Goal: Task Accomplishment & Management: Manage account settings

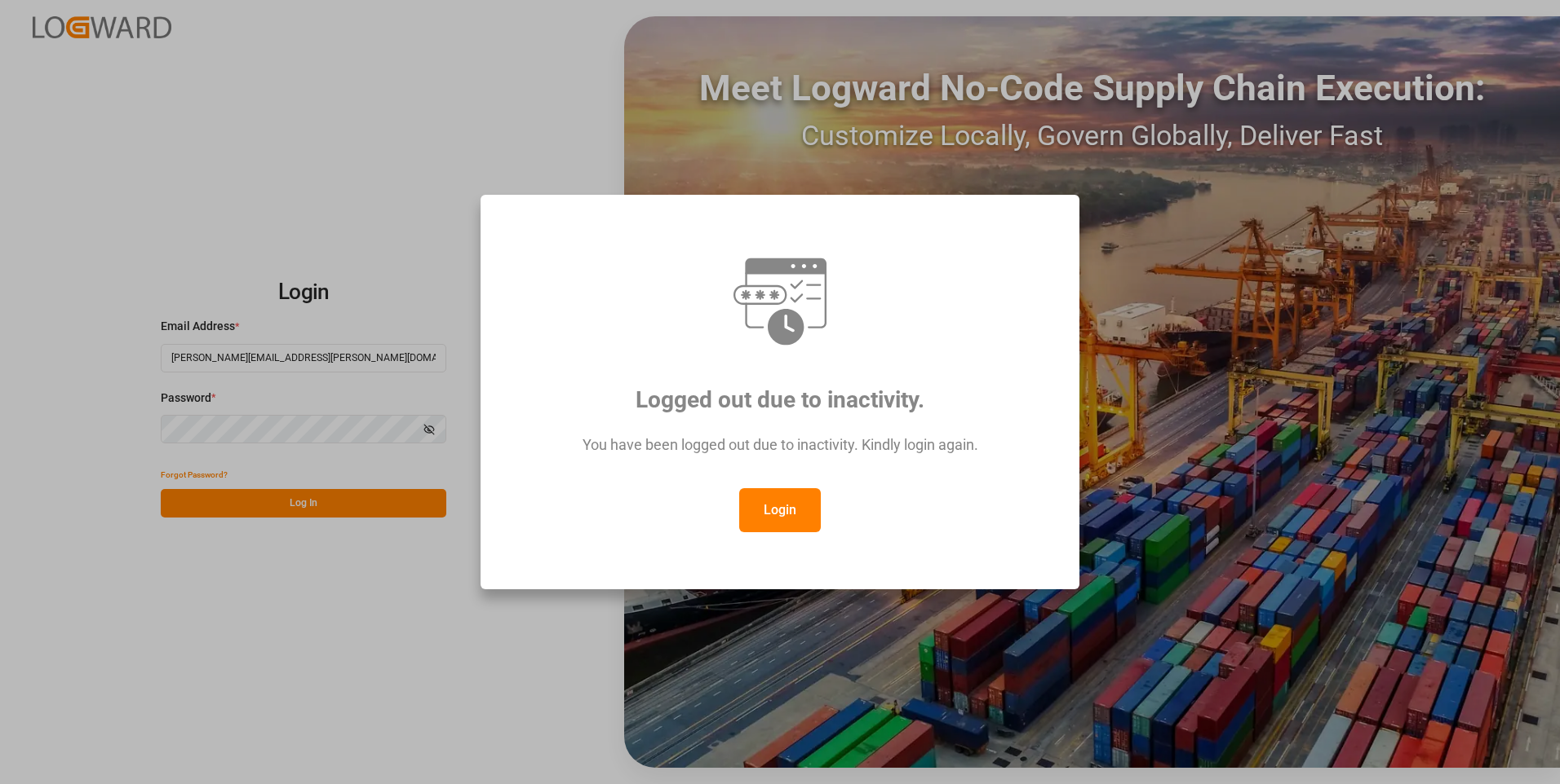
click at [767, 507] on button "Login" at bounding box center [780, 511] width 82 height 44
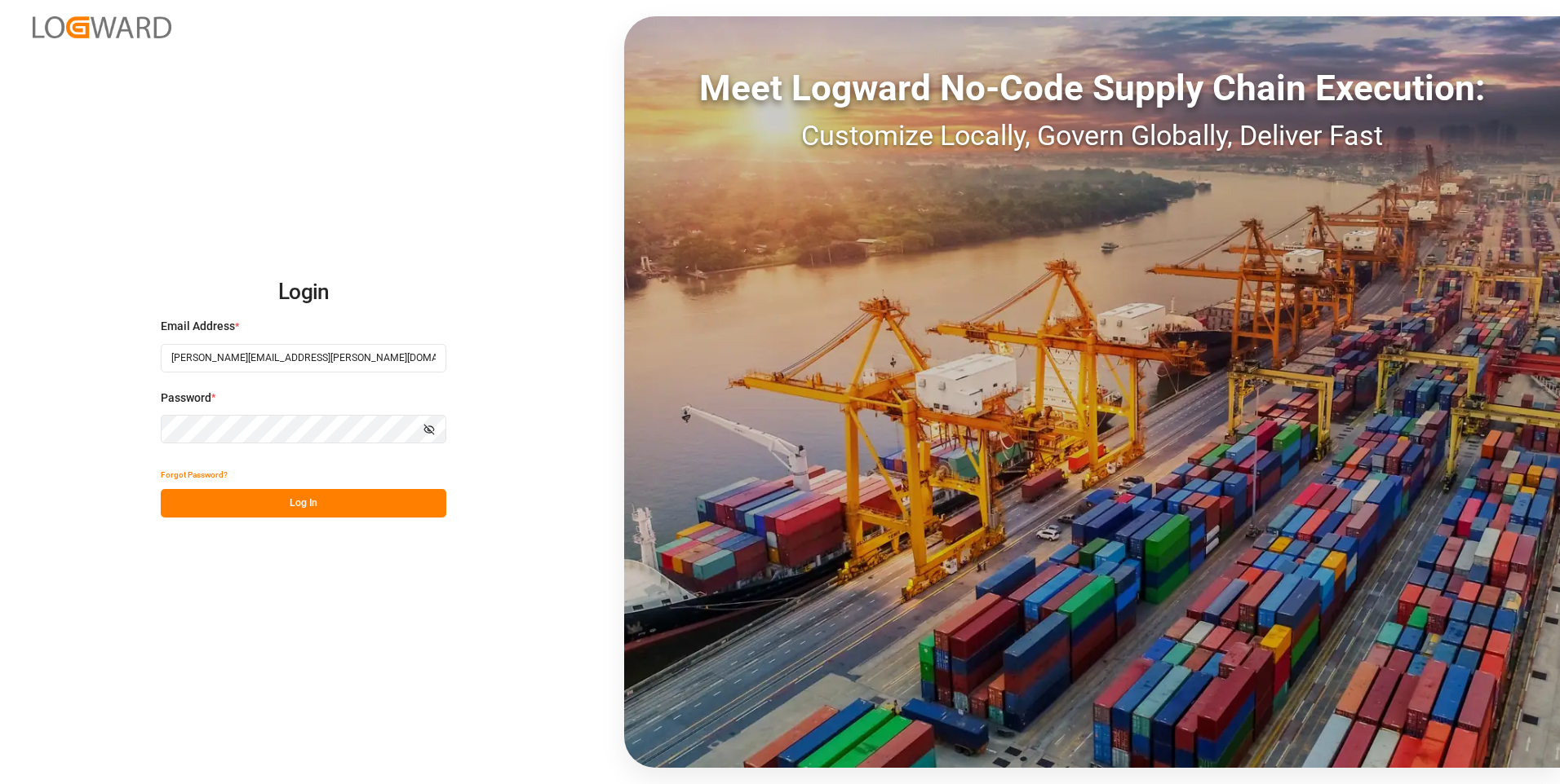
click at [378, 496] on button "Log In" at bounding box center [303, 503] width 285 height 29
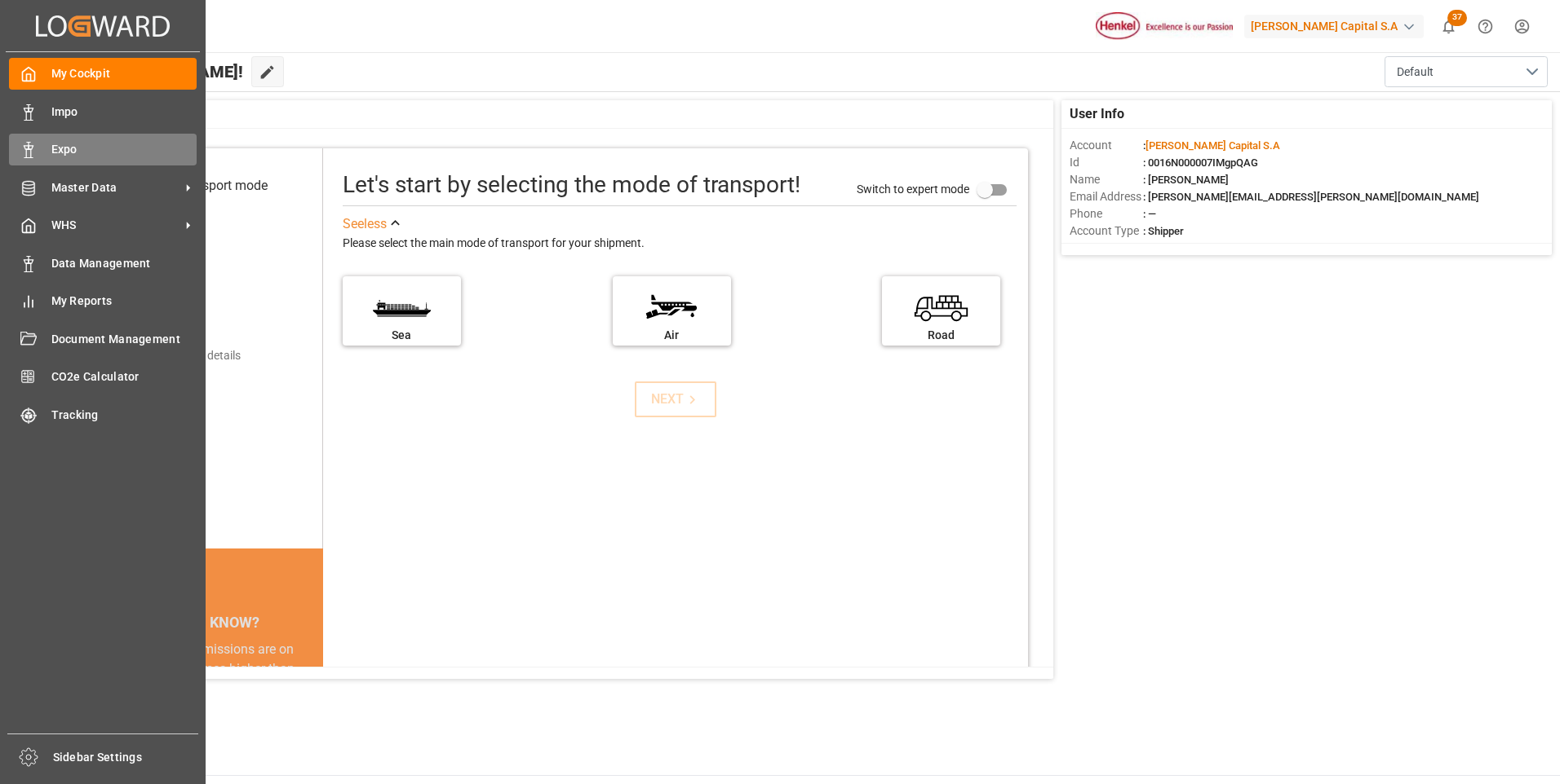
click at [68, 153] on span "Expo" at bounding box center [124, 149] width 146 height 17
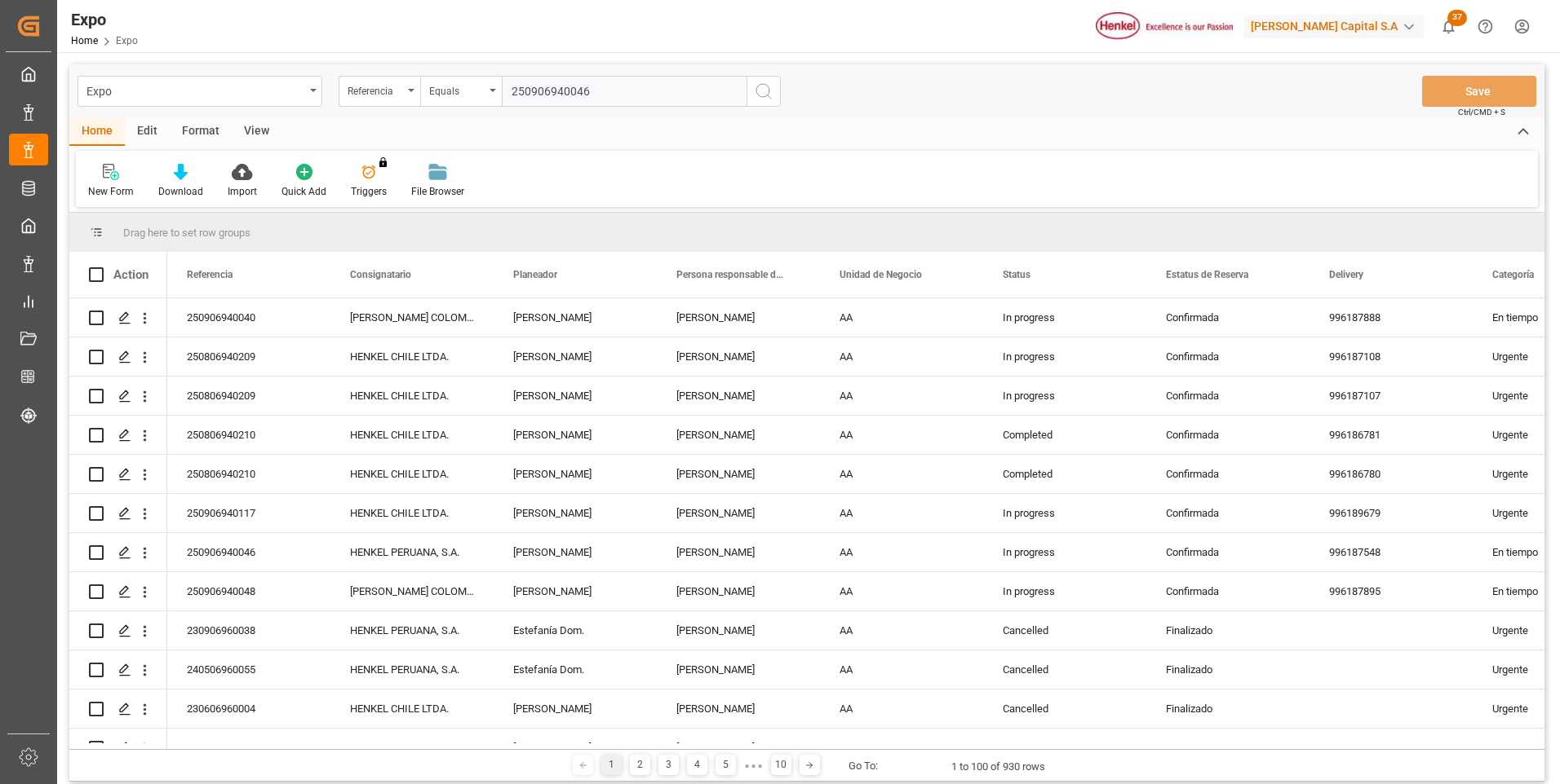
type input "250906940046"
click at [773, 90] on icon "search button" at bounding box center [764, 92] width 20 height 20
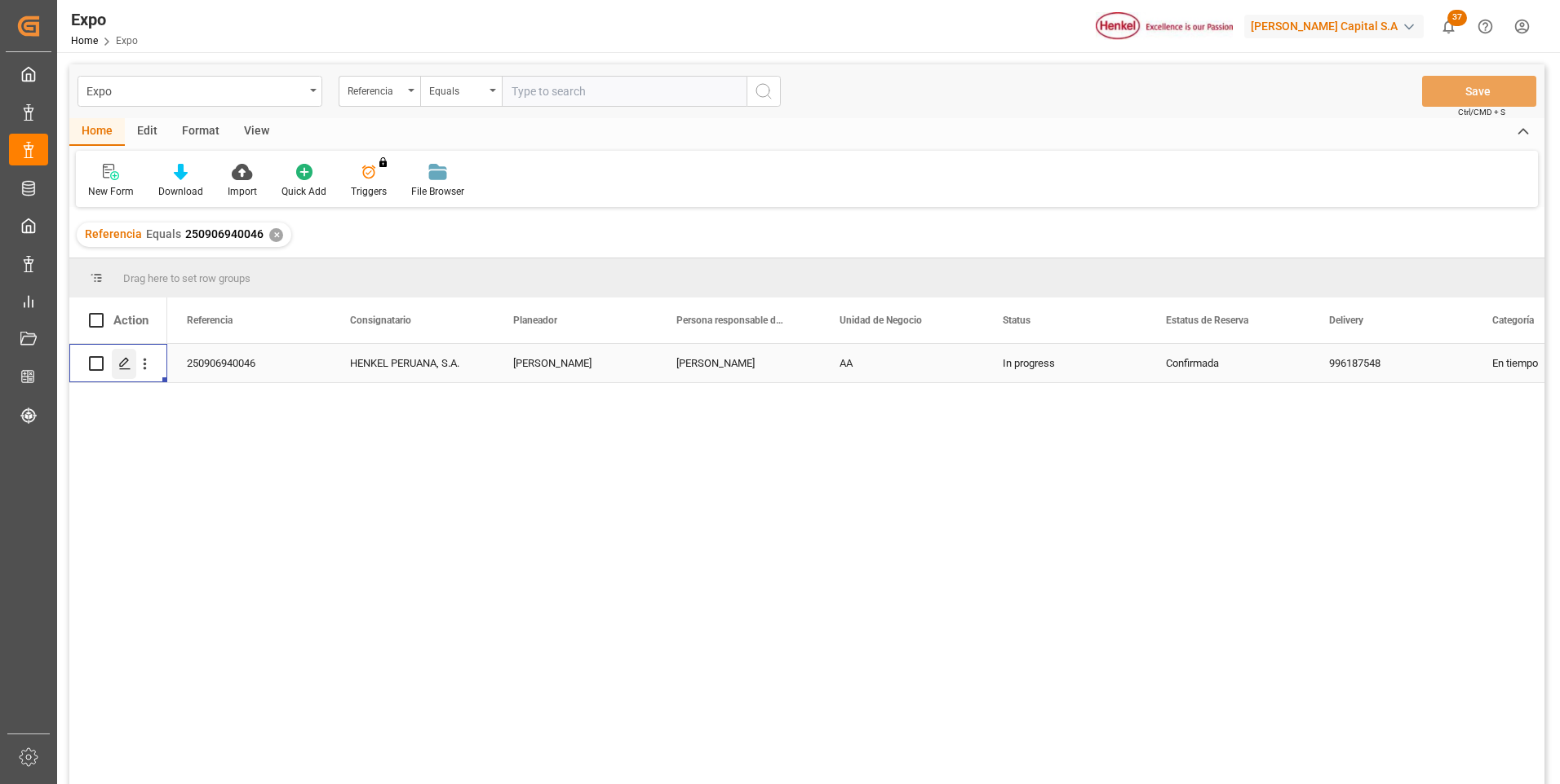
click at [124, 368] on icon "Press SPACE to select this row." at bounding box center [125, 363] width 13 height 13
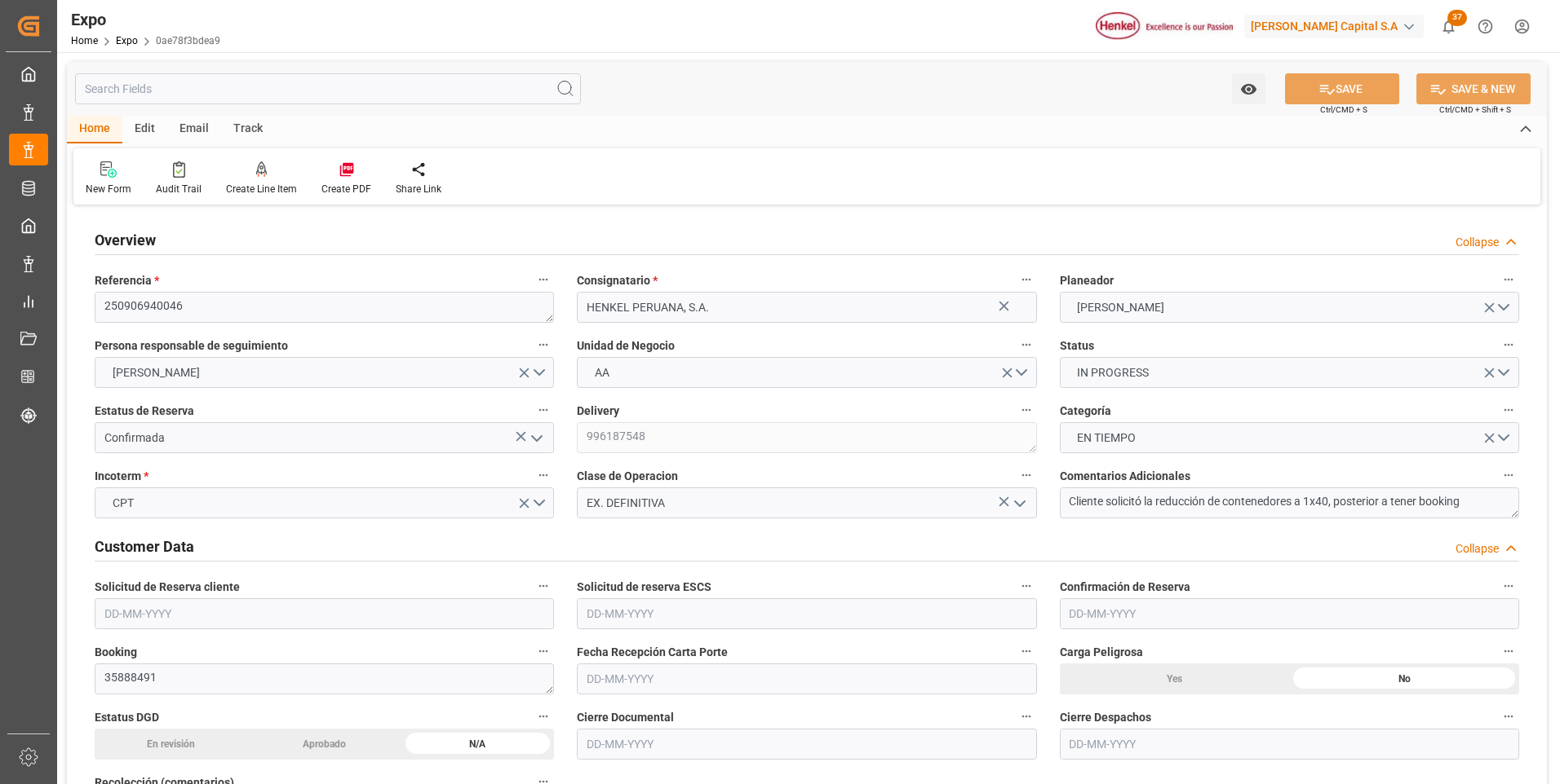
type input "20520"
type input "21530.88"
type input "36"
type input "9938420"
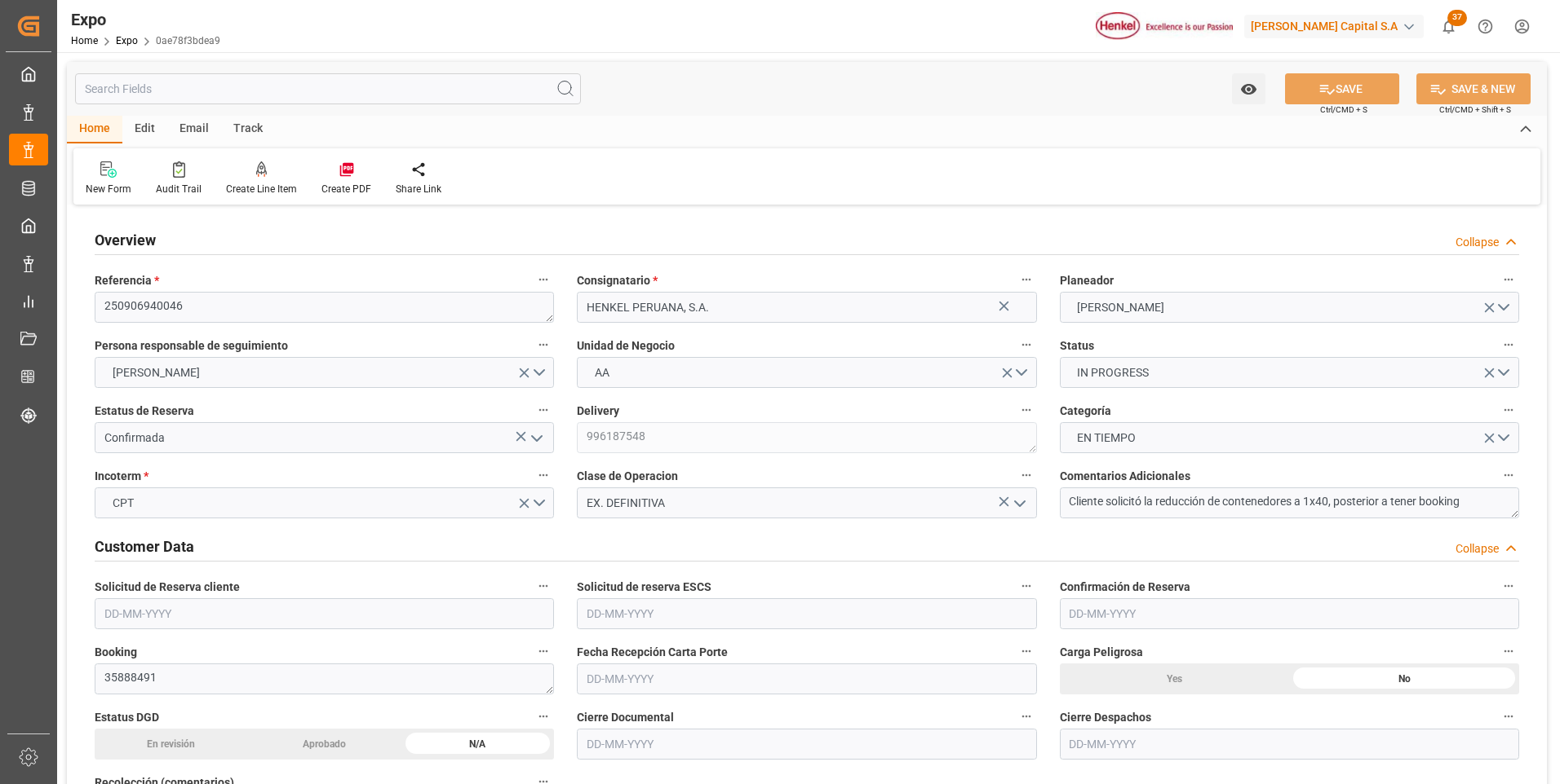
type input "MXZLO"
type input "PECLL"
type input "9938420"
type input "[DATE]"
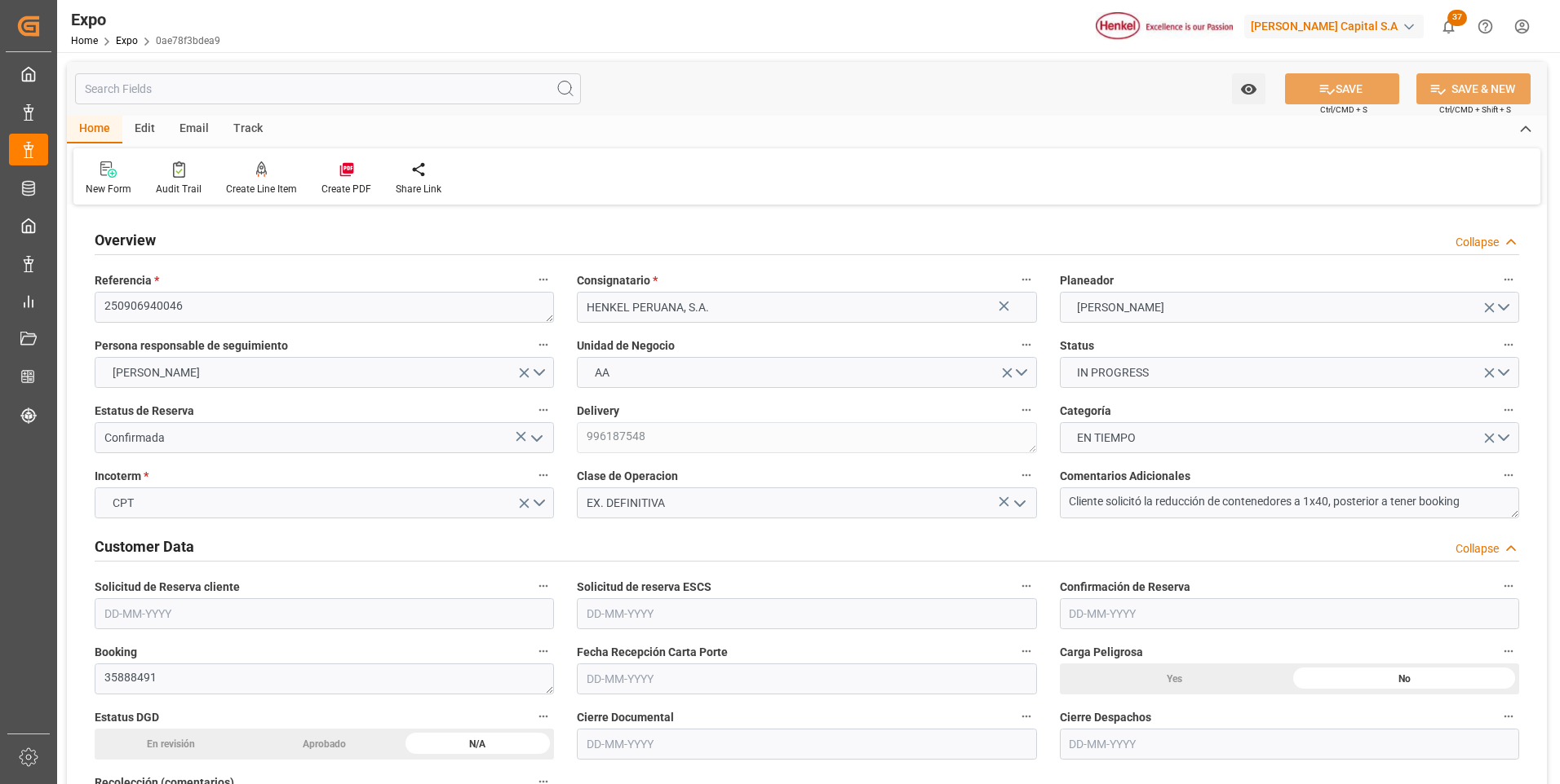
type input "[DATE]"
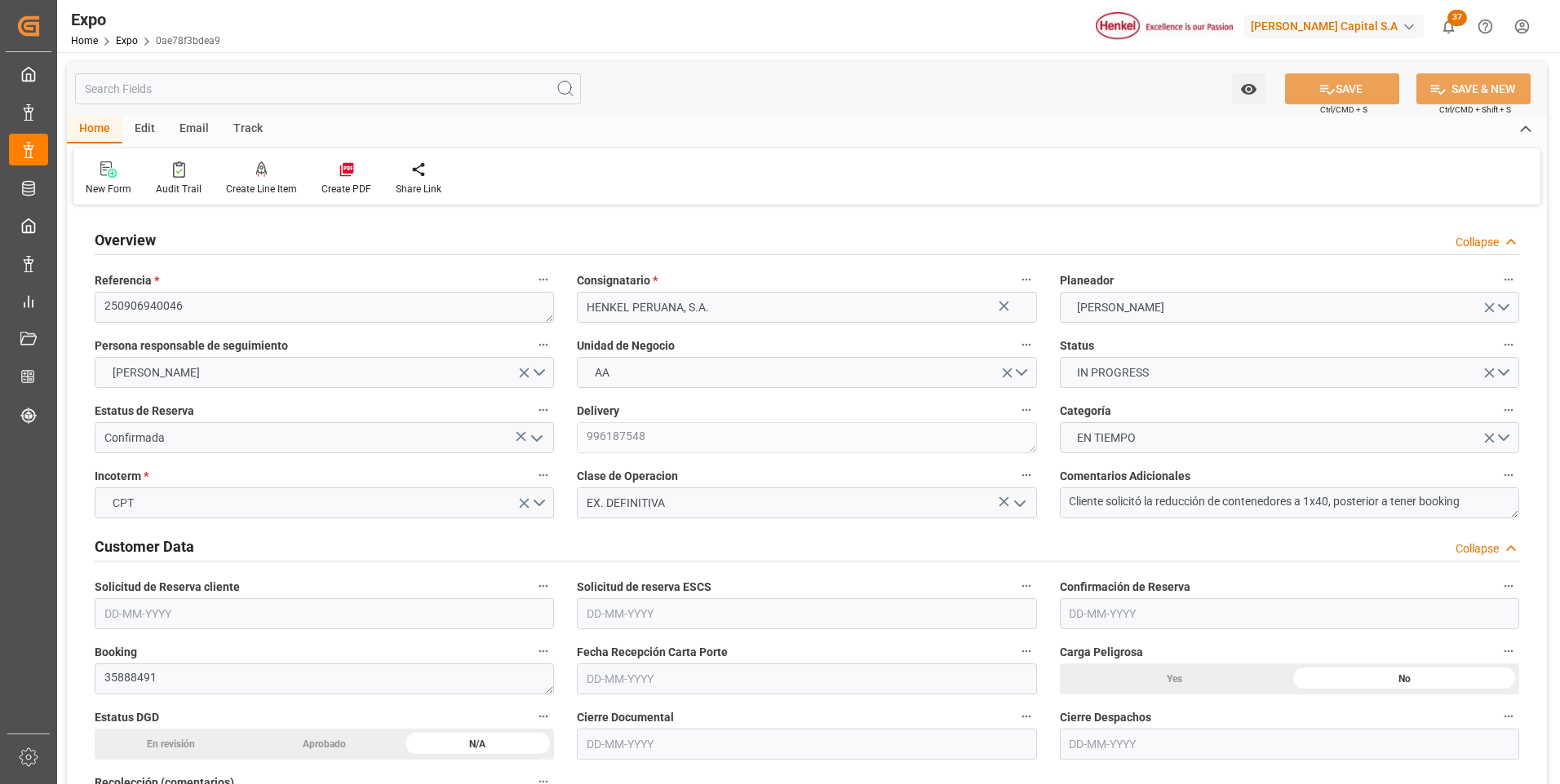
type input "[DATE] 00:00"
type input "[DATE]"
type input "[DATE] 22:41"
type input "[DATE]"
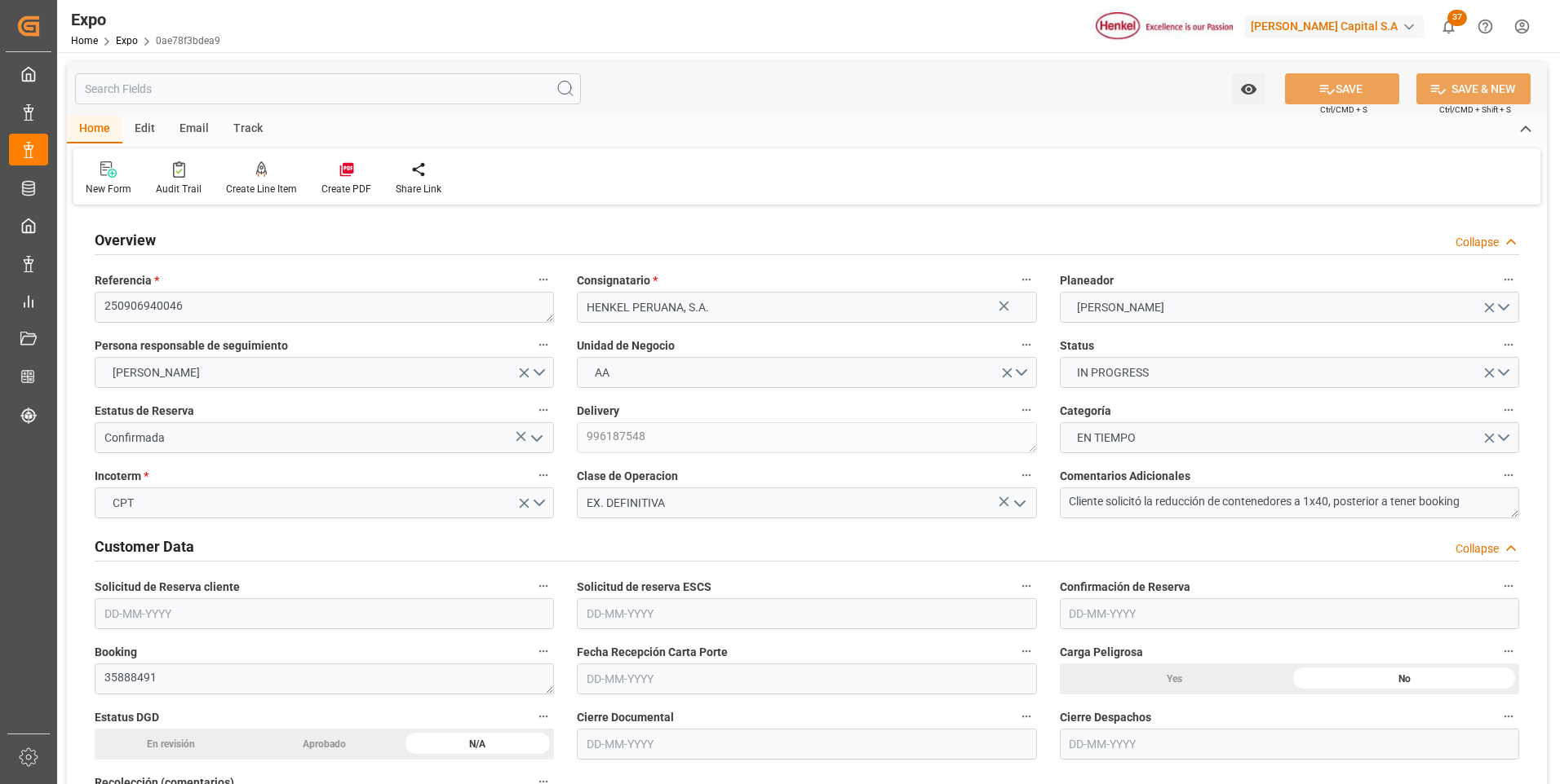
type input "[DATE]"
type input "[DATE] 18:00"
type input "[DATE] 00:00"
type input "[DATE] 01:06"
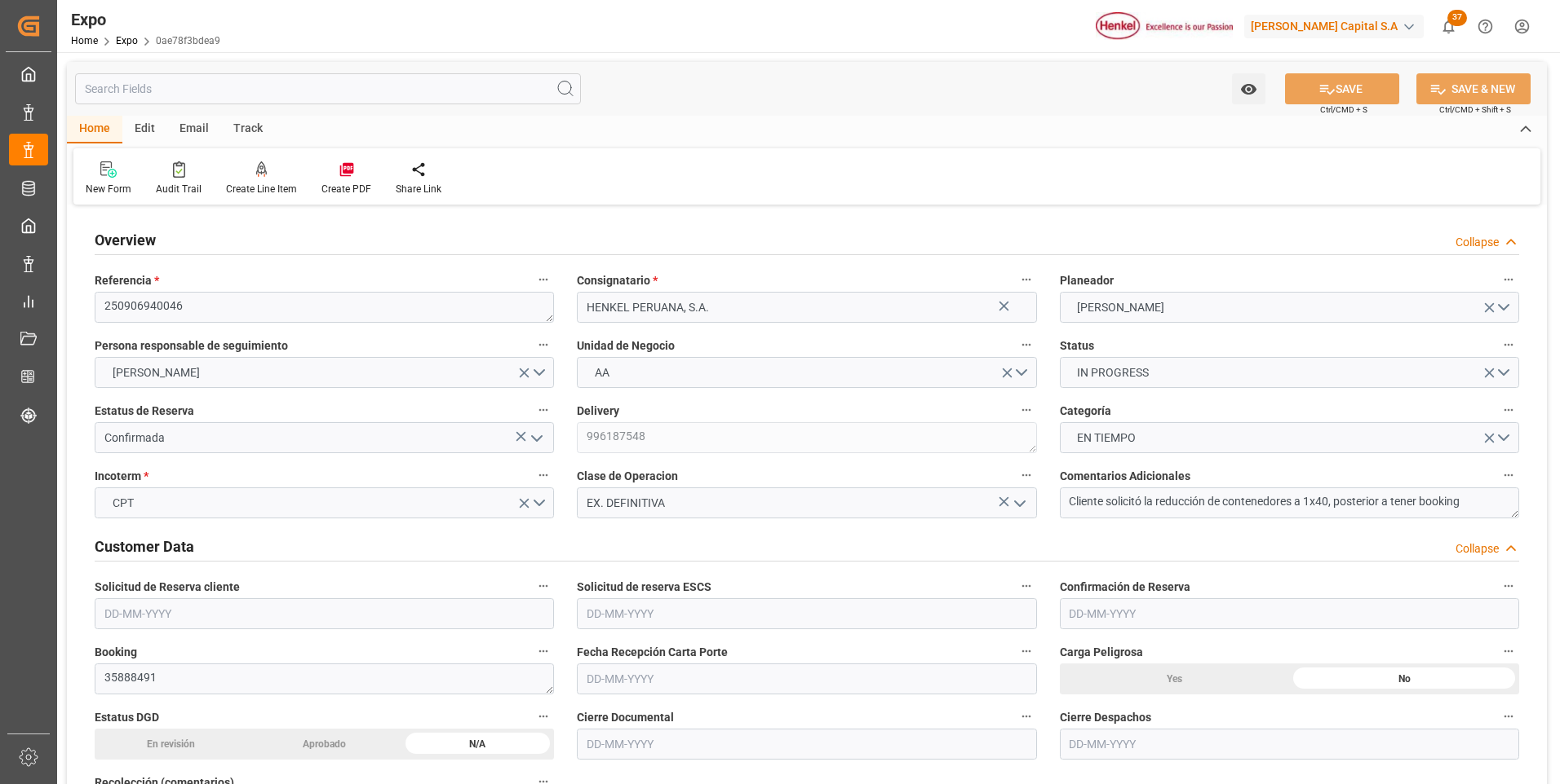
type input "[DATE] 02:00"
type input "[DATE] 00:00"
type input "[DATE] 16:26"
type input "[DATE] 11:40"
type input "[DATE] 20:41"
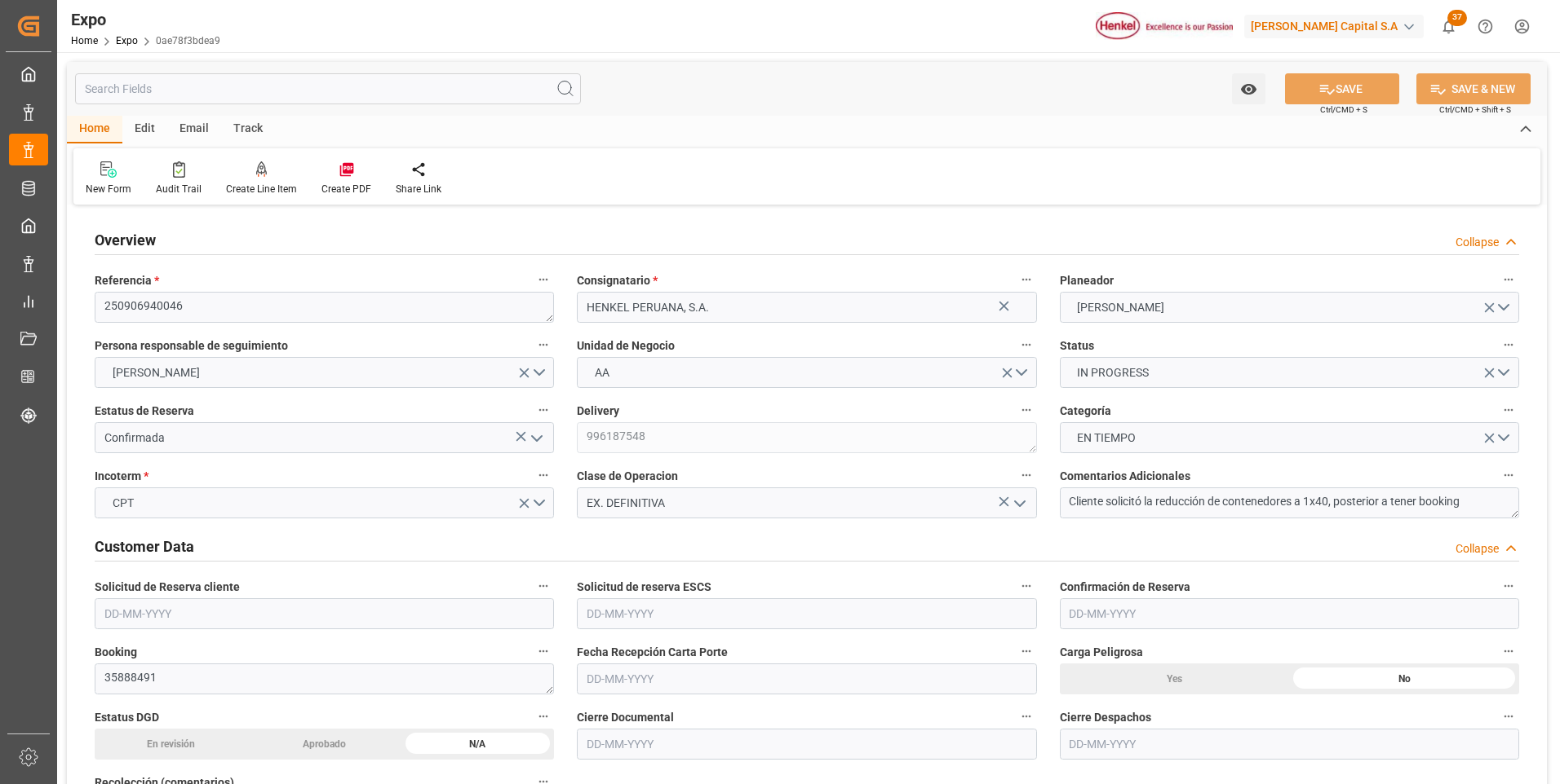
type input "[DATE] 19:00"
type input "[DATE] 01:22"
type input "[DATE] 02:00"
type input "[DATE] 14:12"
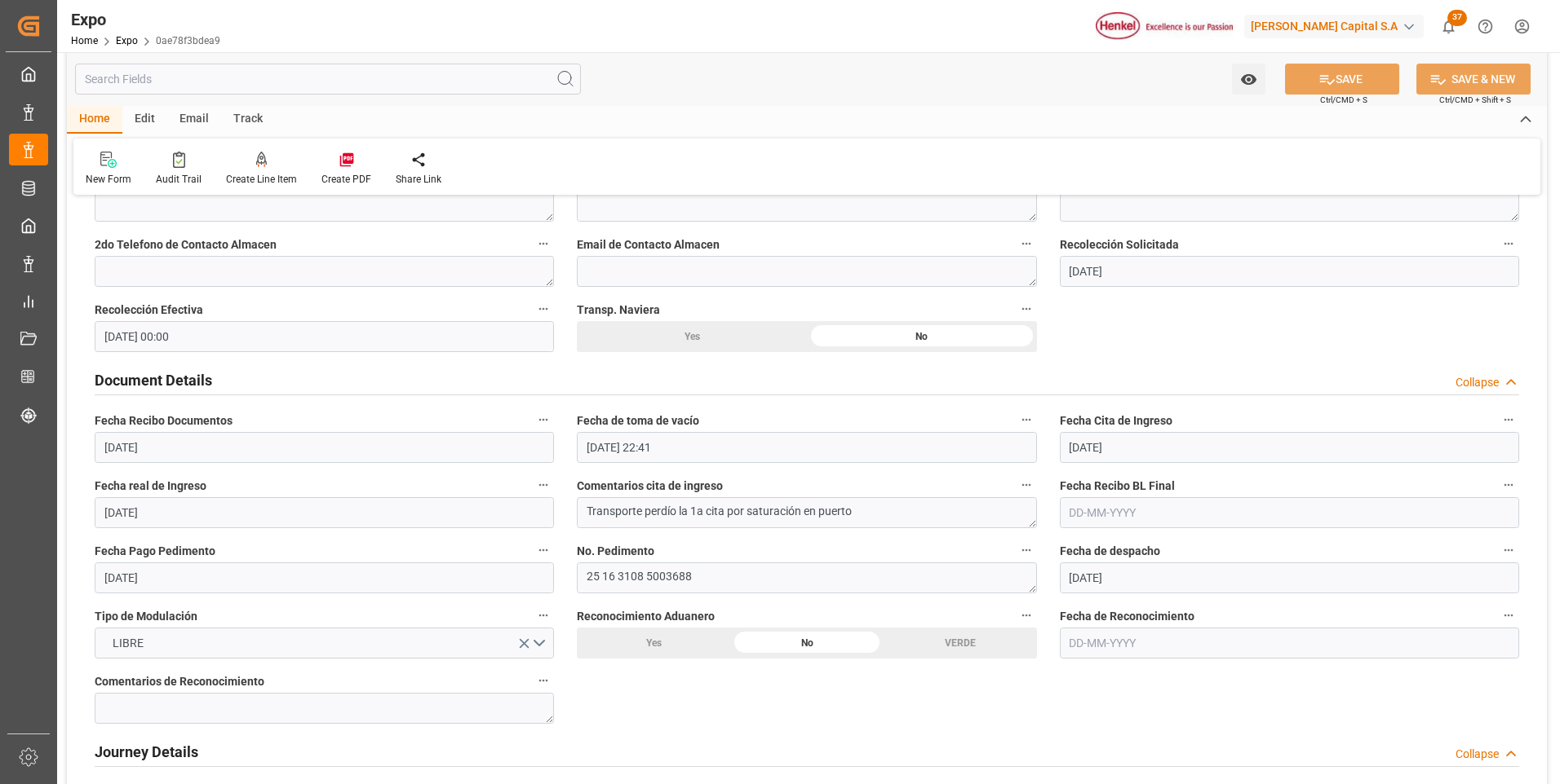
scroll to position [1549, 0]
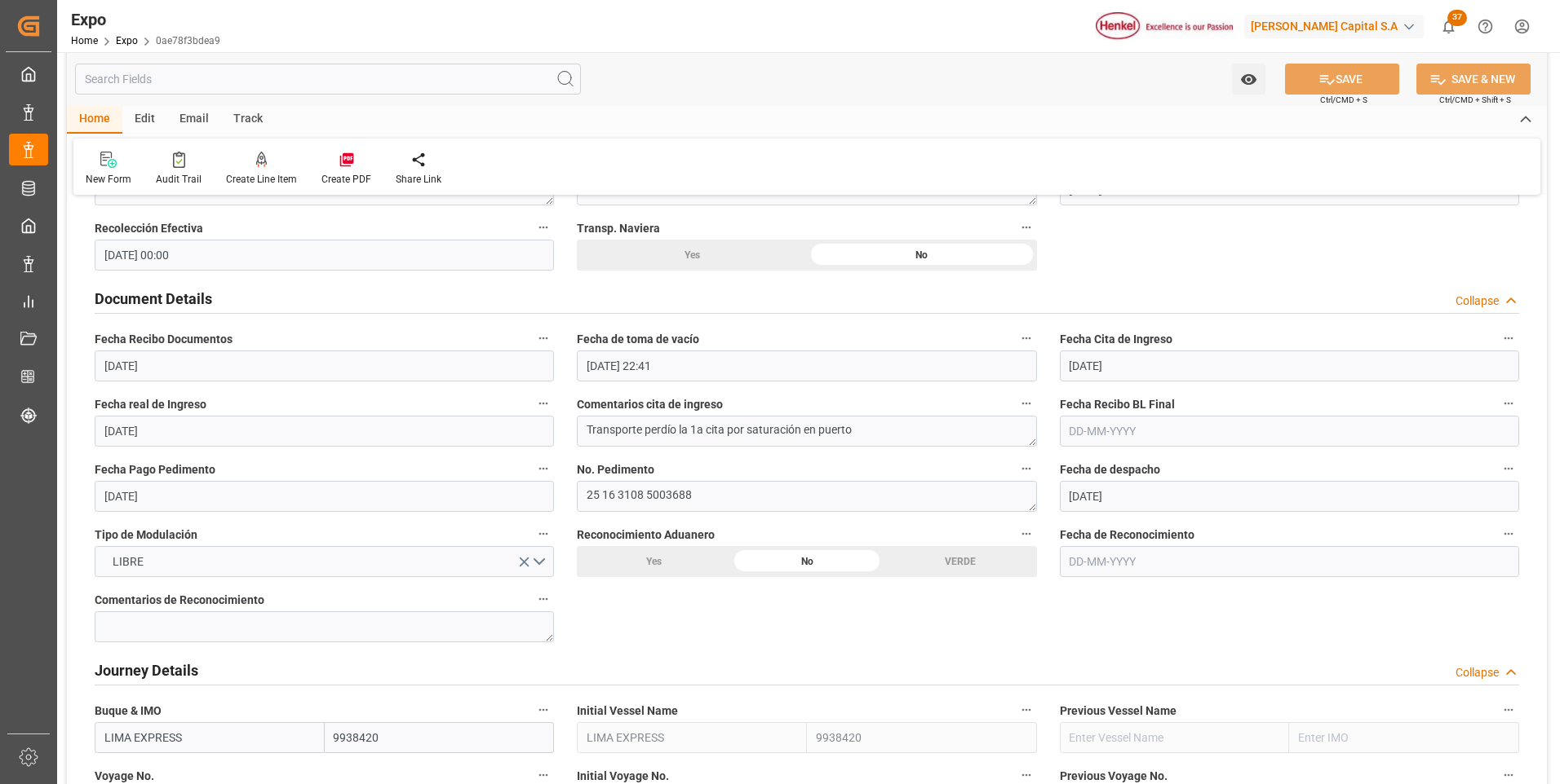
click at [1068, 427] on input "text" at bounding box center [1290, 431] width 459 height 31
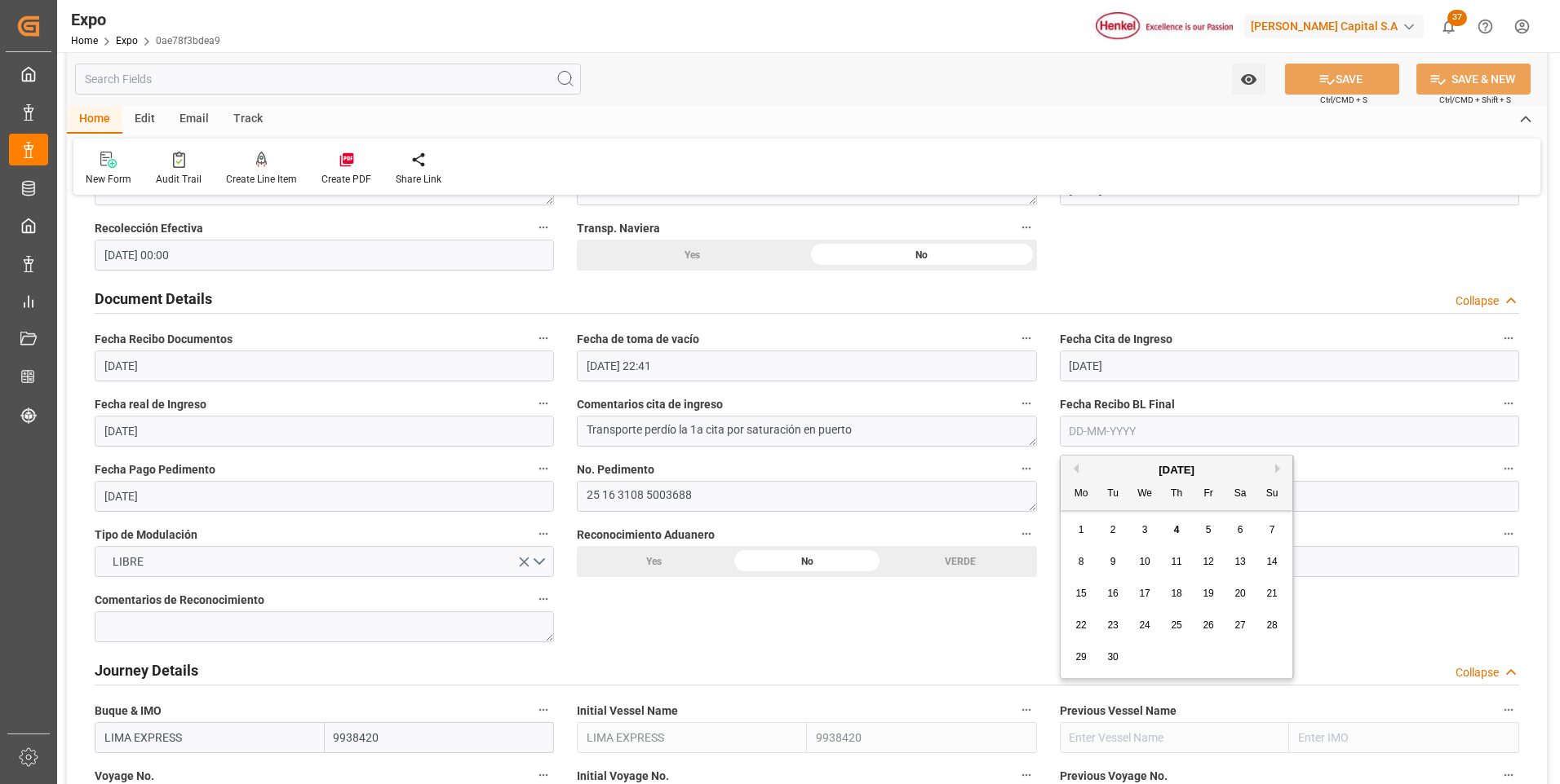
click at [1175, 529] on span "4" at bounding box center [1177, 530] width 6 height 11
type input "[DATE]"
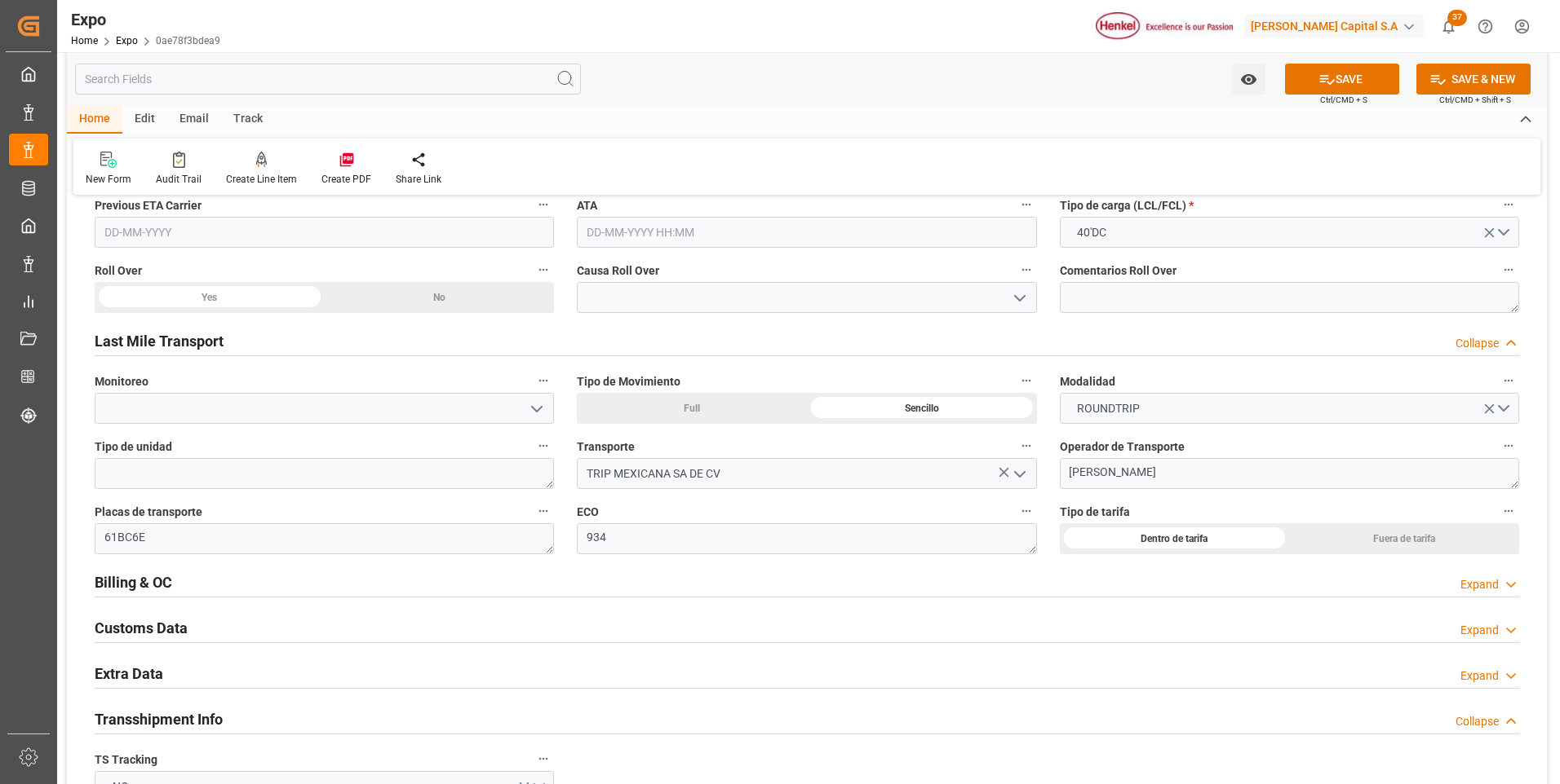
scroll to position [2609, 0]
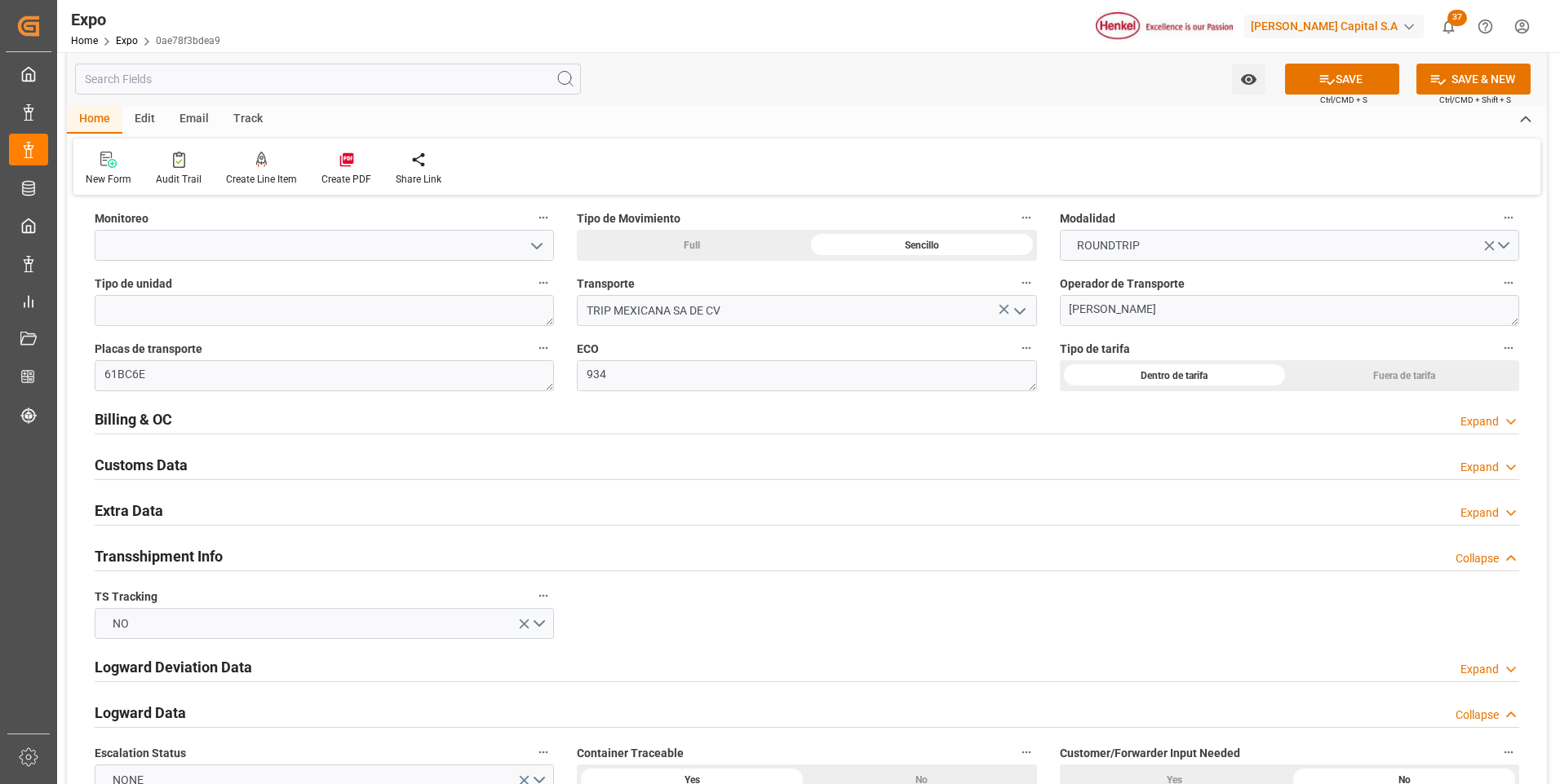
click at [1503, 419] on icon at bounding box center [1511, 421] width 16 height 17
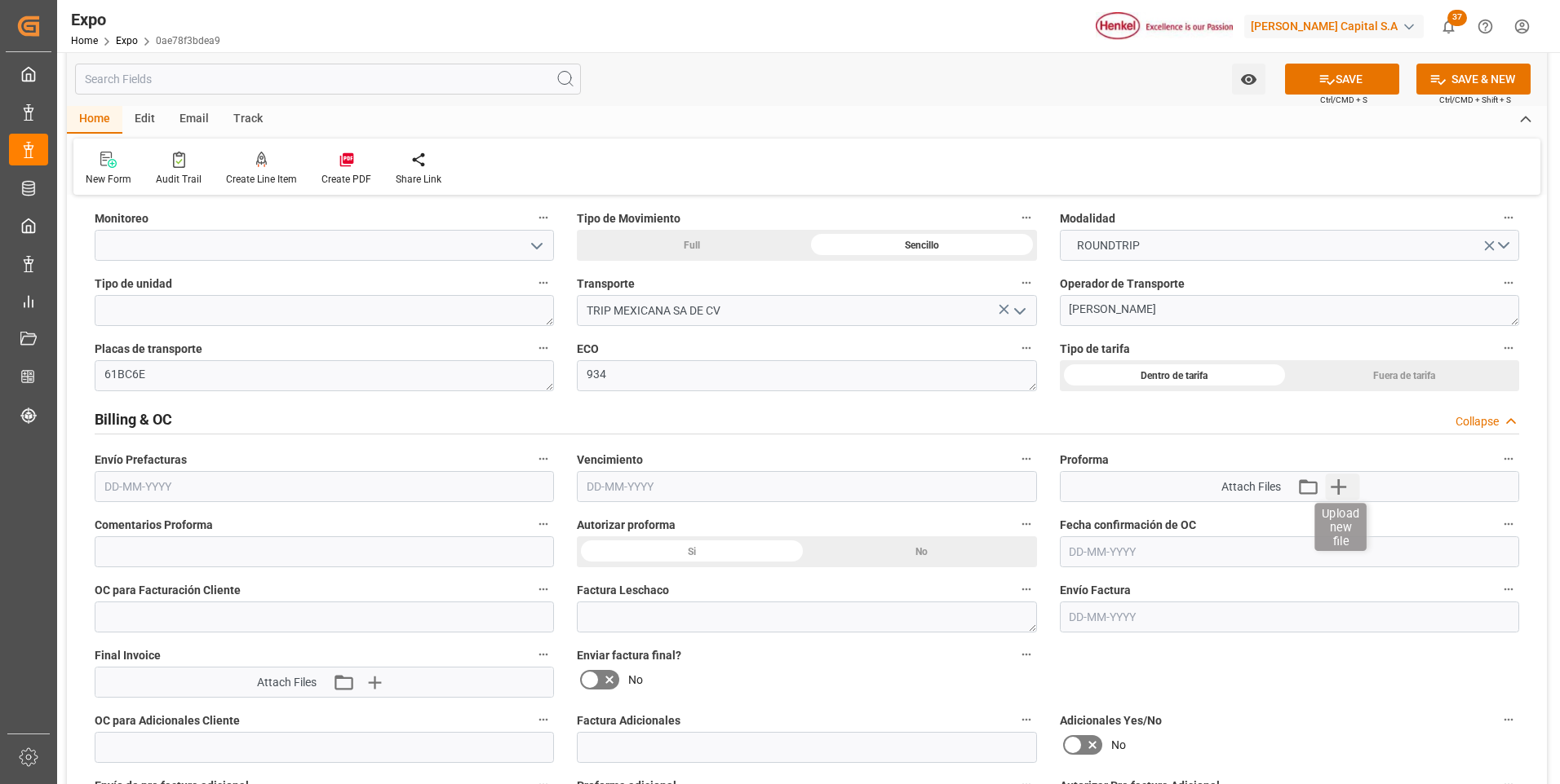
click at [1340, 485] on icon "button" at bounding box center [1339, 488] width 16 height 16
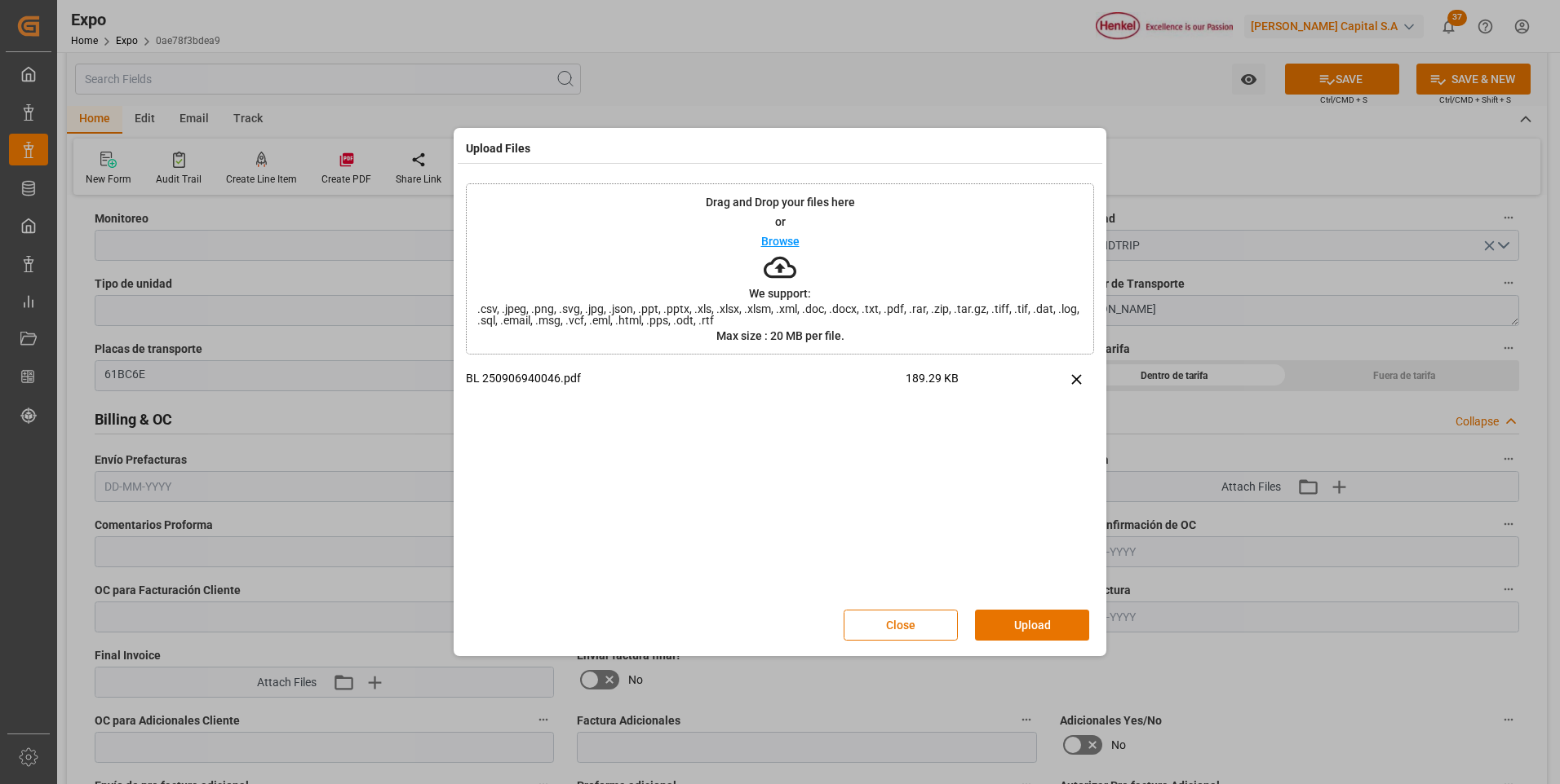
click at [1017, 615] on button "Upload" at bounding box center [1032, 624] width 114 height 31
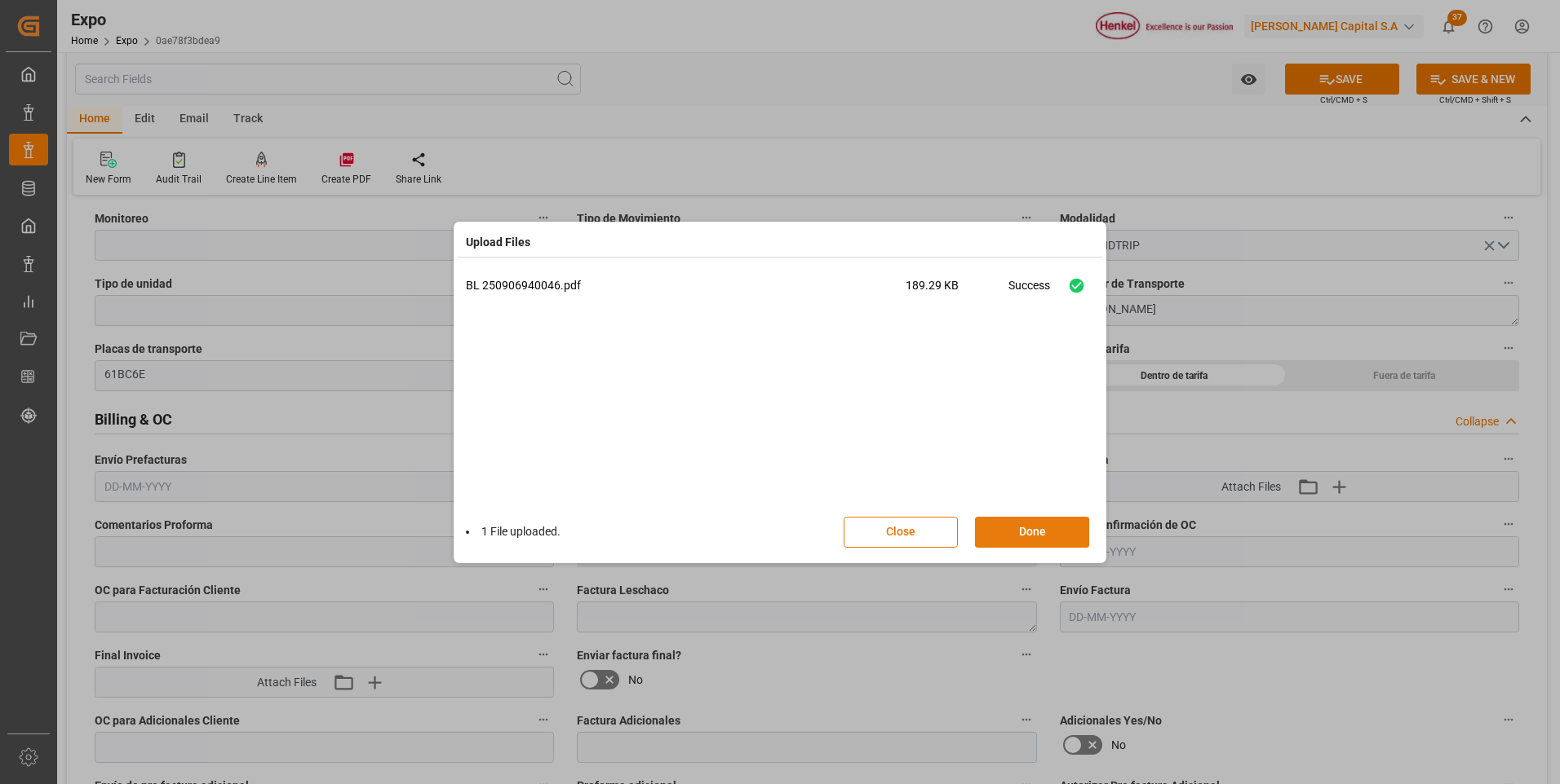
click at [1032, 534] on button "Done" at bounding box center [1032, 532] width 114 height 31
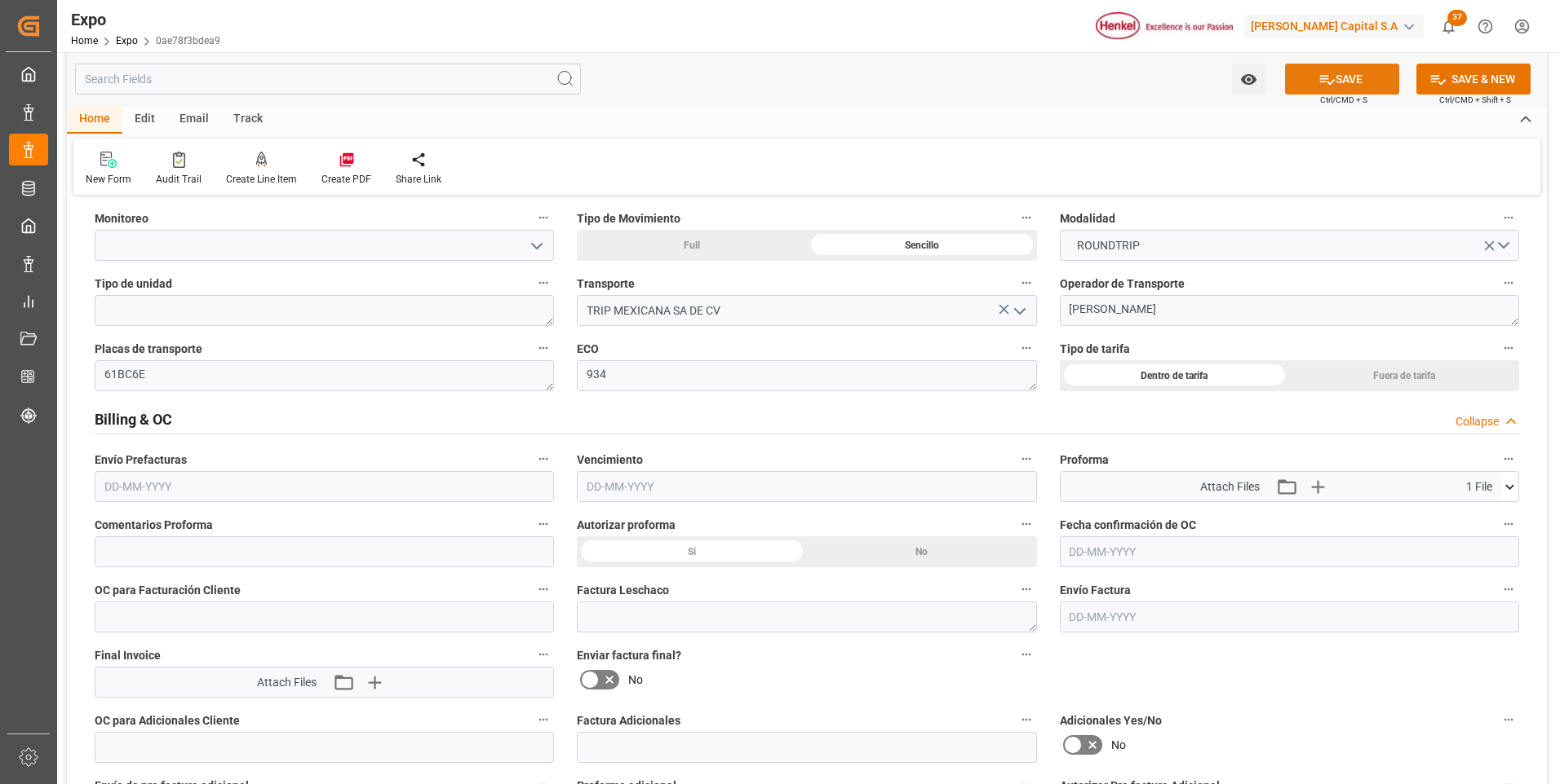
click at [1387, 74] on button "SAVE" at bounding box center [1341, 79] width 114 height 31
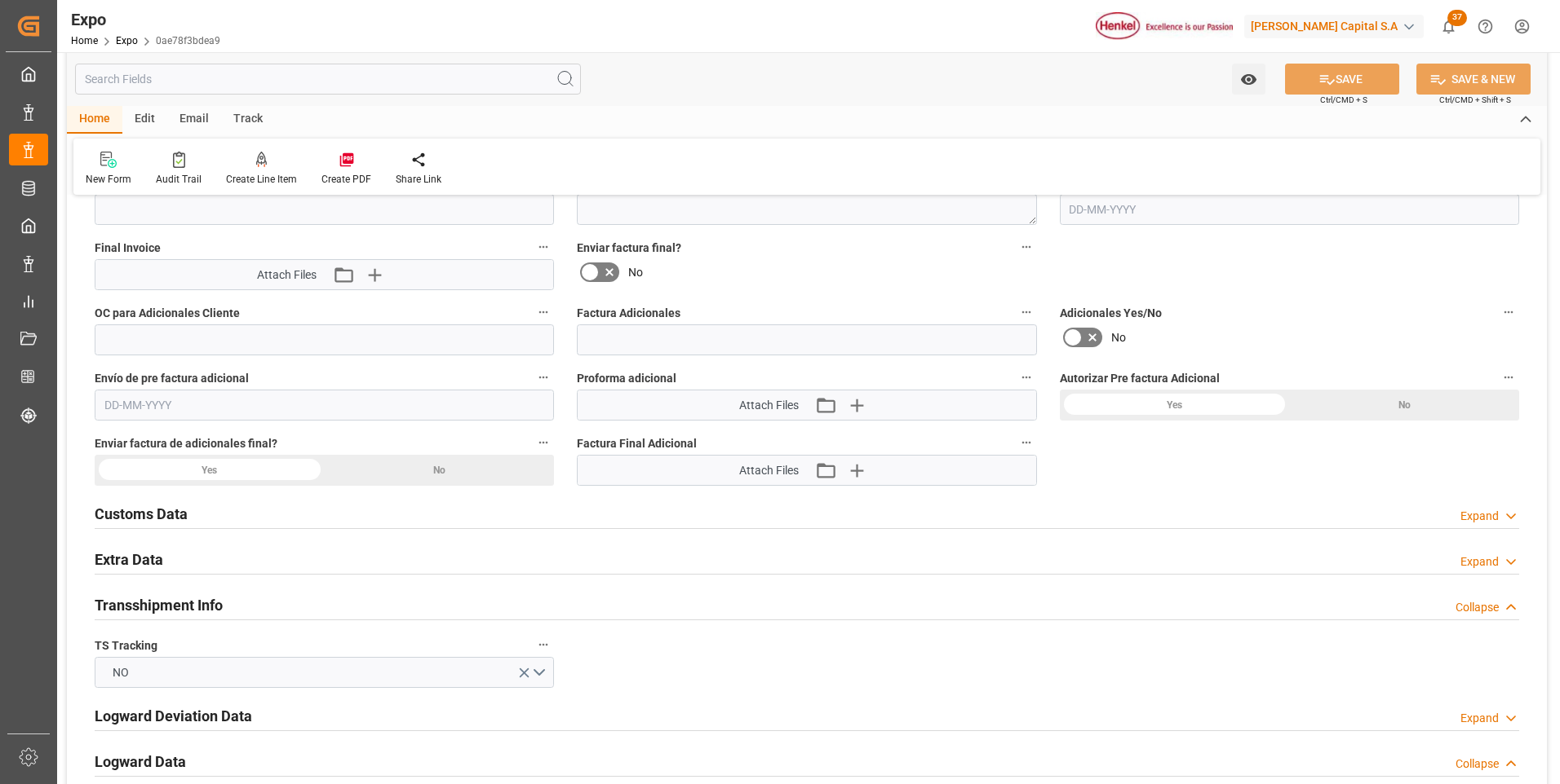
scroll to position [3098, 0]
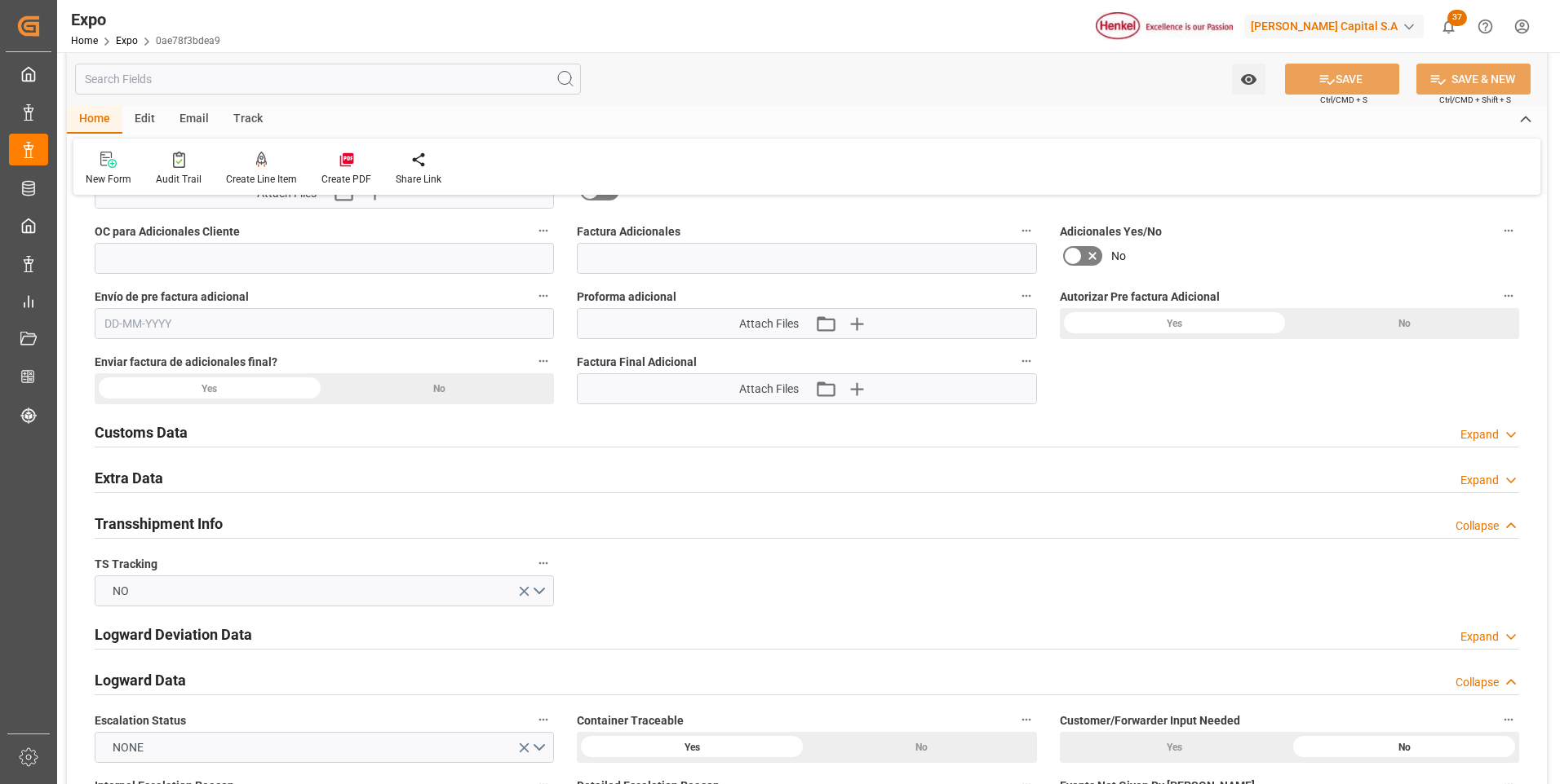
click at [1509, 478] on icon at bounding box center [1511, 480] width 16 height 17
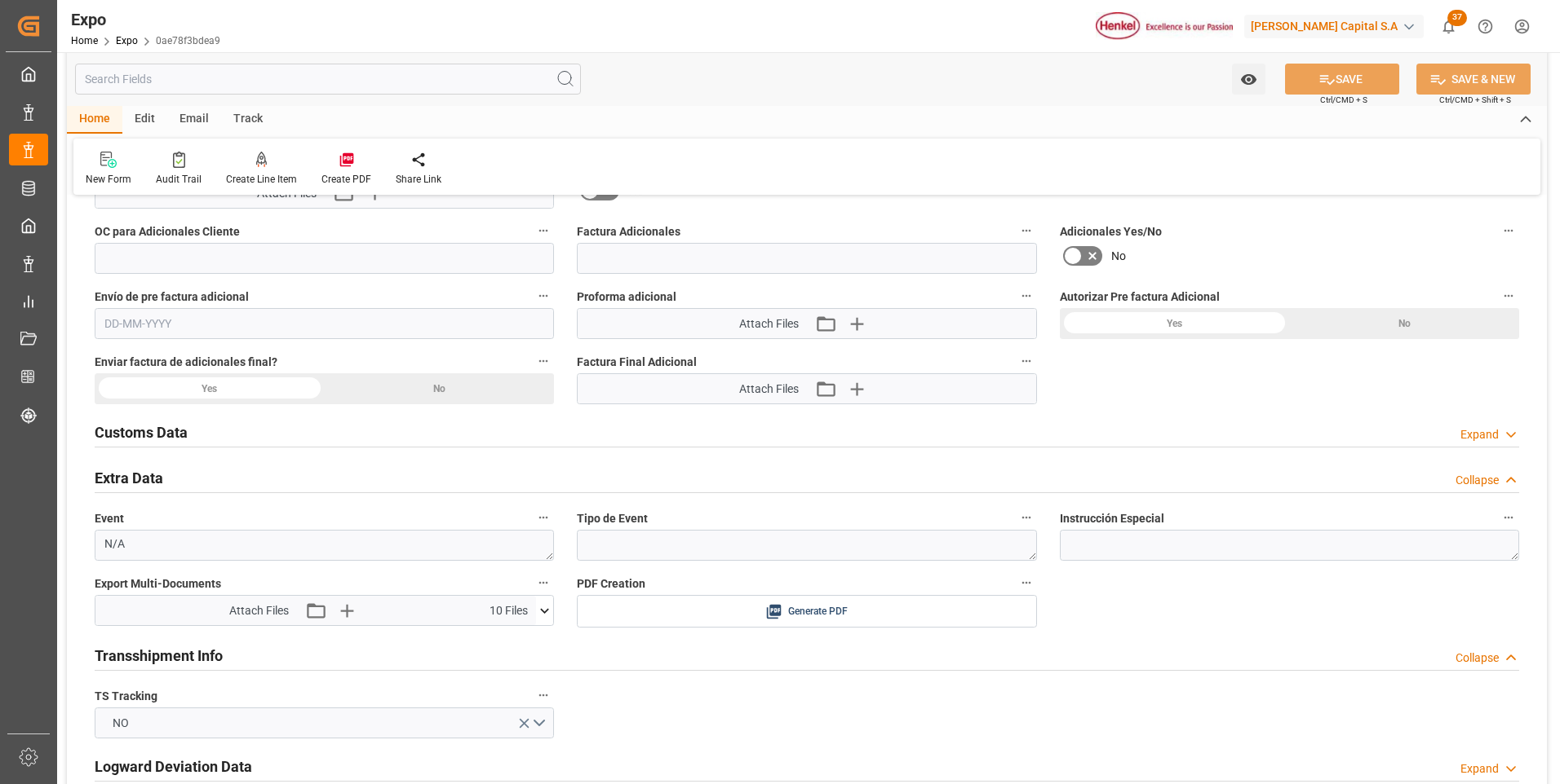
scroll to position [3342, 0]
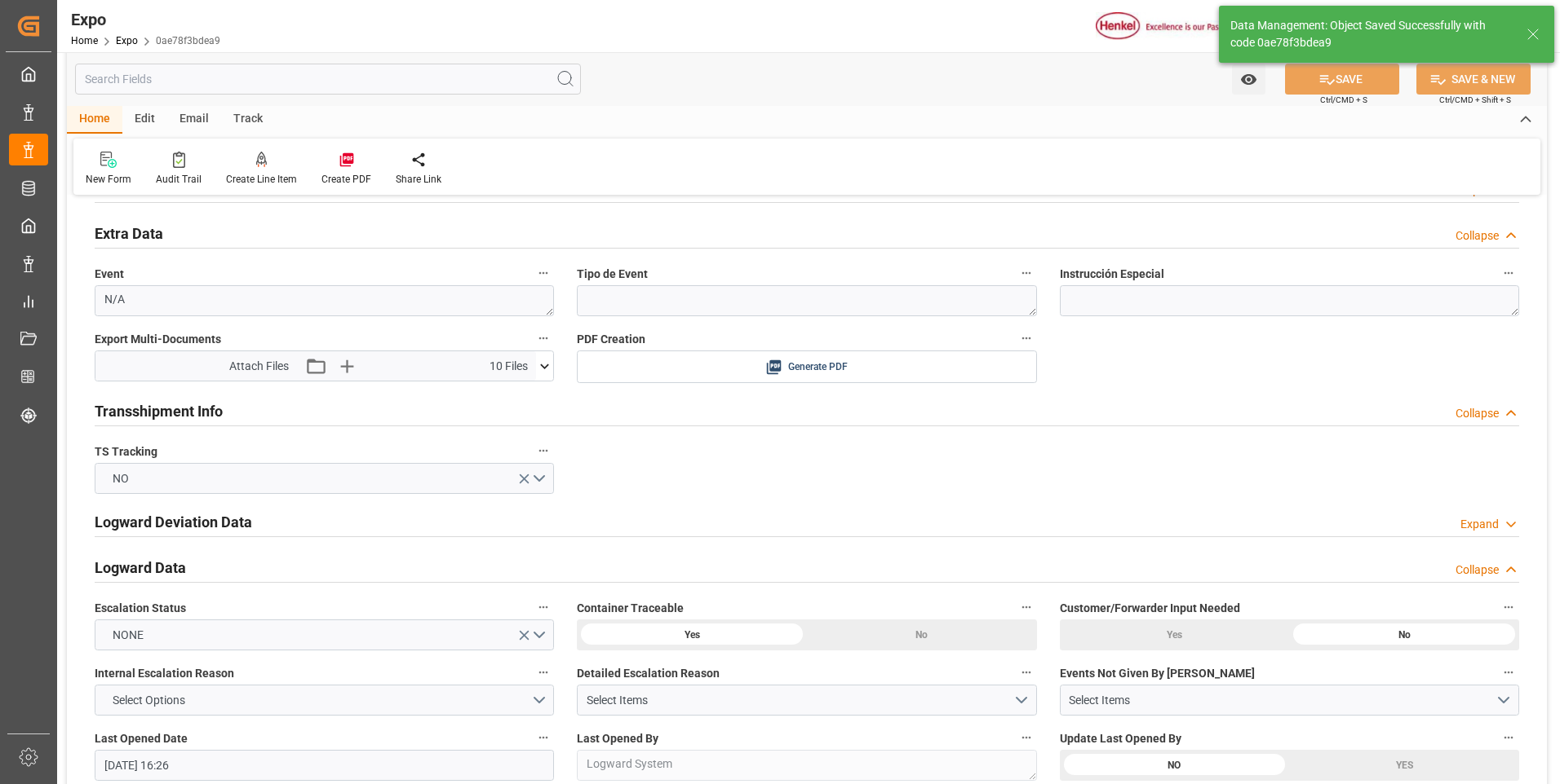
click at [541, 366] on icon at bounding box center [544, 366] width 17 height 17
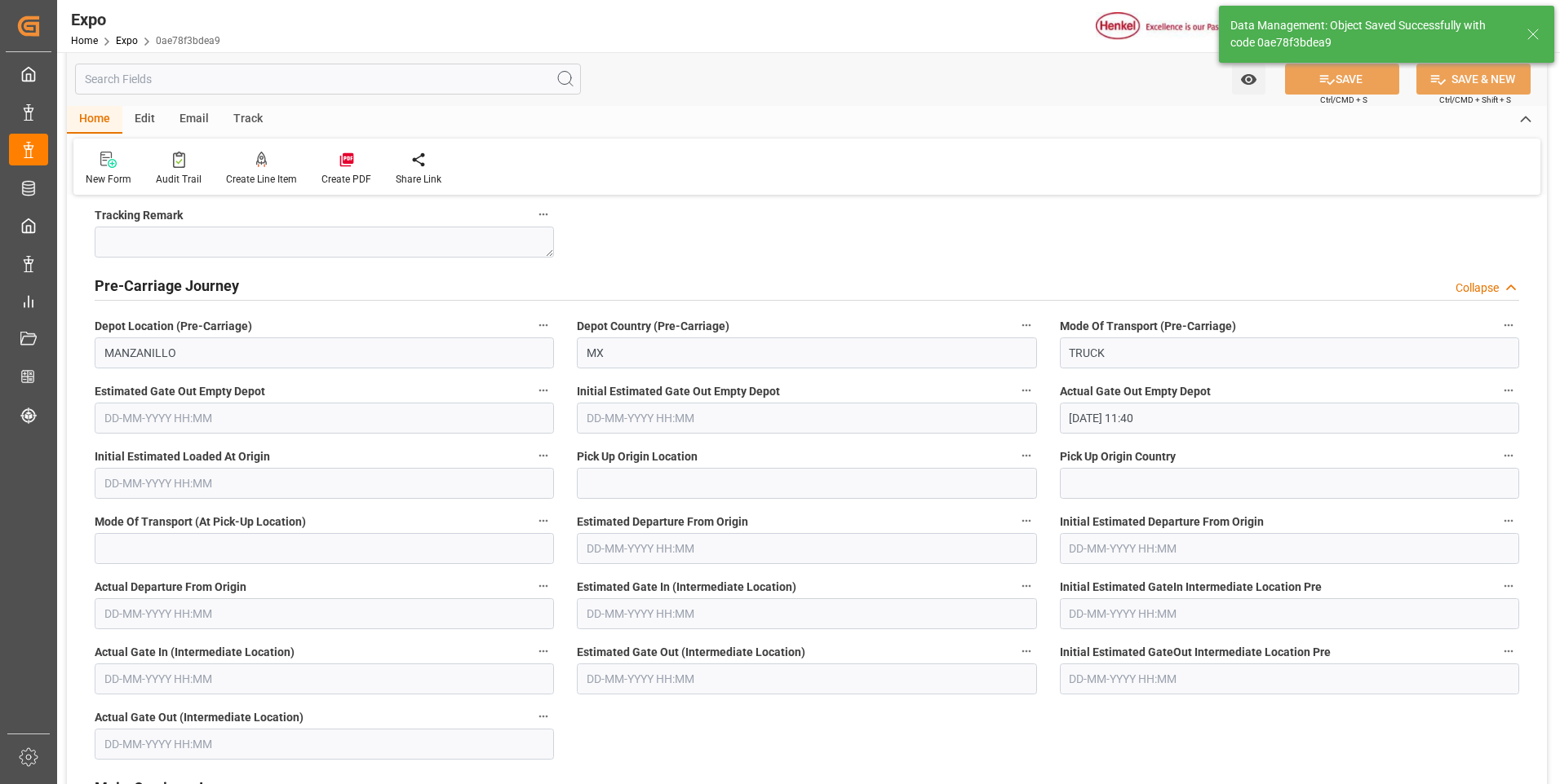
type textarea "[PERSON_NAME]"
type input "[DATE] 17:53"
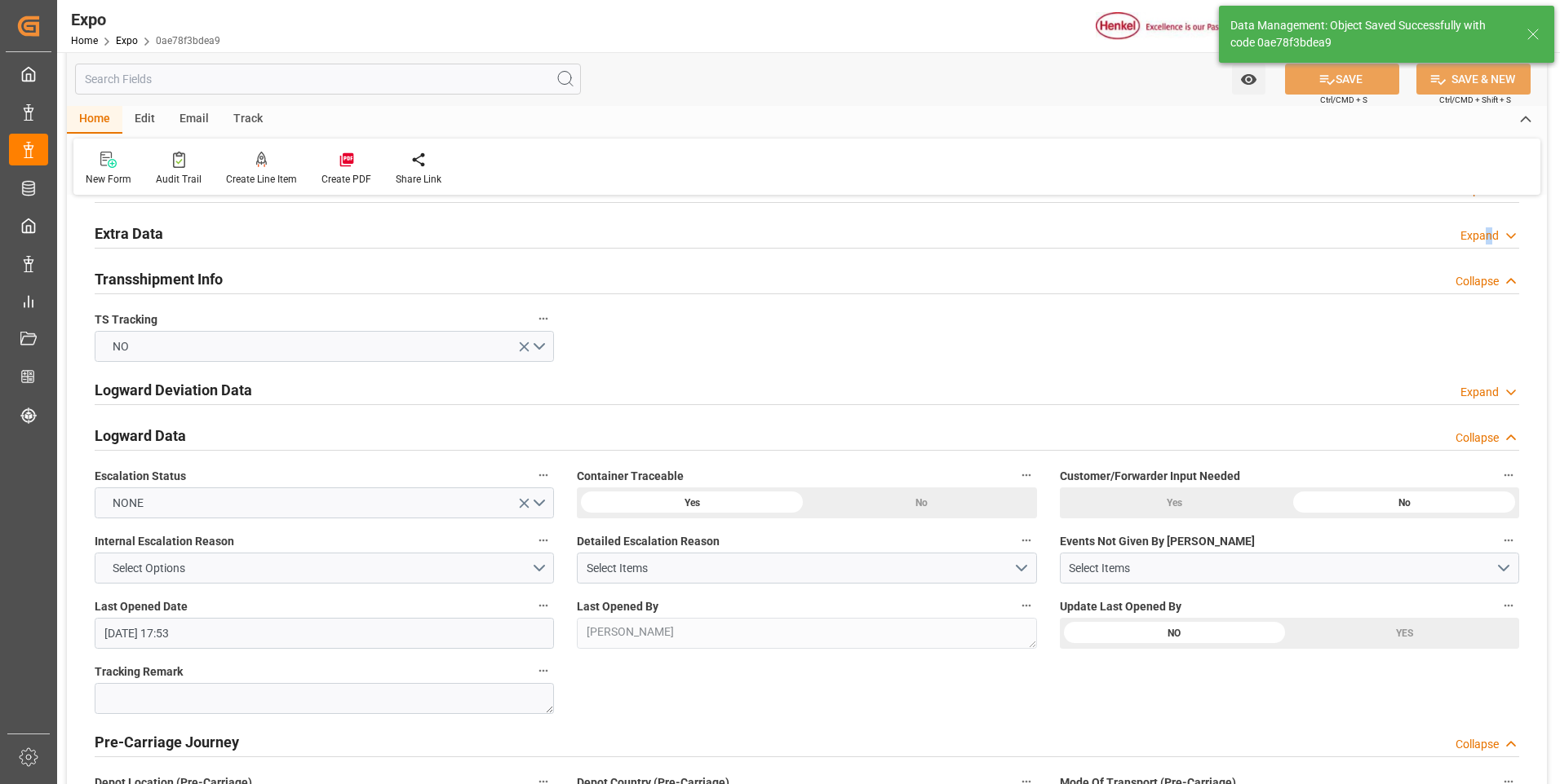
drag, startPoint x: 1490, startPoint y: 233, endPoint x: 1441, endPoint y: 256, distance: 54.1
click at [1489, 236] on div "Expand" at bounding box center [1479, 235] width 38 height 17
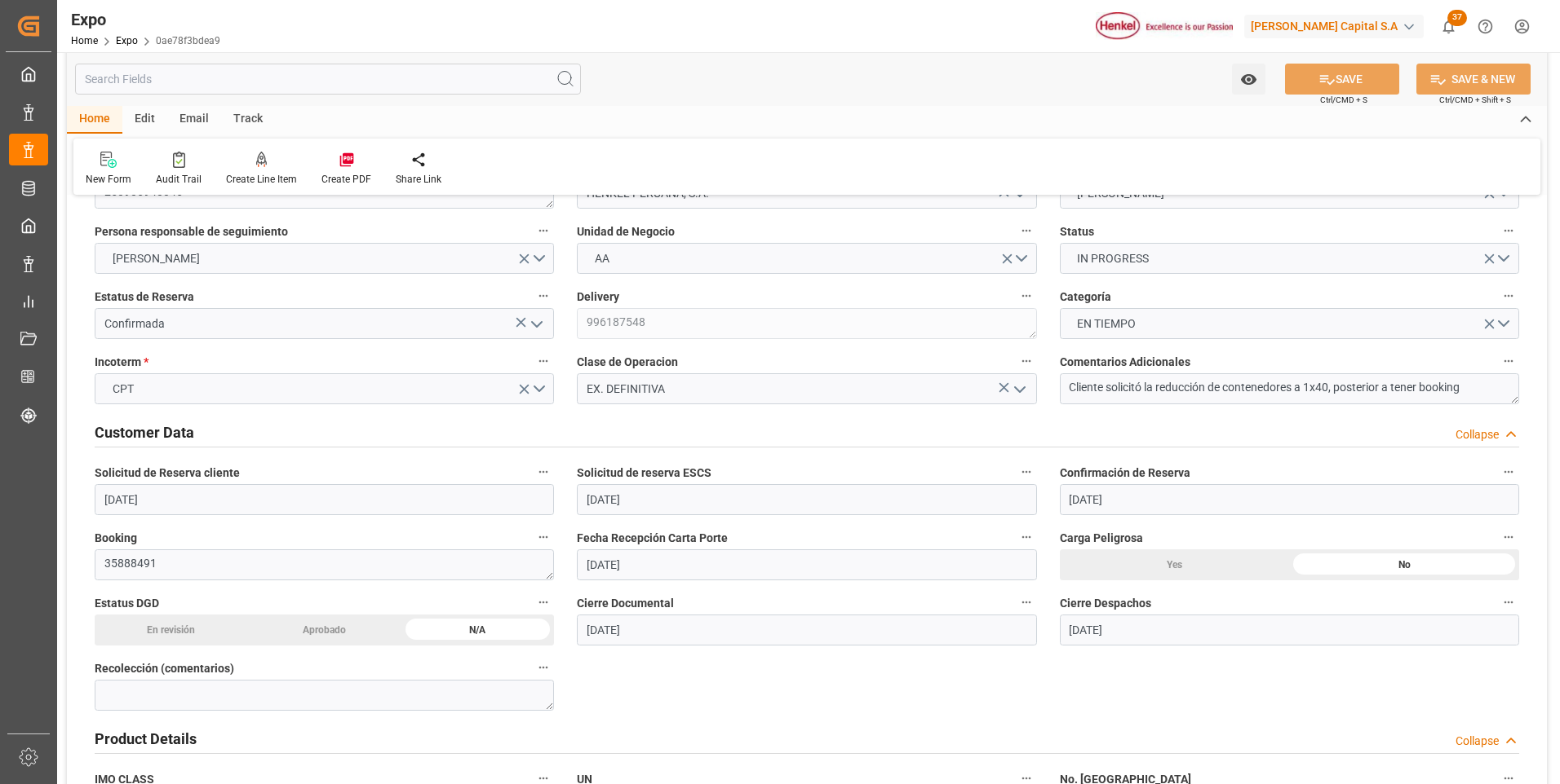
scroll to position [0, 0]
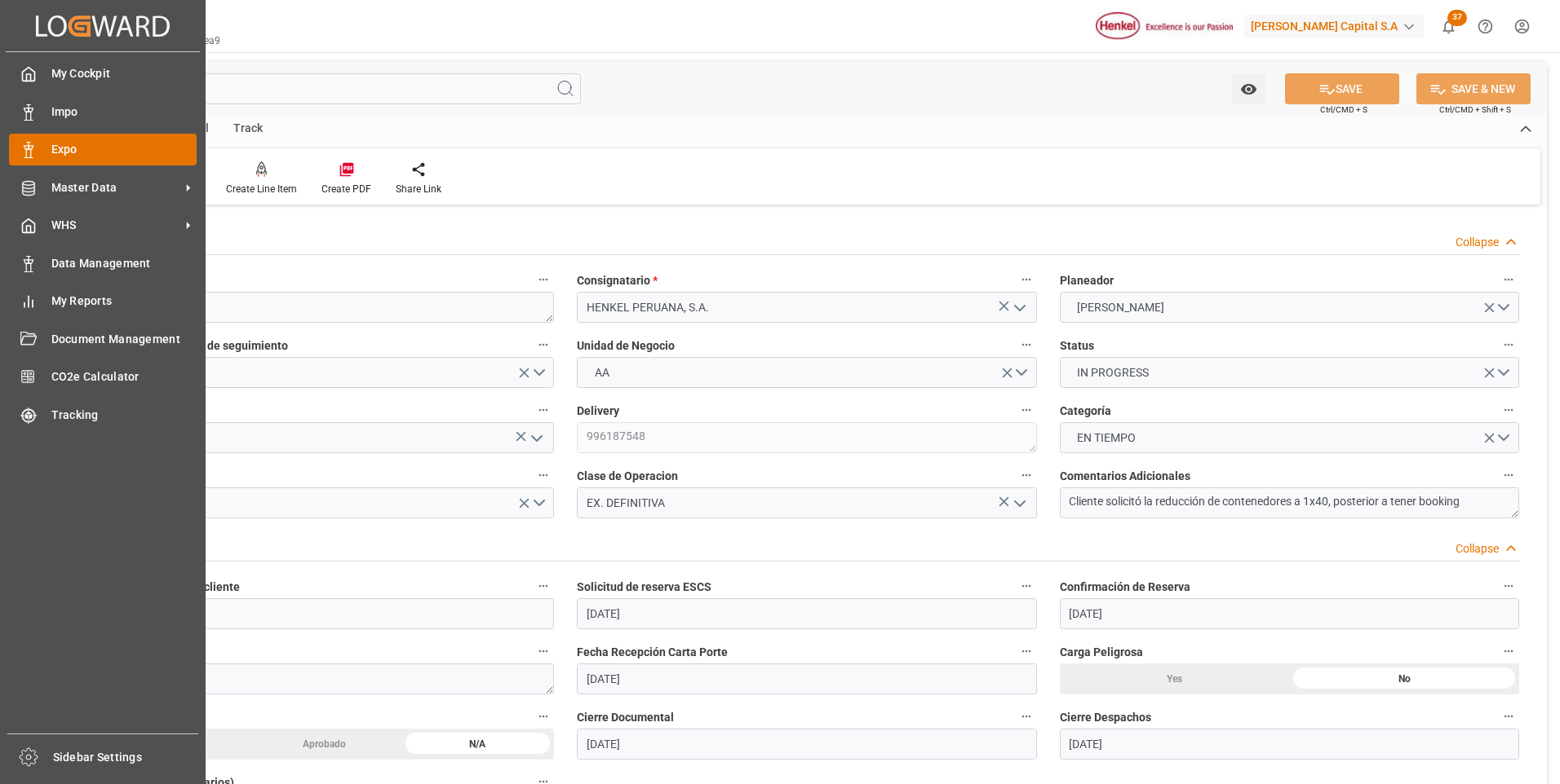
click at [45, 140] on div "Expo Expo" at bounding box center [103, 150] width 188 height 32
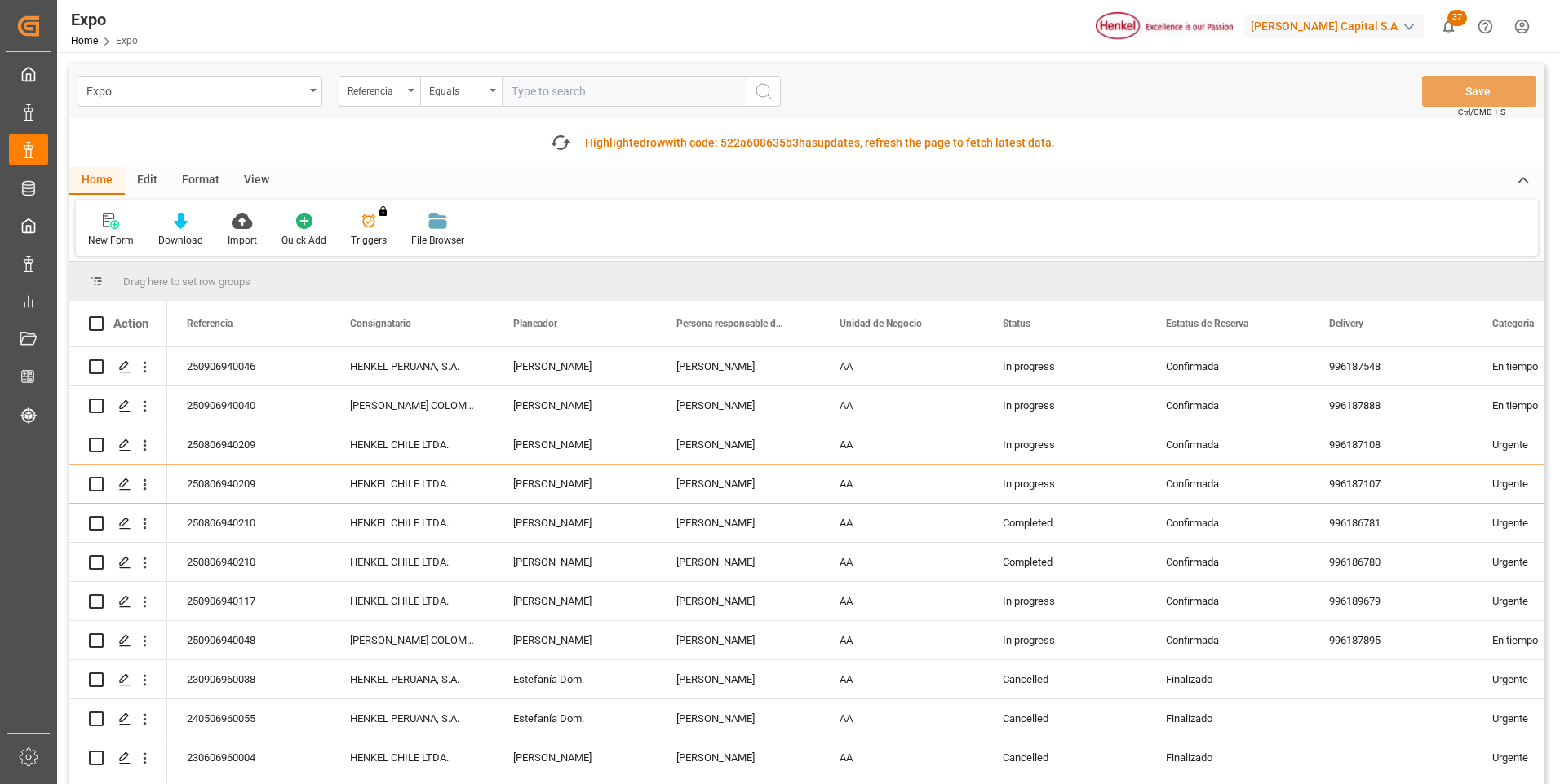
click at [543, 91] on input "text" at bounding box center [624, 91] width 245 height 31
paste input "250606940123"
type input "250606940123"
click at [774, 88] on button "search button" at bounding box center [764, 91] width 34 height 31
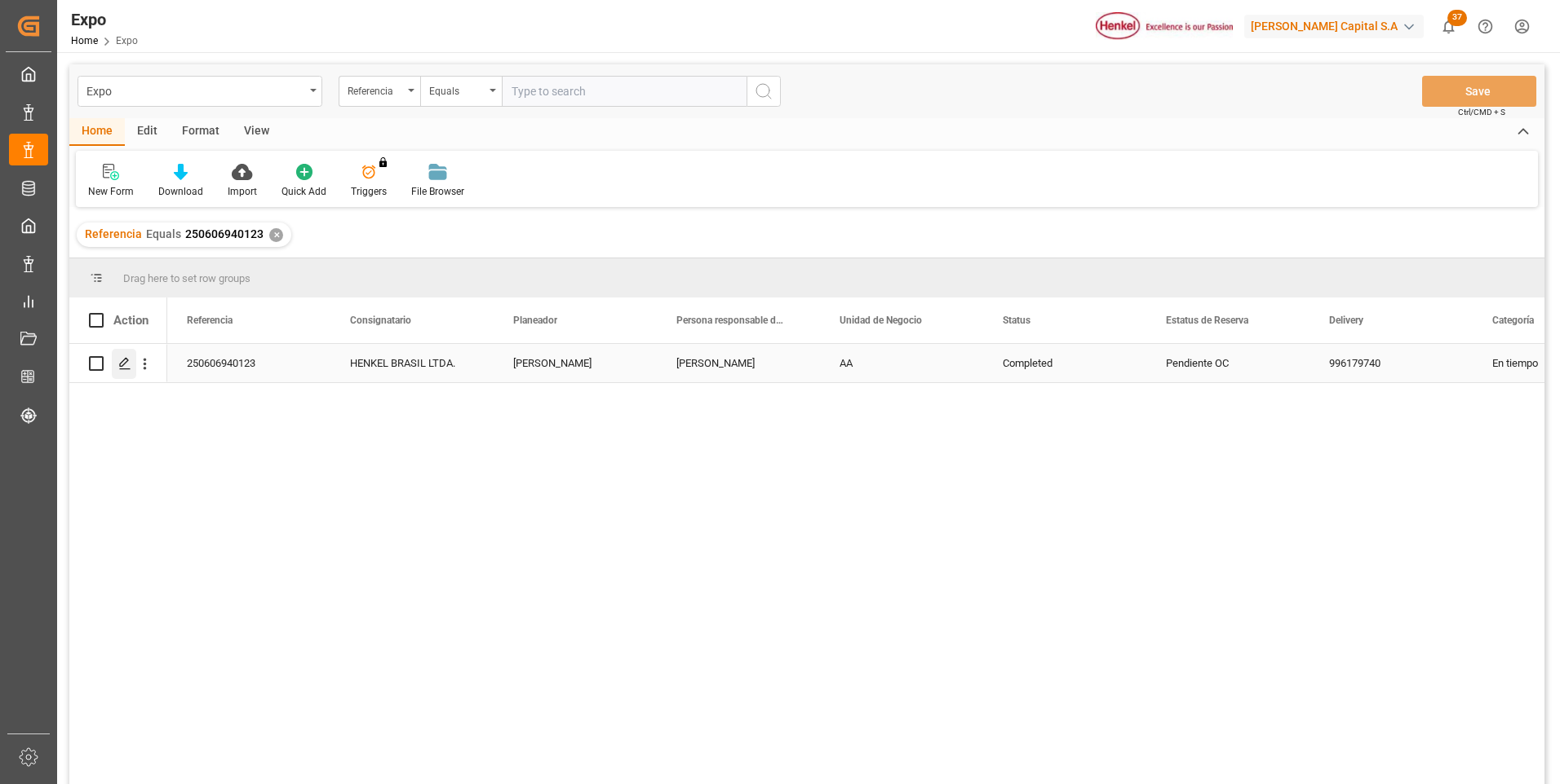
click at [119, 364] on icon "Press SPACE to select this row." at bounding box center [125, 363] width 13 height 13
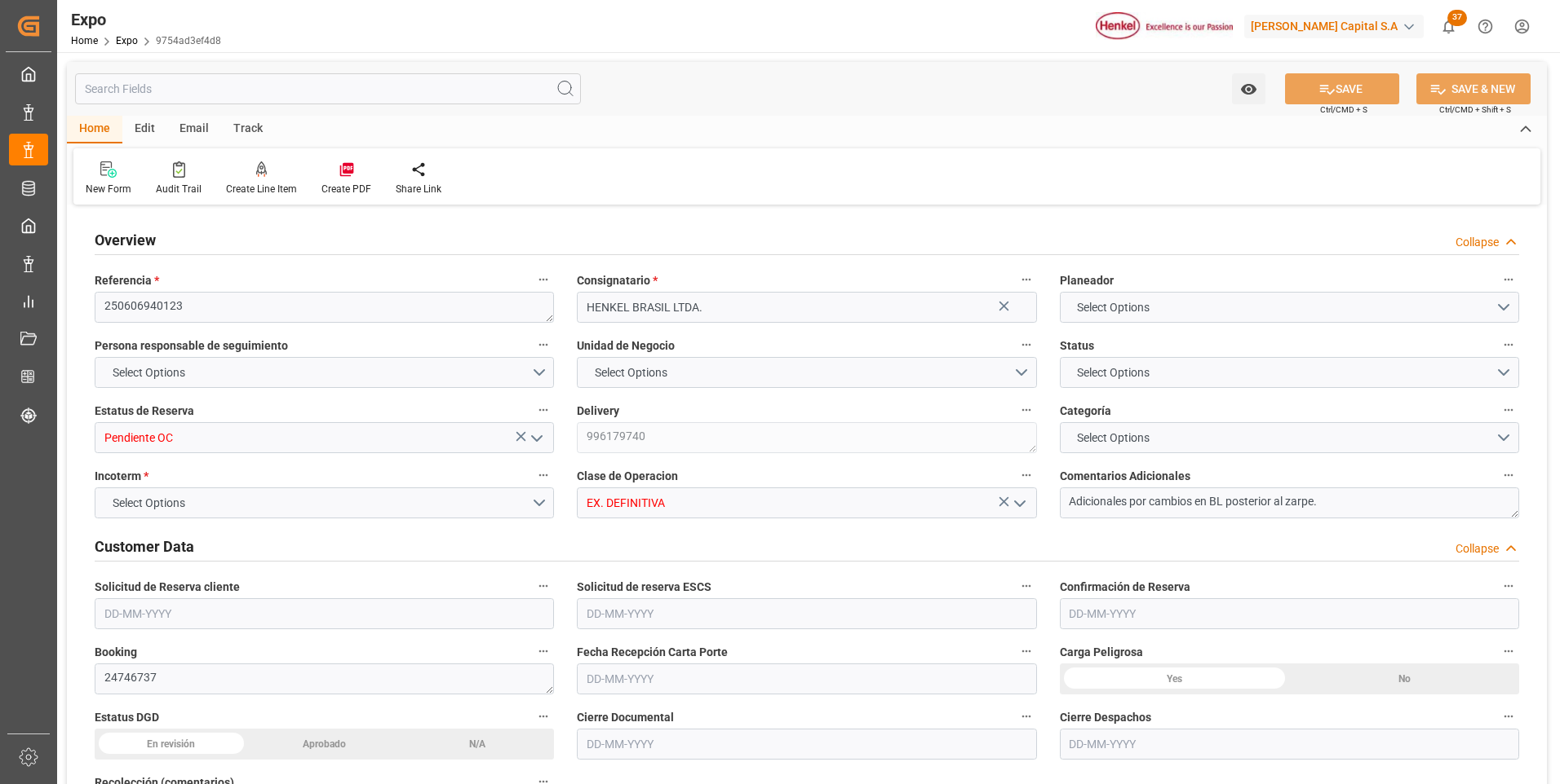
type input "18895"
type input "11454.474"
type input "18"
type input "9400083"
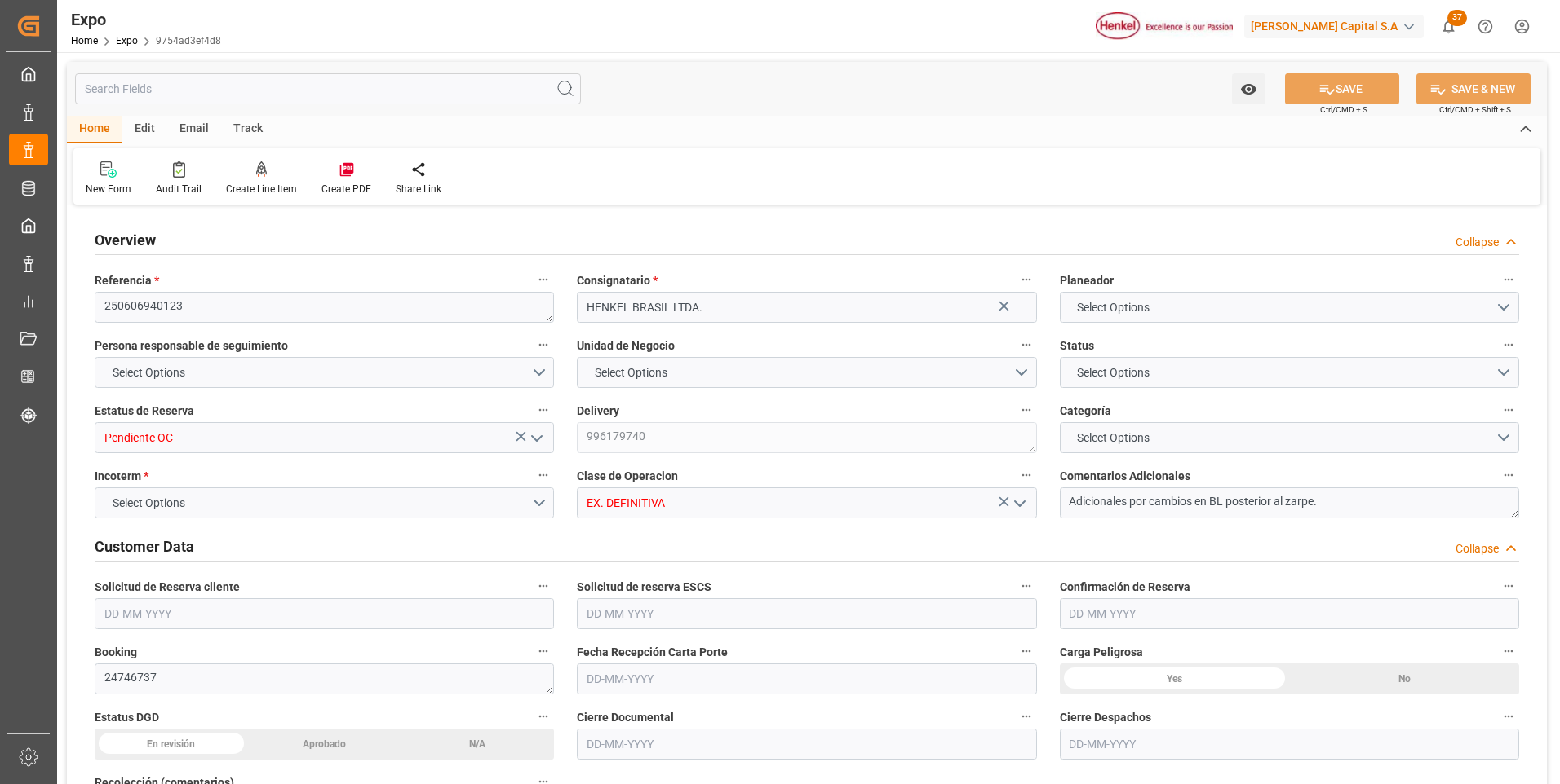
type input "9400083"
type input "MXATM"
type input "BRSSZ"
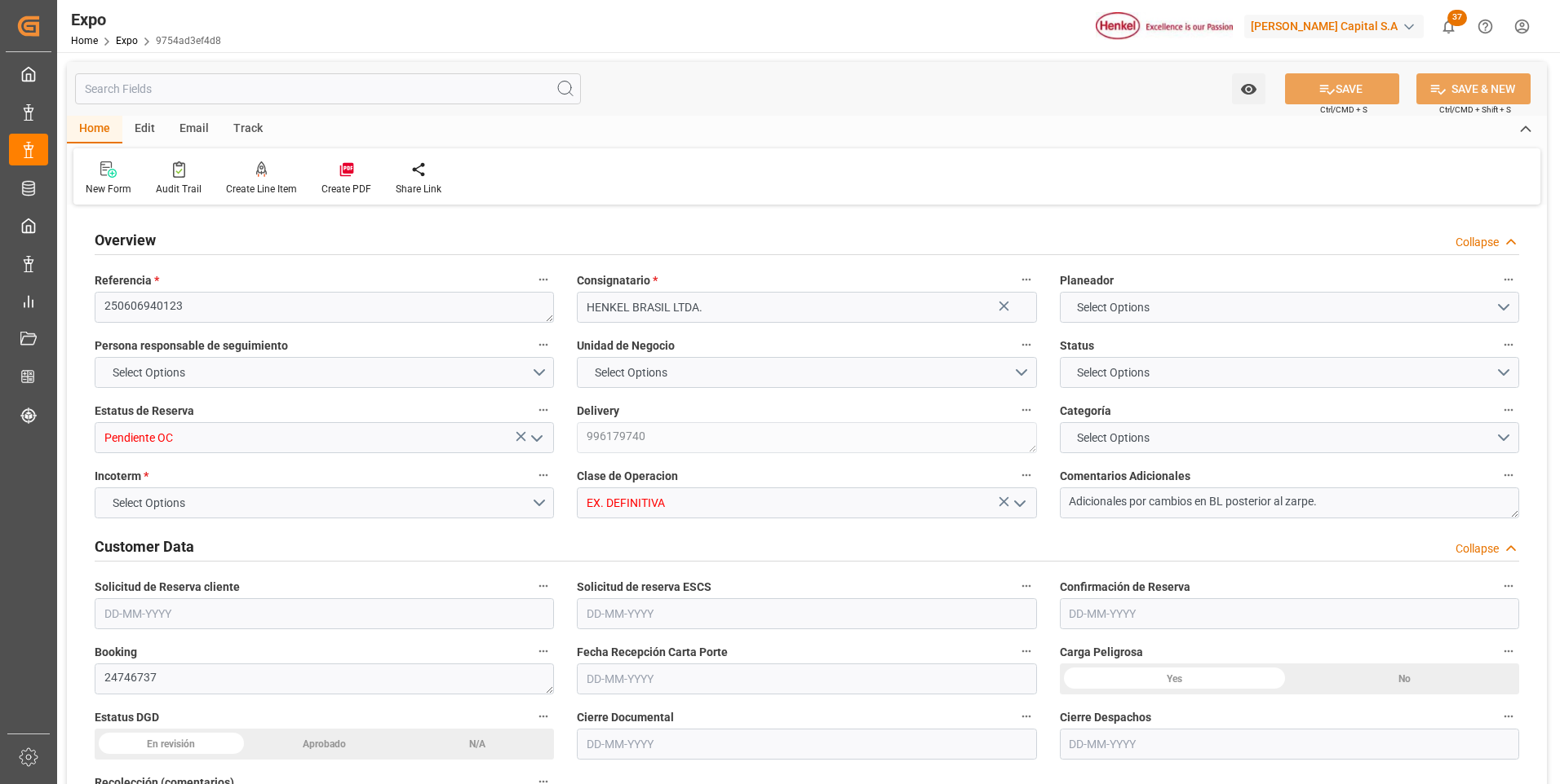
type input "9400083"
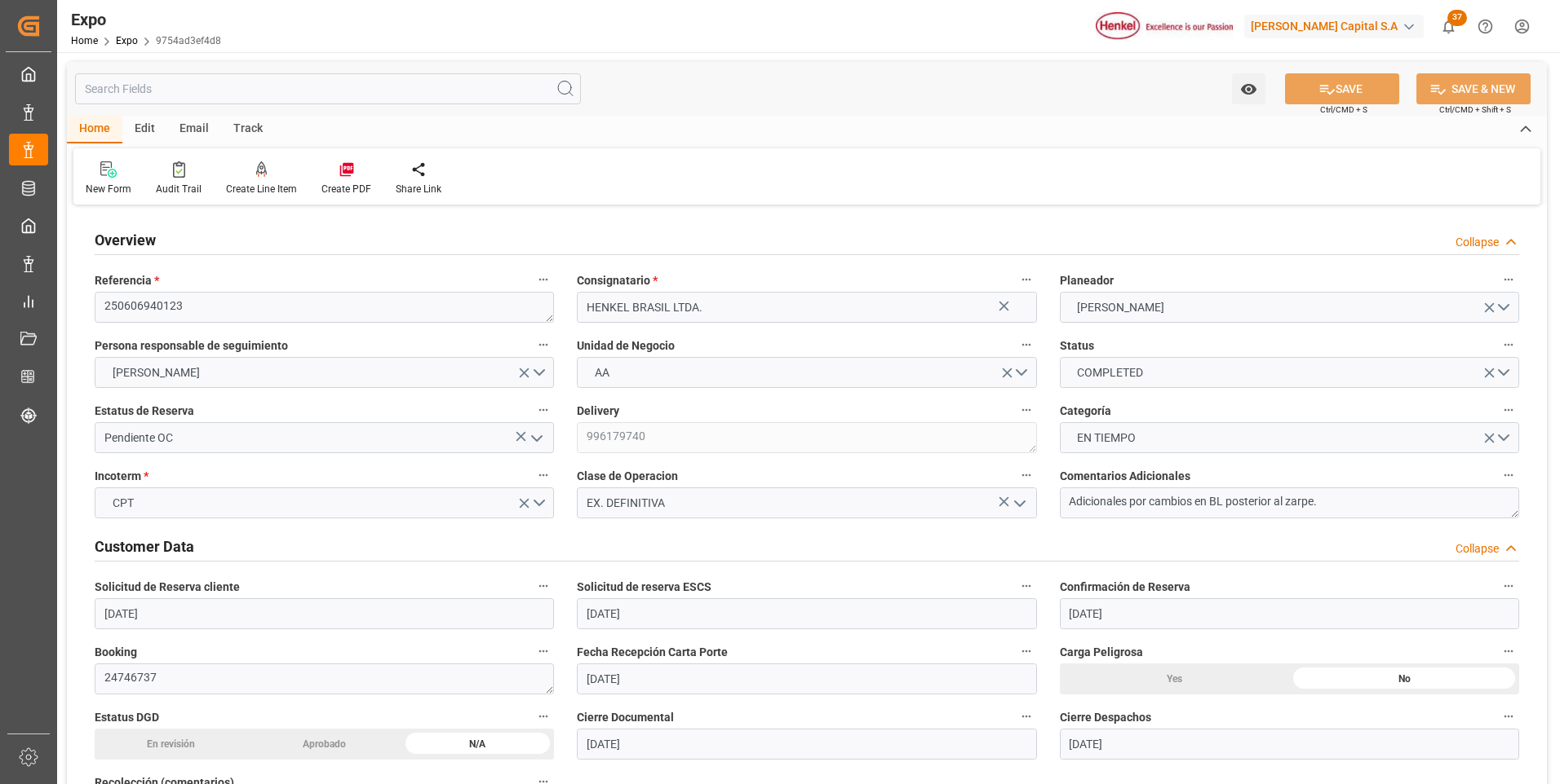
type input "[DATE]"
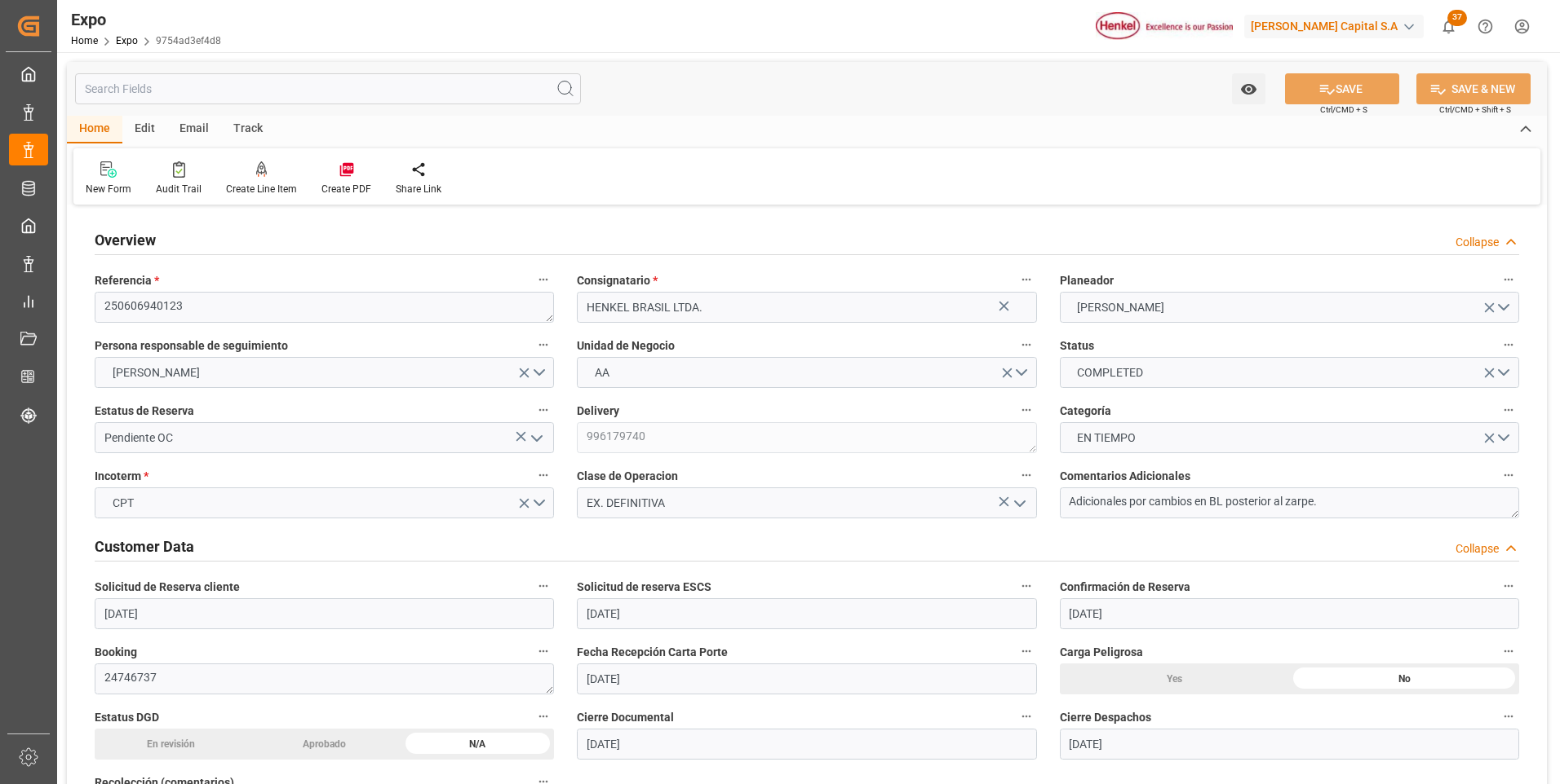
type input "[DATE]"
type input "[DATE] 00:00"
type input "[DATE]"
type input "[DATE] 11:15"
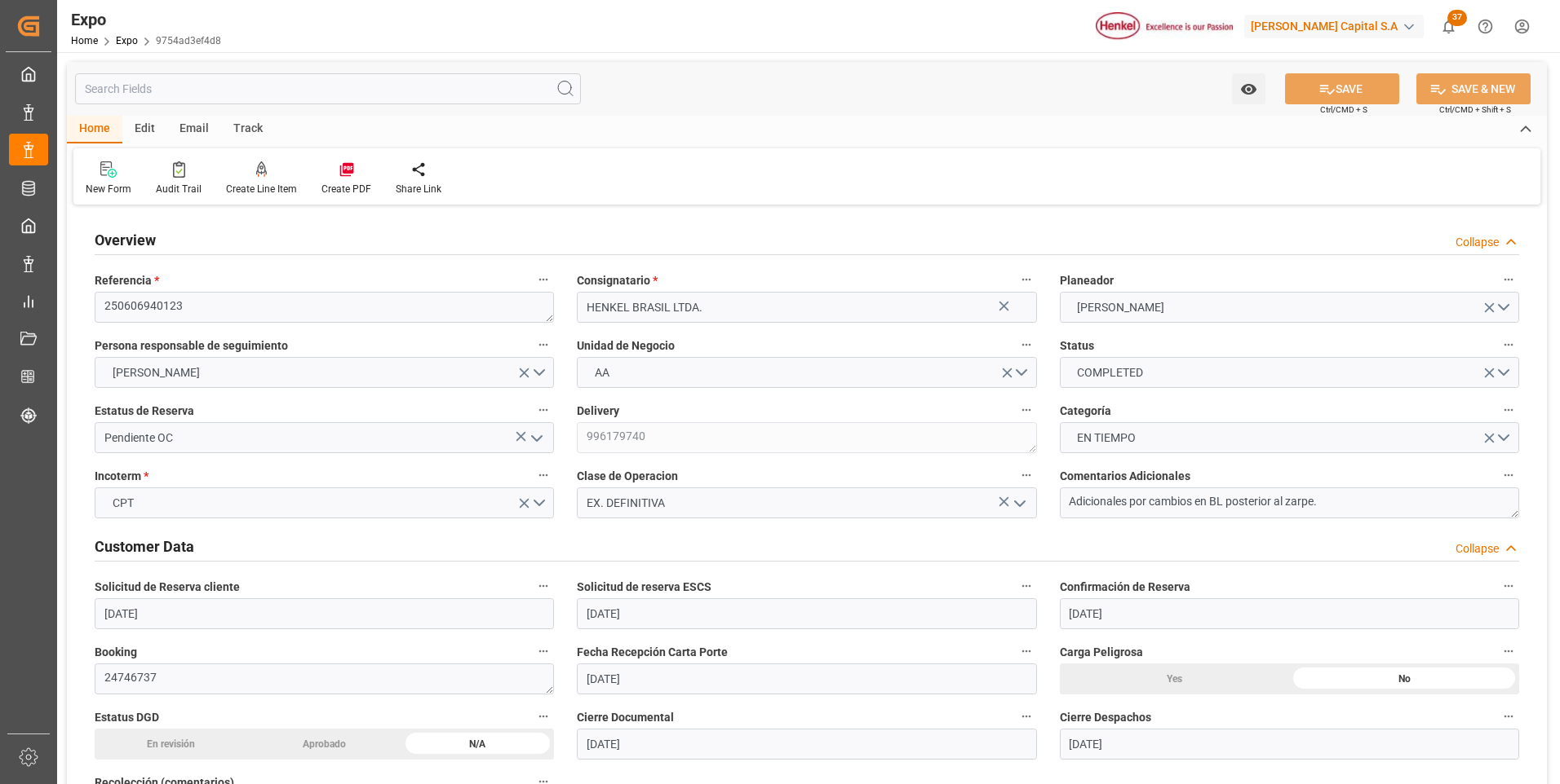
type input "[DATE]"
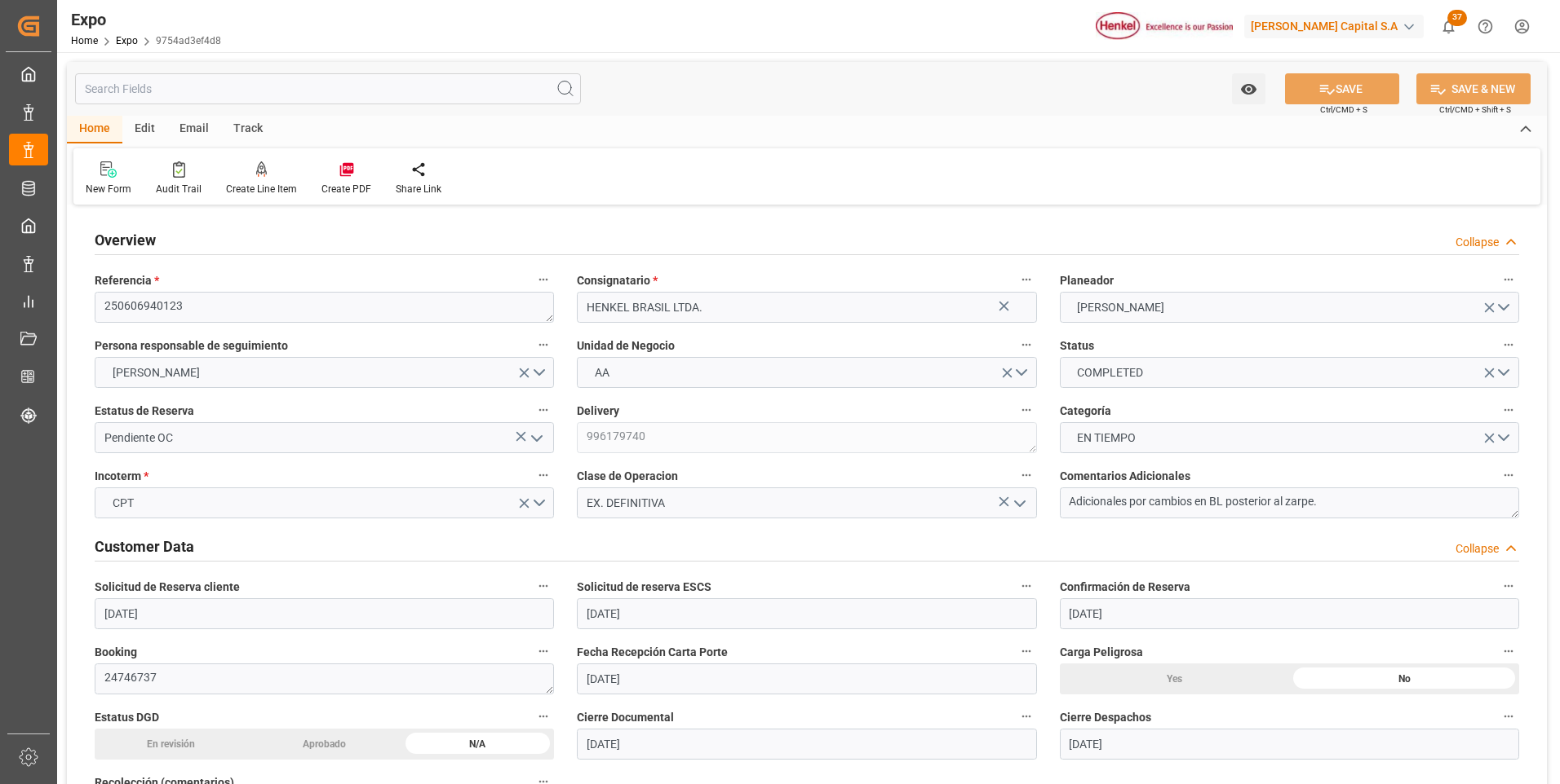
type input "[DATE] 00:00"
type input "[DATE]"
type input "[DATE] 17:36"
type input "[DATE] 19:00"
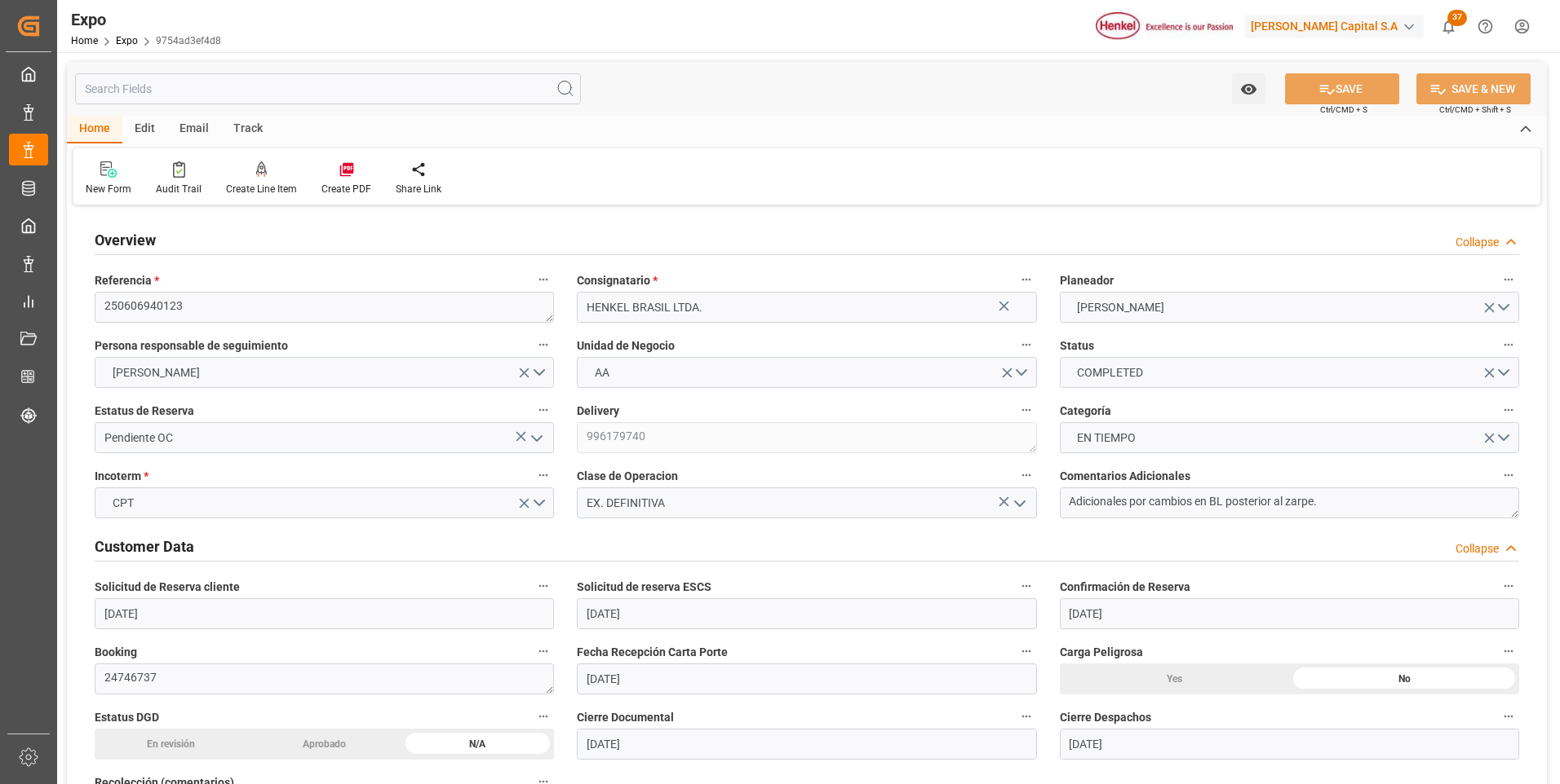
type input "[DATE] 00:00"
type input "[DATE]"
type input "[DATE] 22:42"
type input "[DATE] 14:38"
type input "[DATE] 12:02"
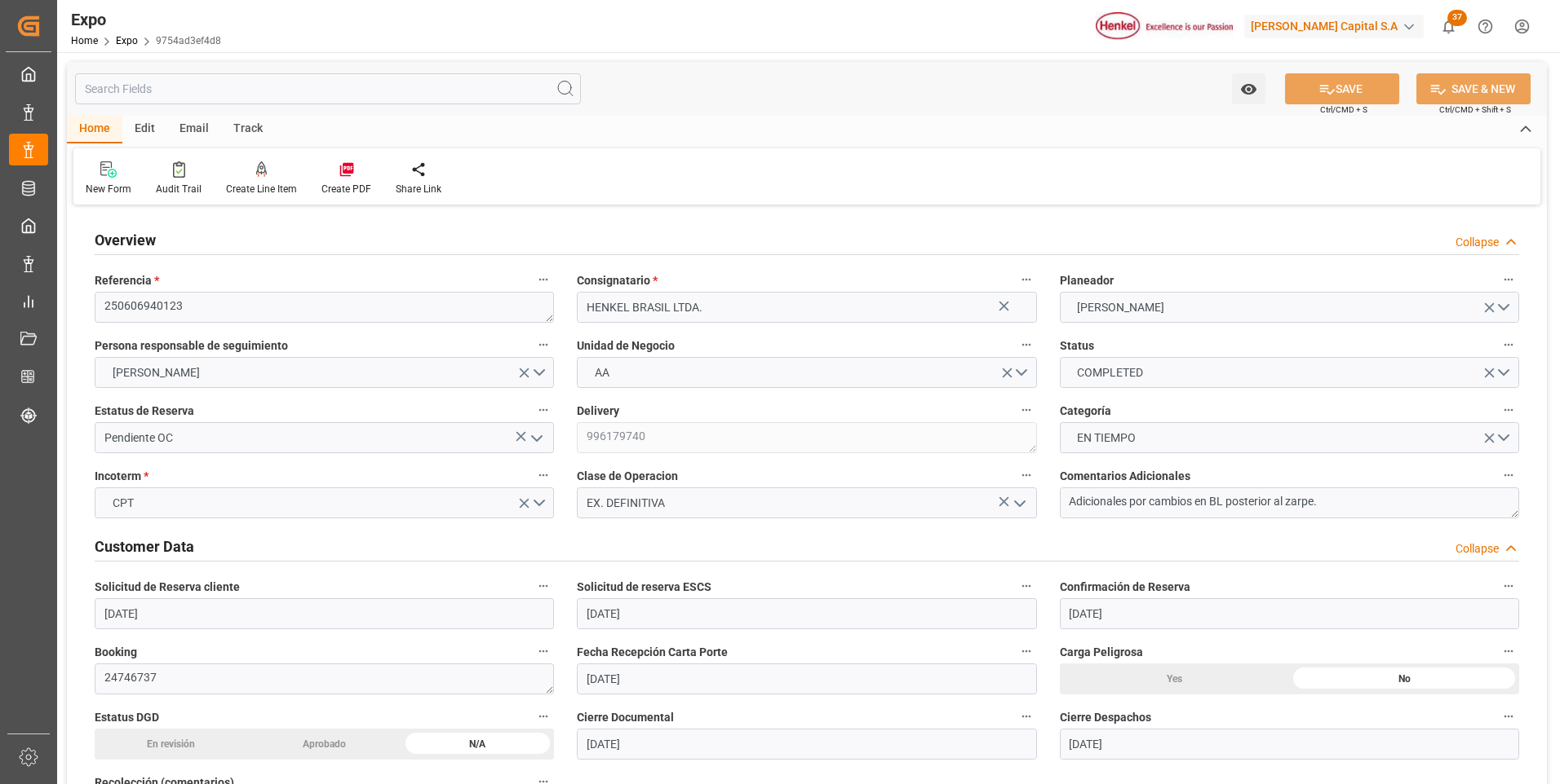
type input "[DATE] 16:46"
type input "[DATE] 17:57"
type input "[DATE] 19:00"
type input "[DATE] 22:38"
type input "[DATE] 11:22"
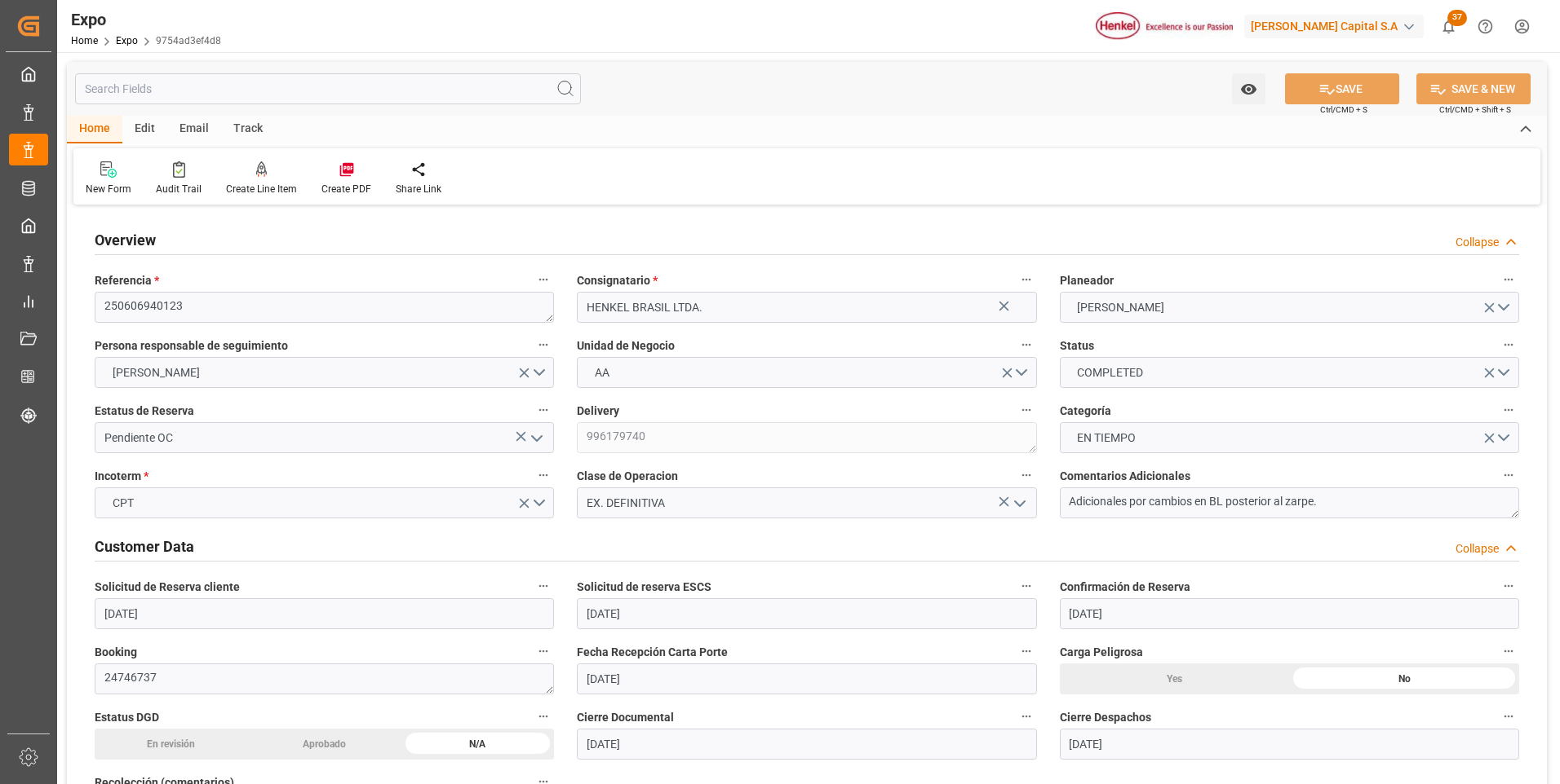
type input "[DATE] 22:42"
type input "[DATE] 11:22"
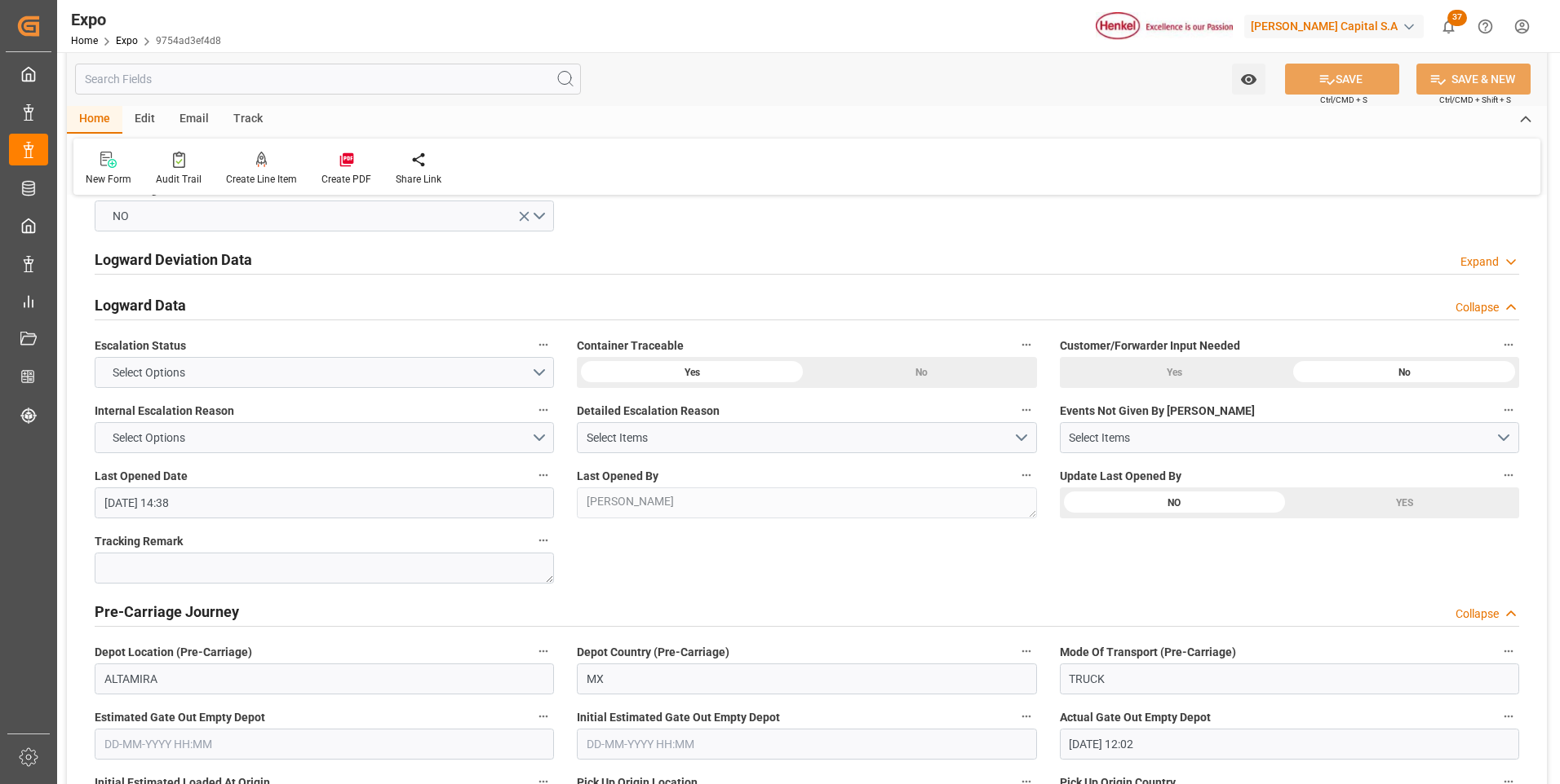
scroll to position [2690, 0]
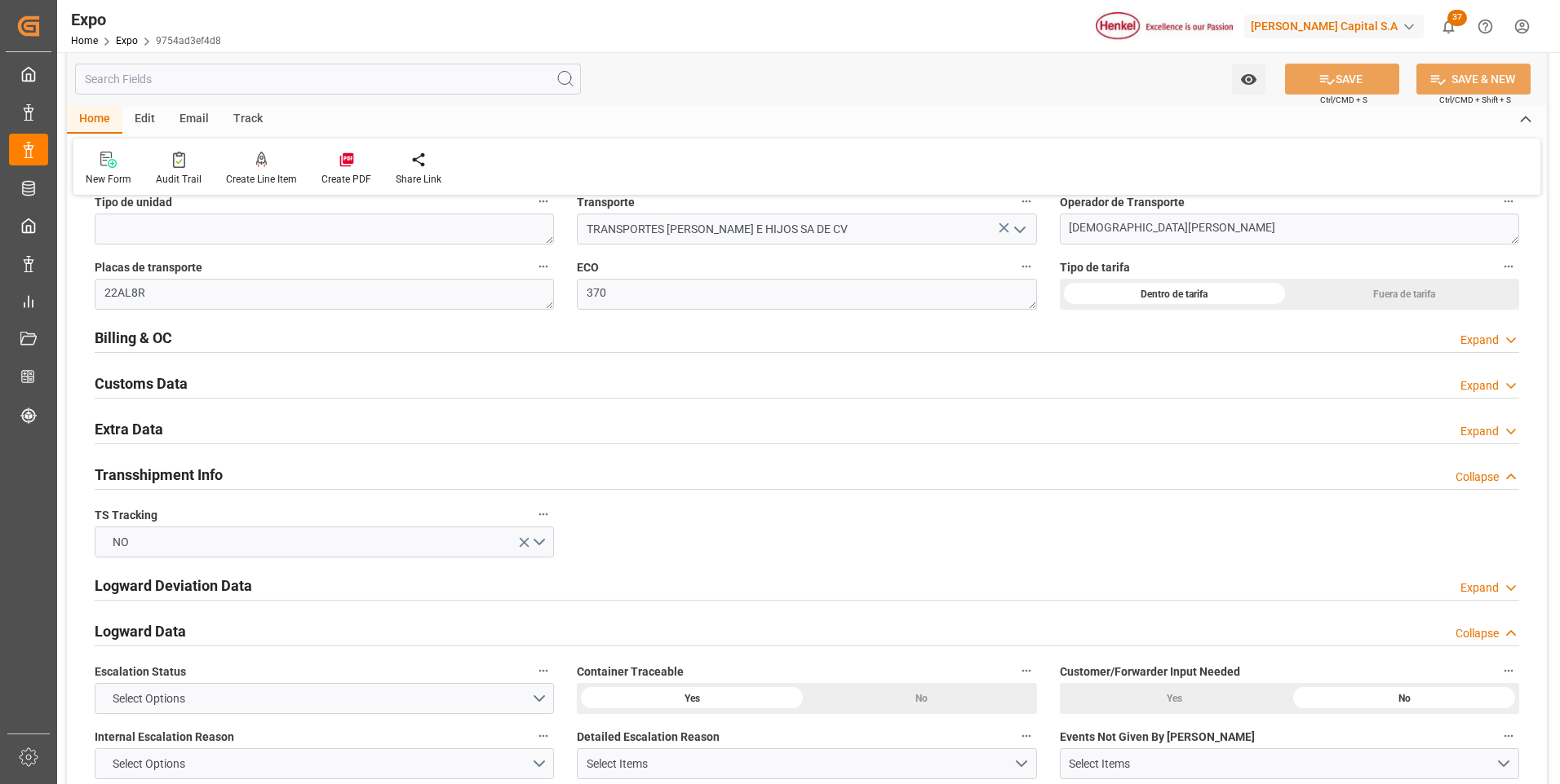
click at [1481, 341] on div "Expand" at bounding box center [1479, 340] width 38 height 17
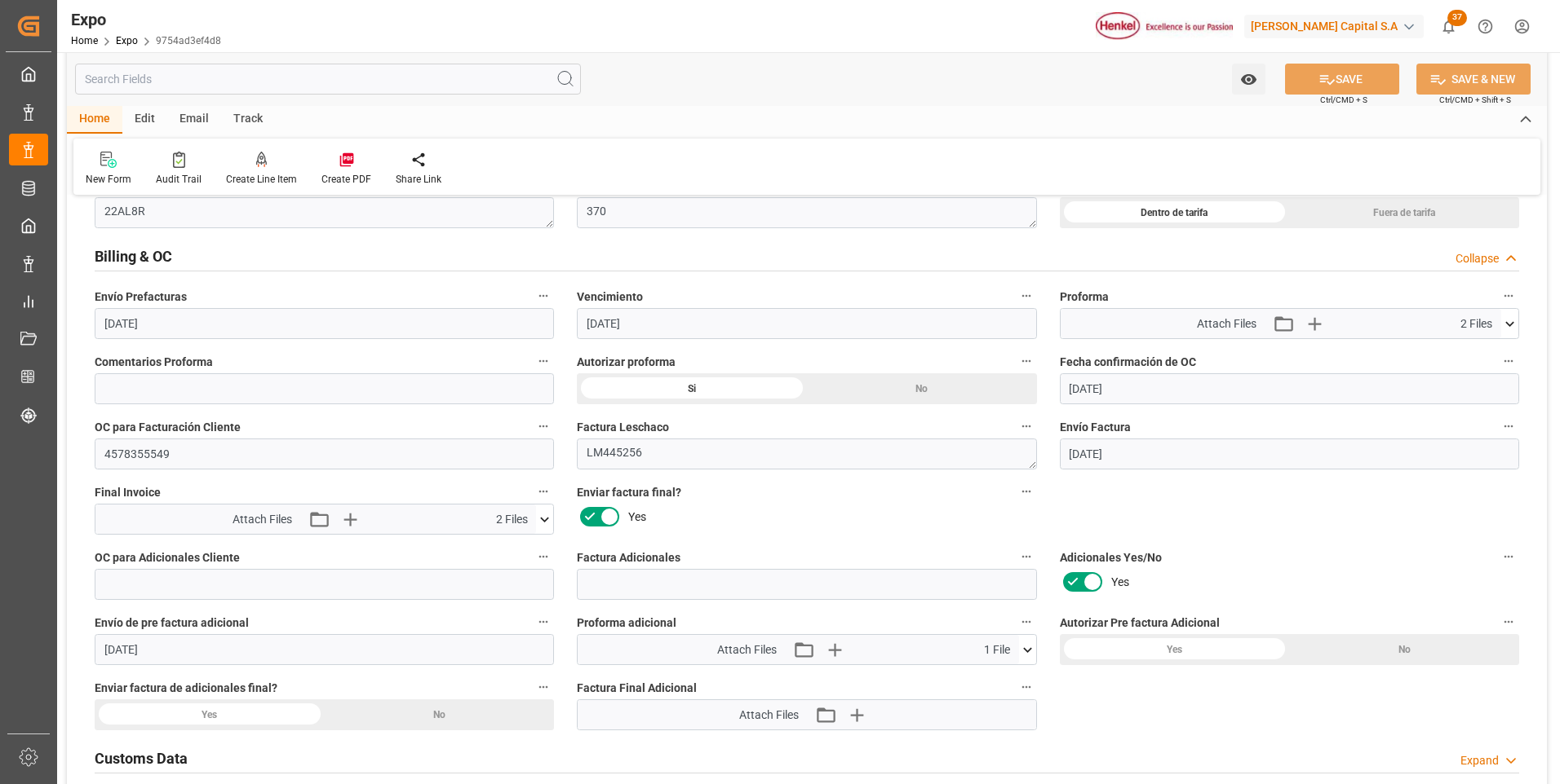
scroll to position [2854, 0]
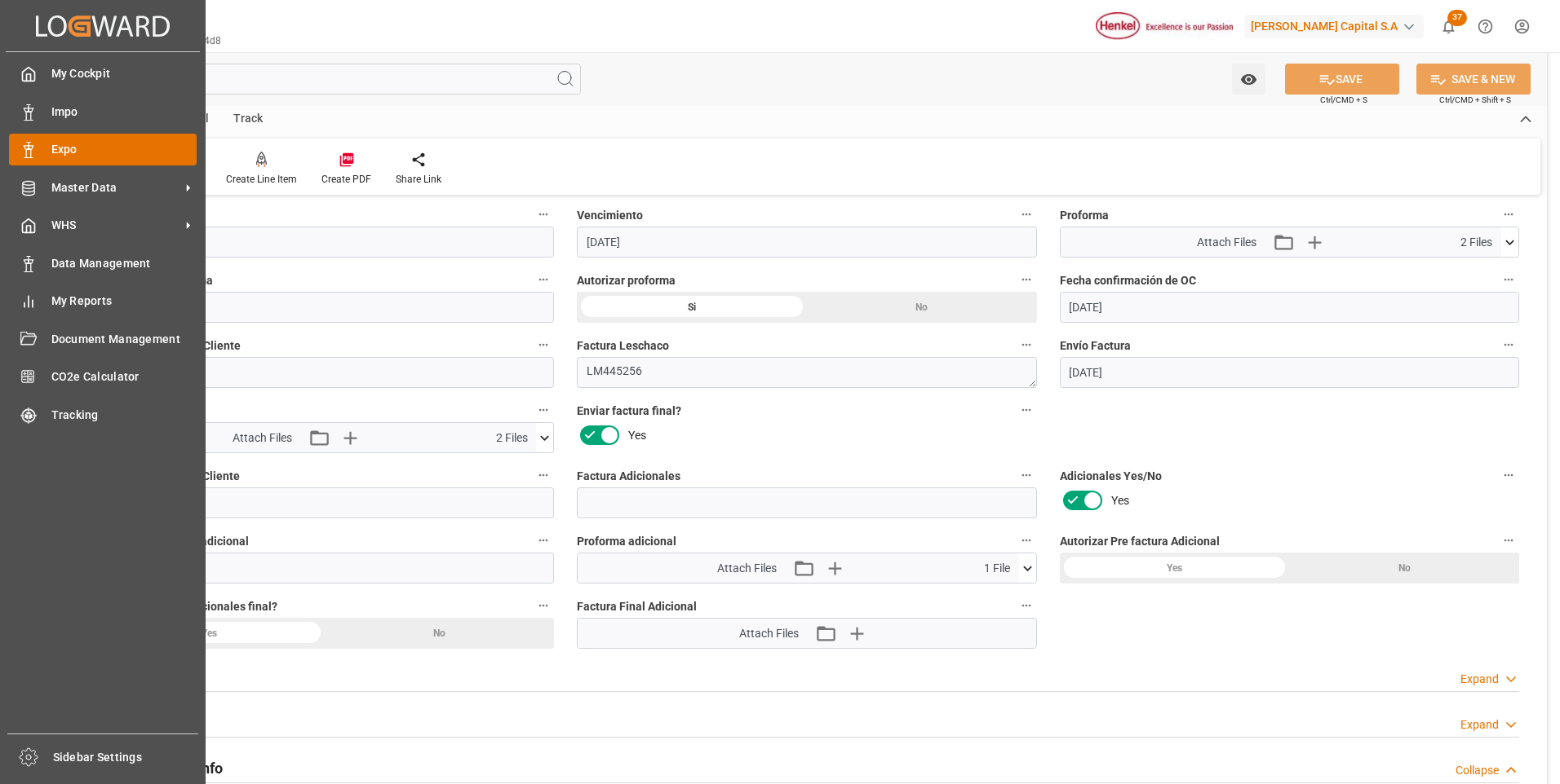
click at [30, 153] on icon at bounding box center [28, 150] width 16 height 16
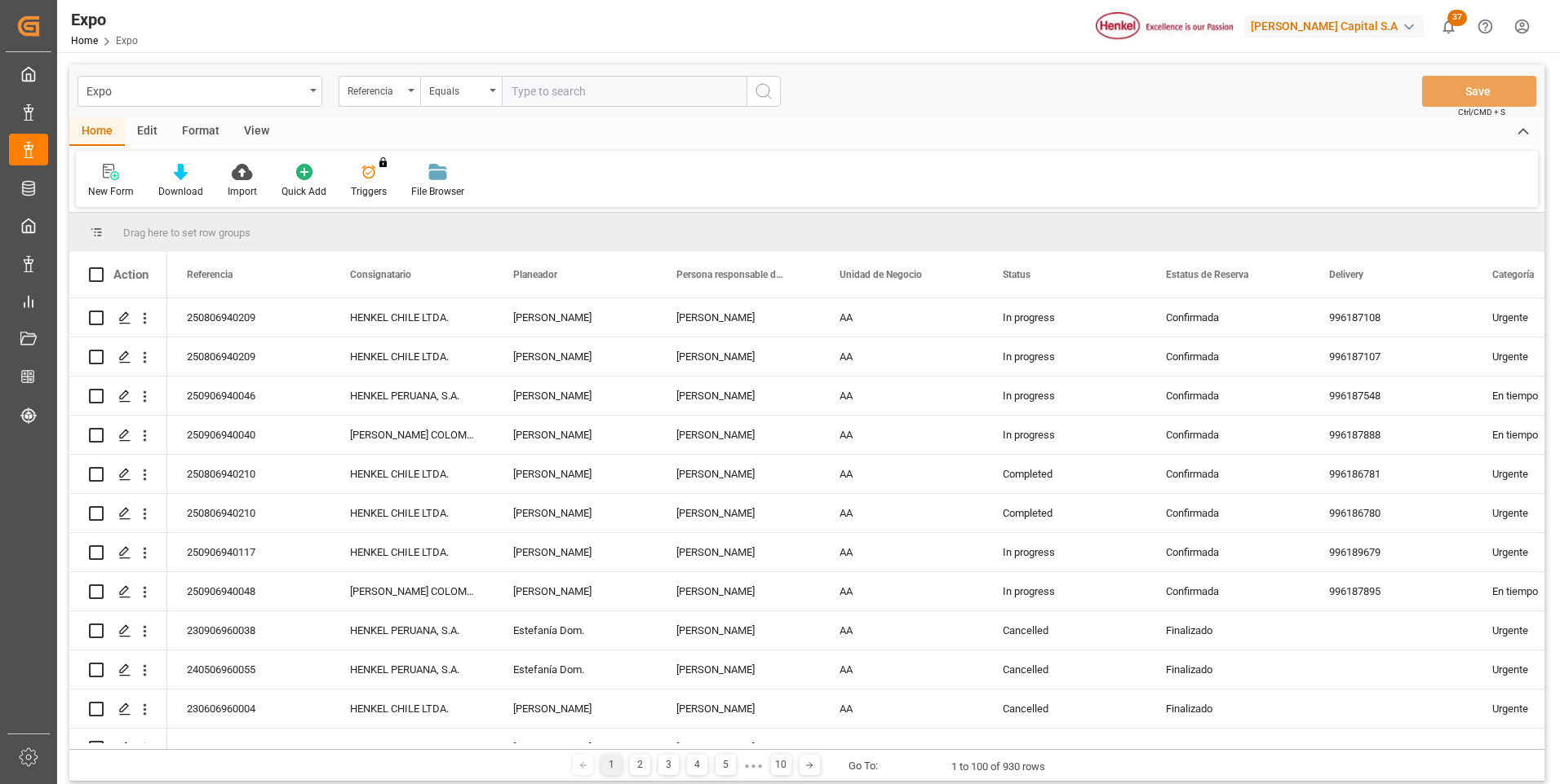
paste input "250606940125"
type input "250606940125"
click at [772, 92] on icon "search button" at bounding box center [764, 92] width 20 height 20
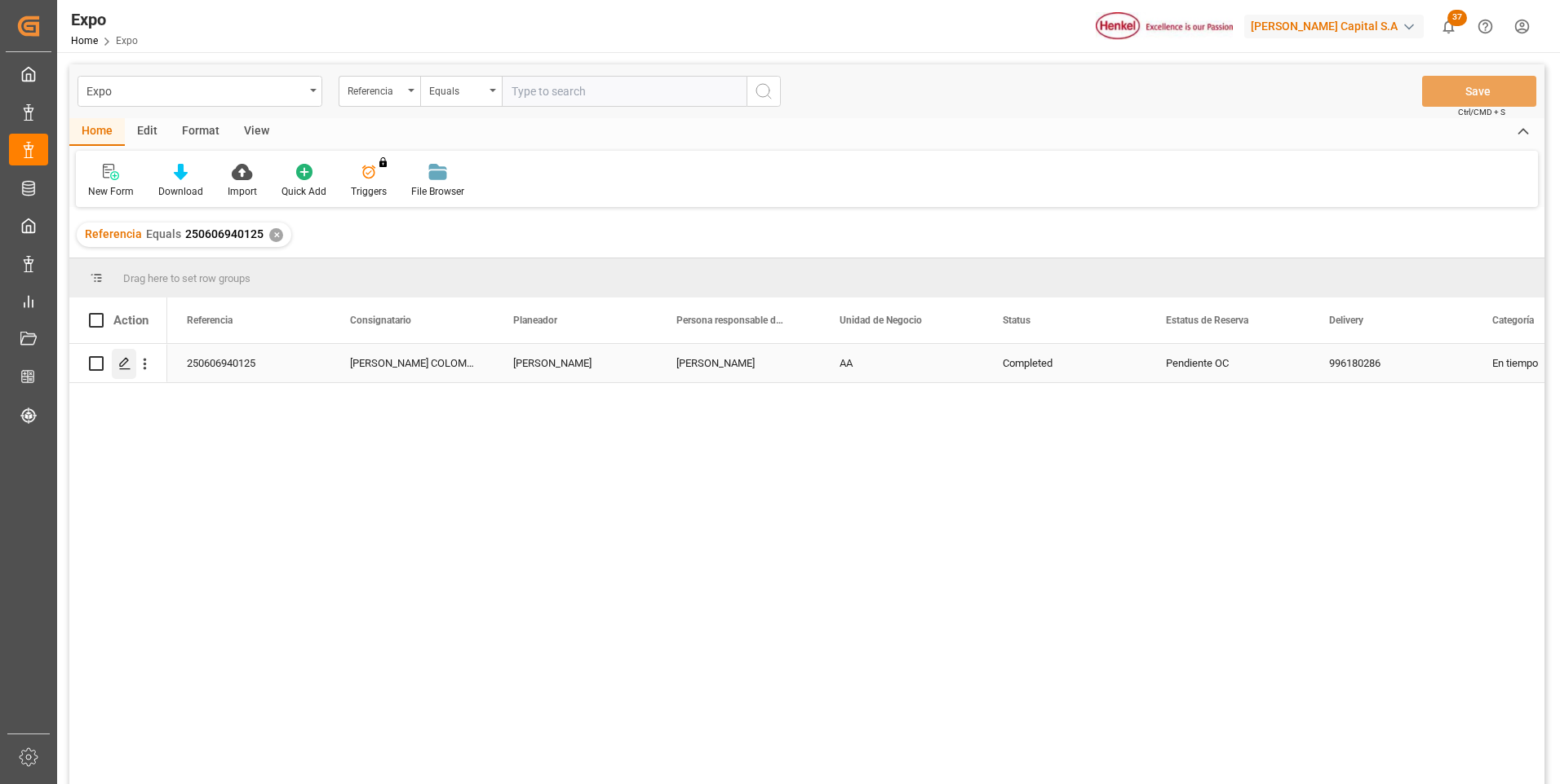
click at [121, 366] on polygon "Press SPACE to select this row." at bounding box center [124, 363] width 8 height 8
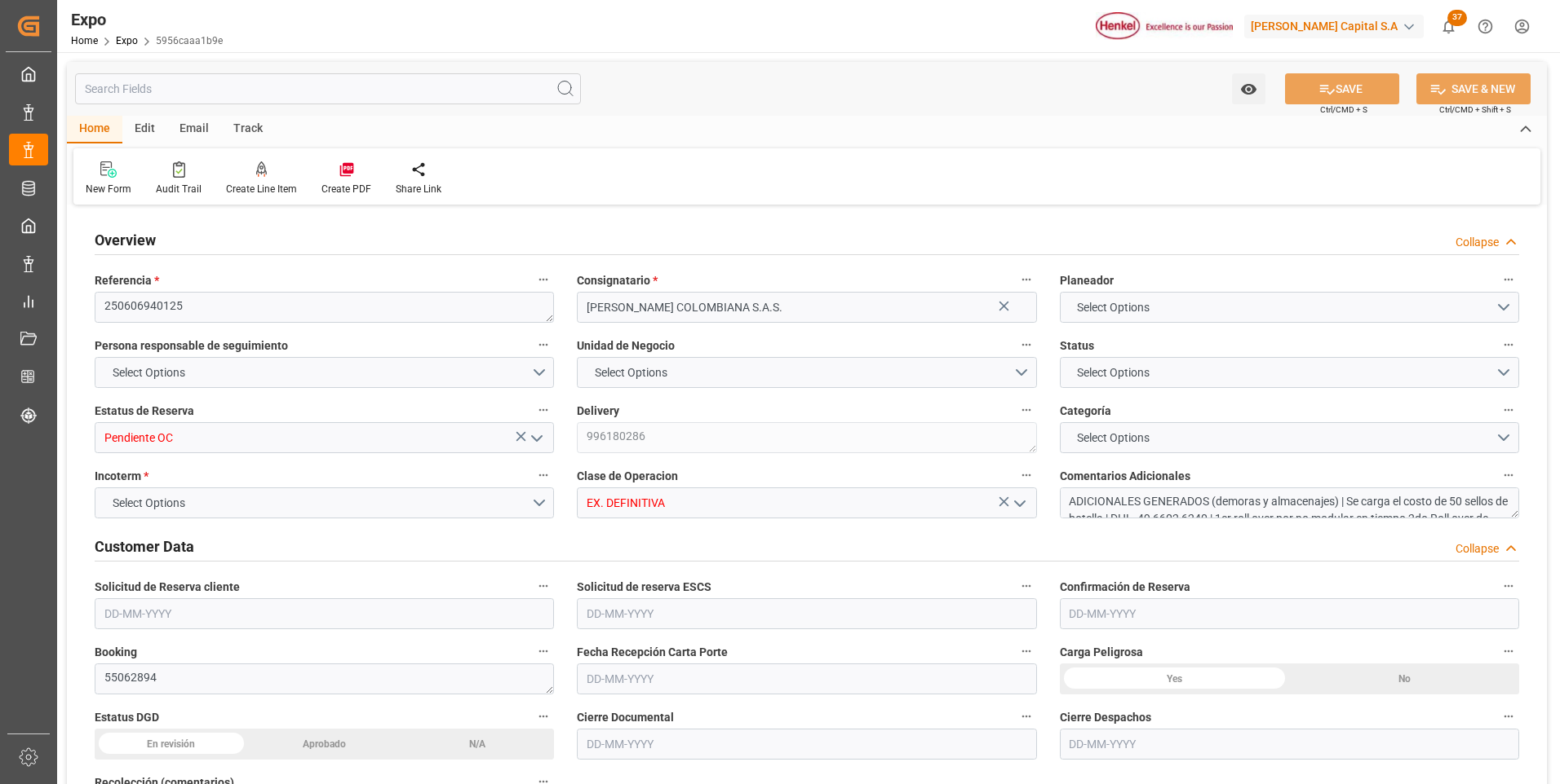
type input "13680"
type input "14353.92"
type input "24"
type input "9725158"
type input "9937311"
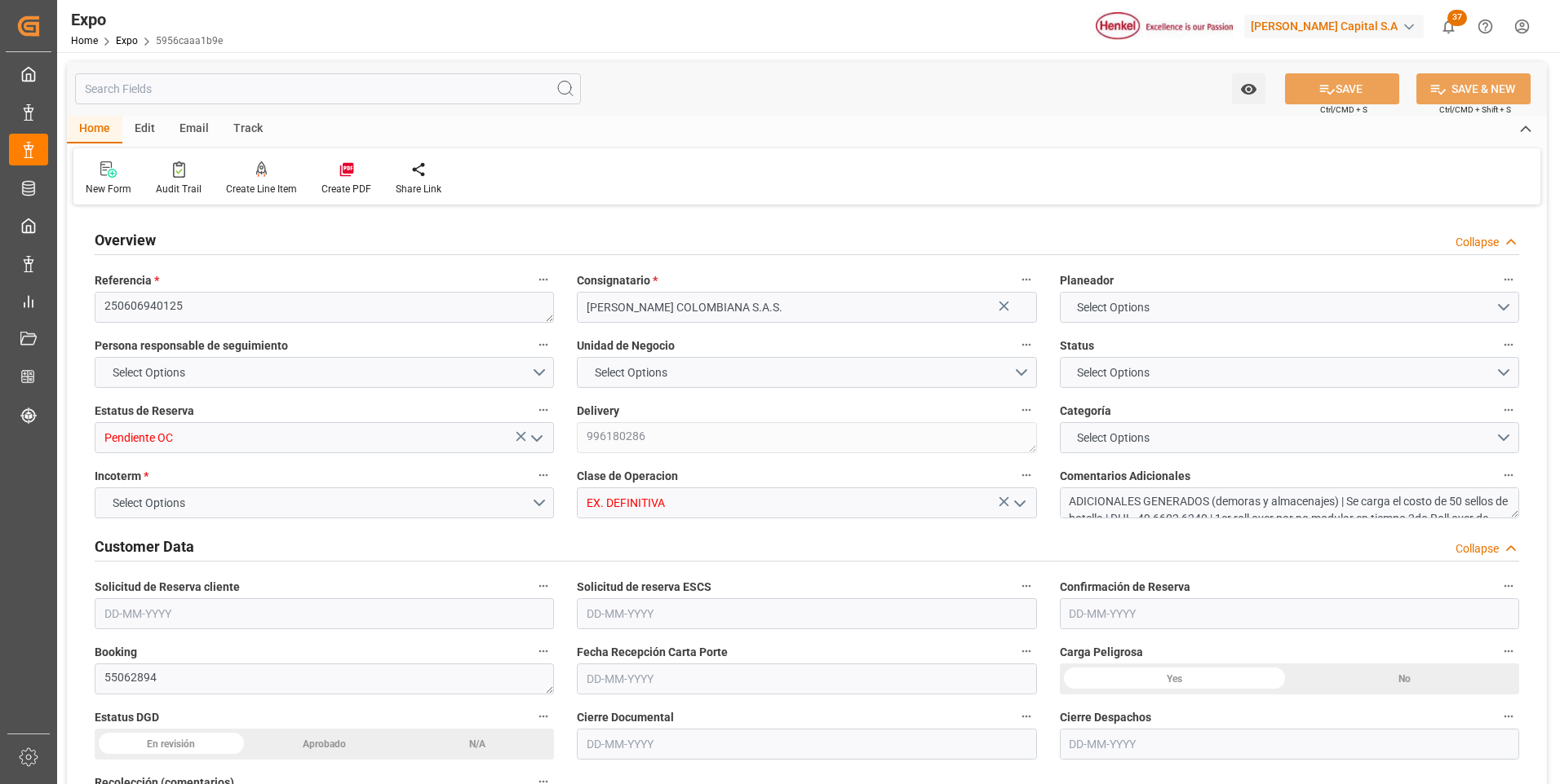
type input "9725158"
type input "MXZLO"
type input "[PERSON_NAME]"
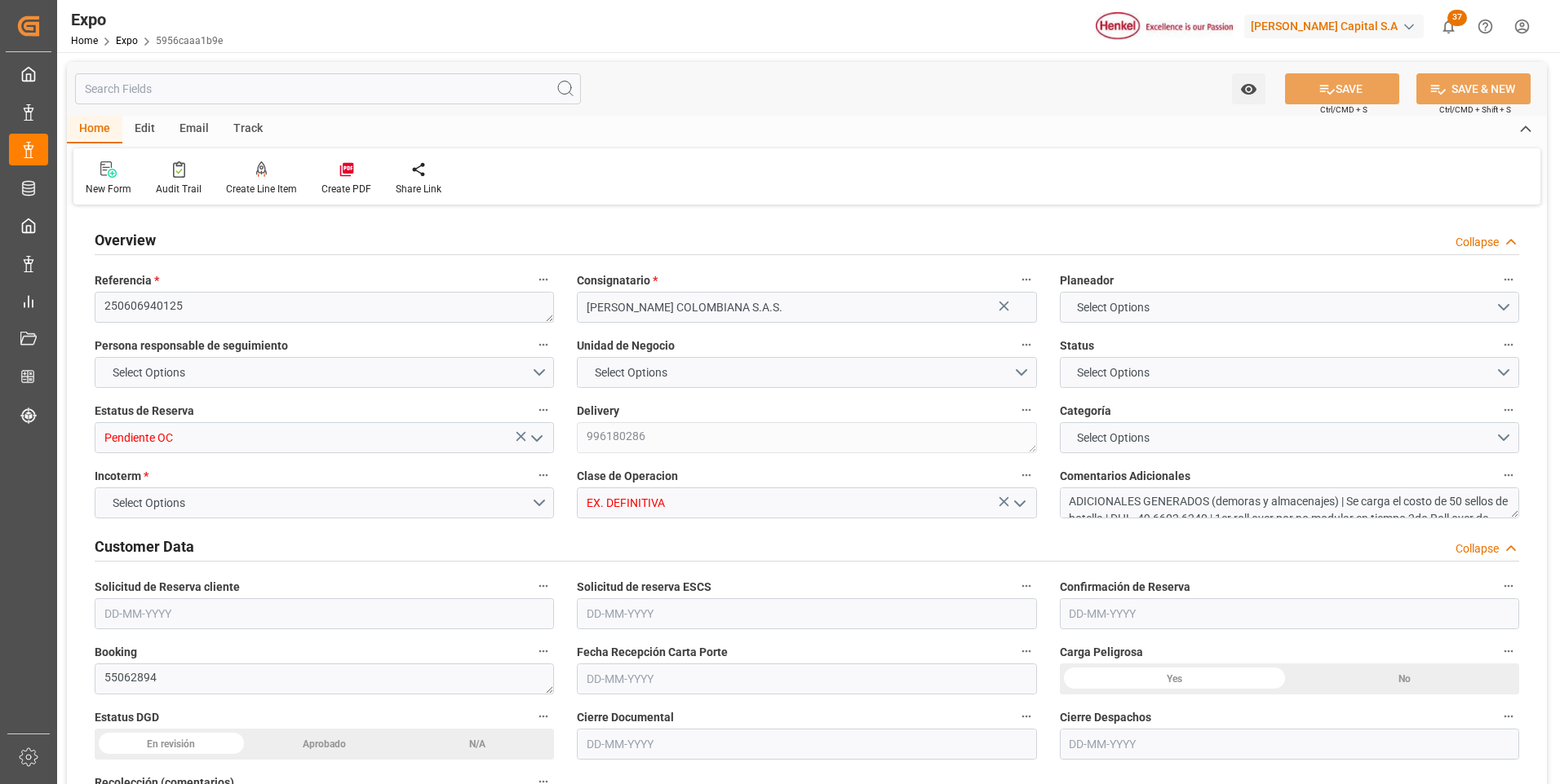
type input "9725158"
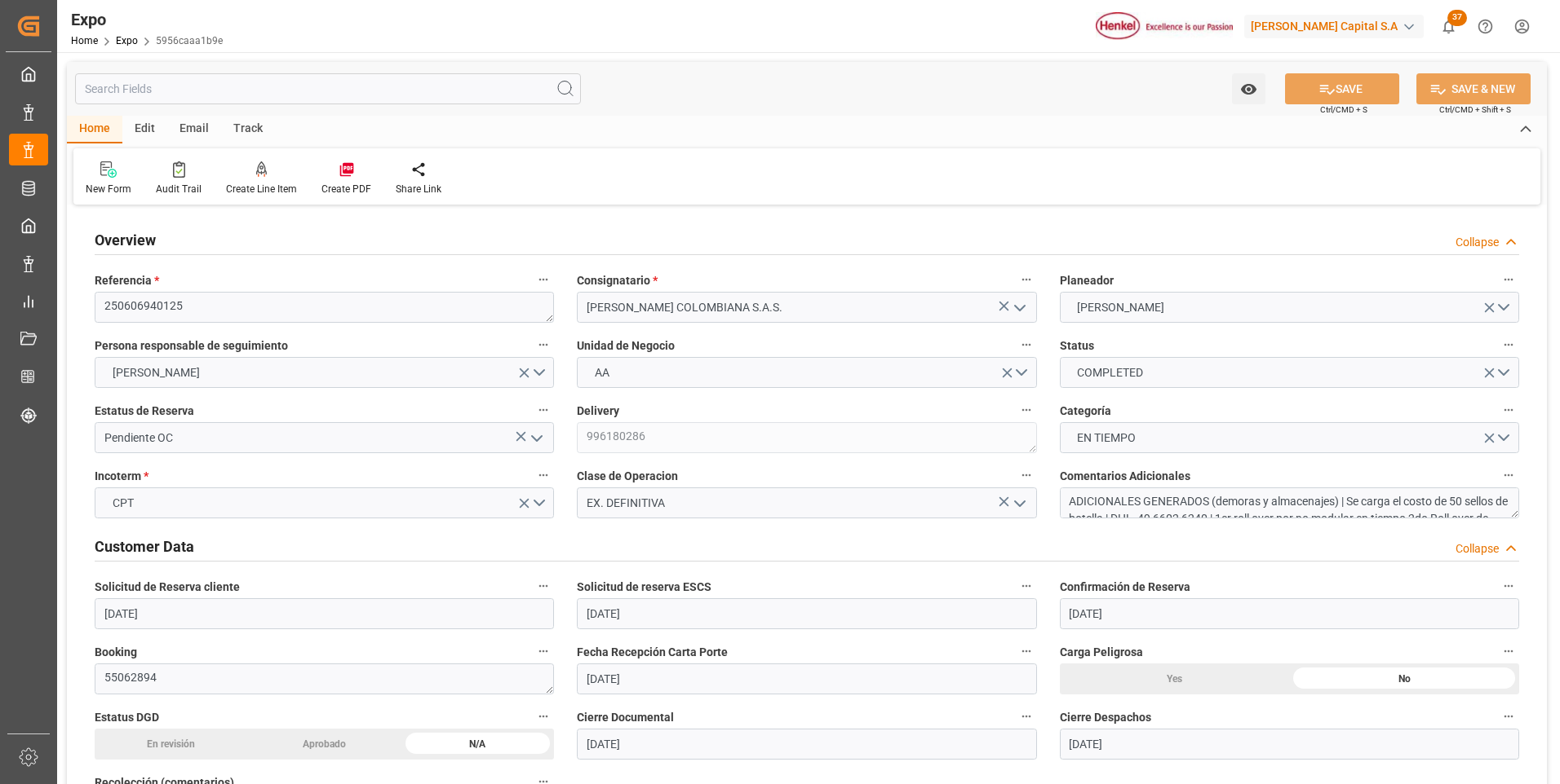
type input "[DATE]"
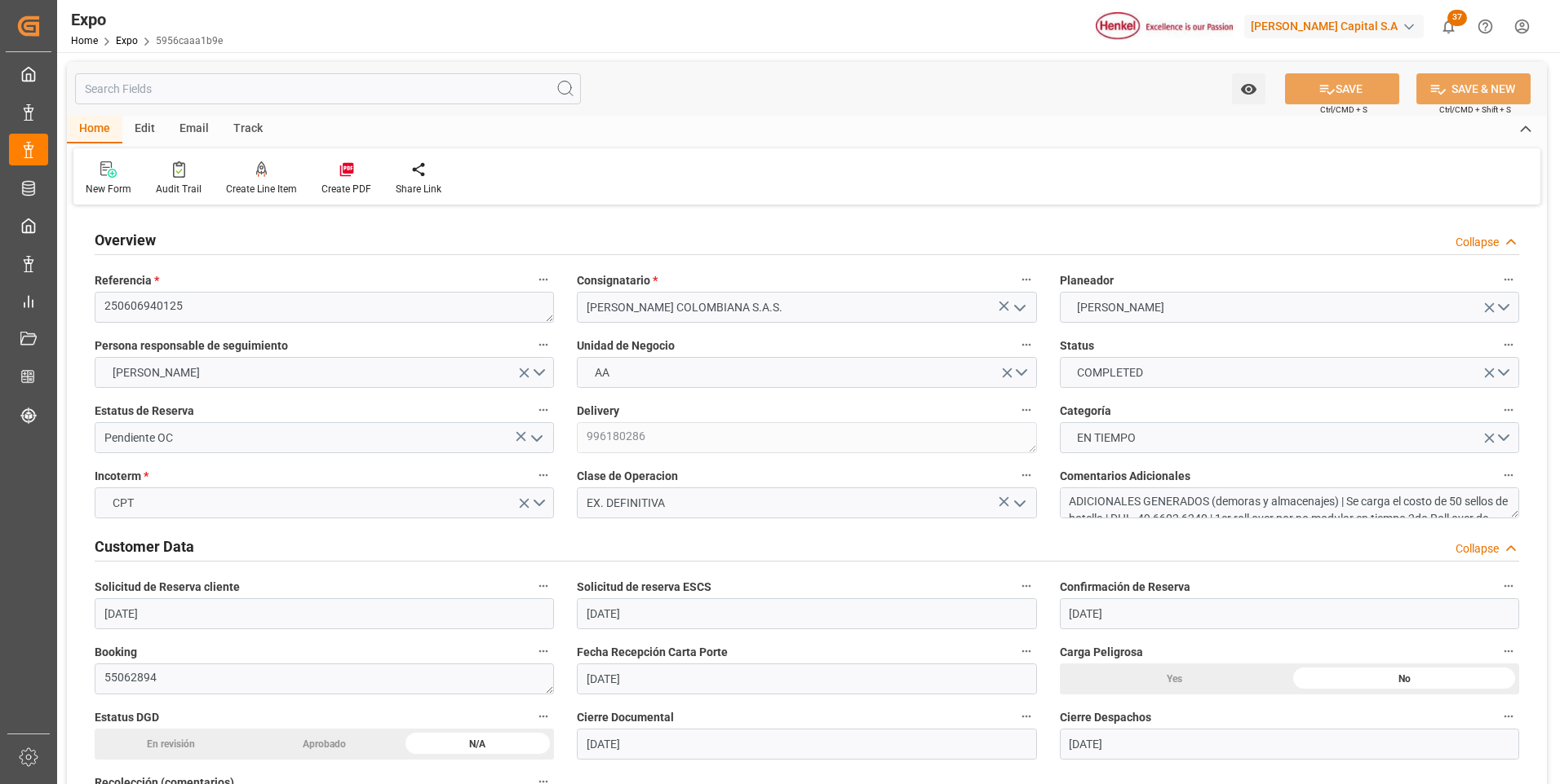
type input "[DATE]"
type input "[DATE] 00:00"
type input "[DATE]"
type input "[DATE] 10:40"
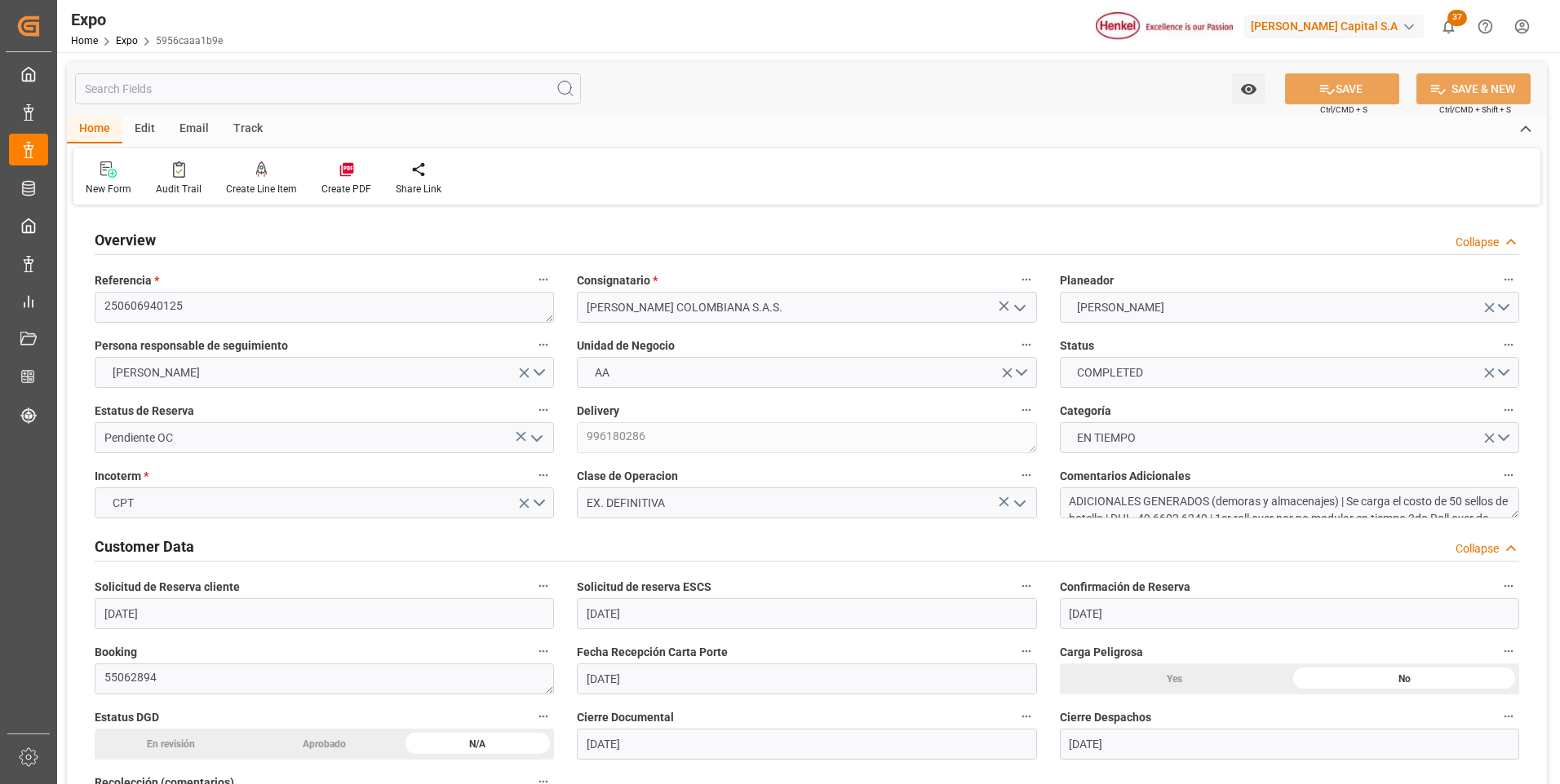
type input "[DATE]"
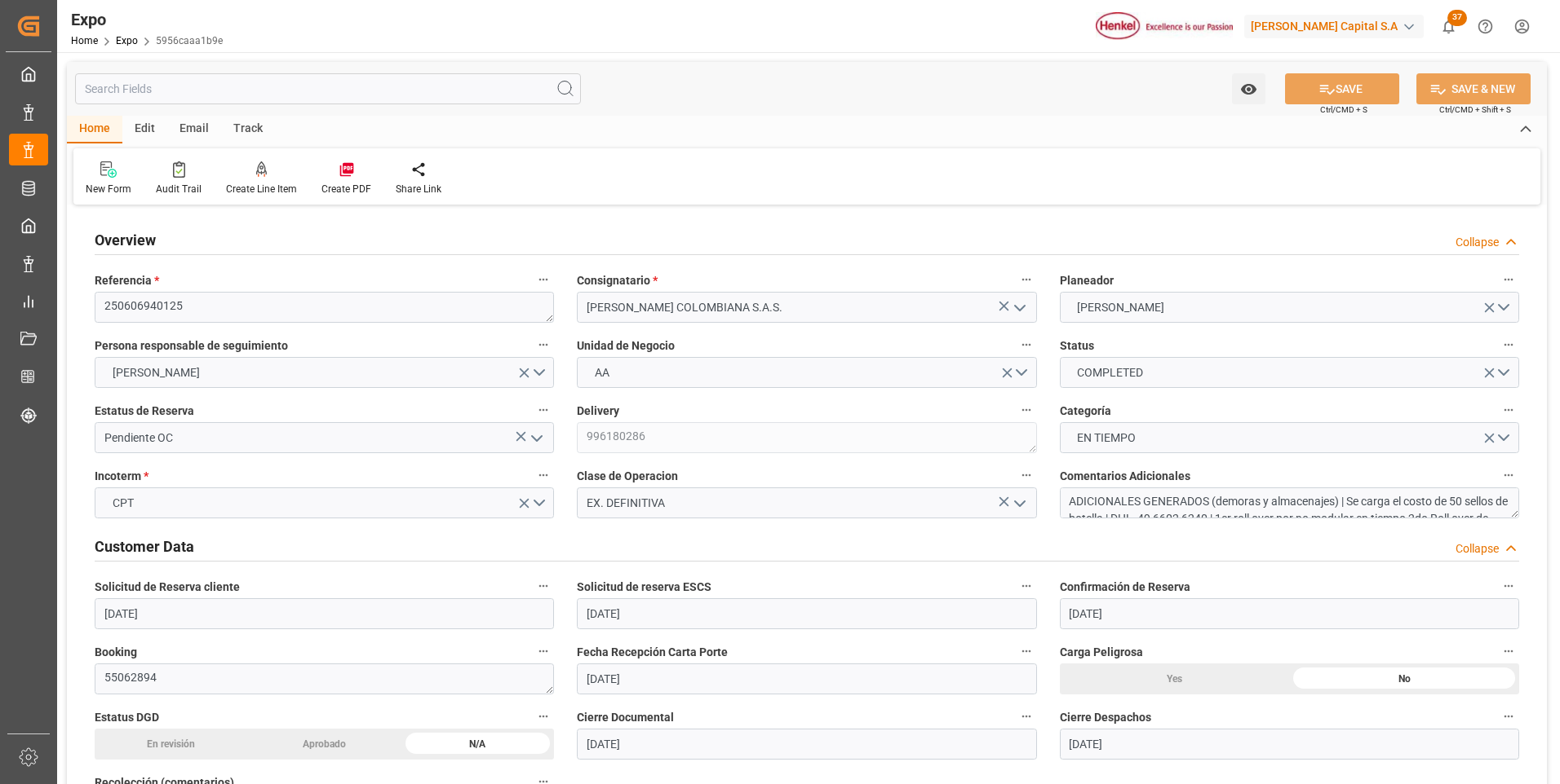
type input "[DATE] 13:00"
type input "[DATE] 00:00"
type input "[DATE] 18:36"
type input "[DATE] 18:00"
type input "[DATE] 00:00"
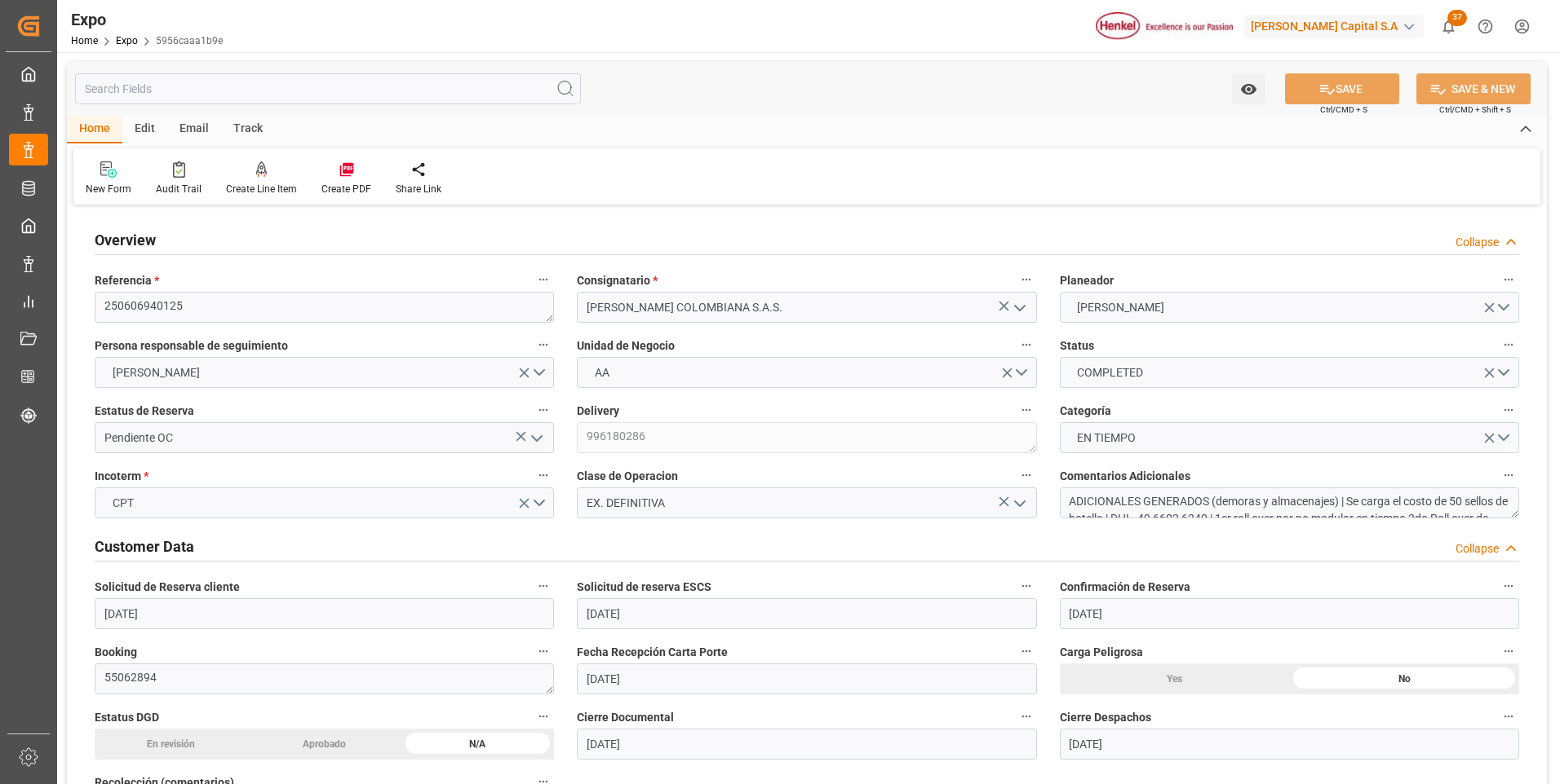
type input "[DATE]"
type input "[DATE] 00:00"
type input "[DATE] 20:43"
type input "[DATE] 12:37"
type input "[DATE] 10:30"
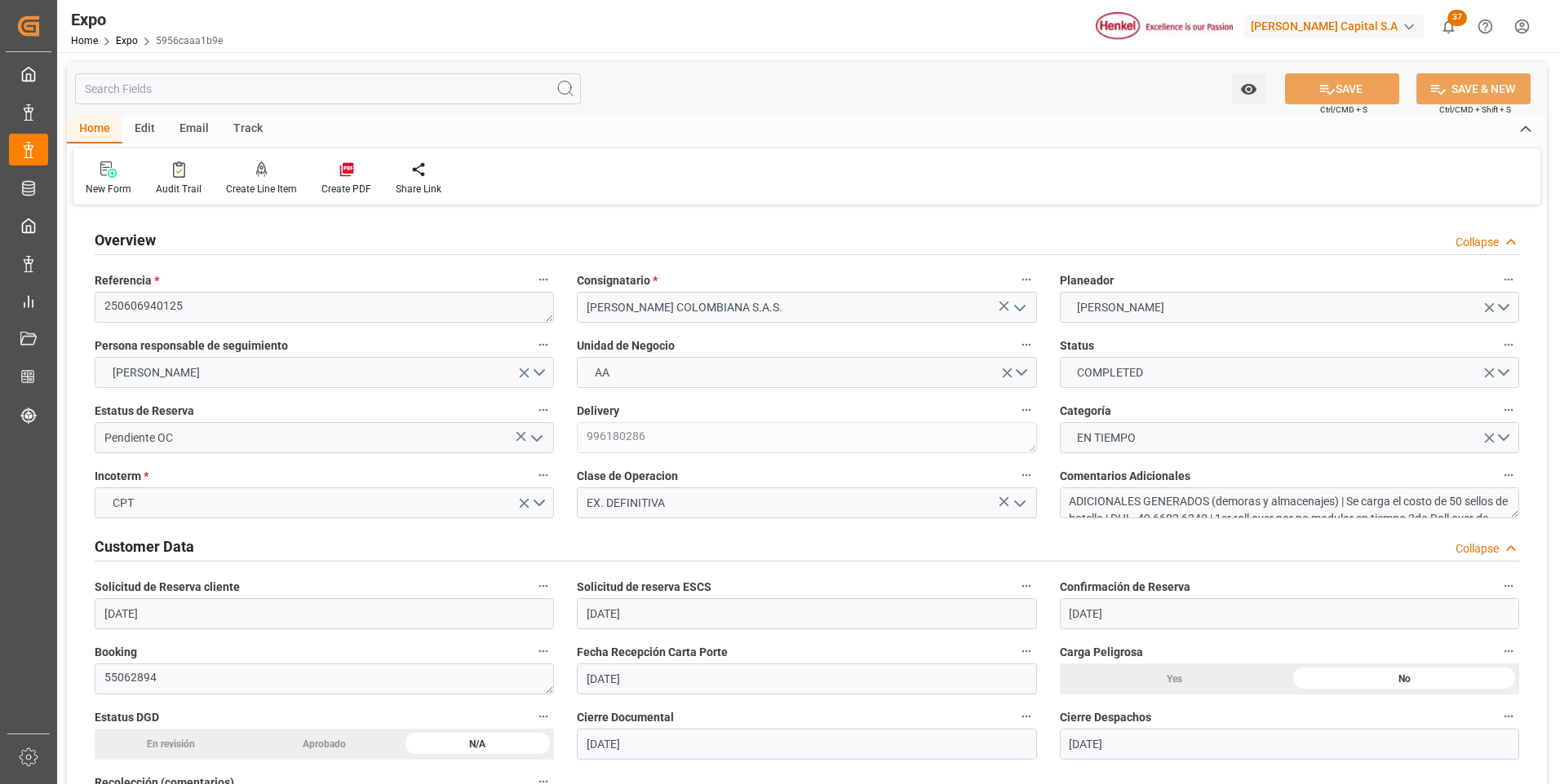
type input "[DATE] 16:12"
type input "[DATE] 09:22"
type input "[DATE] 13:00"
type input "[DATE] 19:09"
type input "[DATE] 18:00"
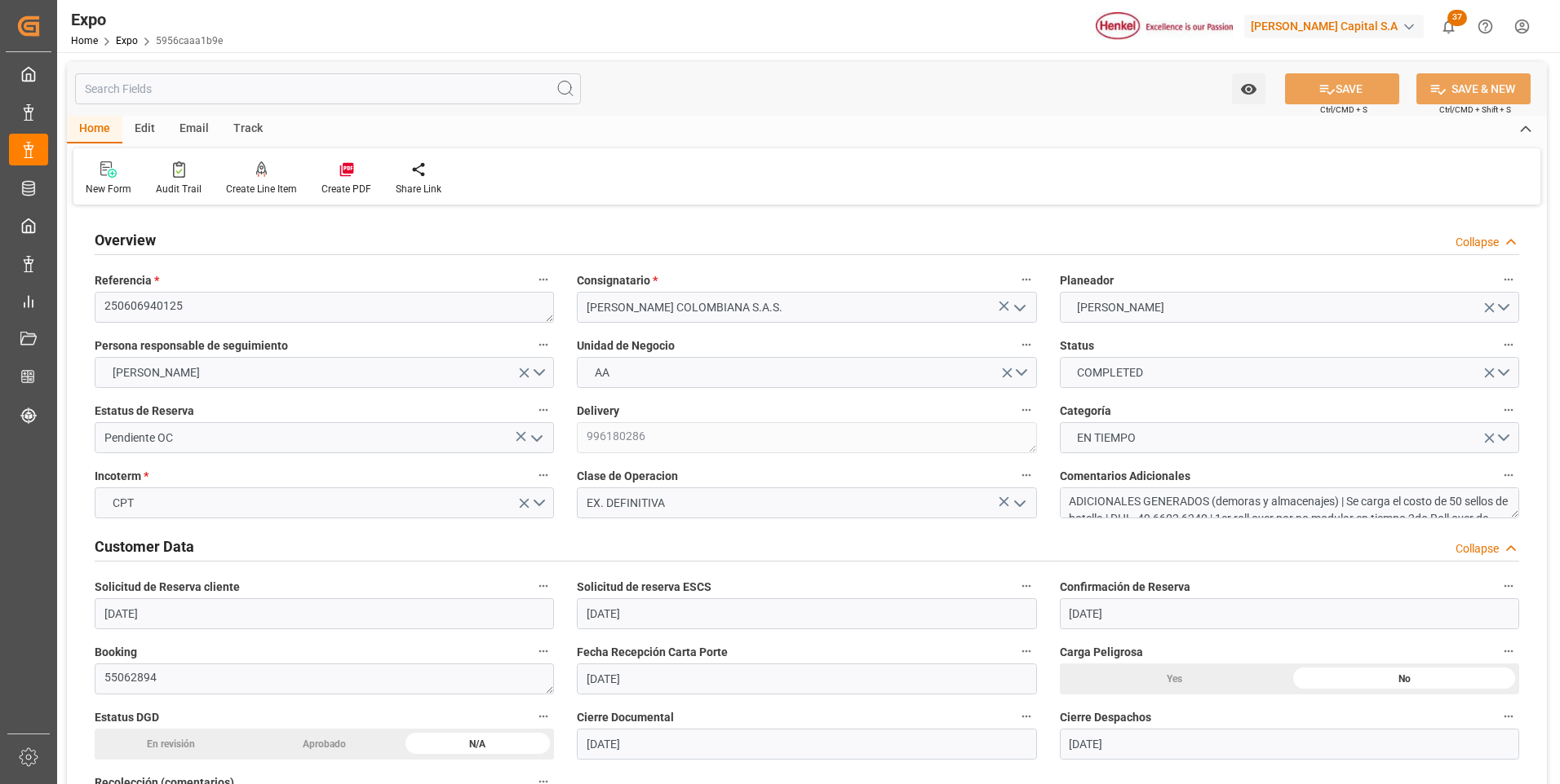
type input "[DATE] 23:24"
type input "[DATE] 03:41"
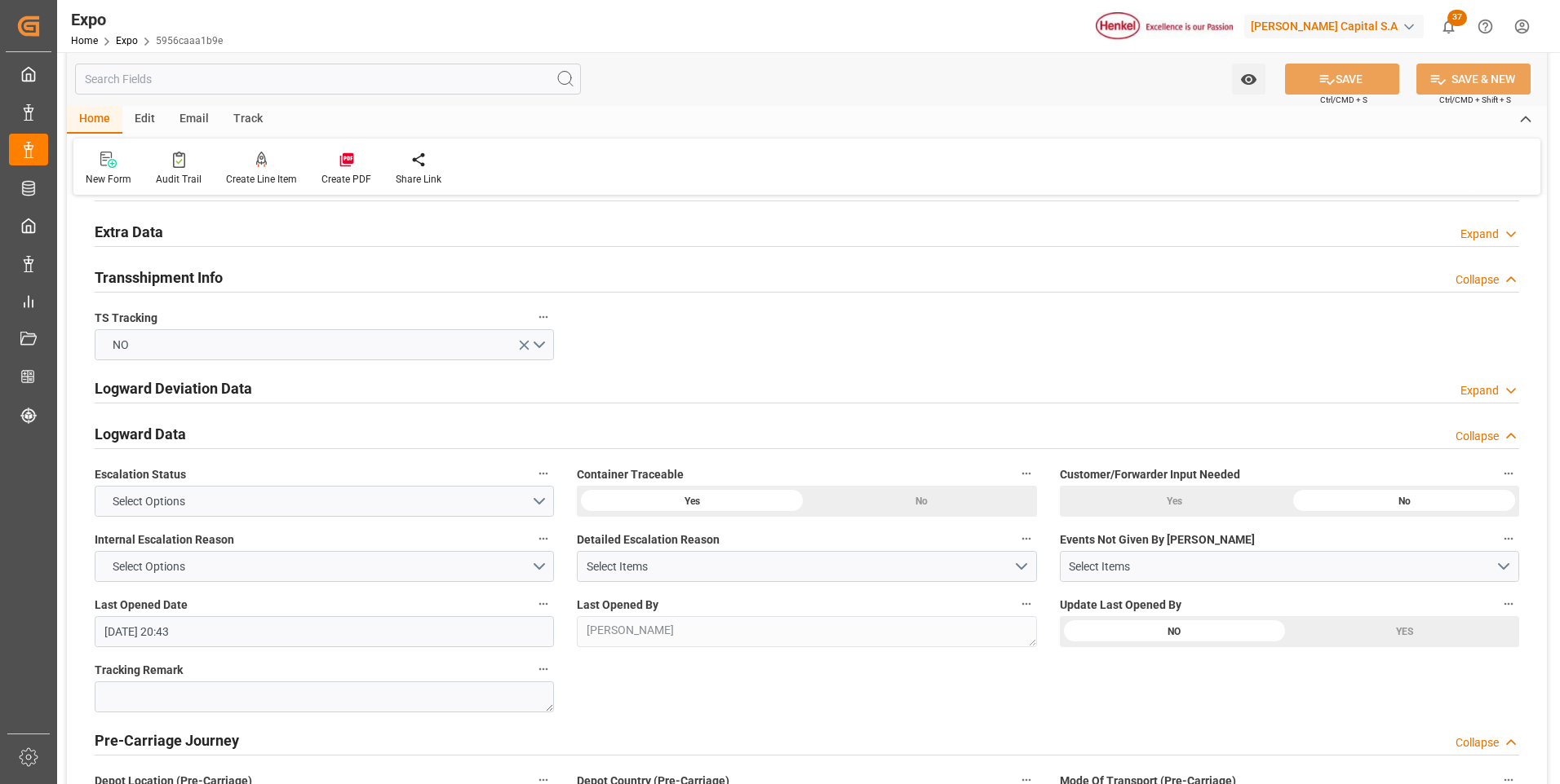
scroll to position [2609, 0]
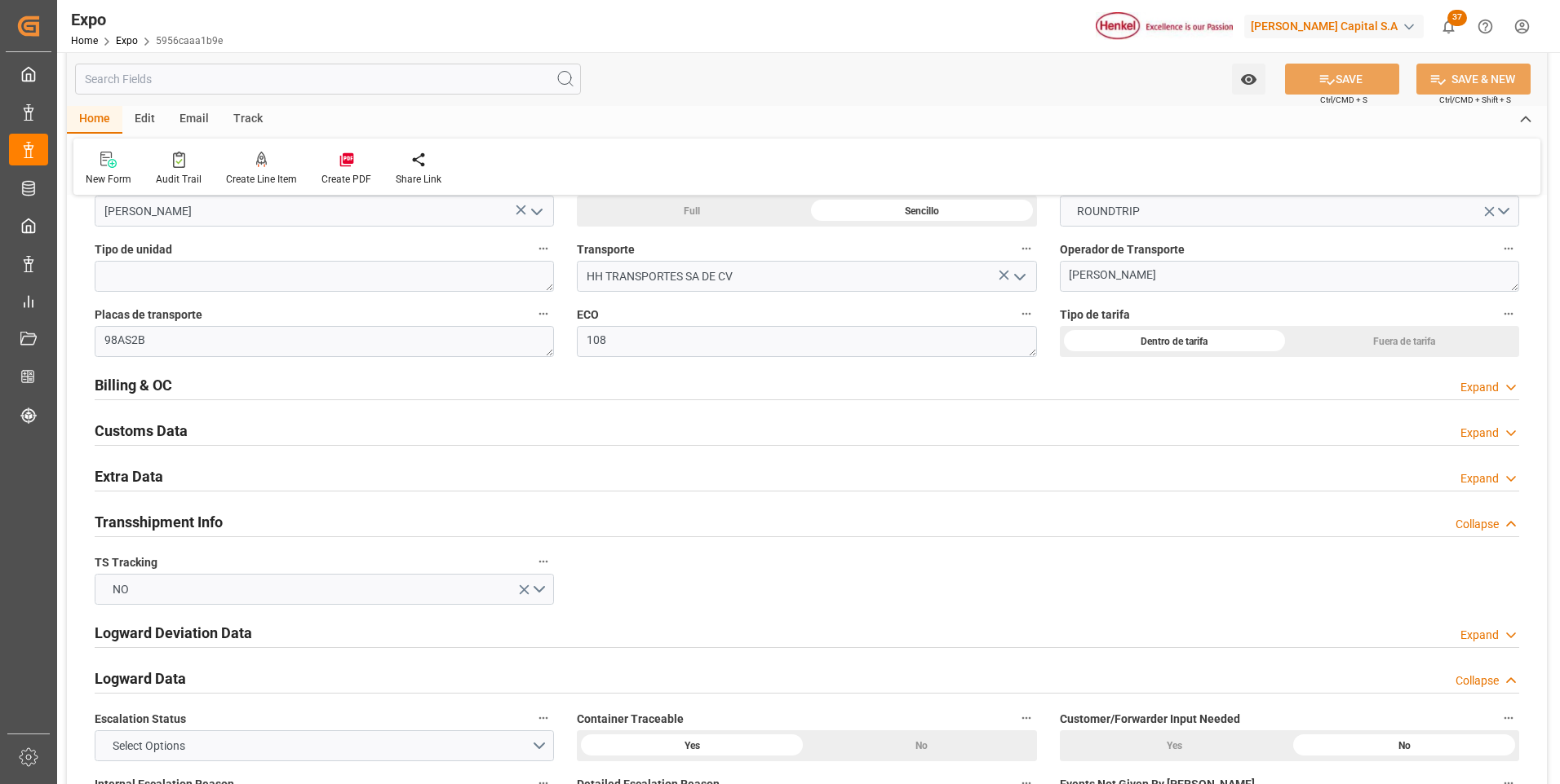
click at [1484, 388] on div "Expand" at bounding box center [1479, 387] width 38 height 17
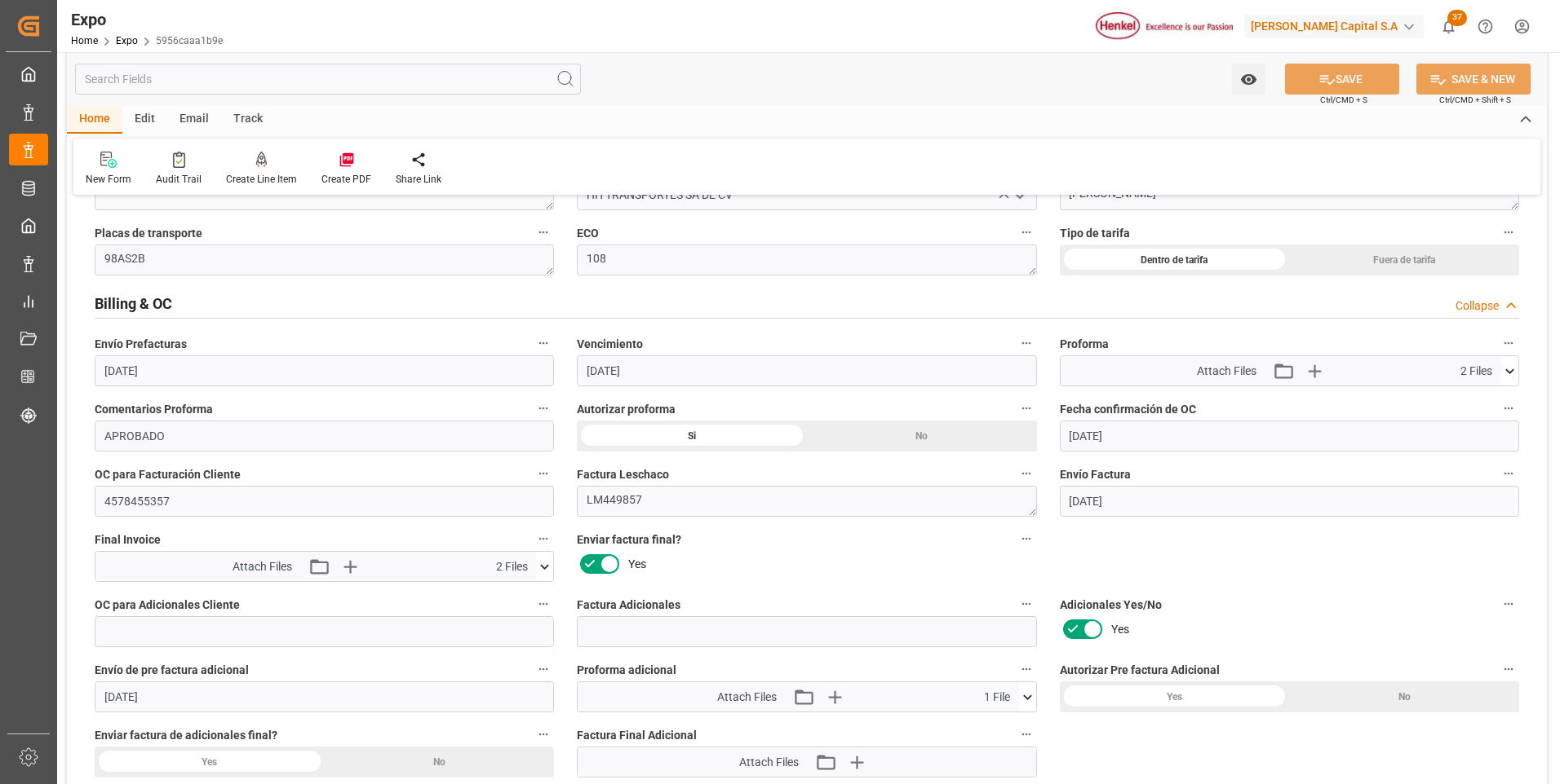
scroll to position [2772, 0]
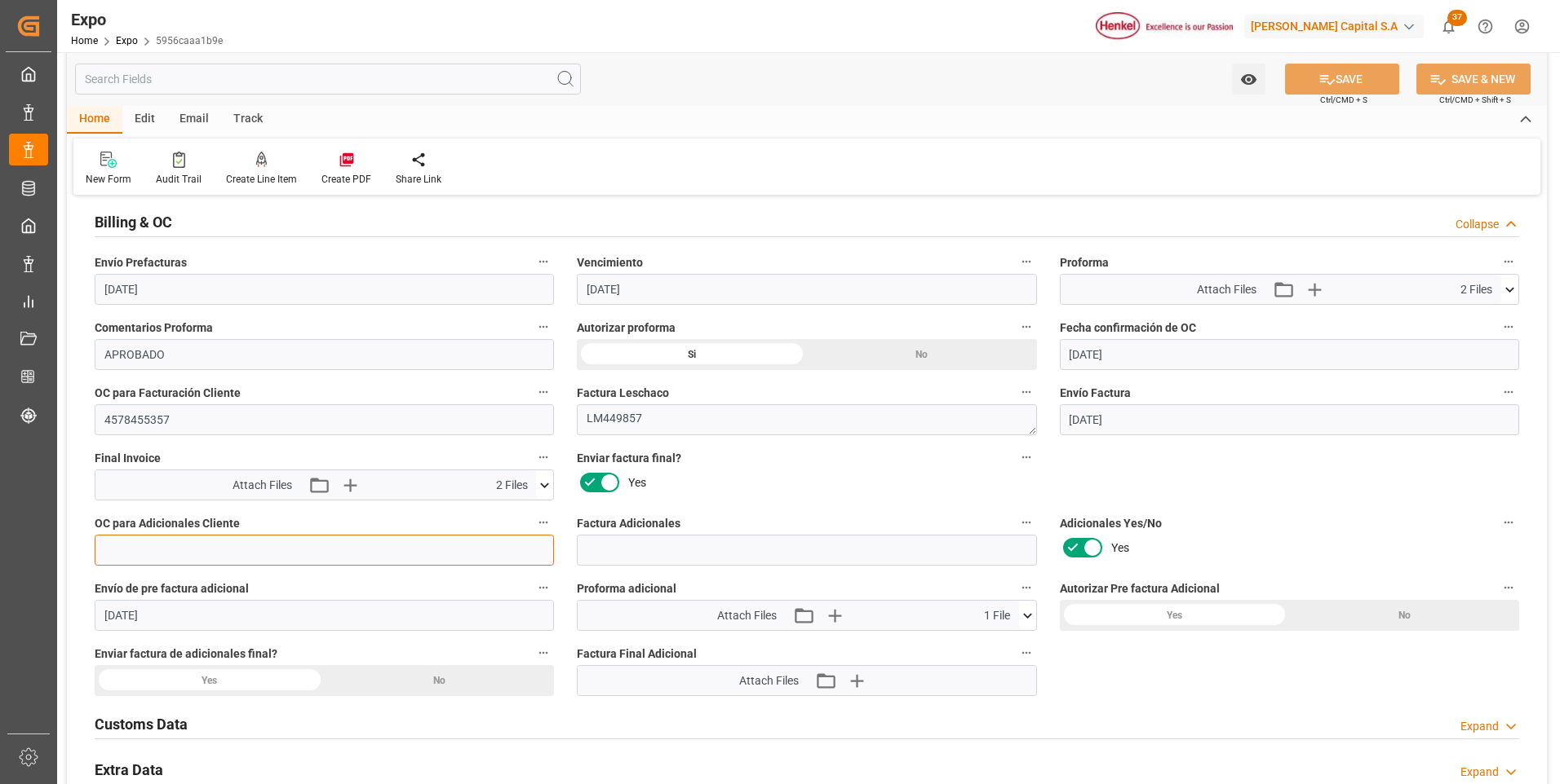
click at [149, 556] on input "text" at bounding box center [324, 550] width 459 height 31
paste input "text"
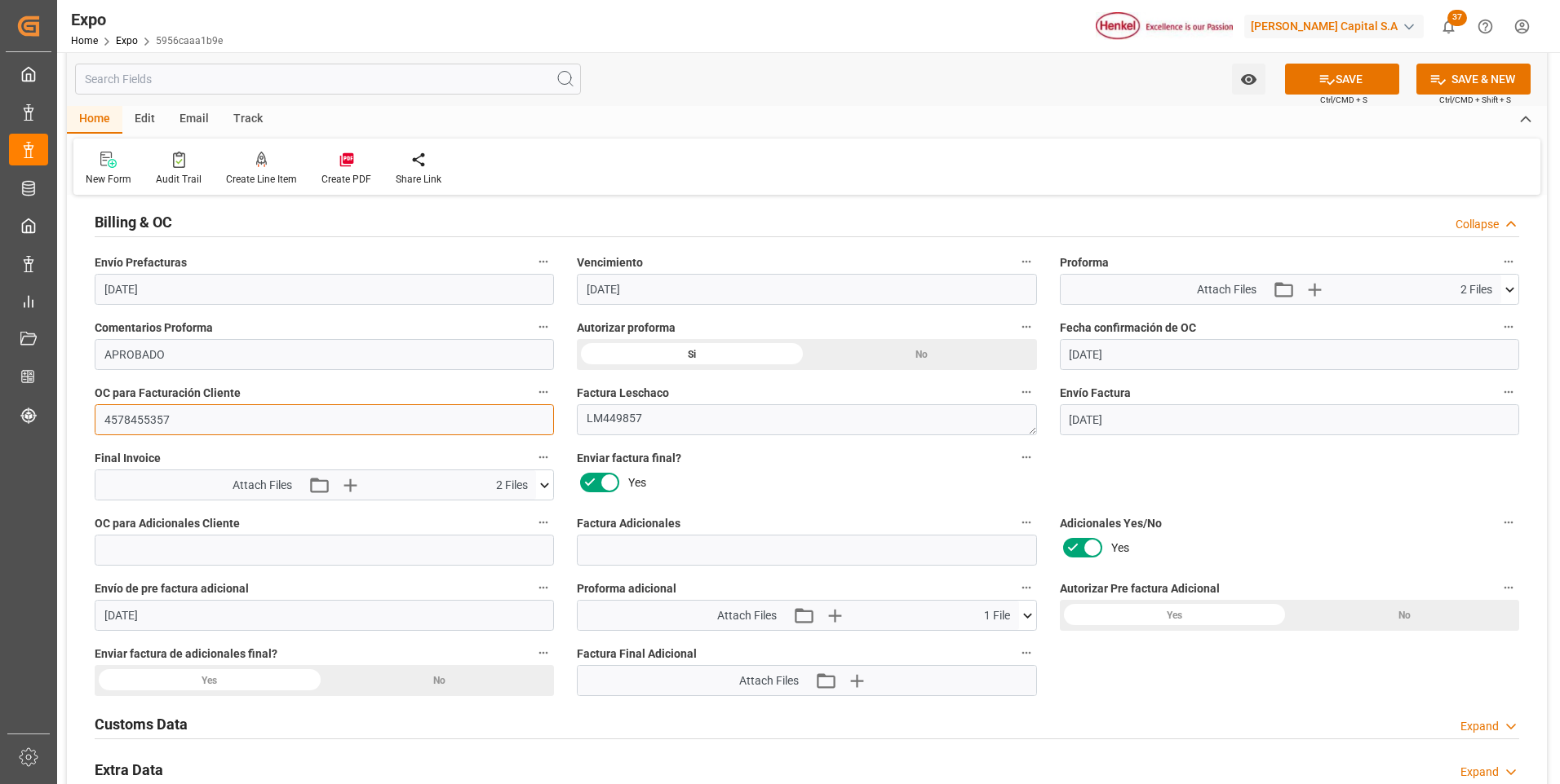
drag, startPoint x: 119, startPoint y: 425, endPoint x: 110, endPoint y: 427, distance: 9.2
click at [110, 427] on input "4578455357" at bounding box center [324, 419] width 459 height 31
click at [265, 425] on input "4578455357" at bounding box center [324, 419] width 459 height 31
drag, startPoint x: 181, startPoint y: 418, endPoint x: 89, endPoint y: 419, distance: 92.0
click at [89, 419] on div "OC para Facturación Cliente 4578455357" at bounding box center [323, 408] width 482 height 65
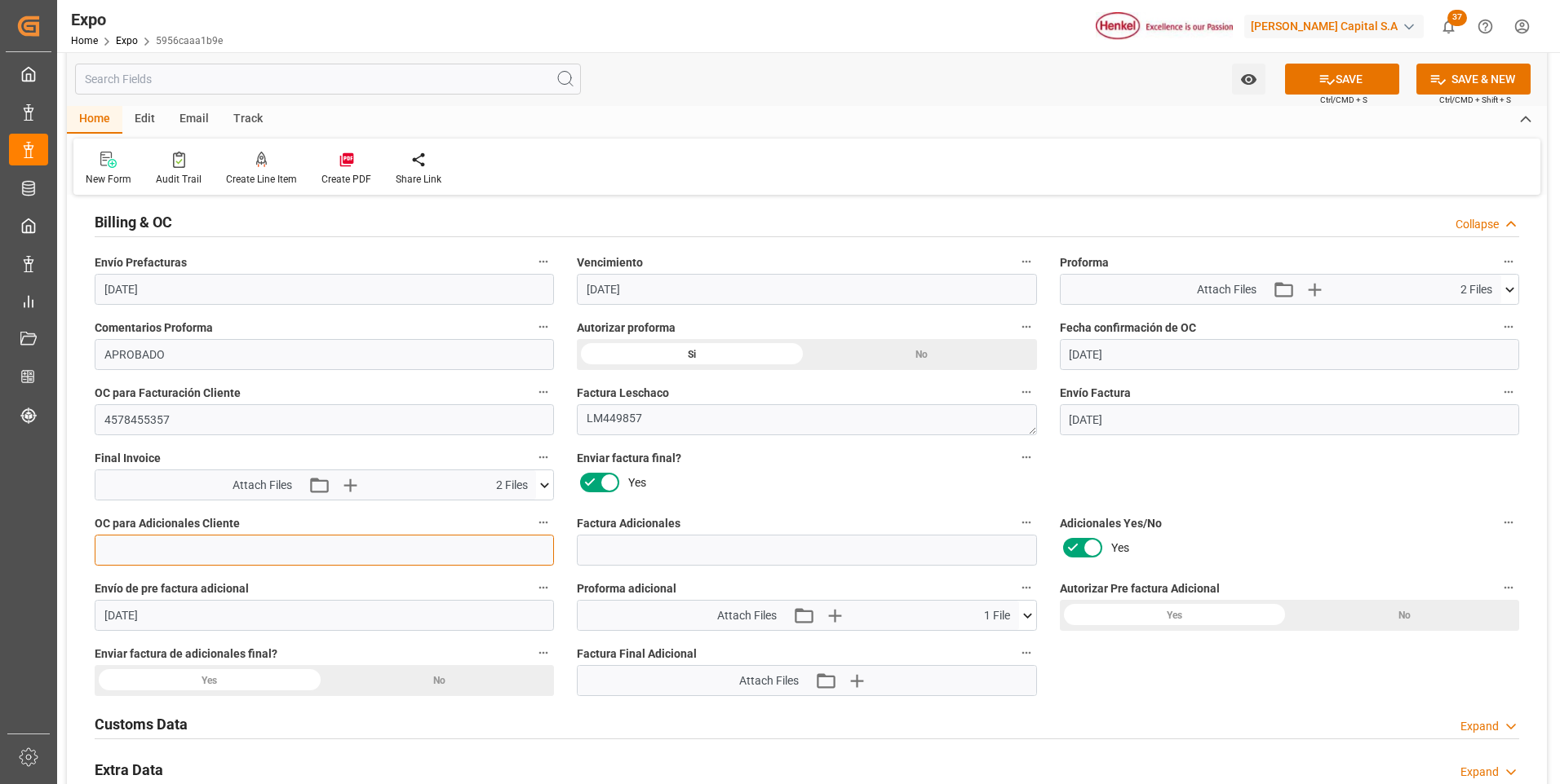
click at [236, 544] on input "text" at bounding box center [324, 550] width 459 height 31
paste input "4578455357"
type input "4578455357"
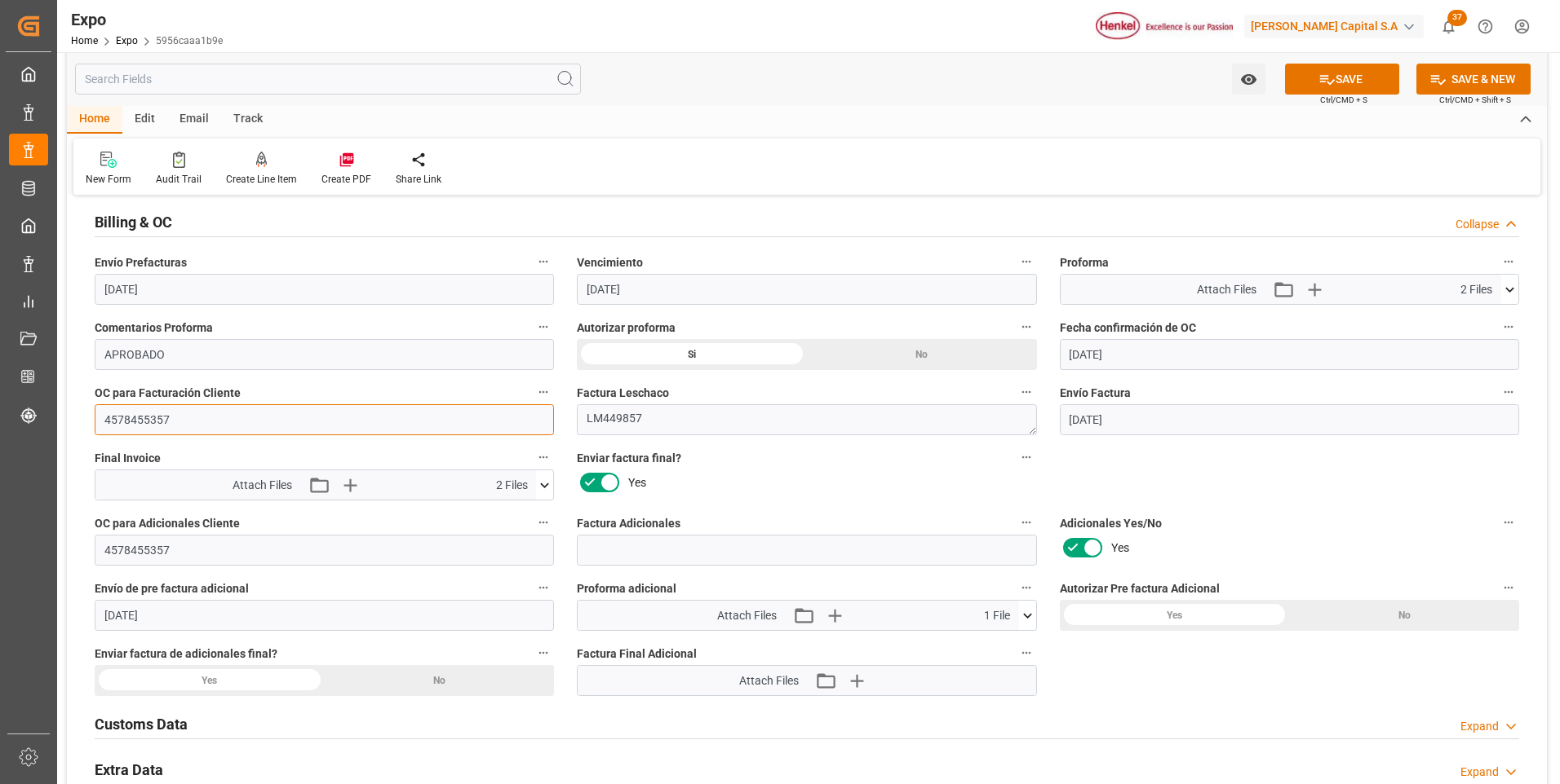
drag, startPoint x: 129, startPoint y: 422, endPoint x: 97, endPoint y: 421, distance: 32.0
click at [97, 421] on input "4578455357" at bounding box center [324, 419] width 459 height 31
type input "0"
click at [1329, 85] on icon at bounding box center [1326, 79] width 17 height 17
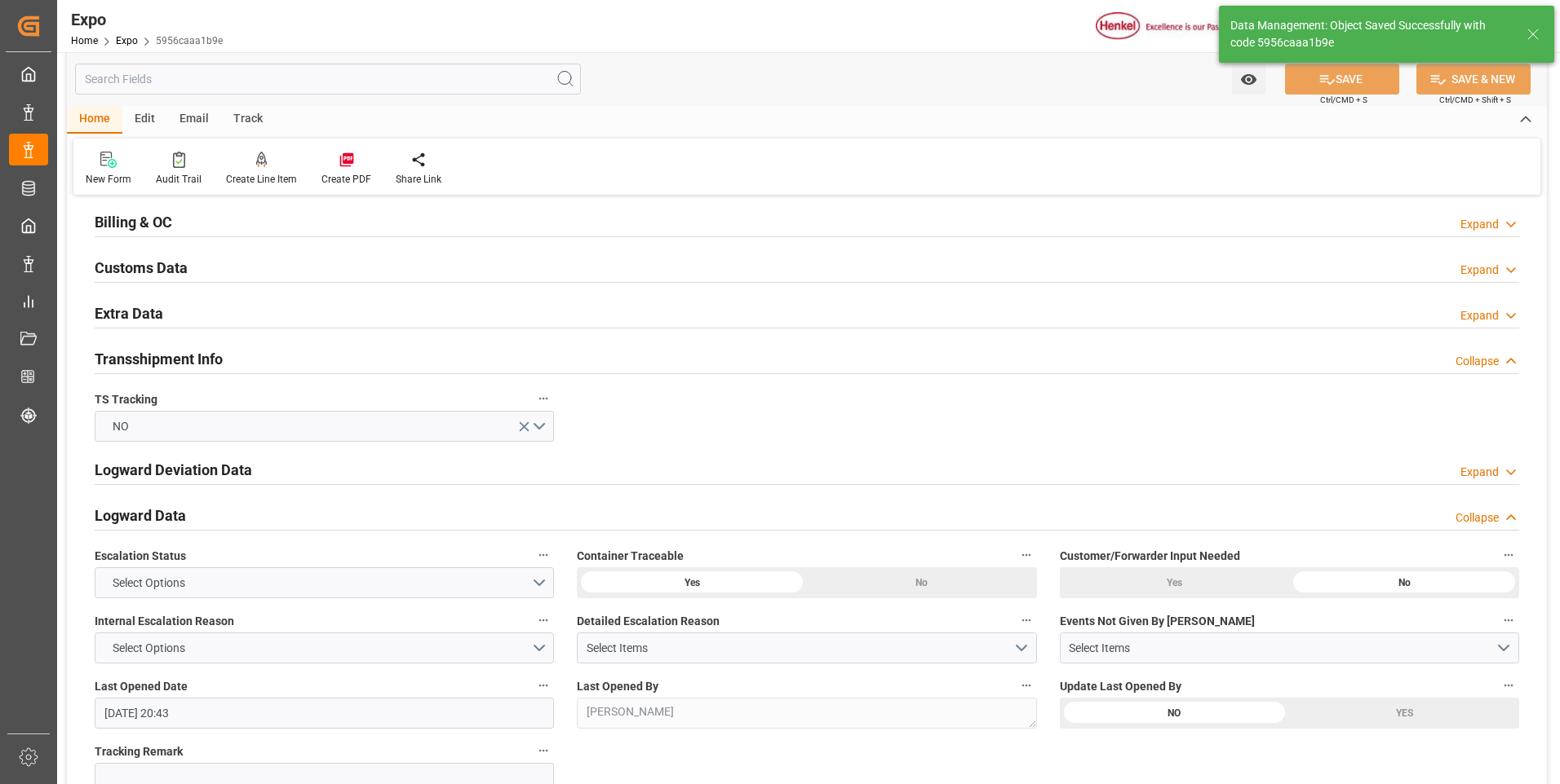
type input "[DATE] 18:01"
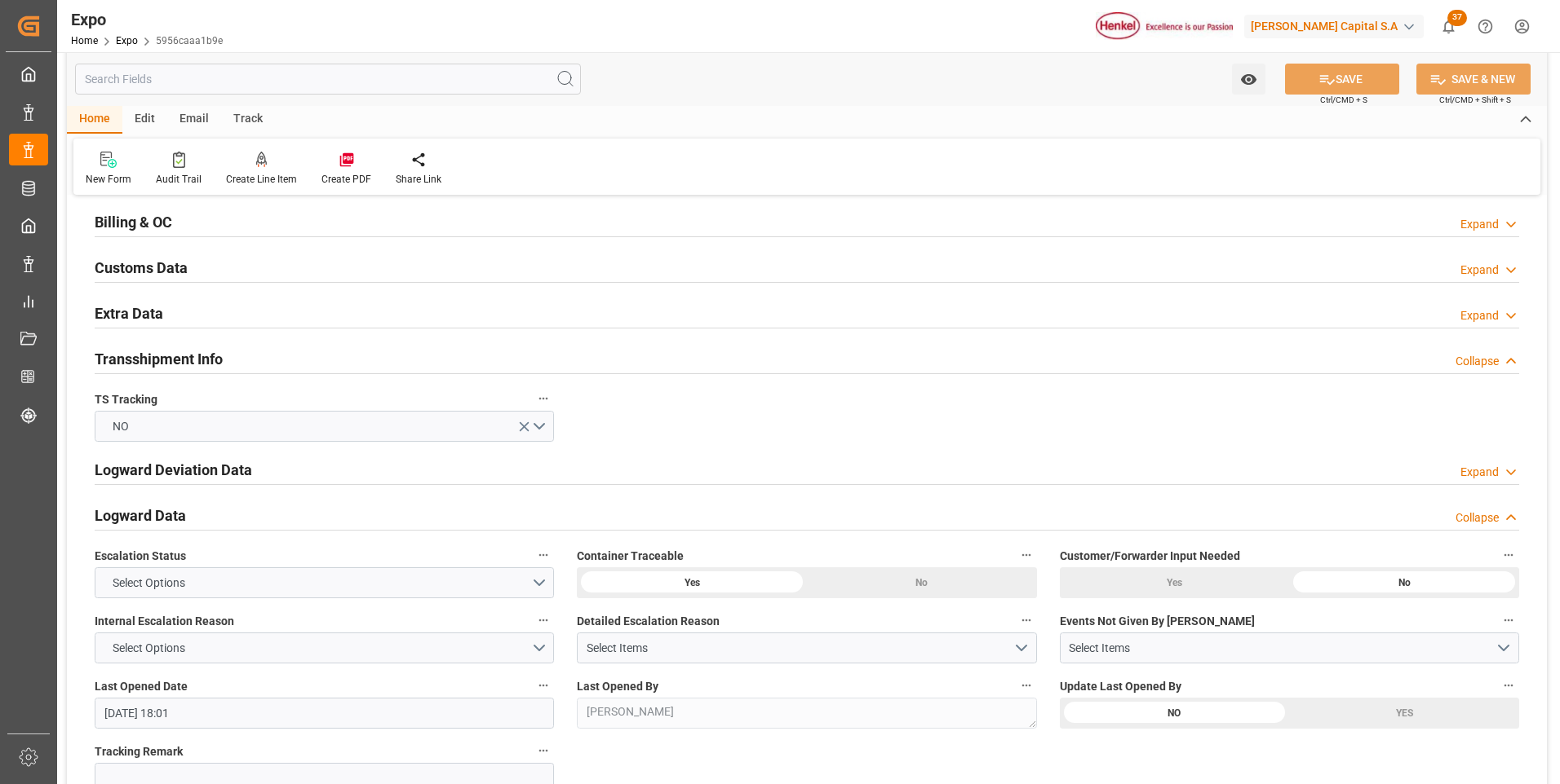
click at [1519, 219] on div "Billing & OC Expand" at bounding box center [806, 222] width 1447 height 46
click at [1508, 227] on icon at bounding box center [1511, 224] width 16 height 17
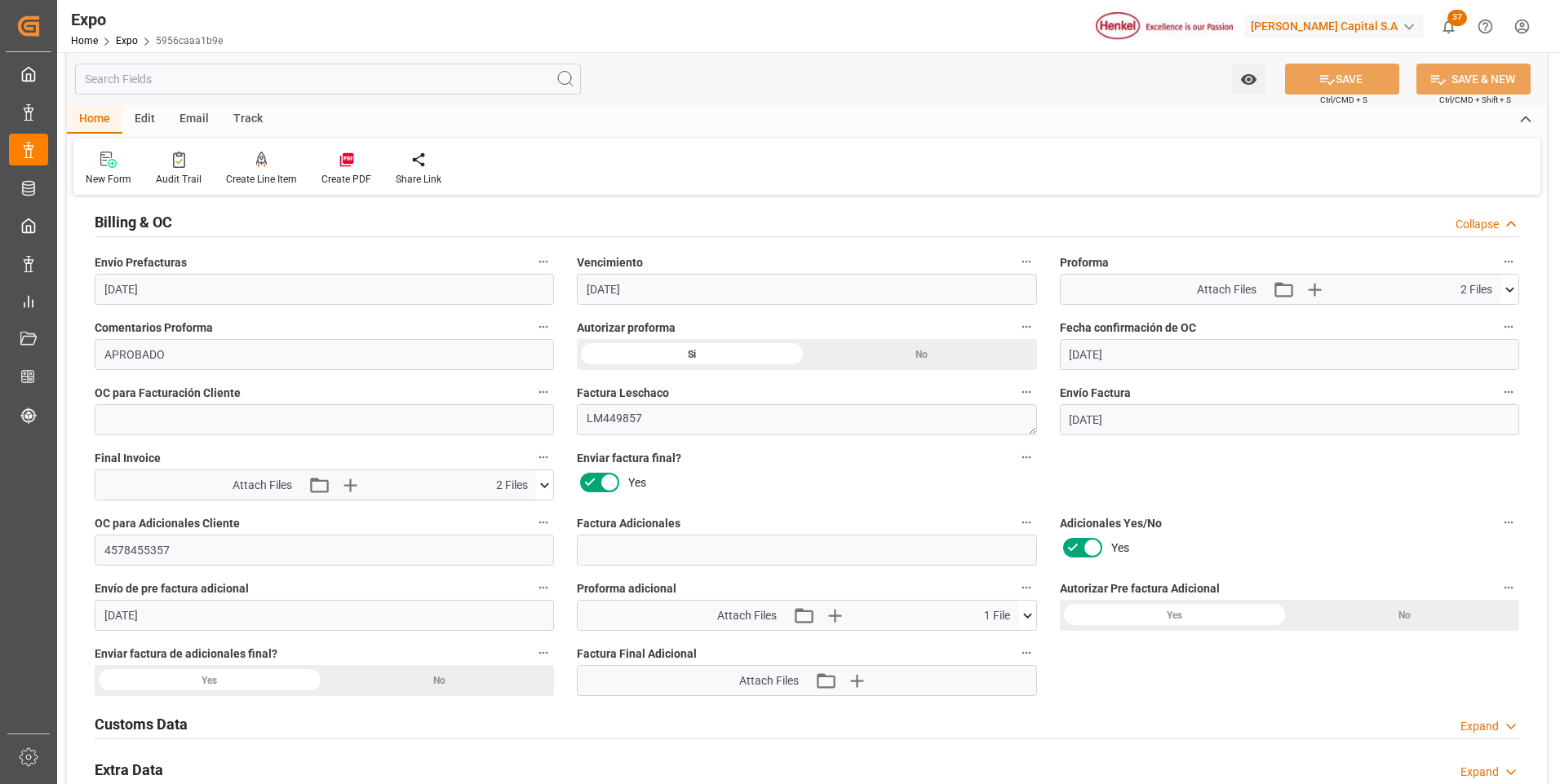
click at [543, 485] on icon at bounding box center [545, 485] width 9 height 5
click at [534, 512] on icon at bounding box center [535, 515] width 17 height 17
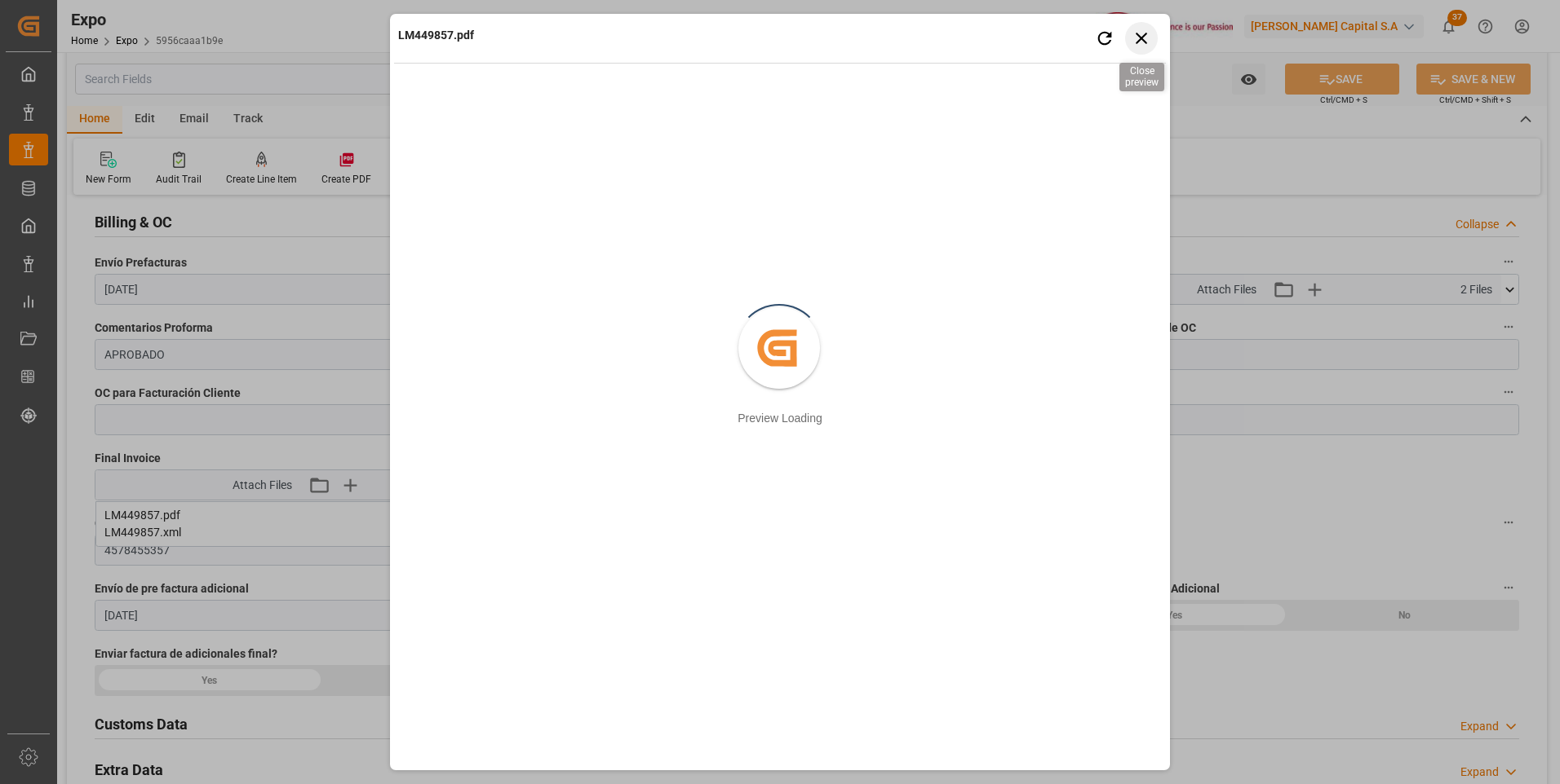
click at [1144, 38] on icon "button" at bounding box center [1142, 38] width 20 height 20
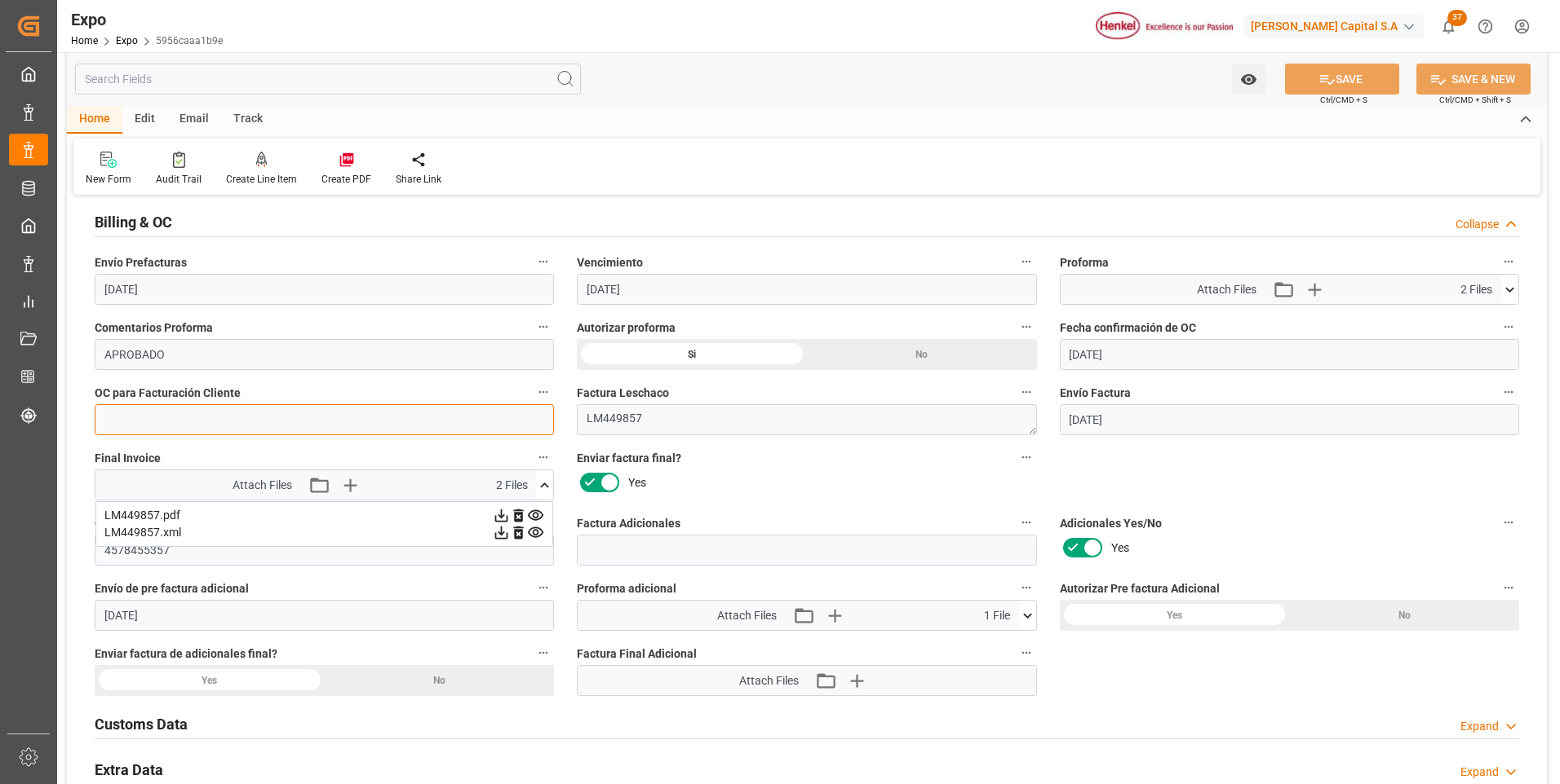
click at [439, 425] on input "text" at bounding box center [324, 419] width 459 height 31
click at [253, 418] on input "text" at bounding box center [324, 419] width 459 height 31
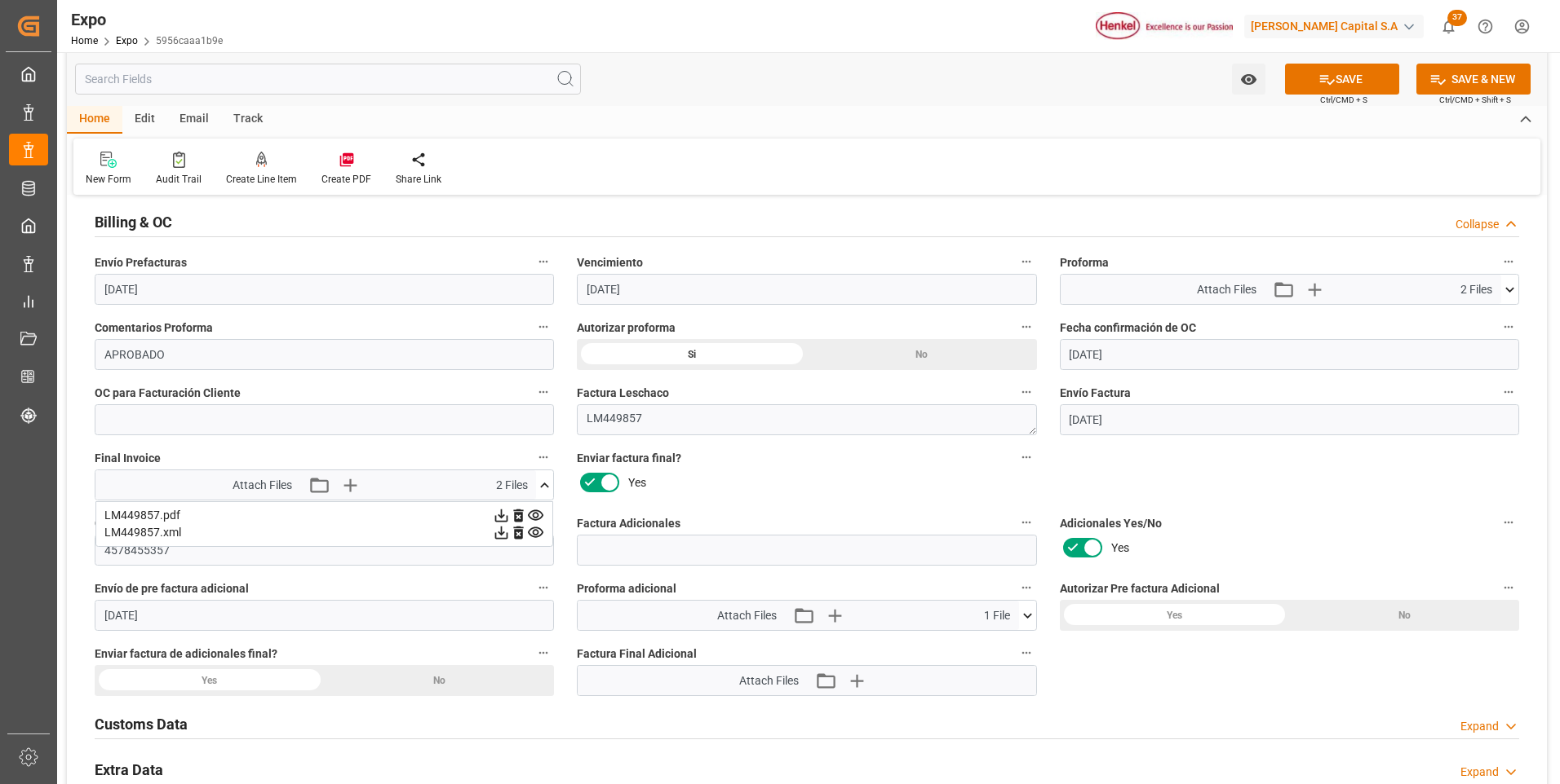
click at [1101, 617] on div "Yes" at bounding box center [1175, 615] width 231 height 31
click at [1338, 94] on span "Ctrl/CMD + S" at bounding box center [1343, 100] width 47 height 12
click at [1338, 86] on button "SAVE" at bounding box center [1341, 79] width 114 height 31
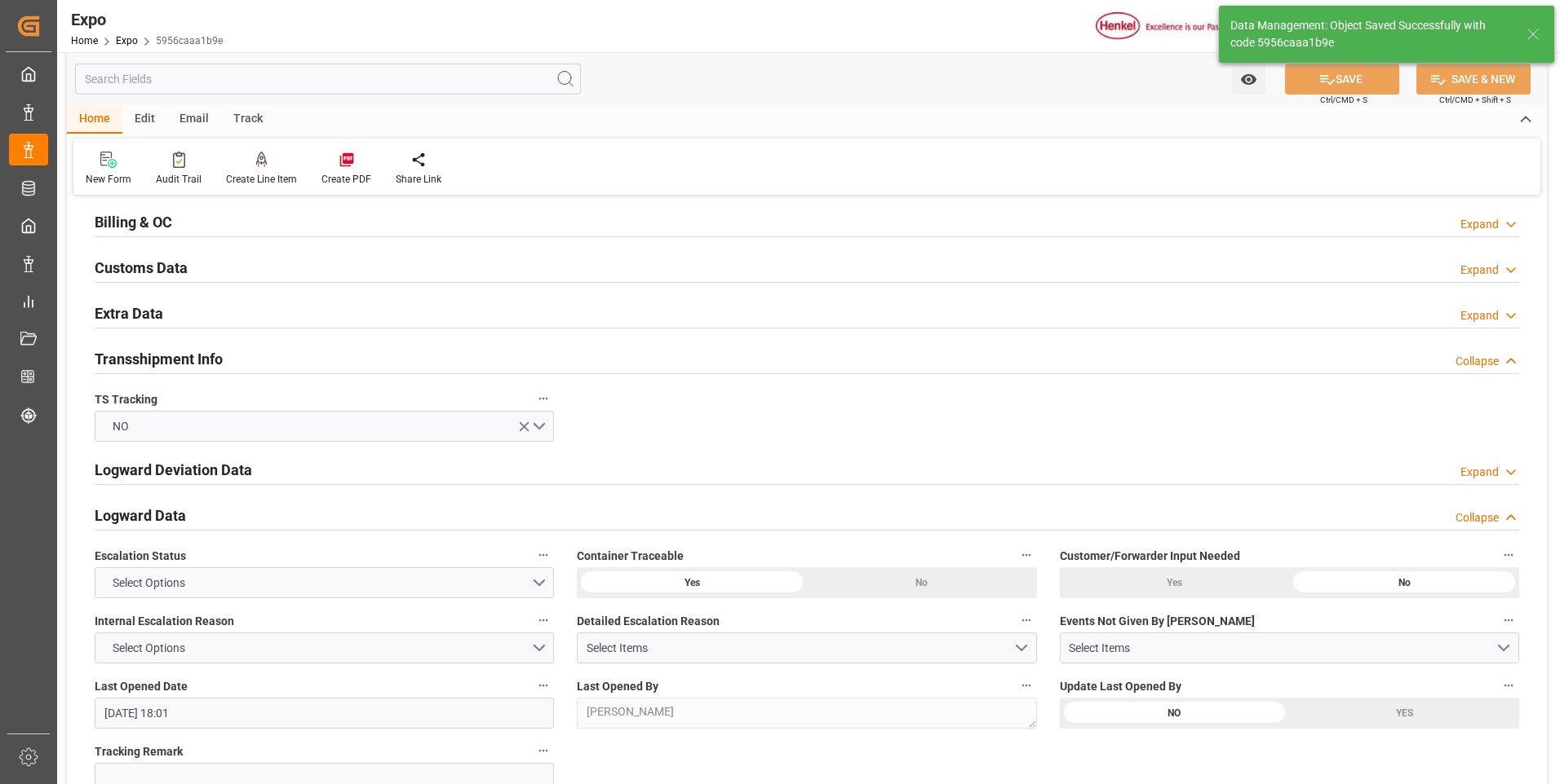
type input "[DATE] 18:02"
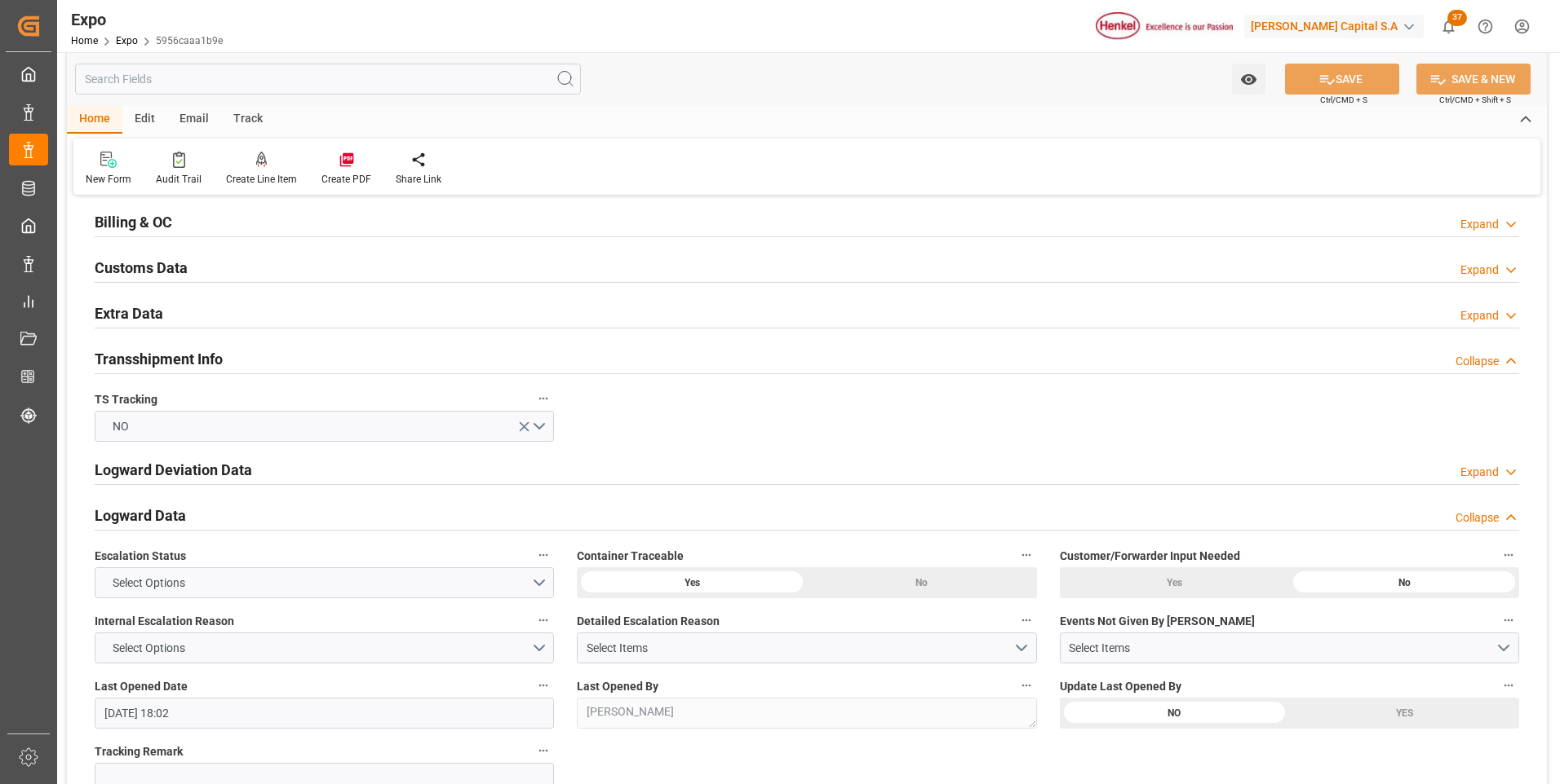
click at [1488, 217] on div "Expand" at bounding box center [1479, 224] width 38 height 17
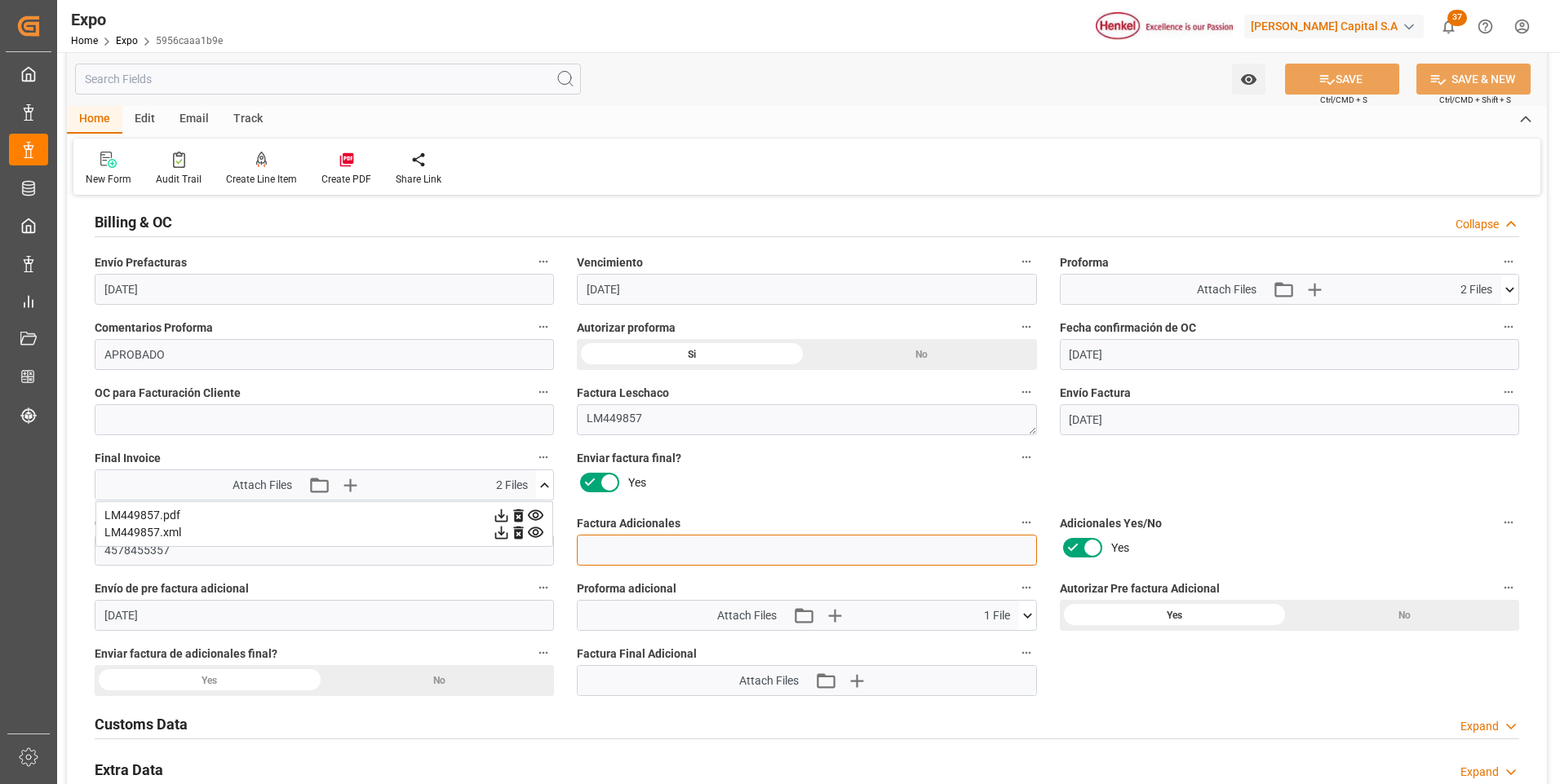
click at [793, 547] on input at bounding box center [806, 550] width 459 height 31
paste input "LM454150"
type input "LM454150"
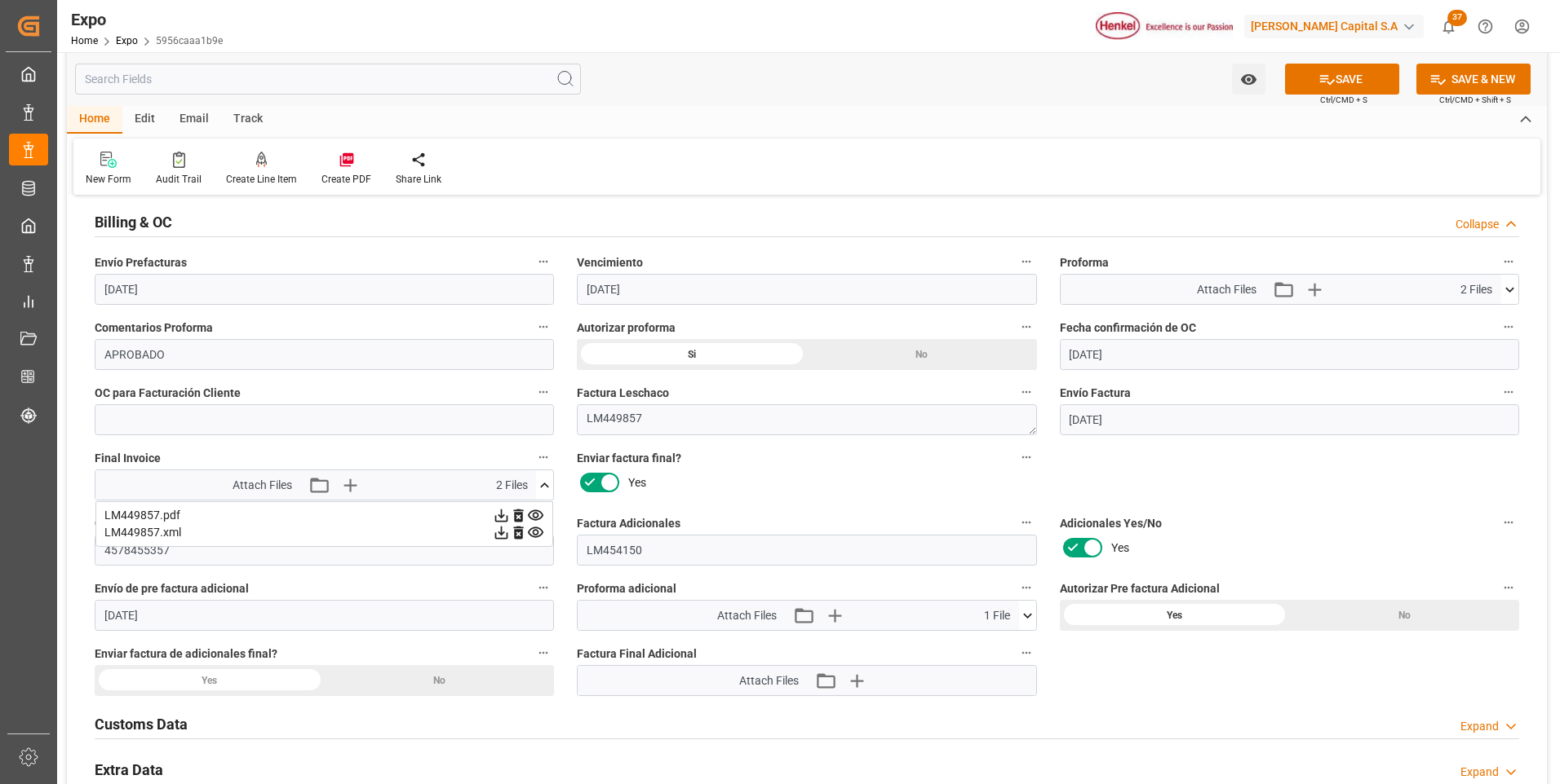
click at [1302, 88] on button "SAVE" at bounding box center [1341, 79] width 114 height 31
click at [1136, 671] on div "Overview Collapse Referencia * 250606940125 Consignatario * [PERSON_NAME] COLOM…" at bounding box center [806, 793] width 1480 height 6712
click at [543, 484] on icon at bounding box center [544, 485] width 17 height 17
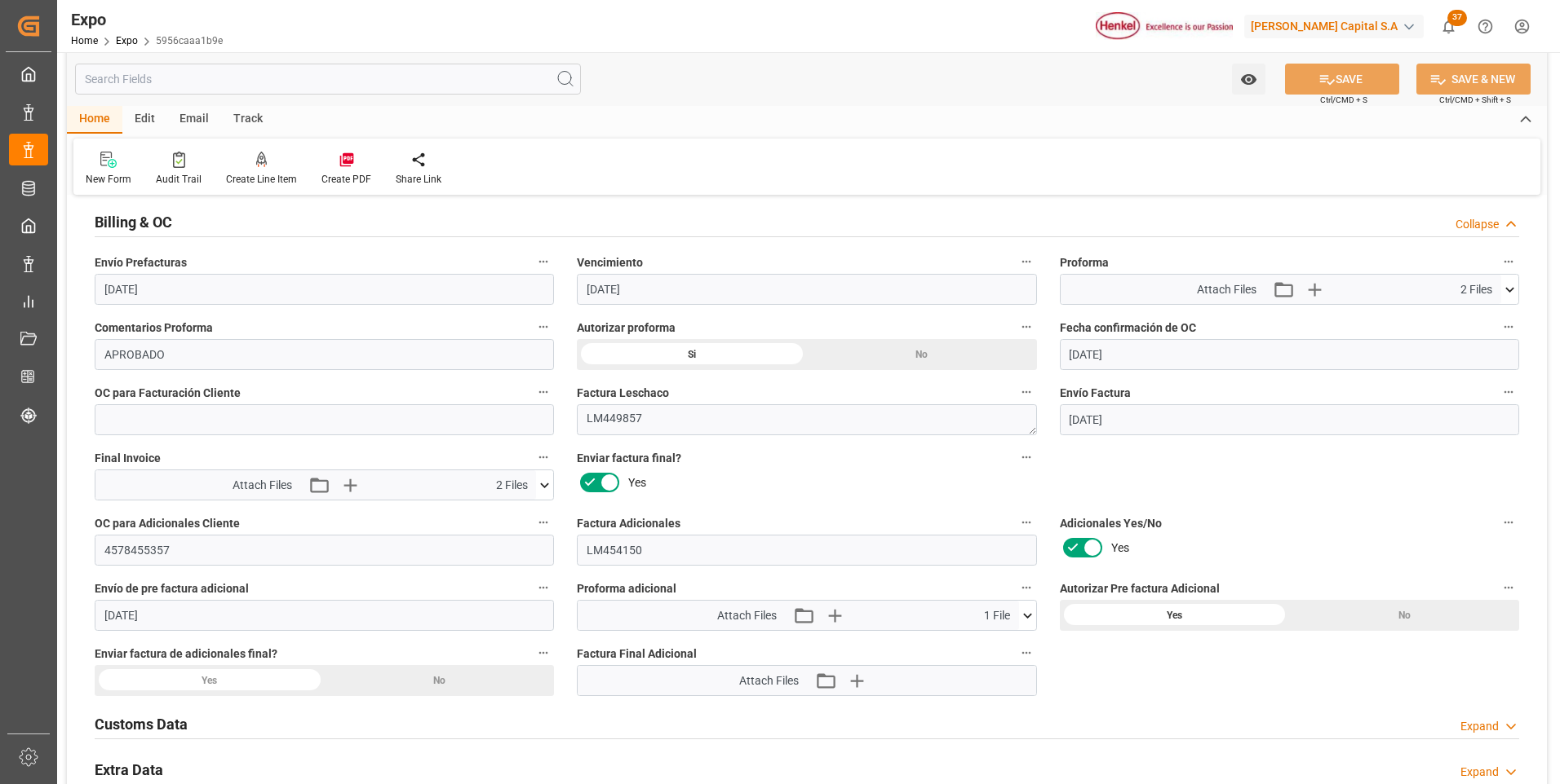
scroll to position [2854, 0]
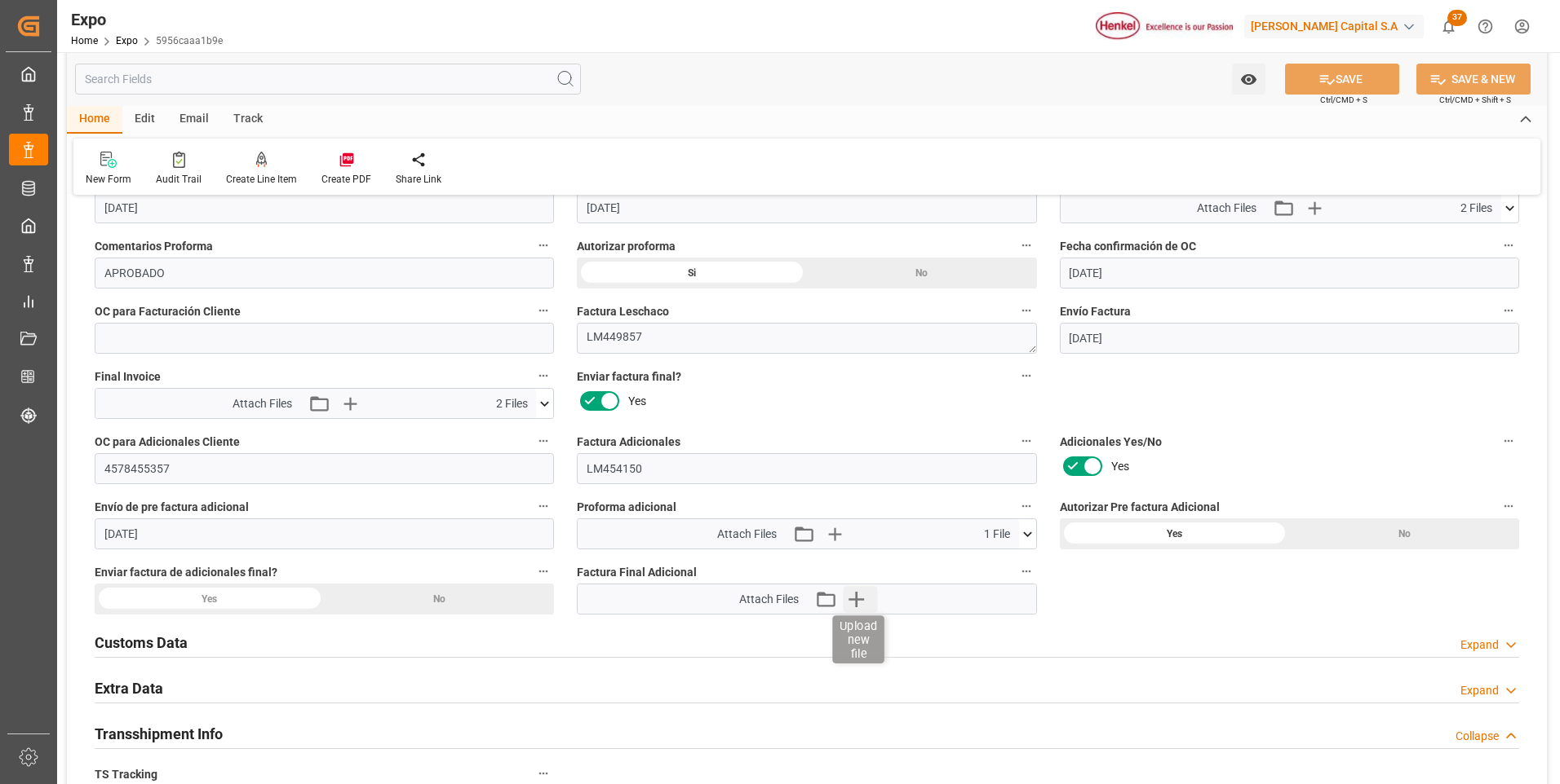
click at [855, 600] on icon "button" at bounding box center [856, 599] width 16 height 16
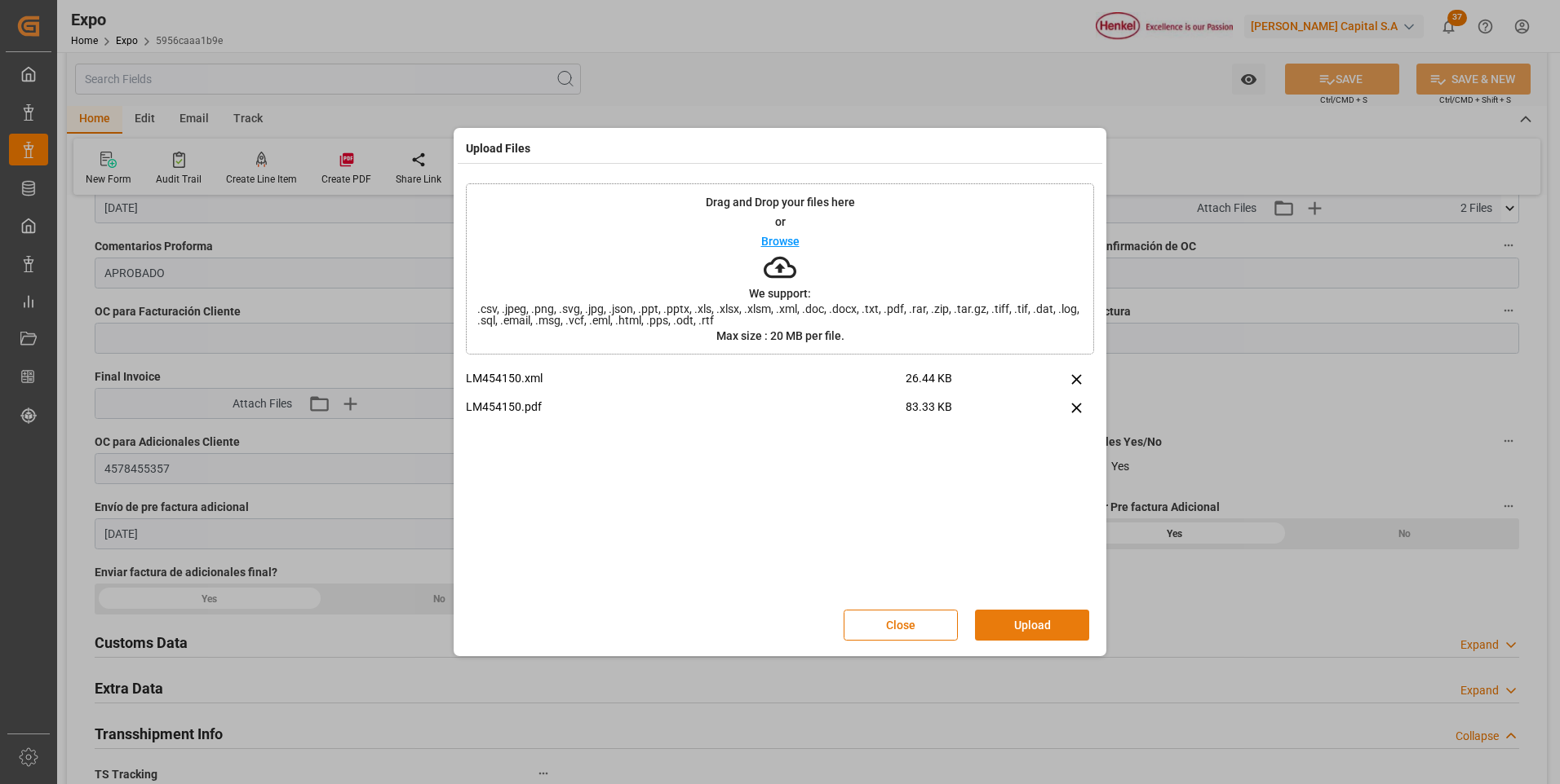
click at [1070, 623] on button "Upload" at bounding box center [1032, 624] width 114 height 31
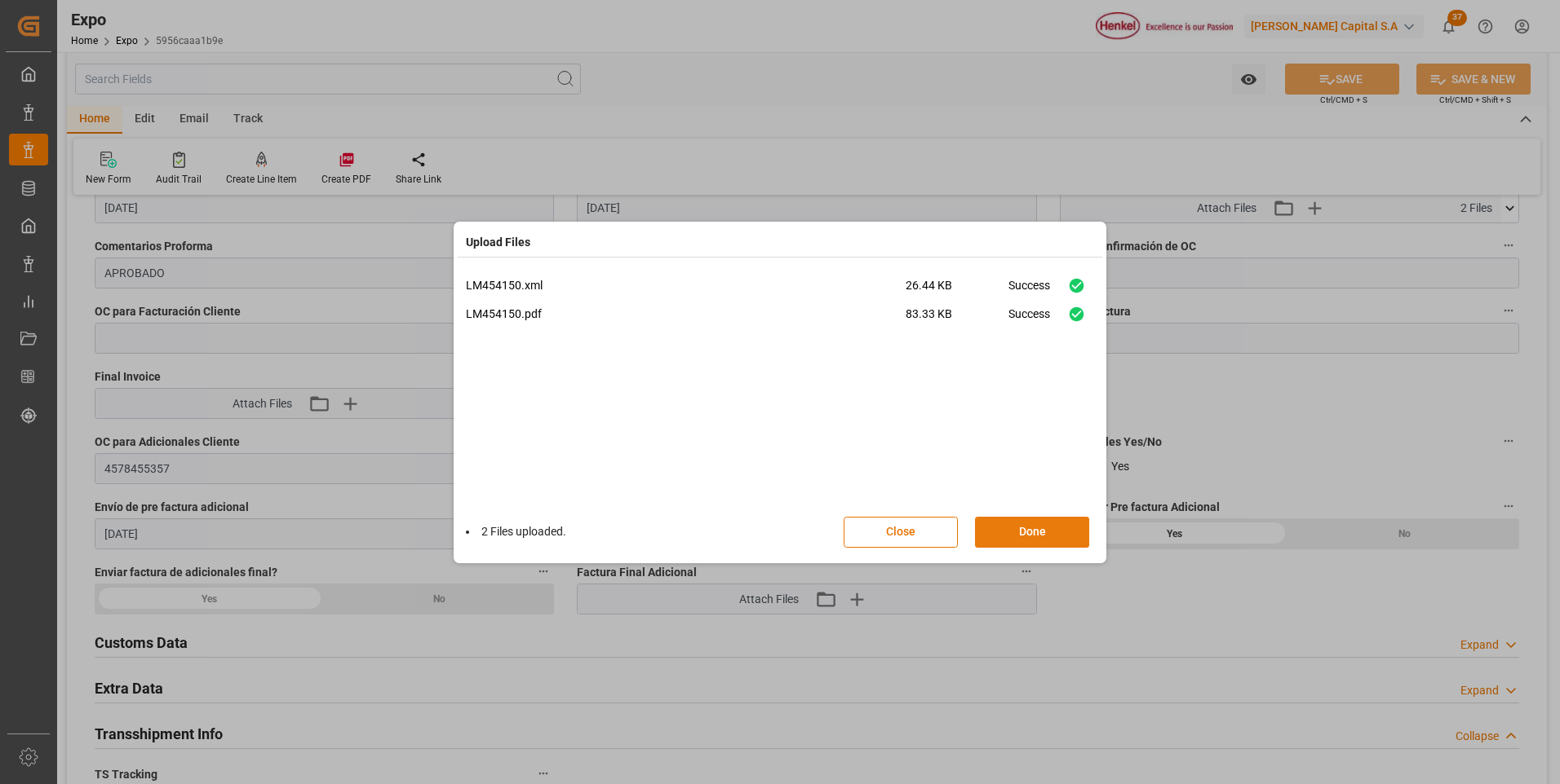
click at [1056, 532] on button "Done" at bounding box center [1032, 532] width 114 height 31
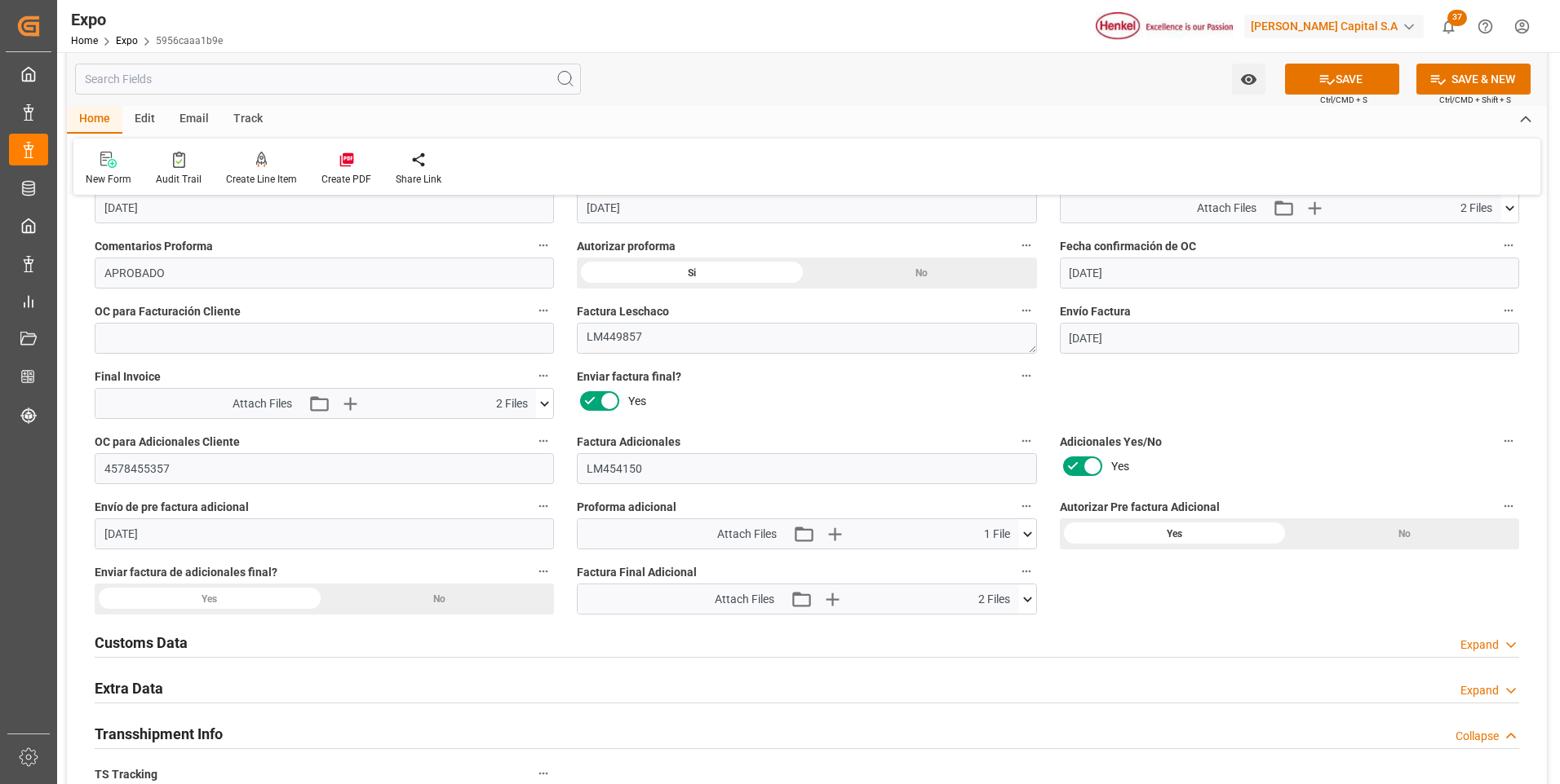
click at [204, 600] on div "Yes" at bounding box center [210, 598] width 231 height 31
click at [1336, 88] on button "SAVE" at bounding box center [1341, 79] width 114 height 31
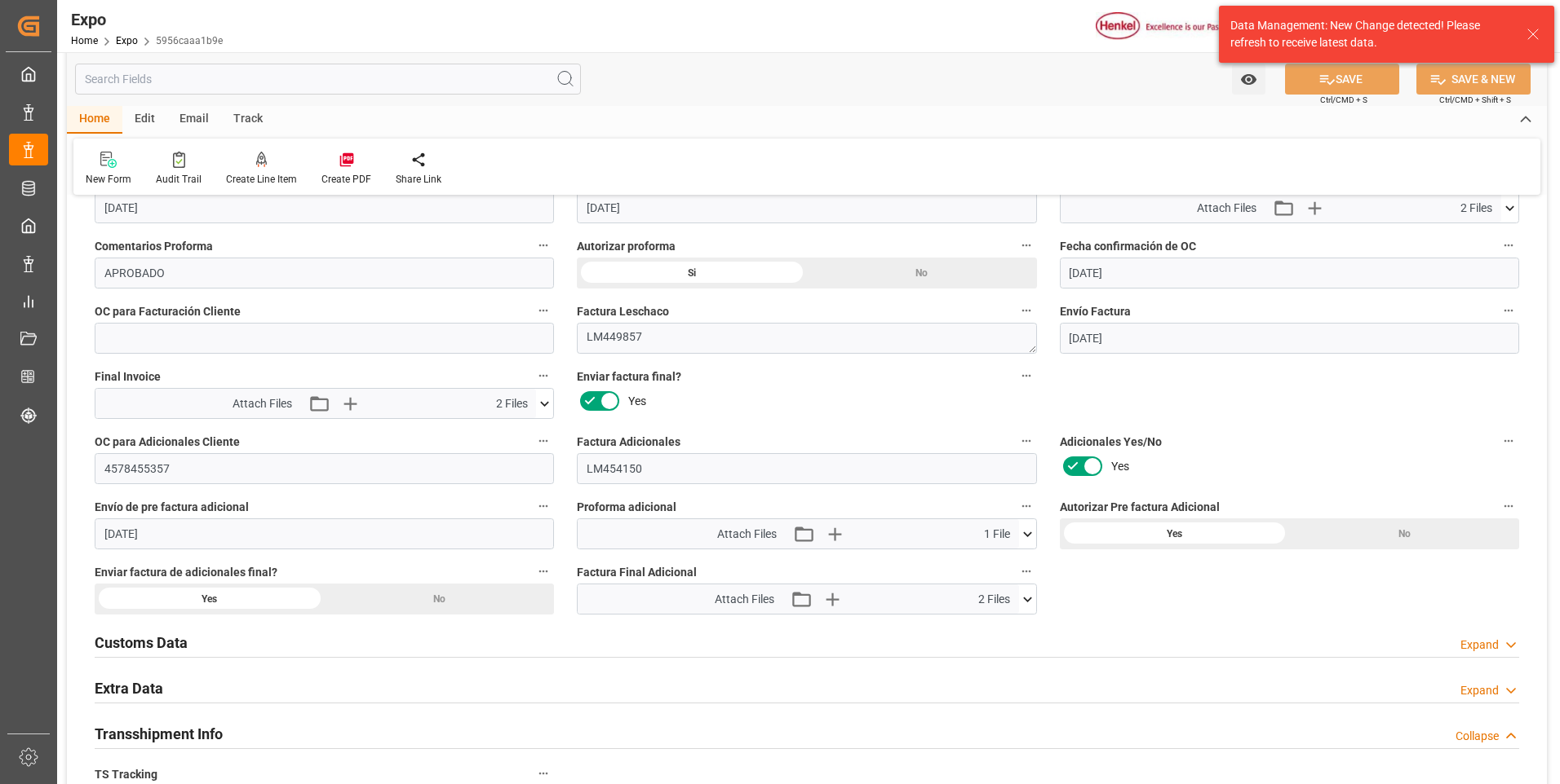
click at [1234, 412] on div "Overview Collapse Referencia * 250606940125 Consignatario * [PERSON_NAME] COLOM…" at bounding box center [806, 711] width 1480 height 6712
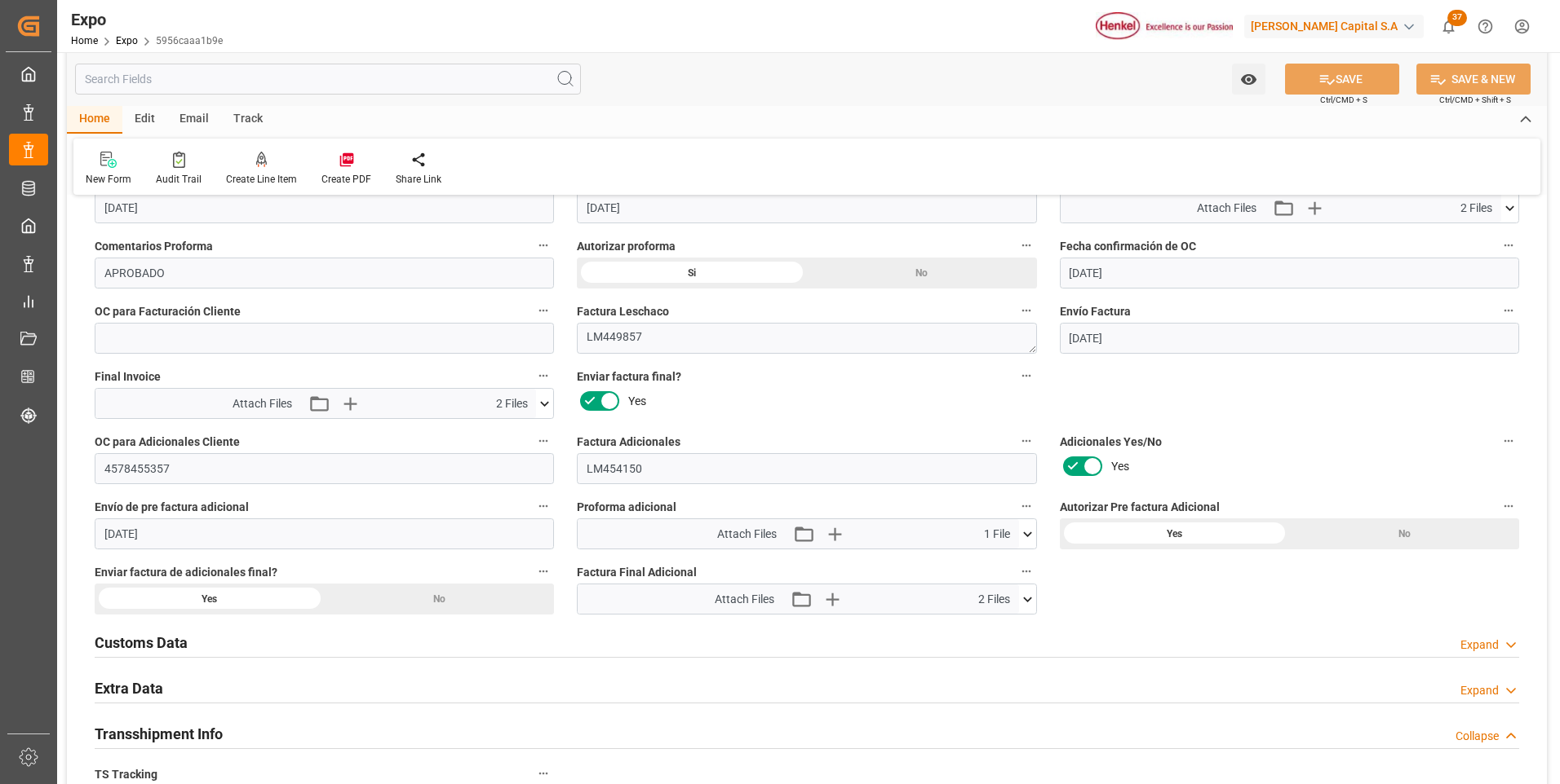
click at [428, 597] on div "No" at bounding box center [439, 598] width 231 height 31
click at [218, 590] on div "Yes" at bounding box center [210, 598] width 231 height 31
click at [1336, 75] on button "SAVE" at bounding box center [1341, 79] width 114 height 31
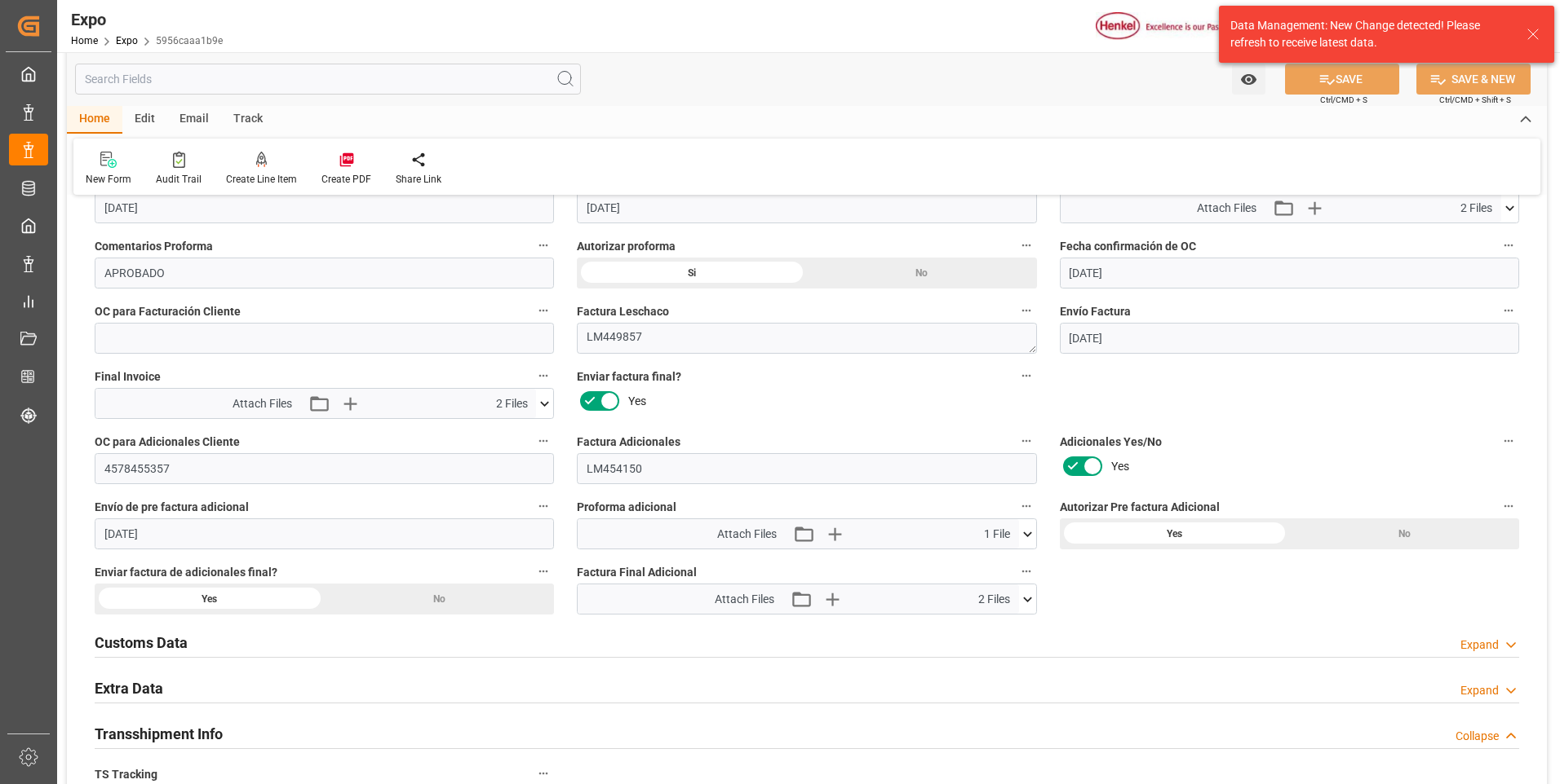
click at [1220, 402] on div "Overview Collapse Referencia * 250606940125 Consignatario * [PERSON_NAME] COLOM…" at bounding box center [806, 711] width 1480 height 6712
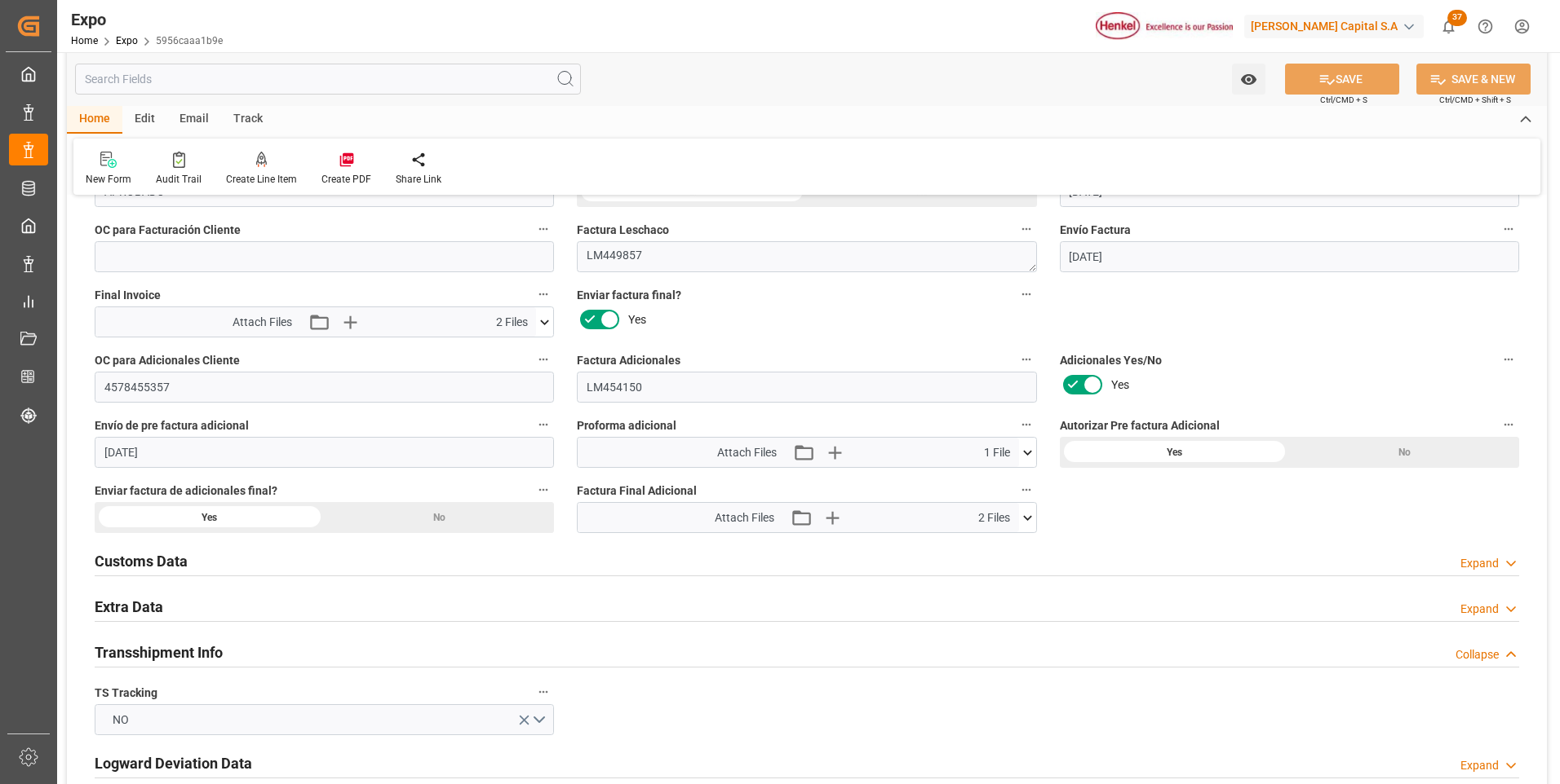
scroll to position [2772, 0]
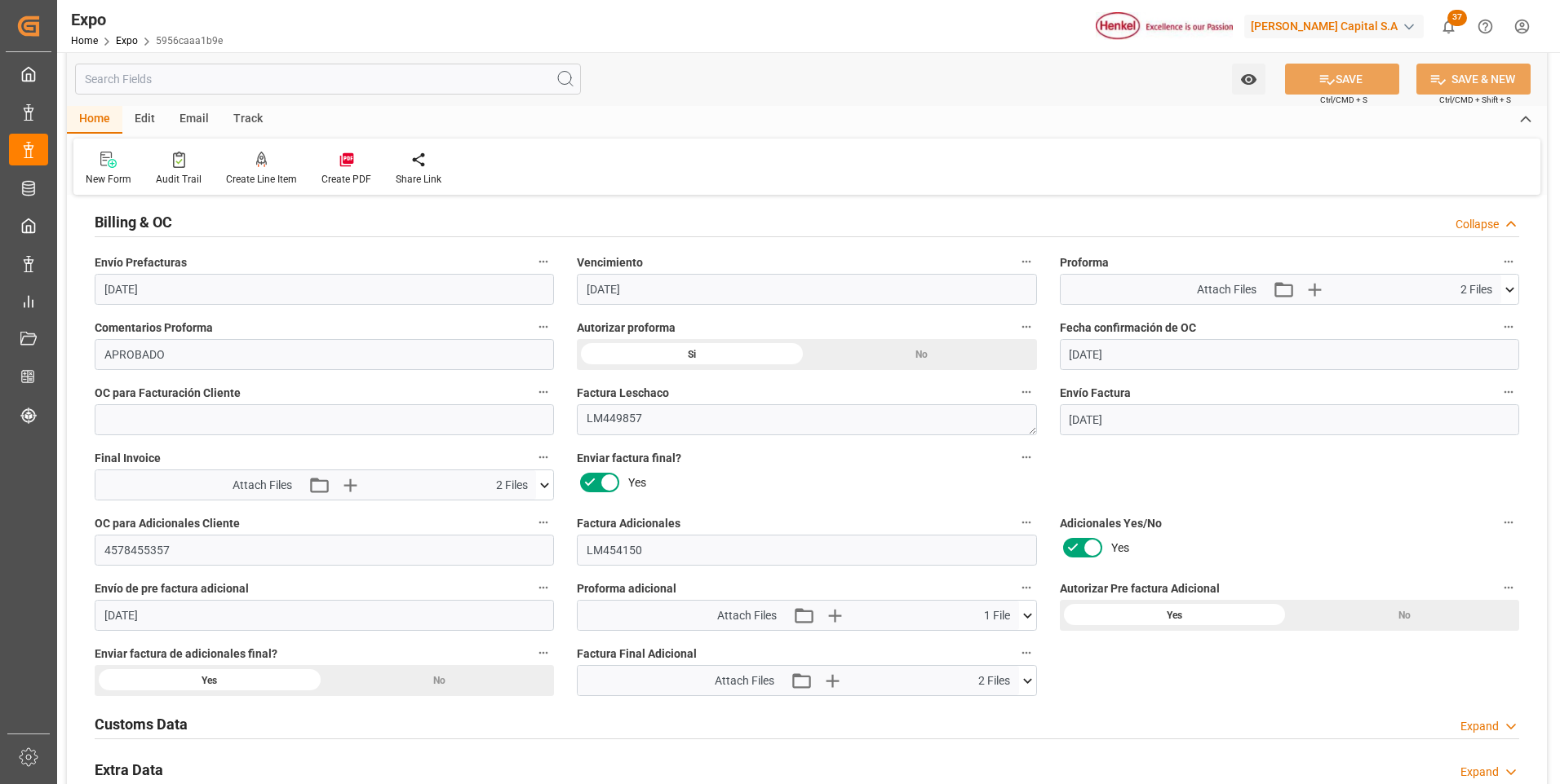
click at [546, 489] on icon at bounding box center [544, 485] width 17 height 17
click at [536, 519] on icon at bounding box center [536, 516] width 16 height 11
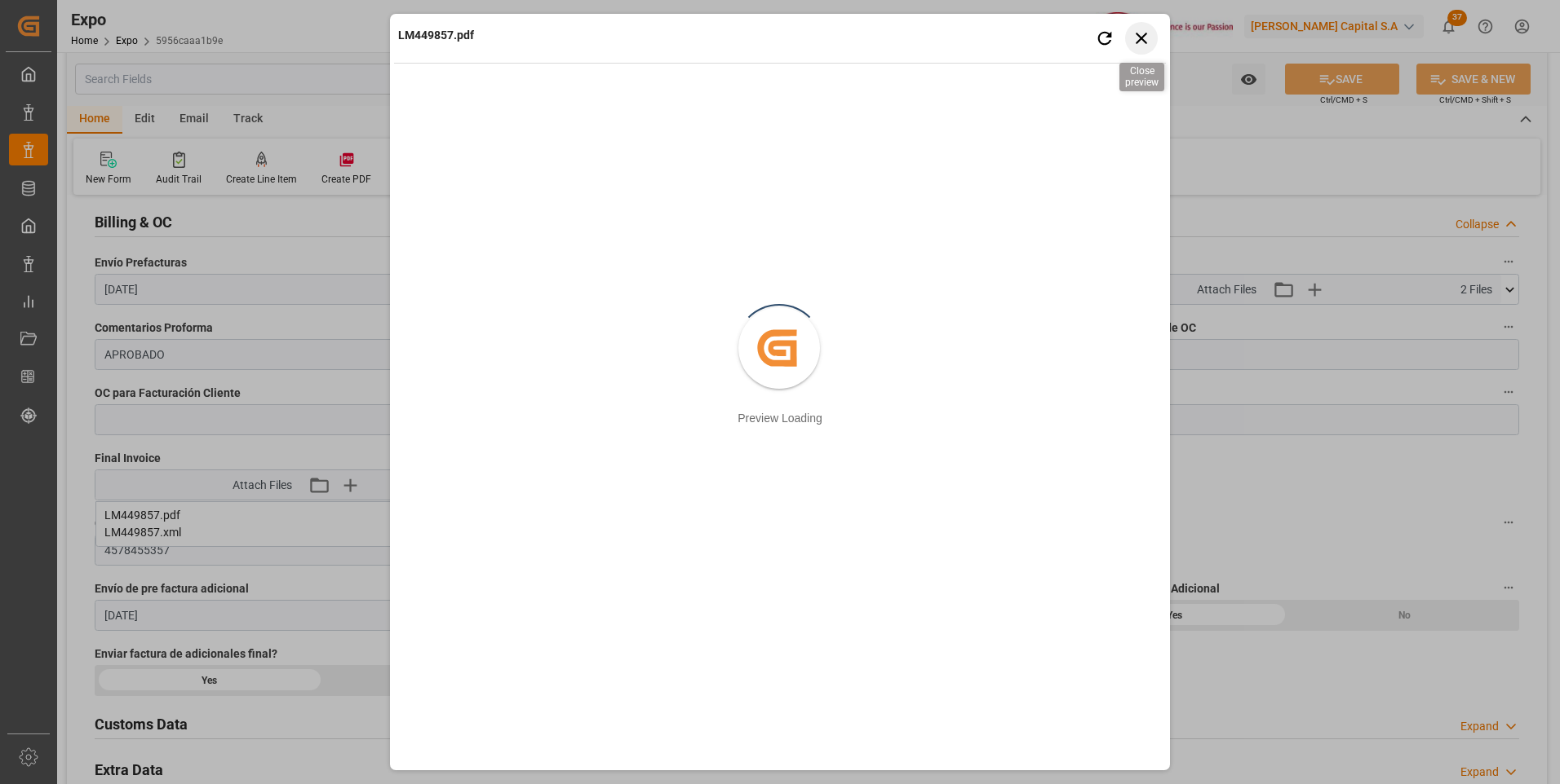
click at [1140, 44] on icon "button" at bounding box center [1142, 38] width 20 height 20
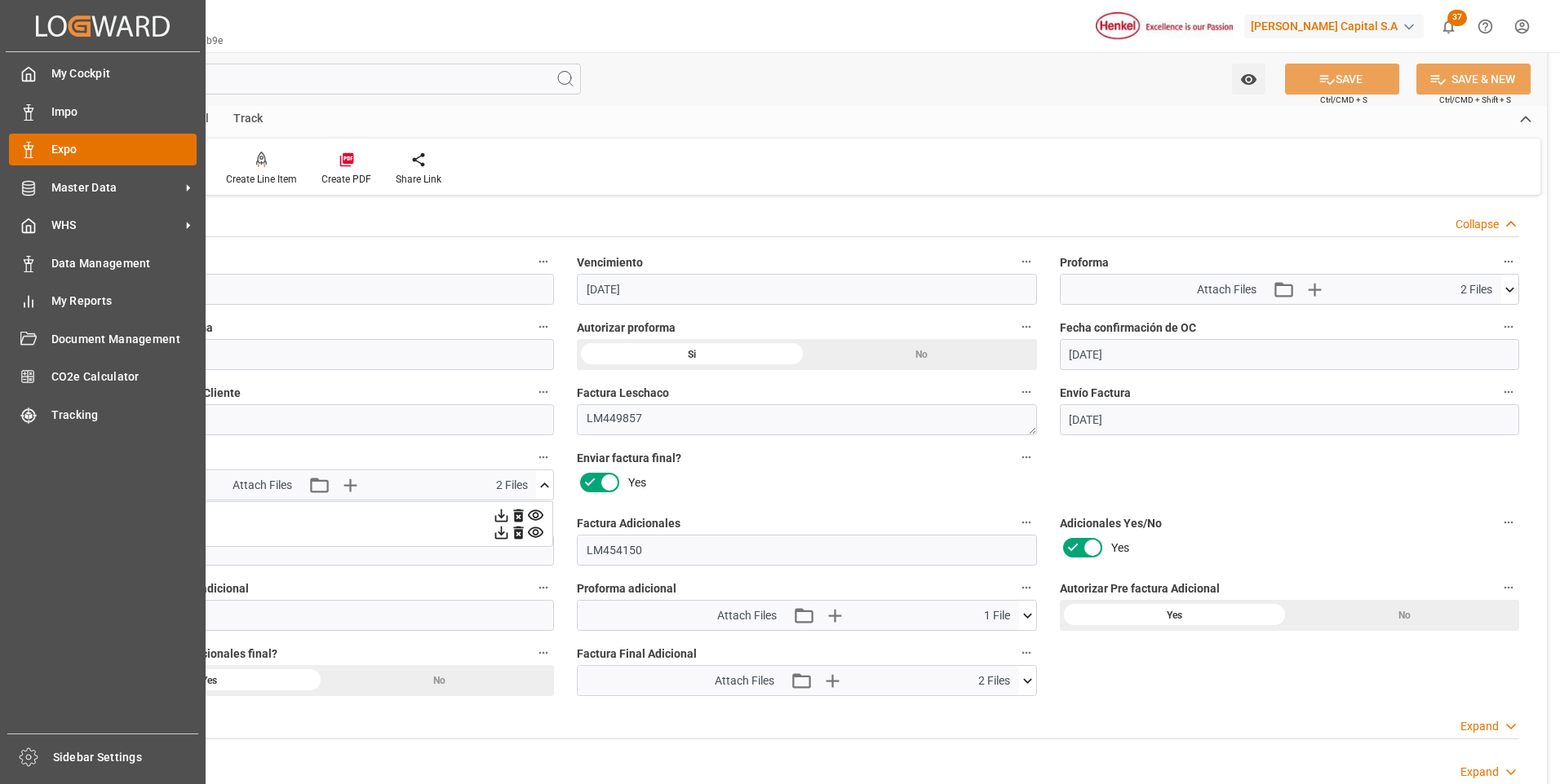
click at [38, 151] on div "Expo Expo" at bounding box center [103, 150] width 188 height 32
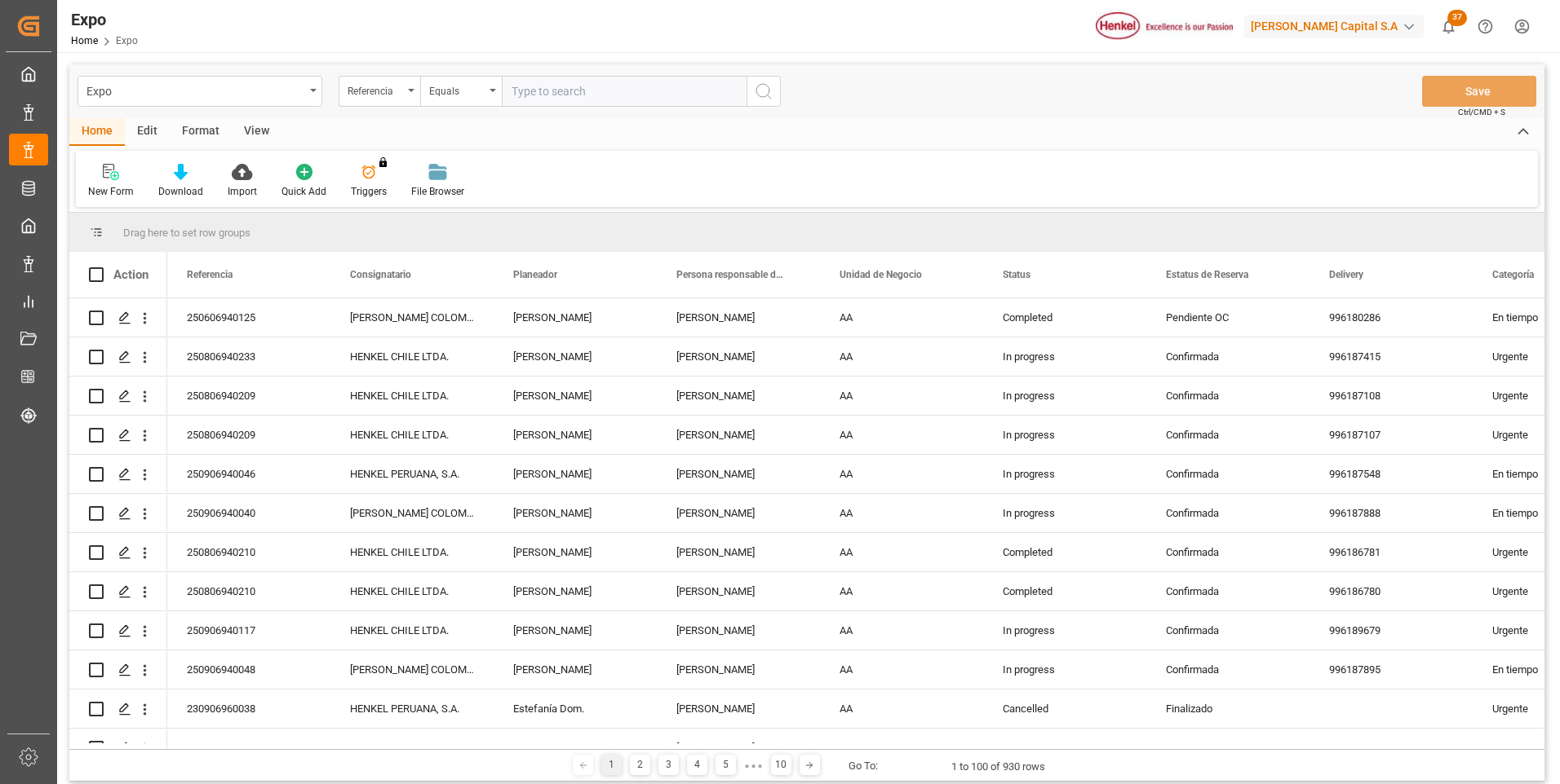
click at [606, 89] on input "text" at bounding box center [624, 91] width 245 height 31
paste input "250806940172"
type input "250806940172"
click at [754, 96] on icon "search button" at bounding box center [764, 92] width 20 height 20
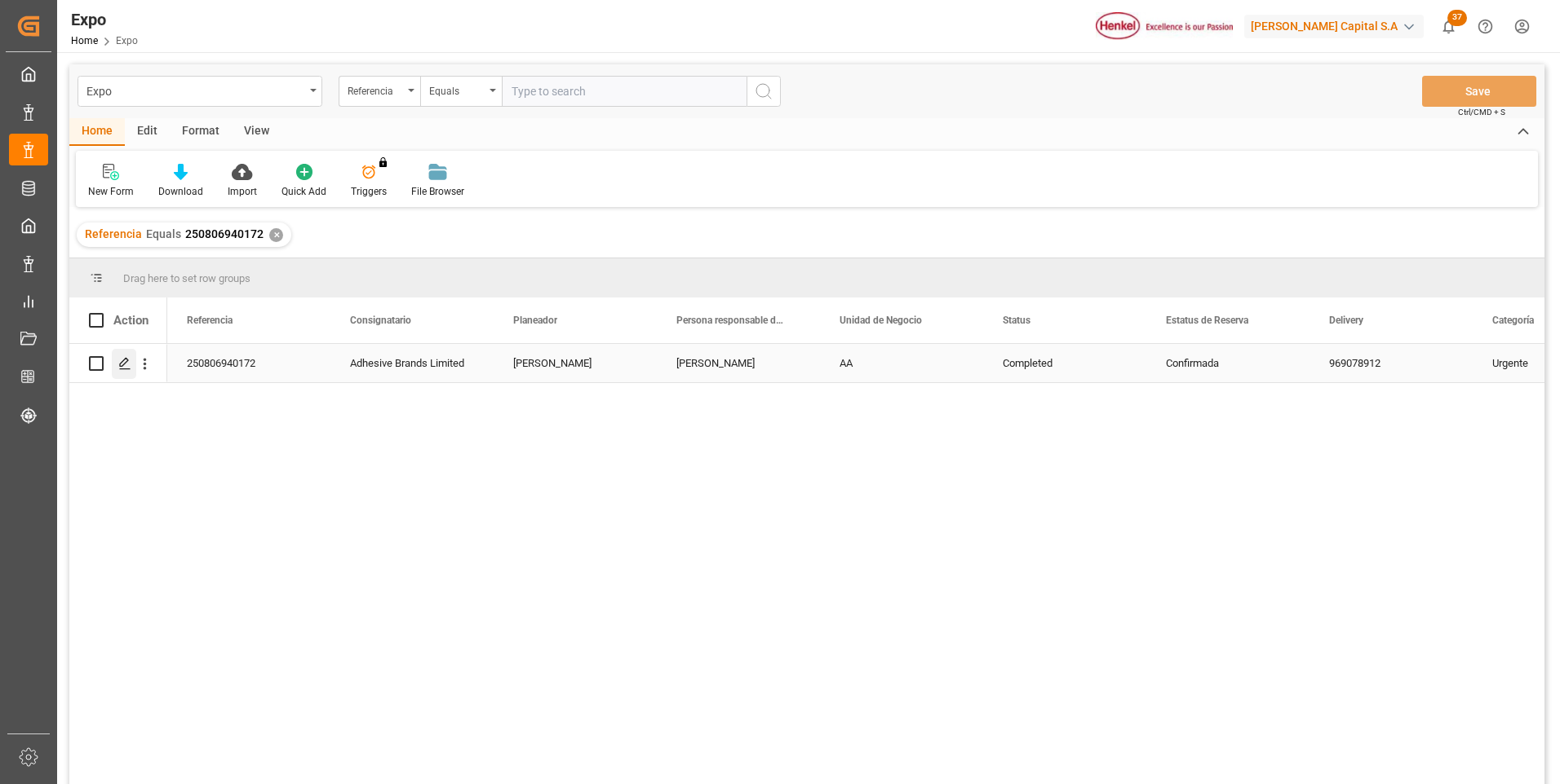
click at [123, 359] on icon "Press SPACE to select this row." at bounding box center [125, 363] width 13 height 13
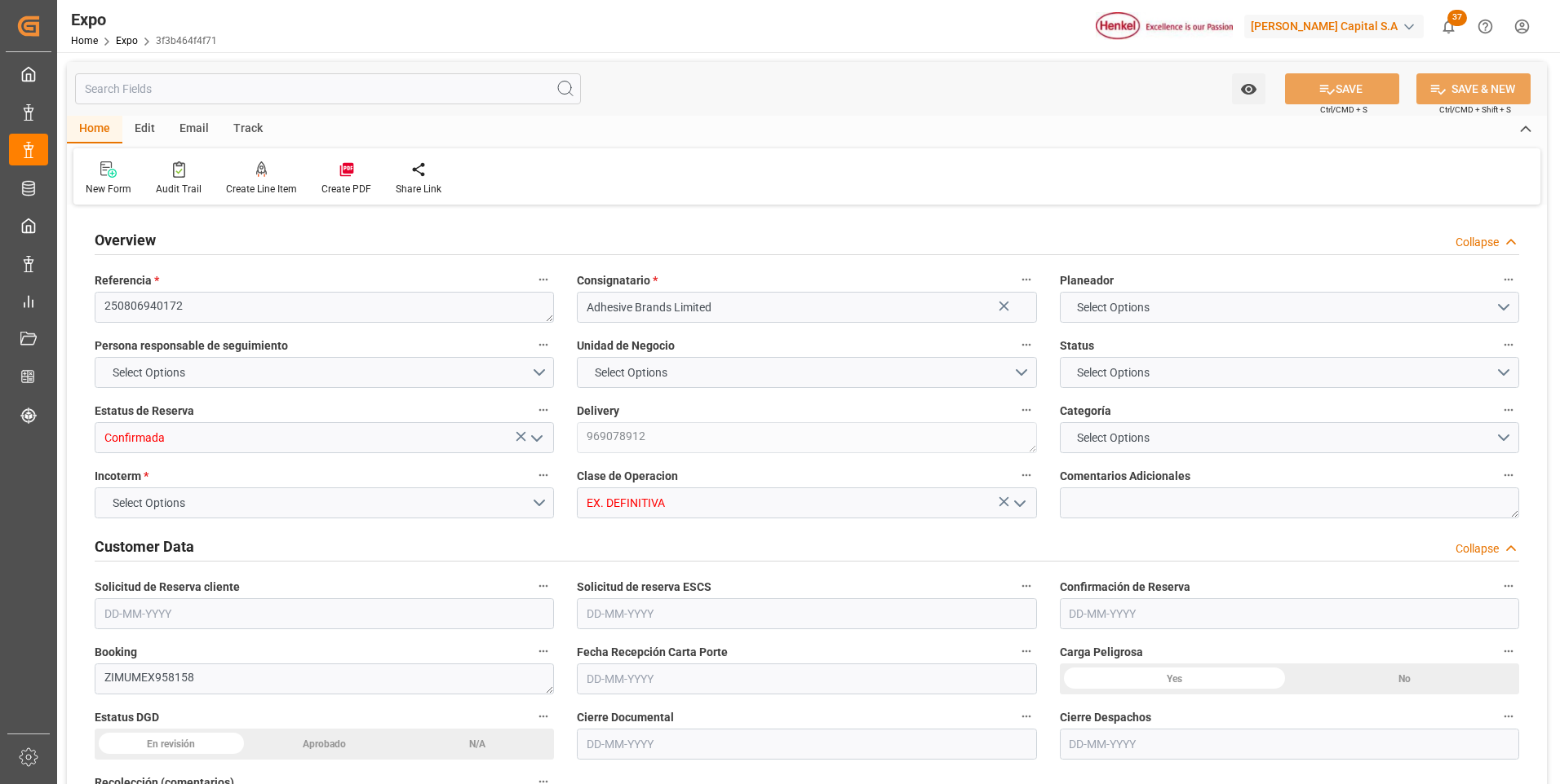
type input "11121.96"
type input "13799.499"
type input "28"
type input "9406922"
type input "9453365"
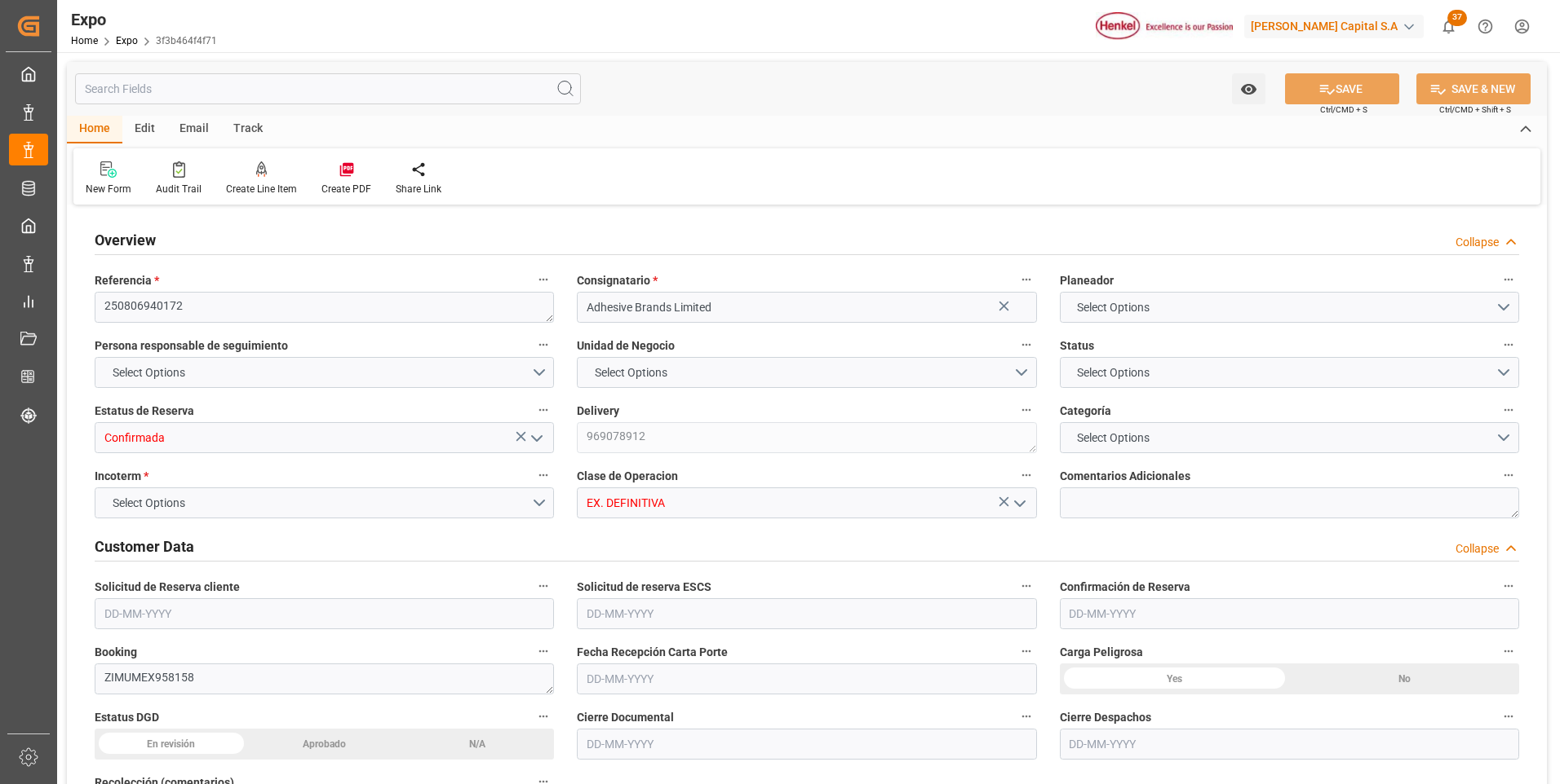
type input "9453365"
type input "MXVER"
type input "JMKIN"
type input "DOHAI"
type input "9406922"
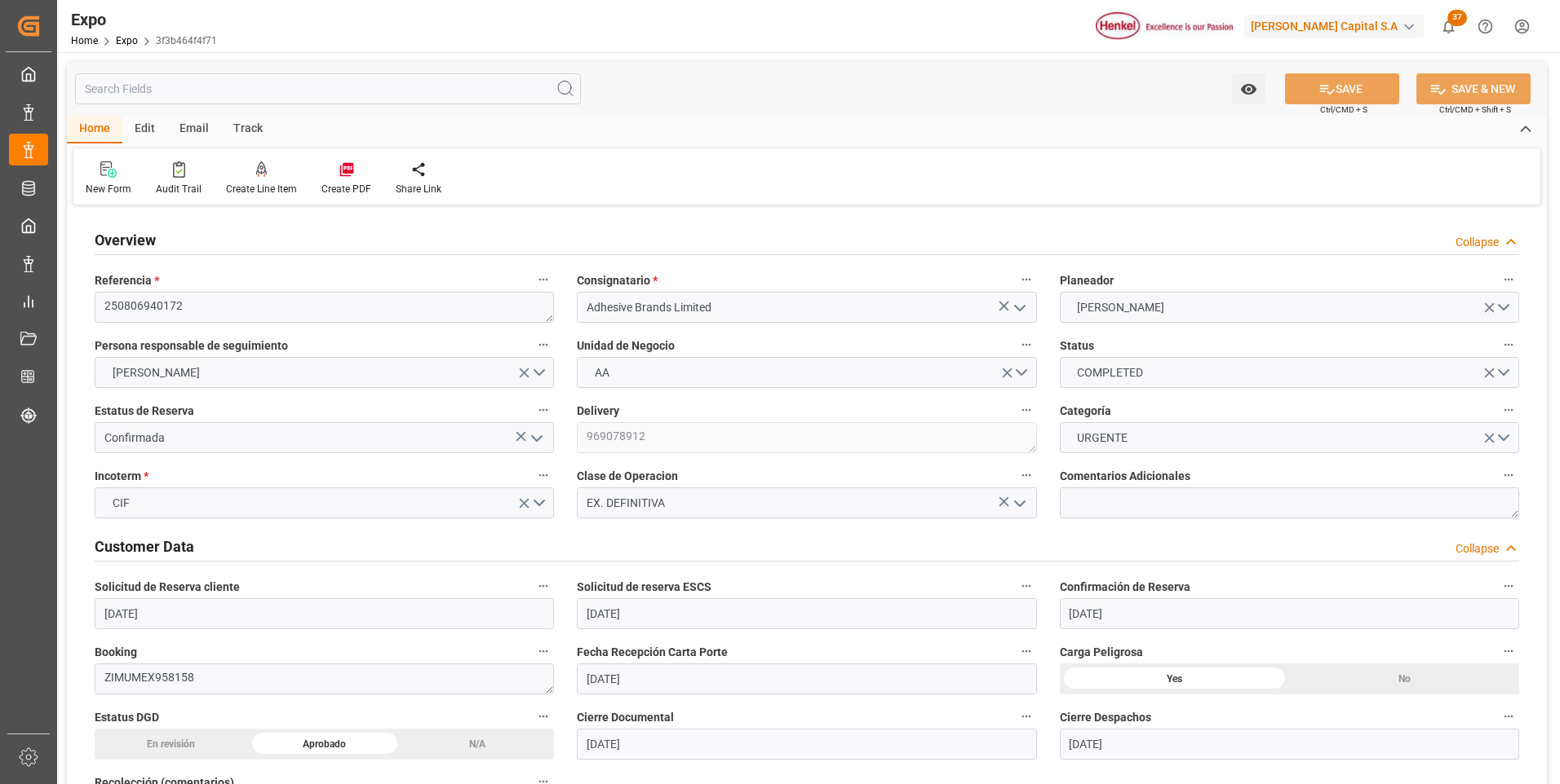
type input "[DATE]"
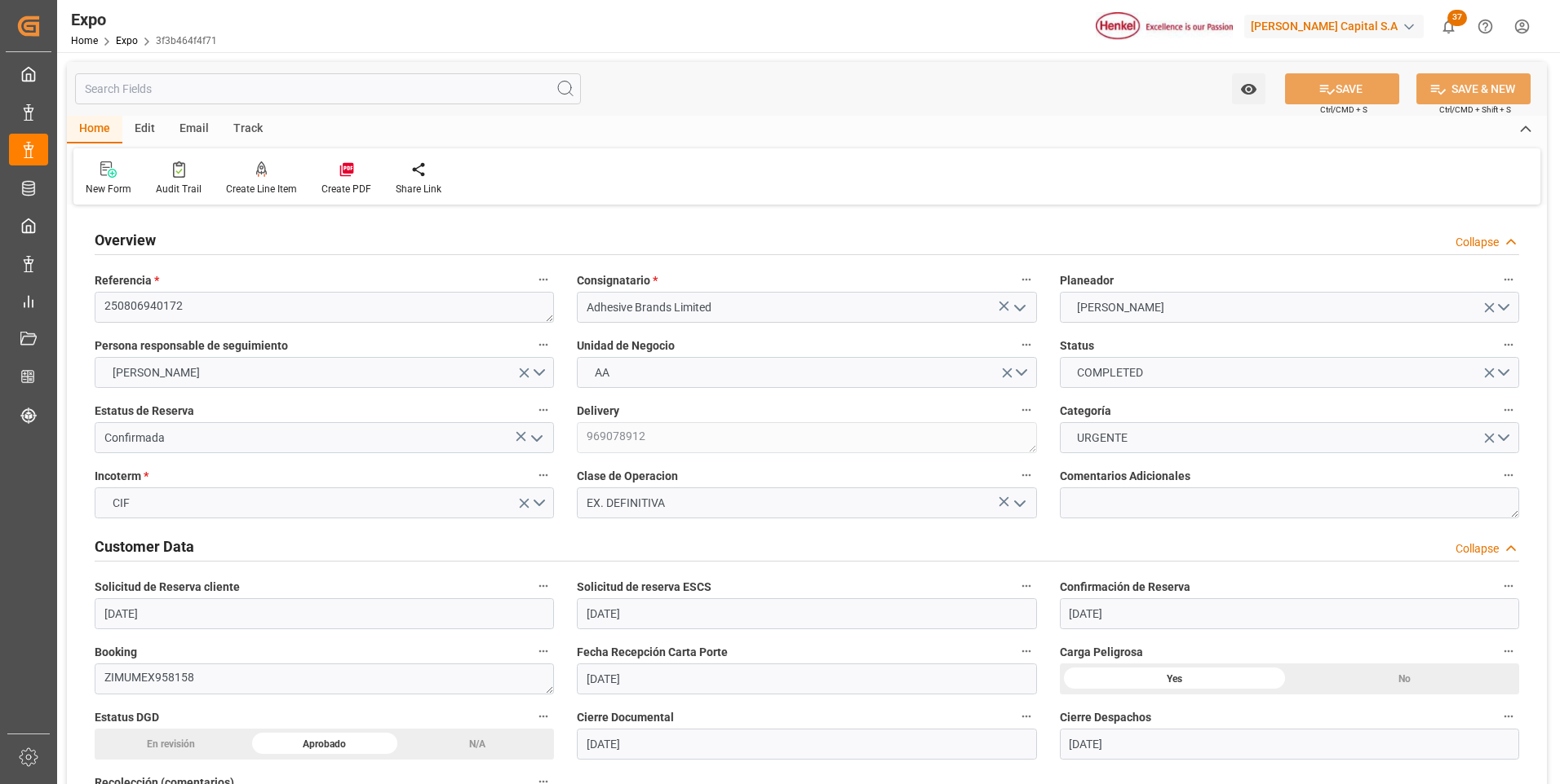
type input "[DATE]"
type input "[DATE] 00:00"
type input "[DATE]"
type input "[DATE] 08:02"
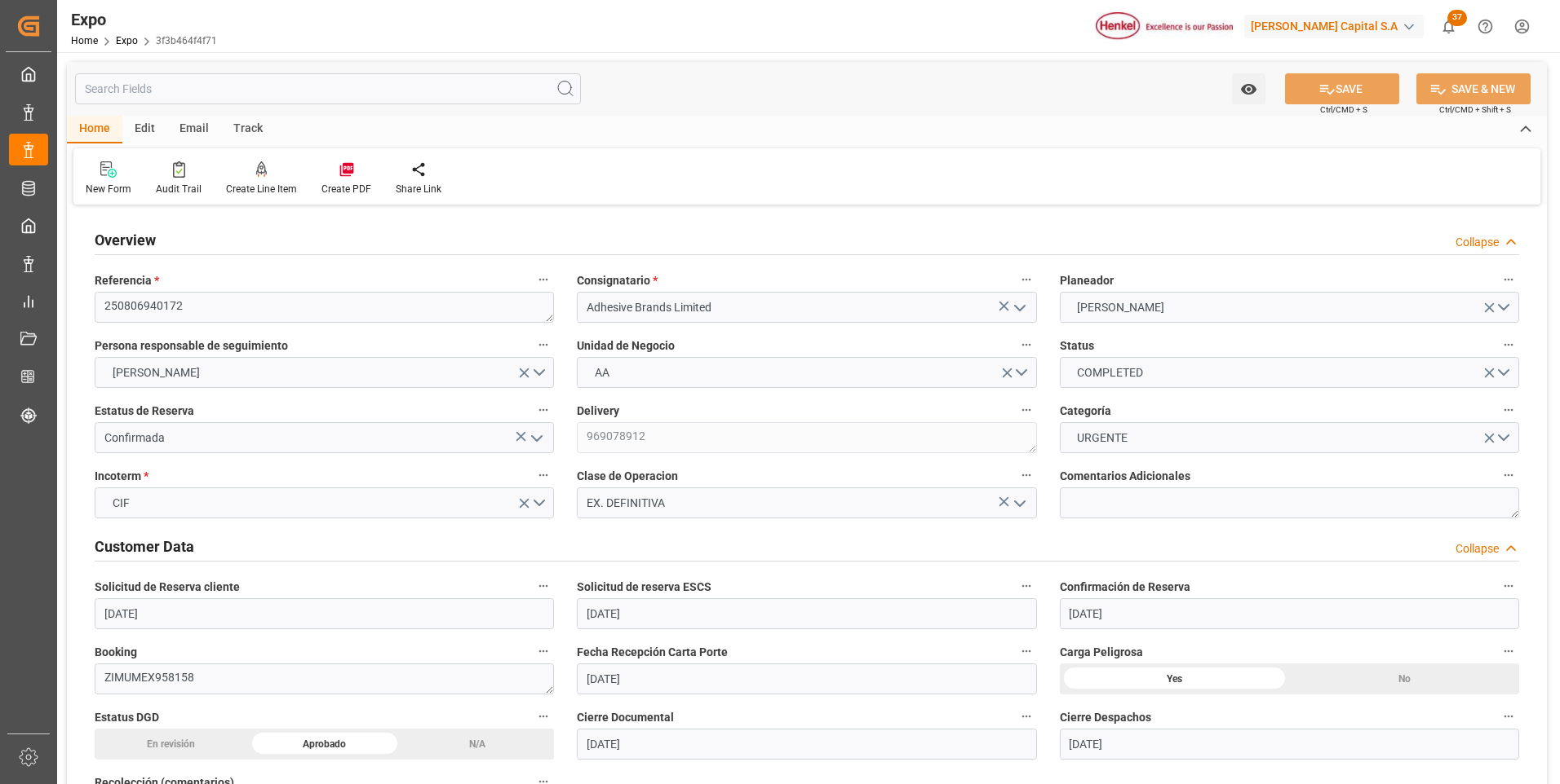
type input "[DATE]"
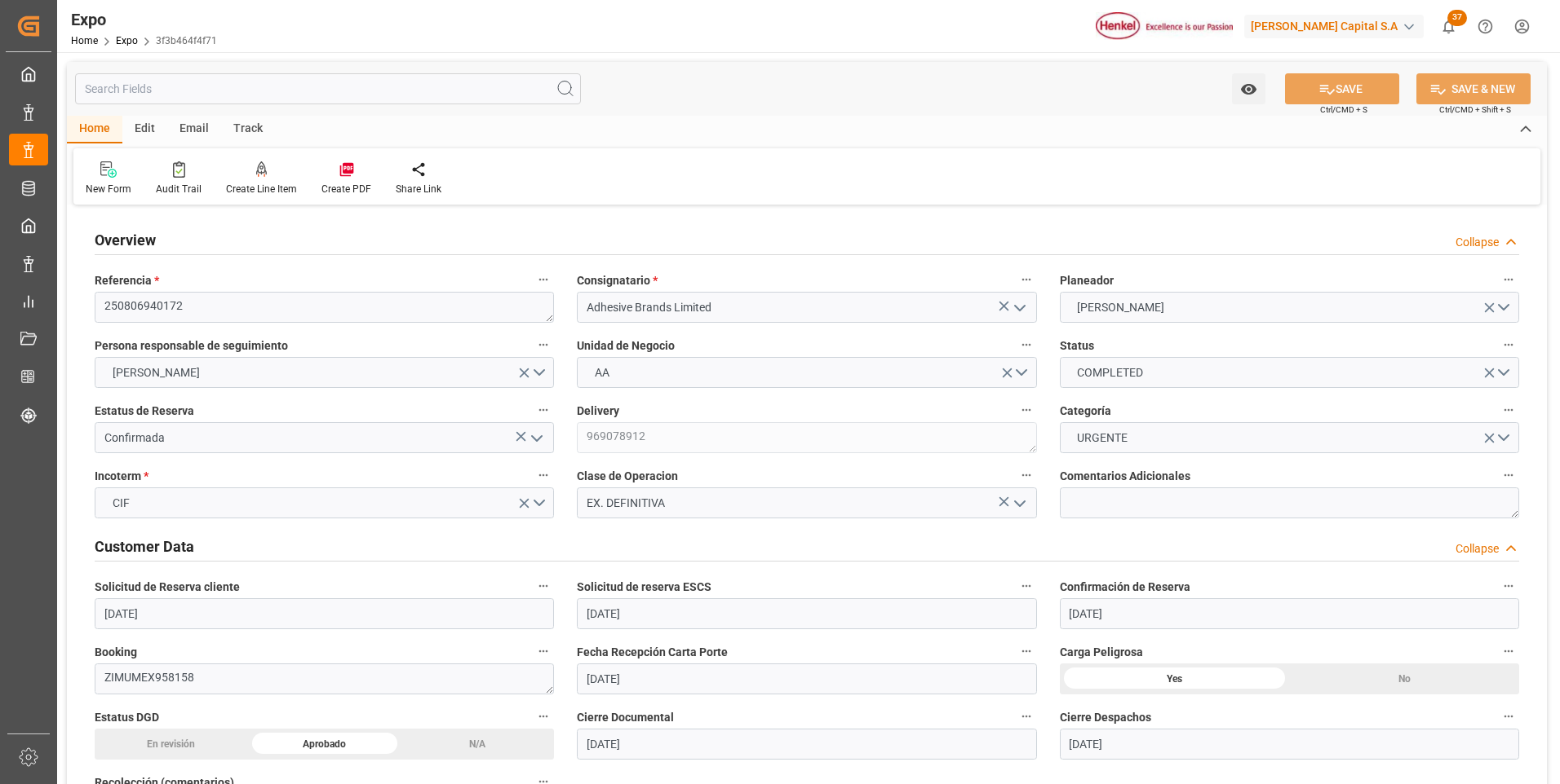
type input "[DATE] 02:54"
type input "[DATE] 00:00"
type input "[DATE] 19:03"
type input "[DATE] 09:00"
type input "[DATE] 00:00"
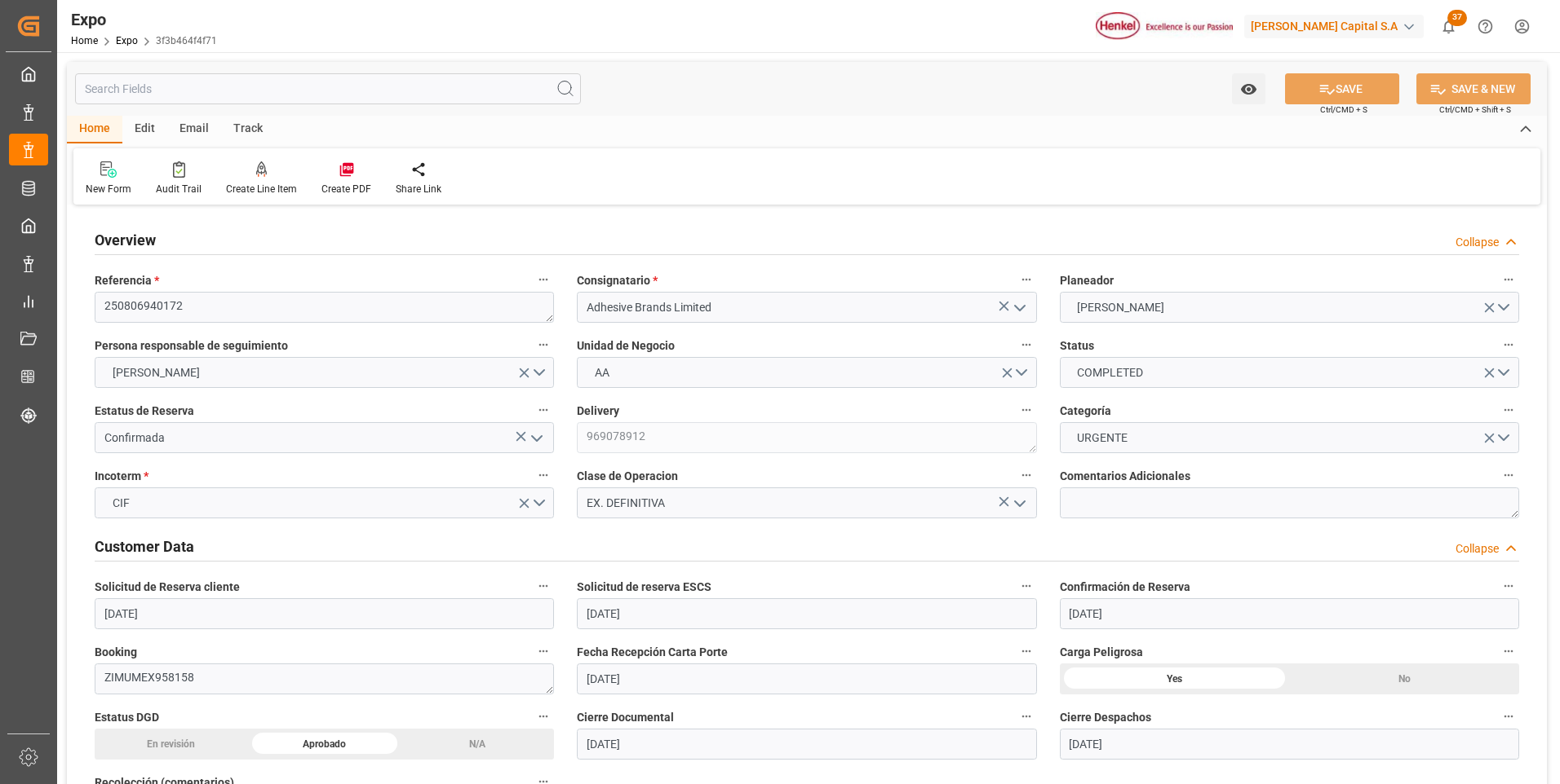
type input "[DATE] 10:41"
type input "[DATE] 21:29"
type input "[DATE] 10:42"
type input "[DATE] 21:34"
type input "[DATE] 05:00"
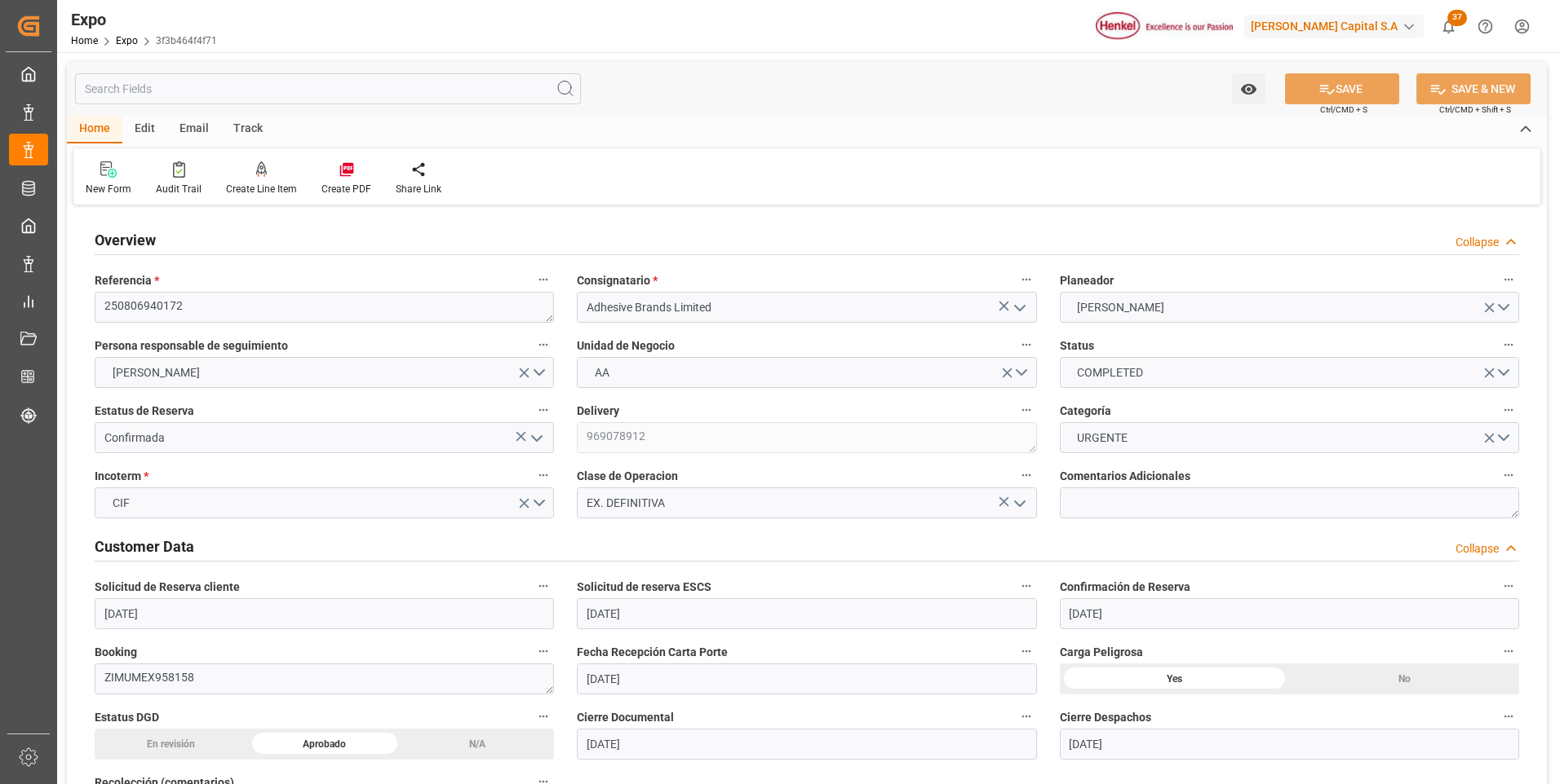
type input "[DATE] 02:37"
type input "[DATE] 09:00"
type input "[DATE] 11:09"
type input "[DATE] 20:14"
type input "[DATE] 12:45"
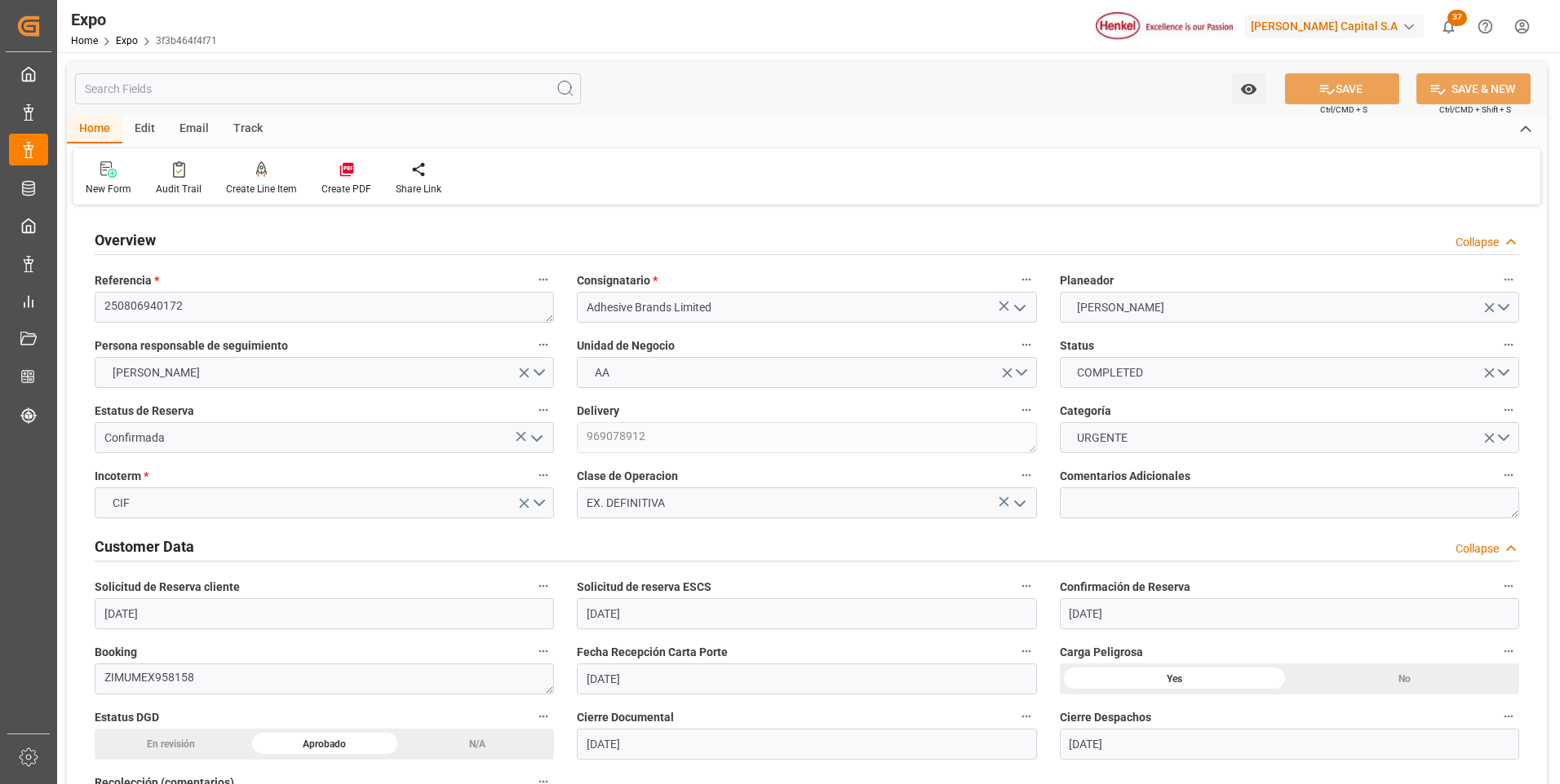
type input "[DATE] 12:45"
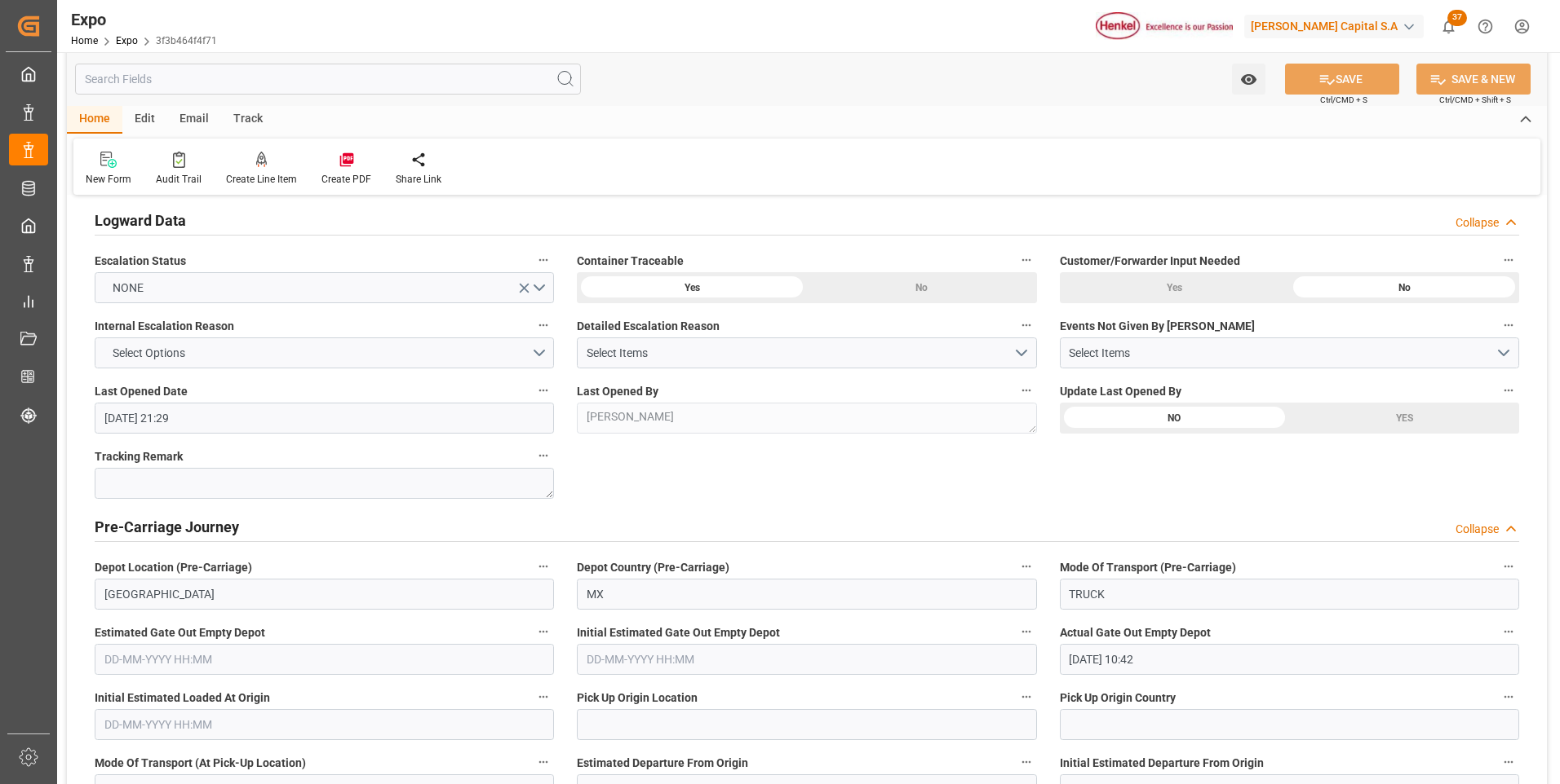
scroll to position [2854, 0]
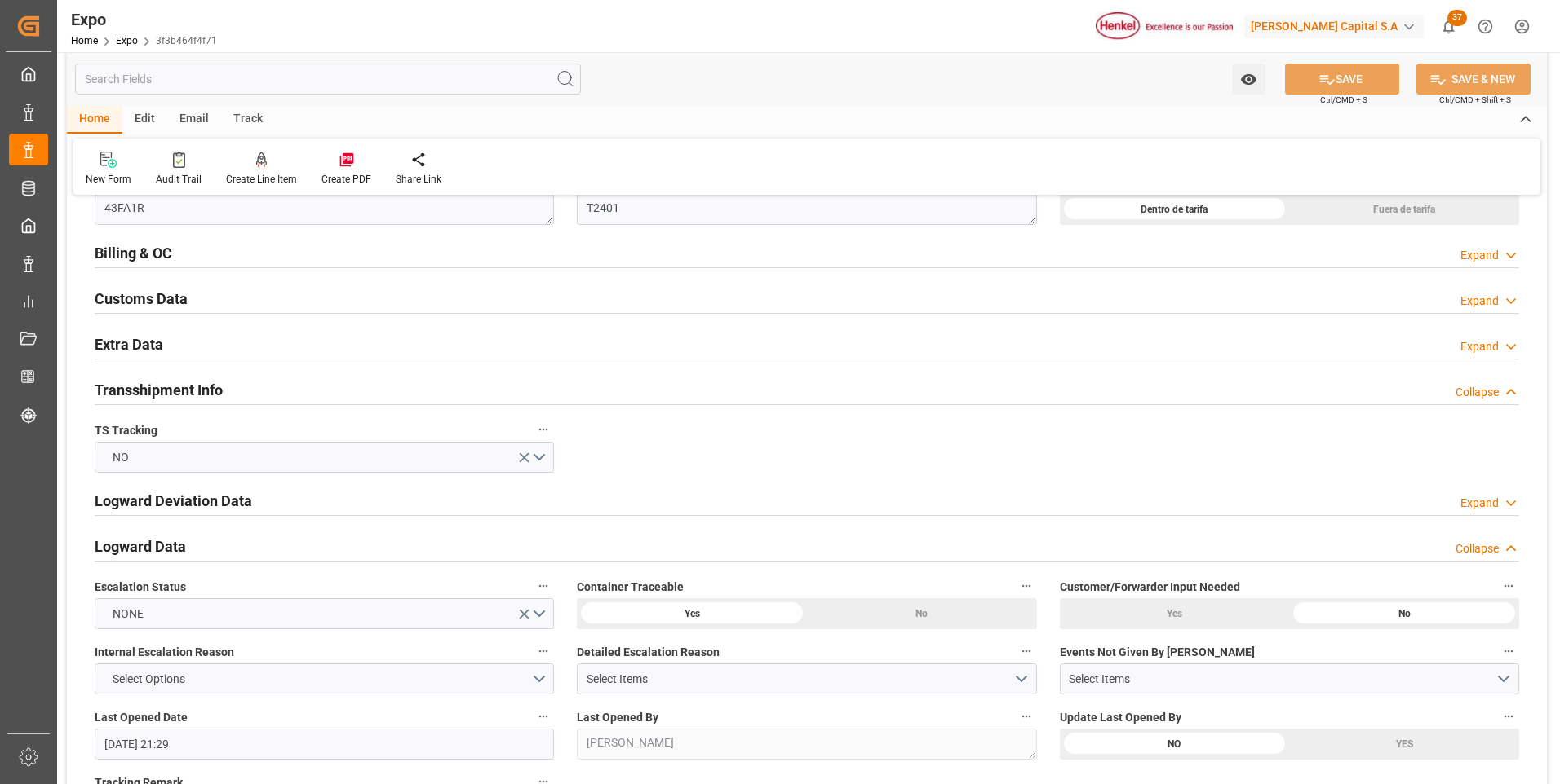
click at [1472, 253] on div "Expand" at bounding box center [1479, 255] width 38 height 17
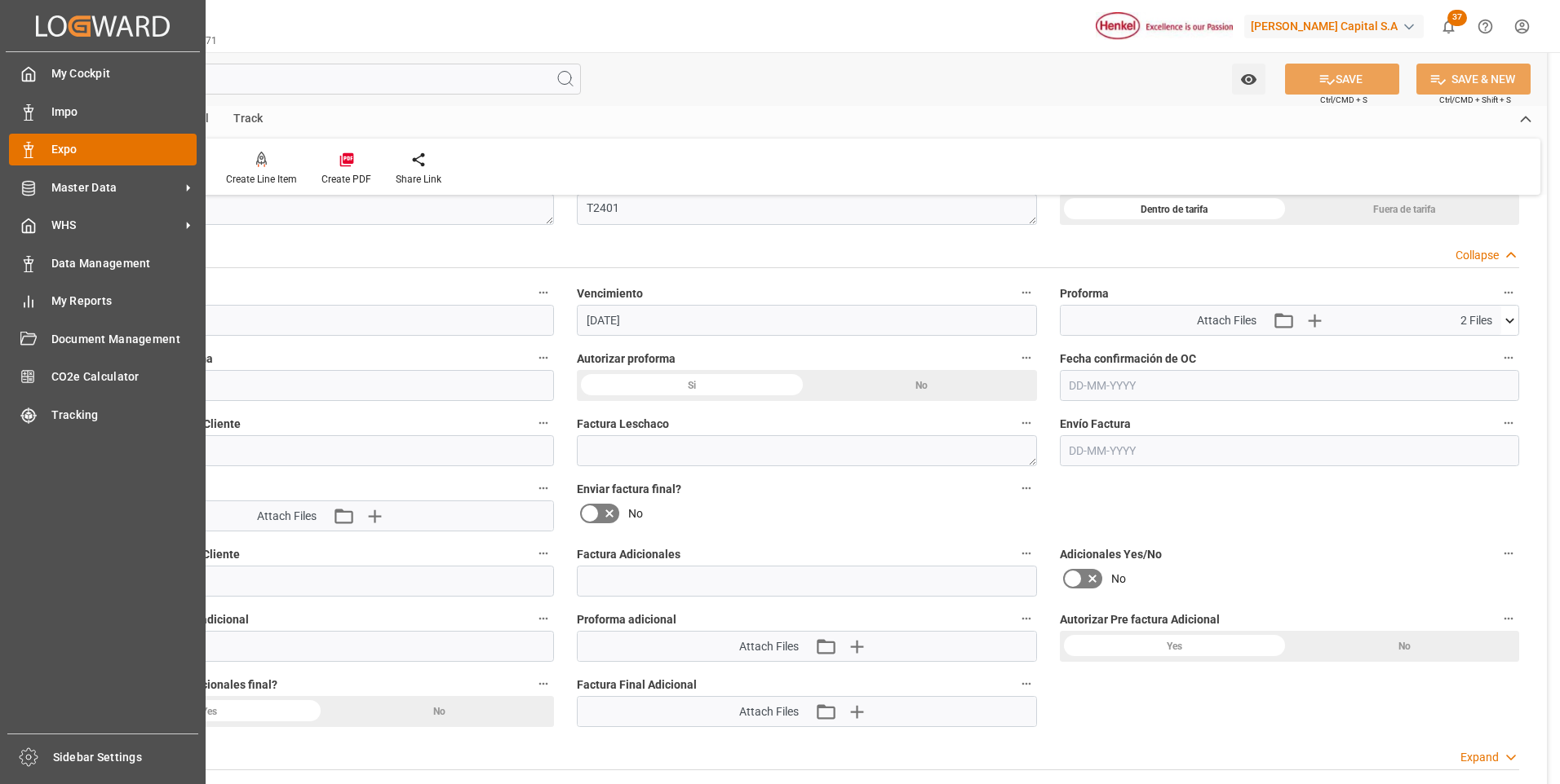
click at [23, 148] on icon at bounding box center [28, 150] width 16 height 16
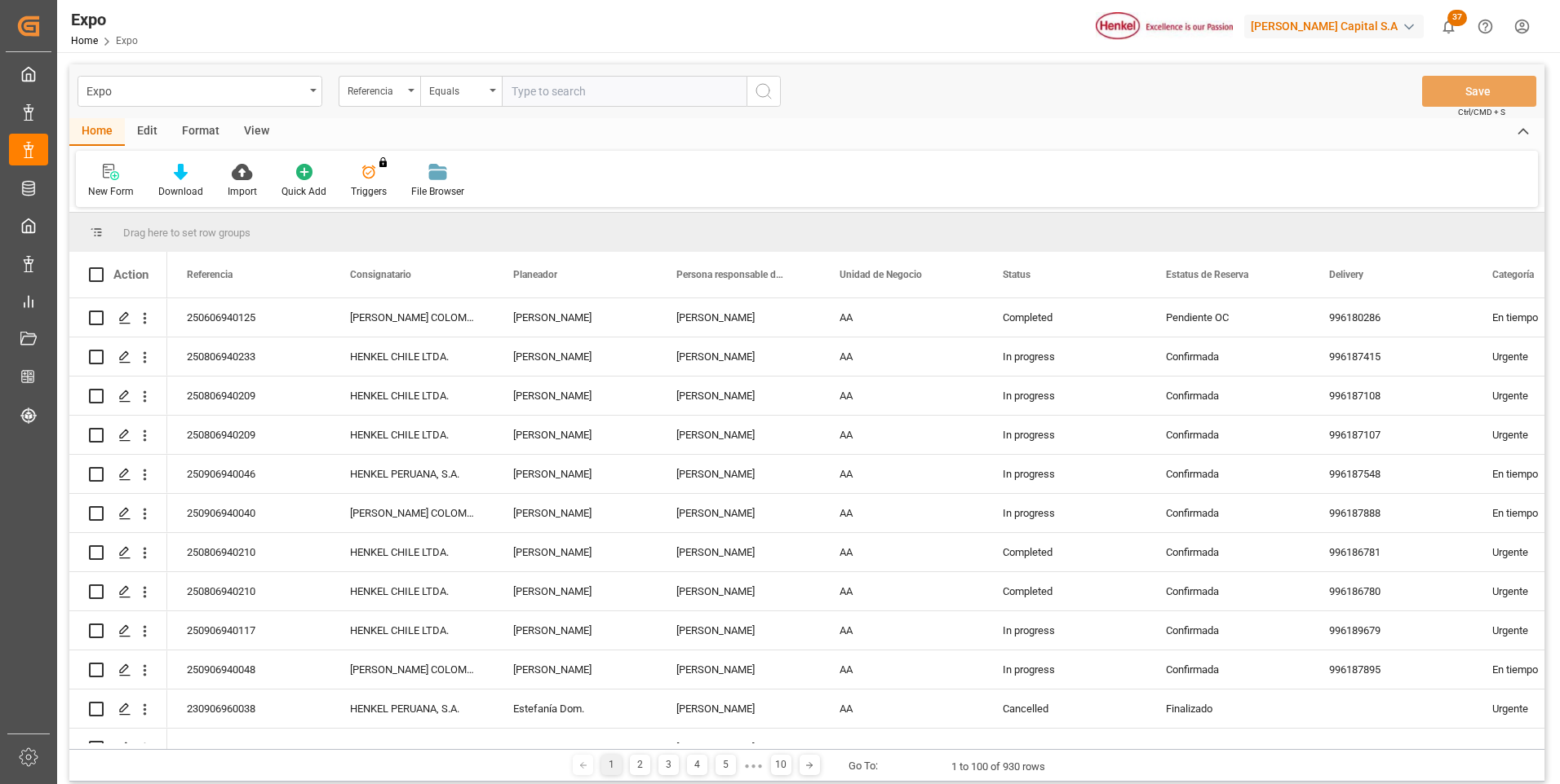
click at [628, 93] on input "text" at bounding box center [624, 91] width 245 height 31
type input "250806940210"
click at [757, 95] on icon "search button" at bounding box center [764, 92] width 20 height 20
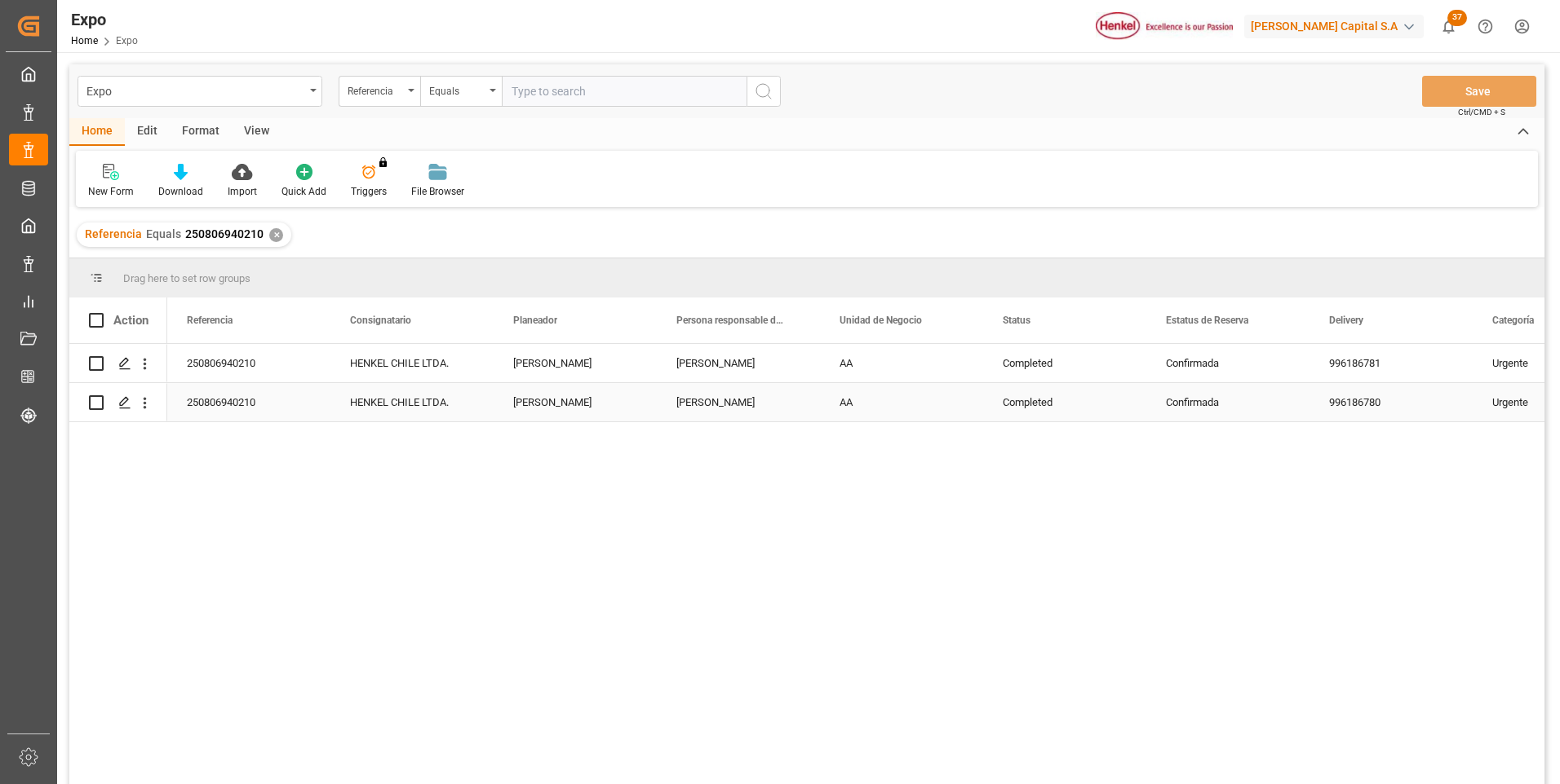
click at [1023, 395] on div "Completed" at bounding box center [1064, 402] width 163 height 38
click at [1245, 377] on div "Confirmada" at bounding box center [1228, 364] width 124 height 38
click at [1245, 359] on div "Confirmada" at bounding box center [1228, 364] width 124 height 38
click at [1277, 376] on icon "open menu" at bounding box center [1280, 374] width 20 height 20
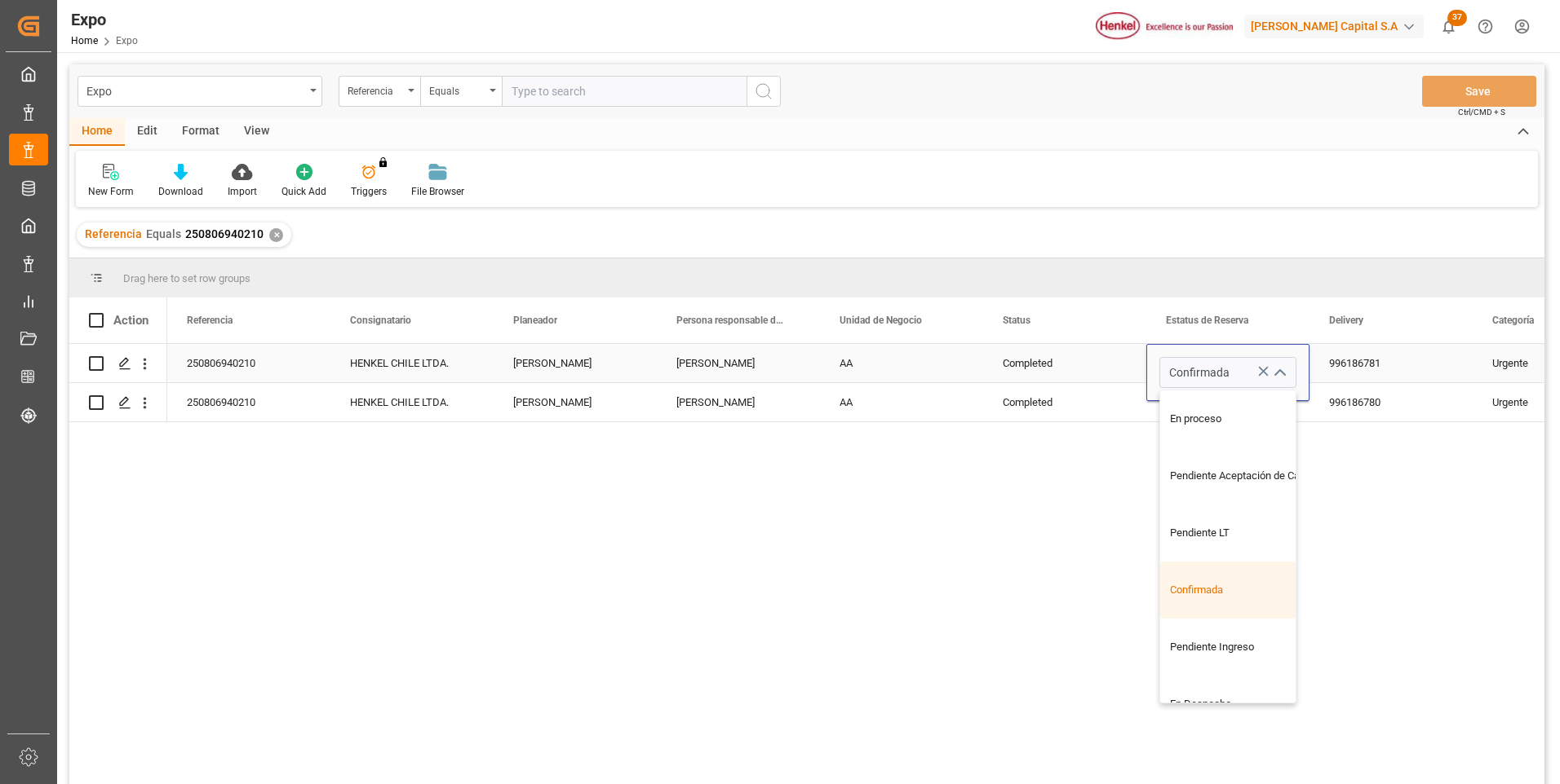
scroll to position [378, 0]
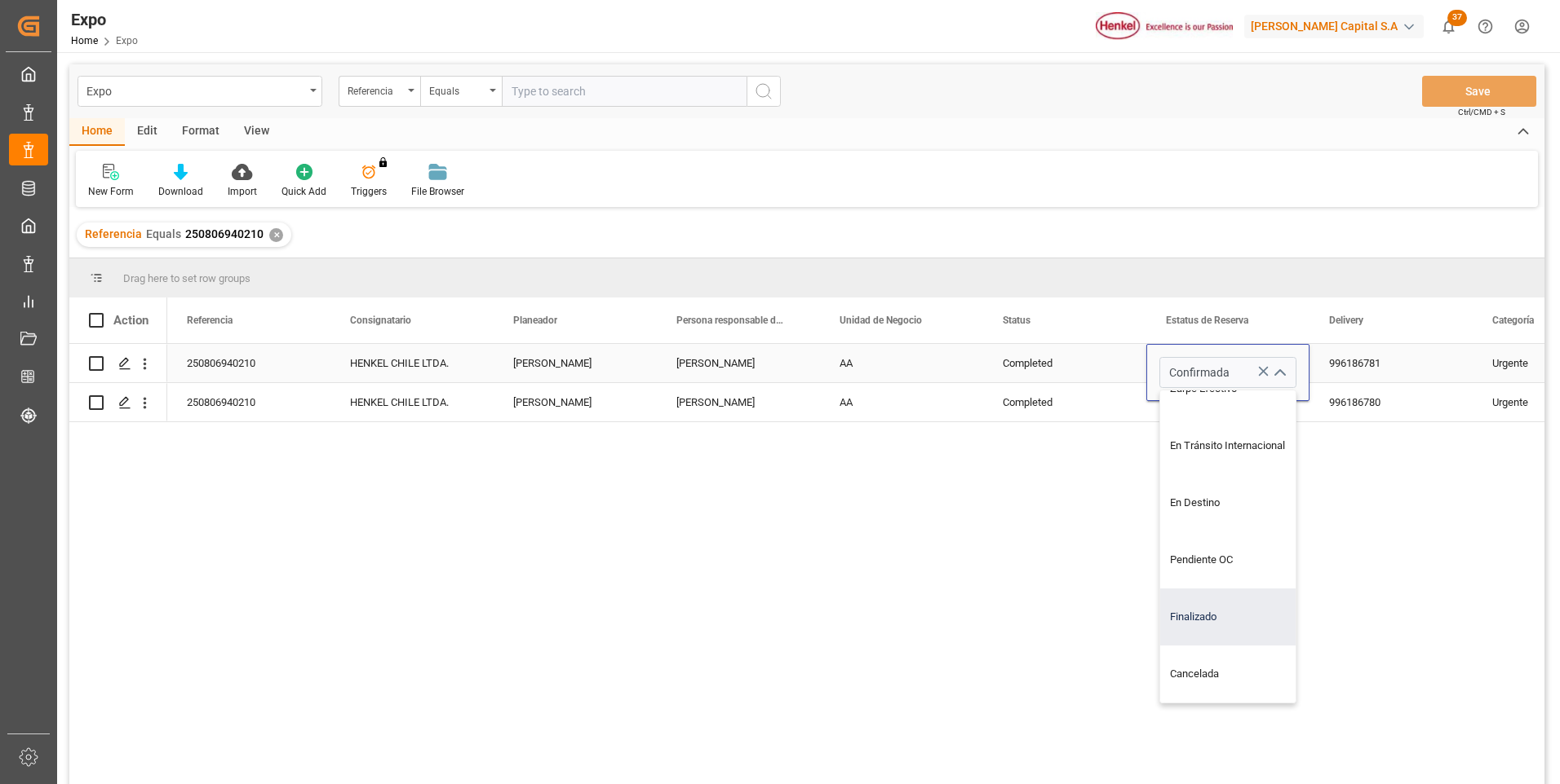
click at [1205, 618] on div "Finalizado" at bounding box center [1242, 616] width 164 height 57
type input "Finalizado"
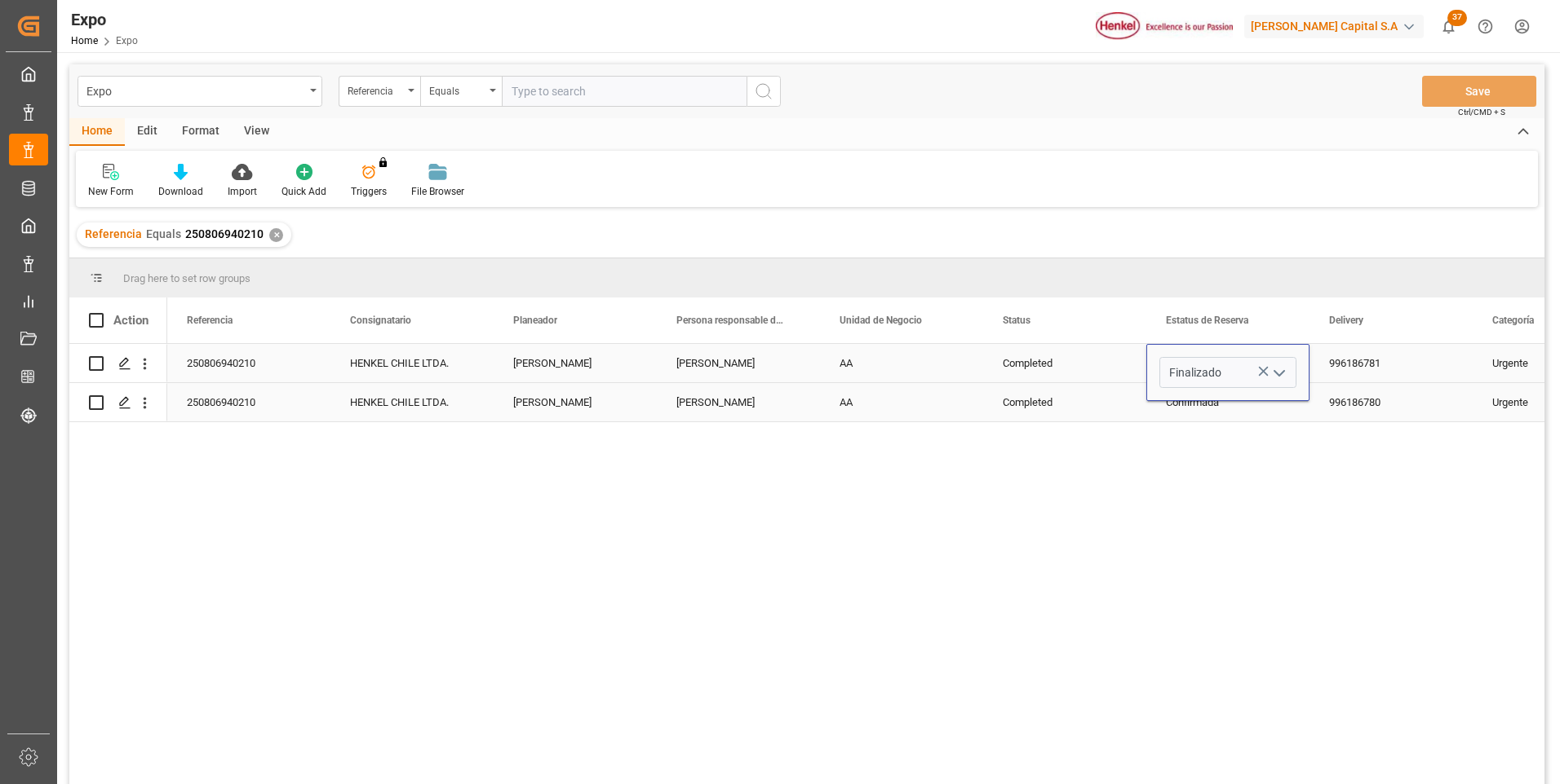
click at [1129, 405] on div "Completed" at bounding box center [1064, 402] width 163 height 38
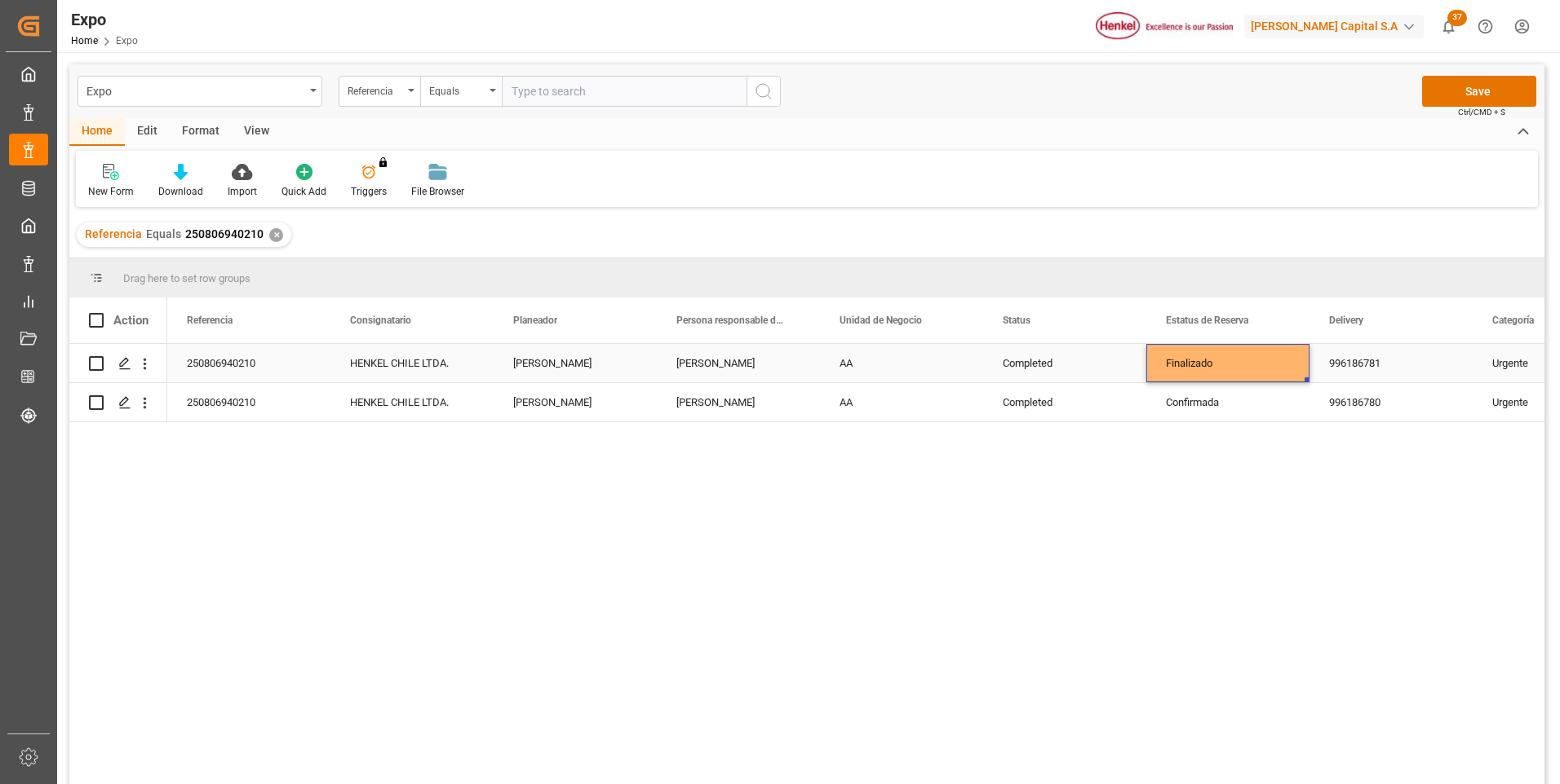
click at [1224, 364] on div "Finalizado" at bounding box center [1228, 364] width 124 height 38
click at [1234, 397] on div "Confirmada" at bounding box center [1228, 403] width 124 height 38
click at [1342, 395] on div "996186780" at bounding box center [1390, 402] width 163 height 38
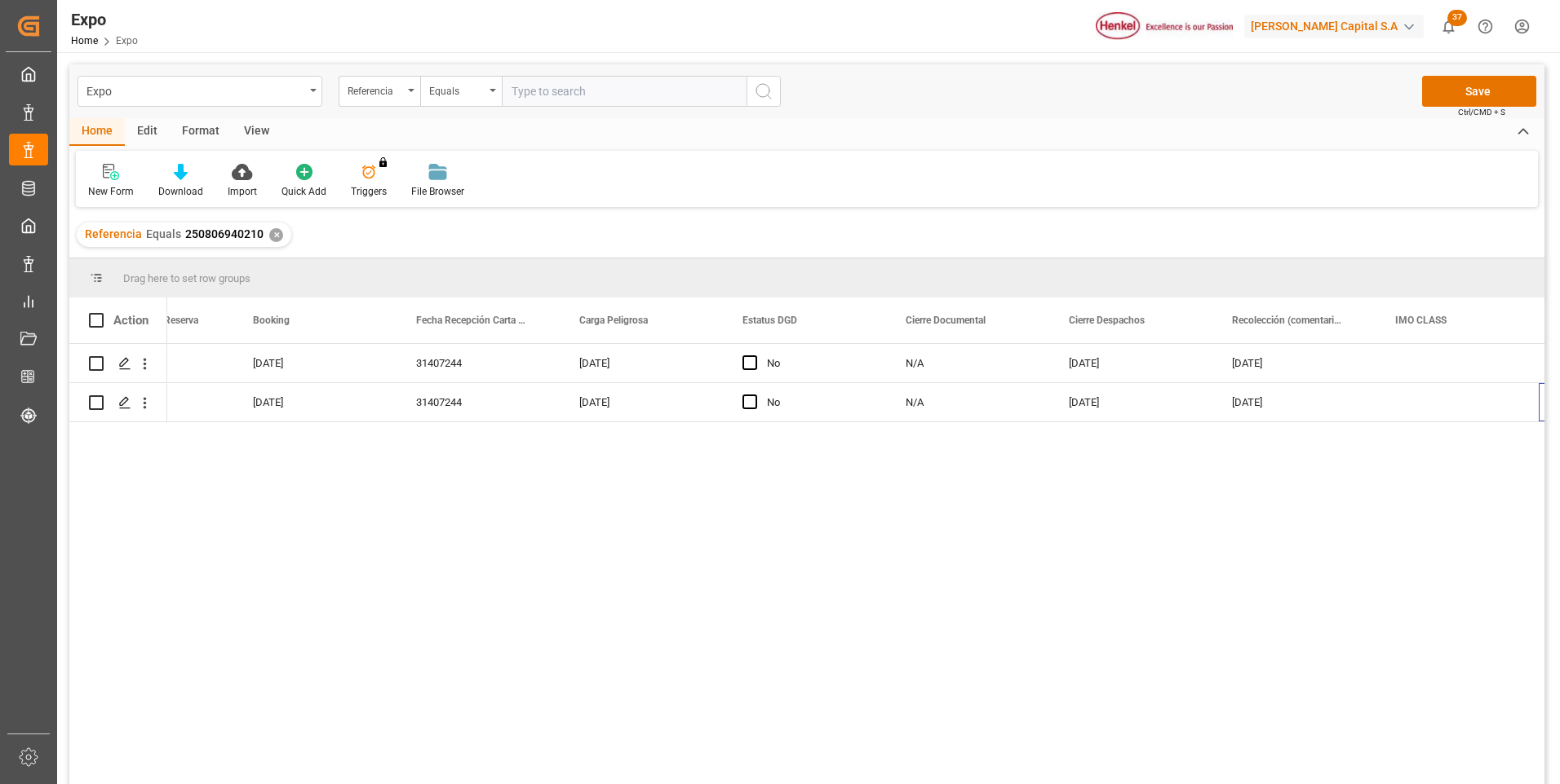
scroll to position [0, 0]
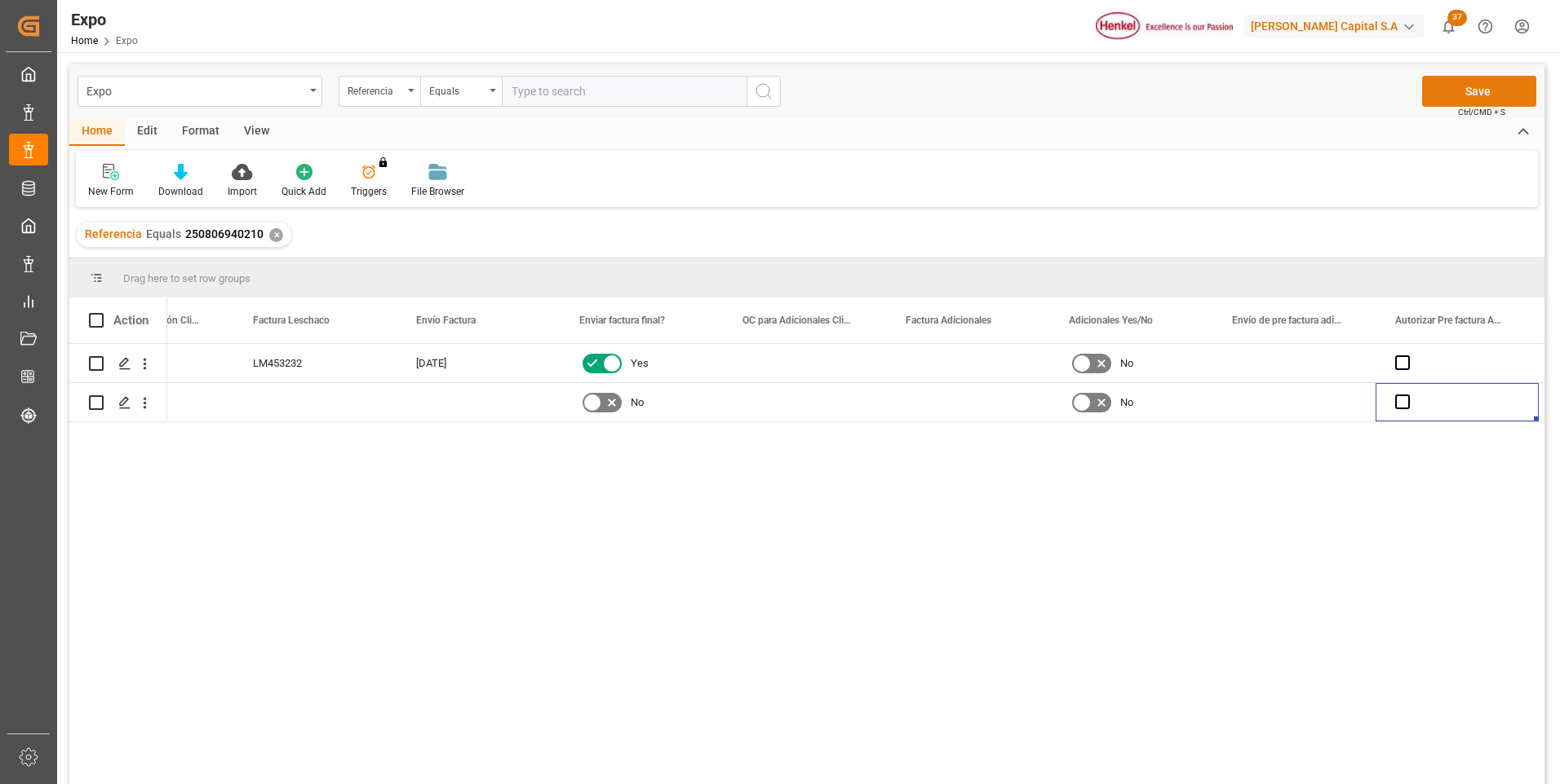
click at [1479, 96] on button "Save" at bounding box center [1479, 91] width 114 height 31
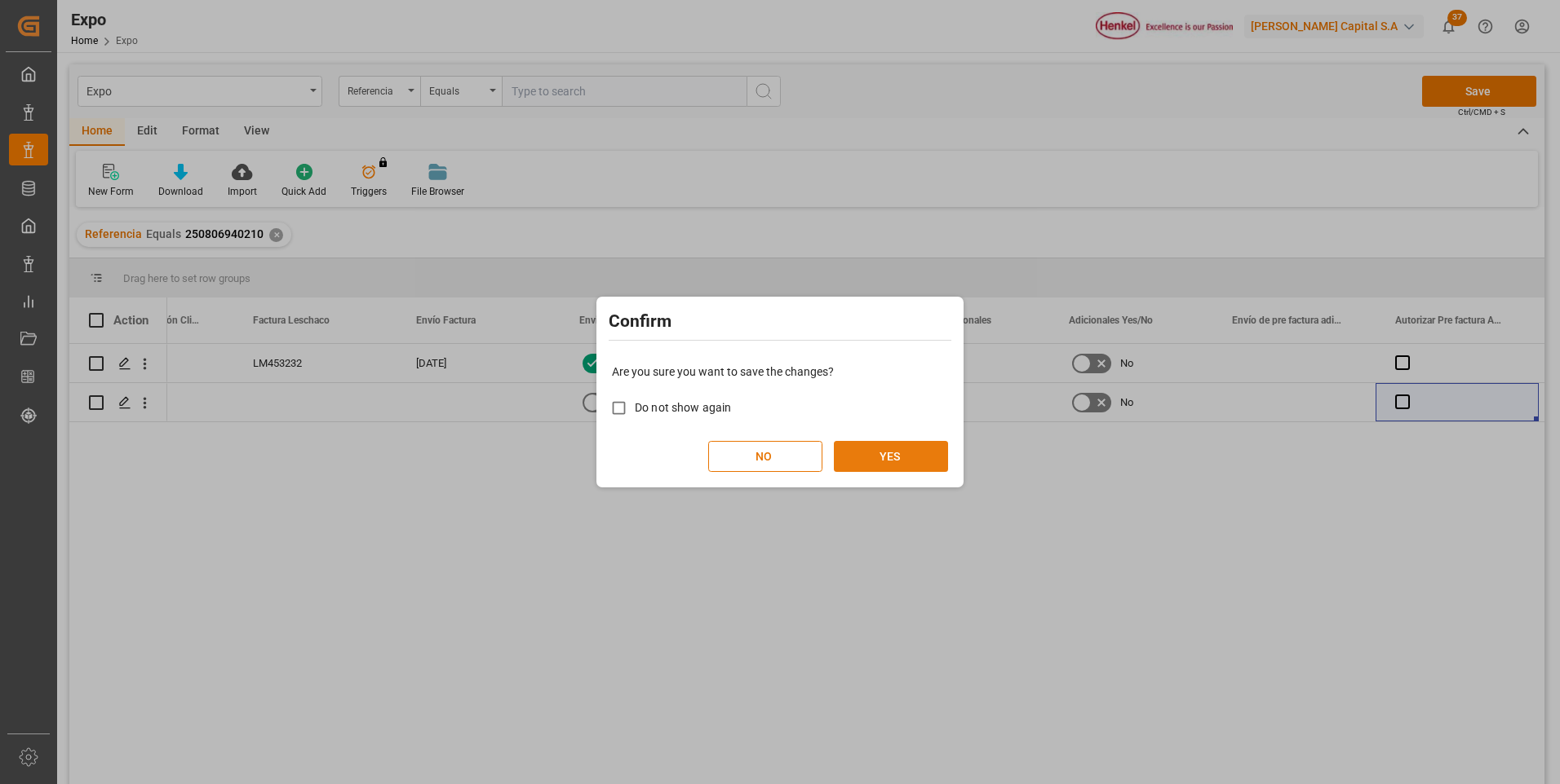
click at [918, 455] on button "YES" at bounding box center [890, 456] width 114 height 31
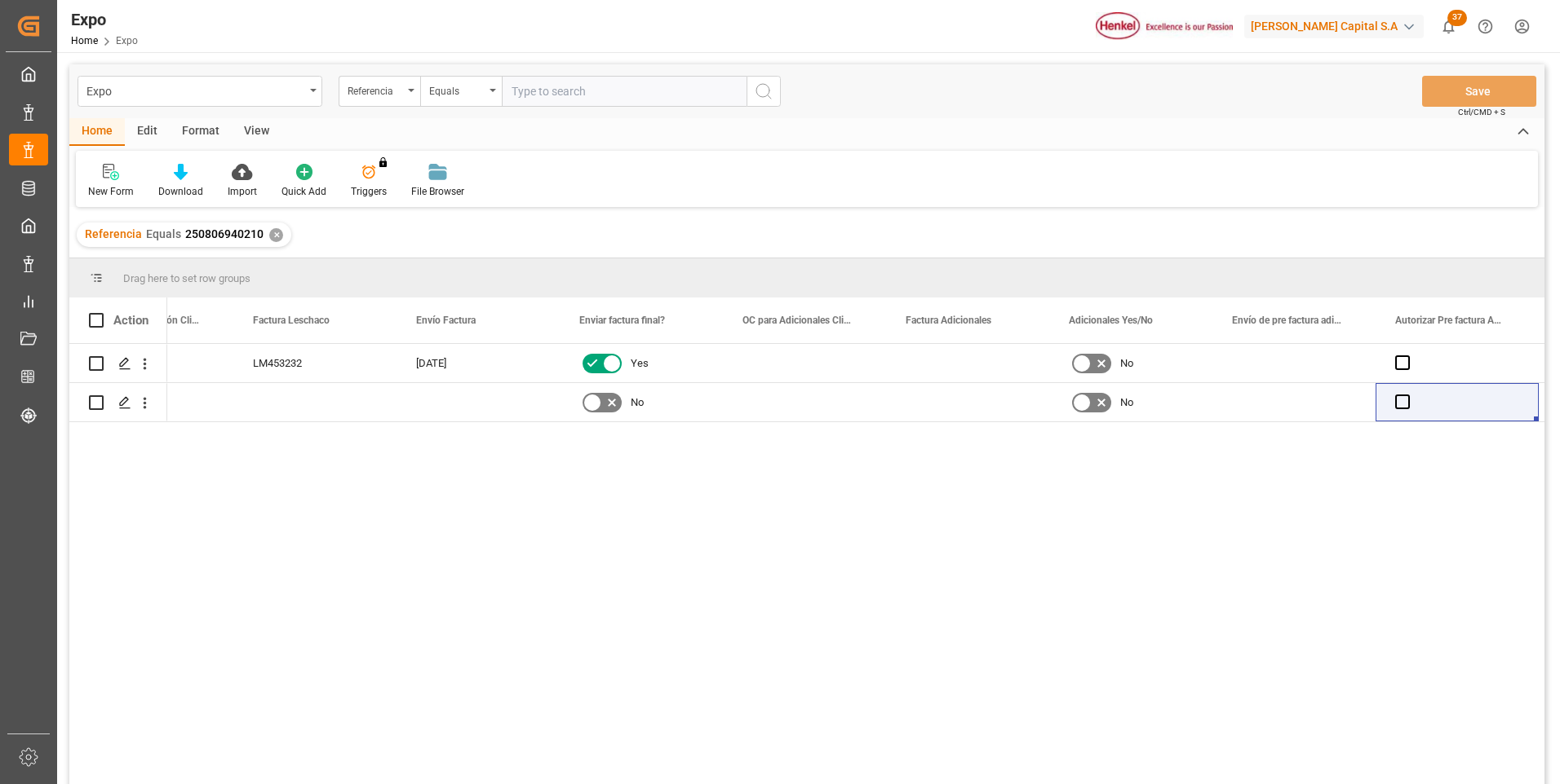
click at [270, 230] on div "✕" at bounding box center [276, 235] width 14 height 14
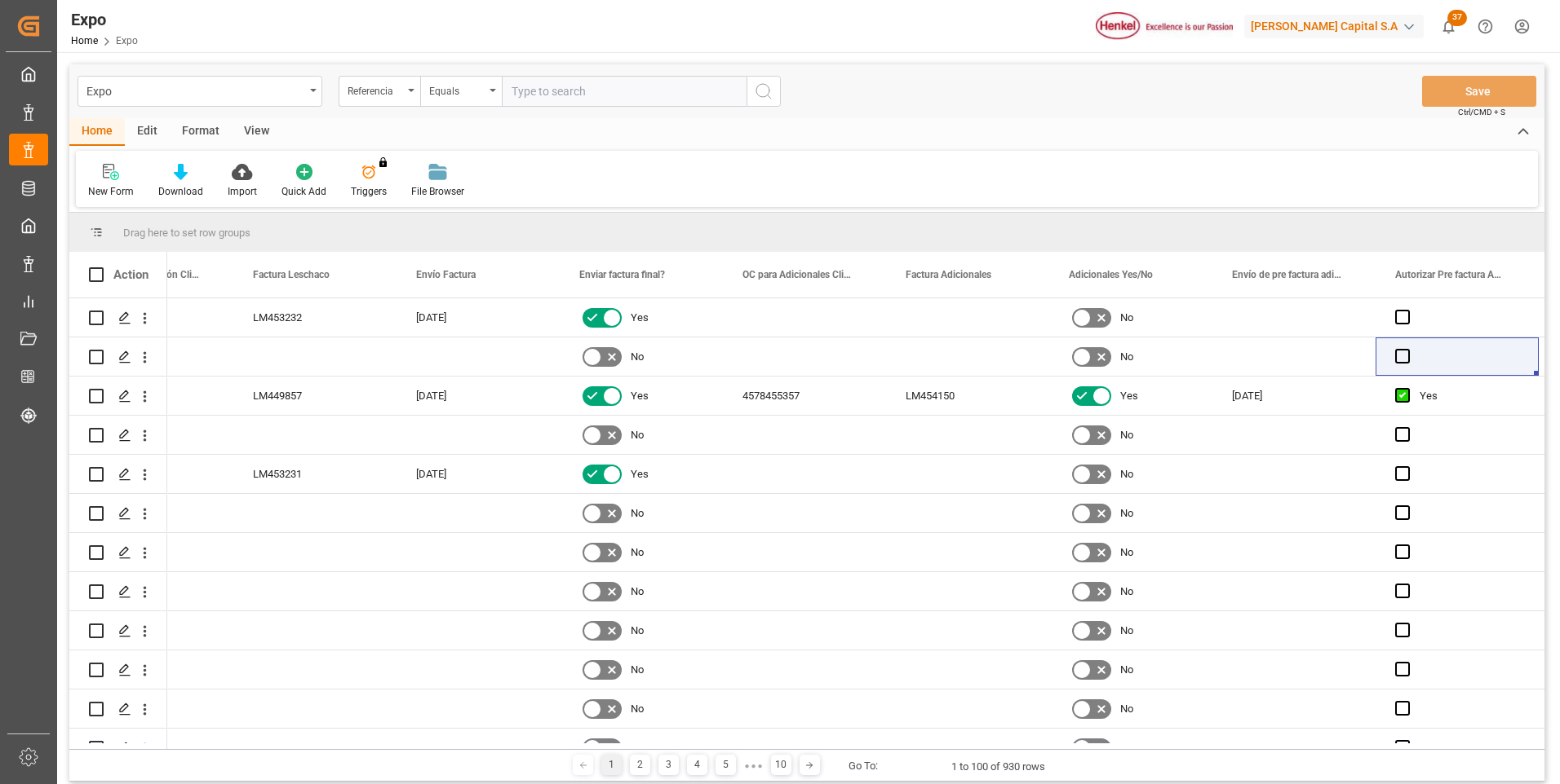
click at [528, 95] on input "text" at bounding box center [624, 91] width 245 height 31
paste input "250806940209"
type input "250806940209"
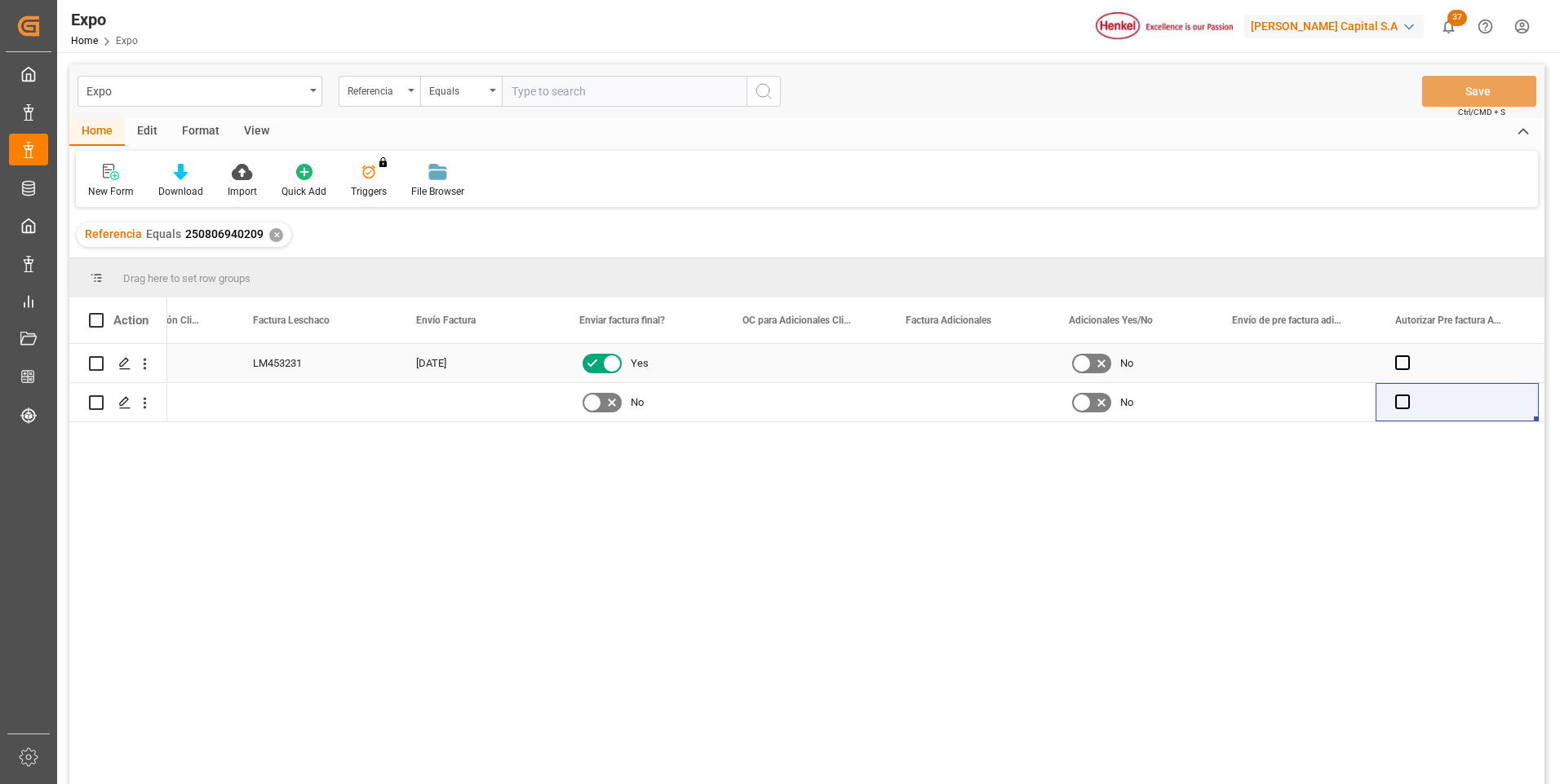
click at [855, 358] on div "Press SPACE to select this row." at bounding box center [803, 363] width 163 height 38
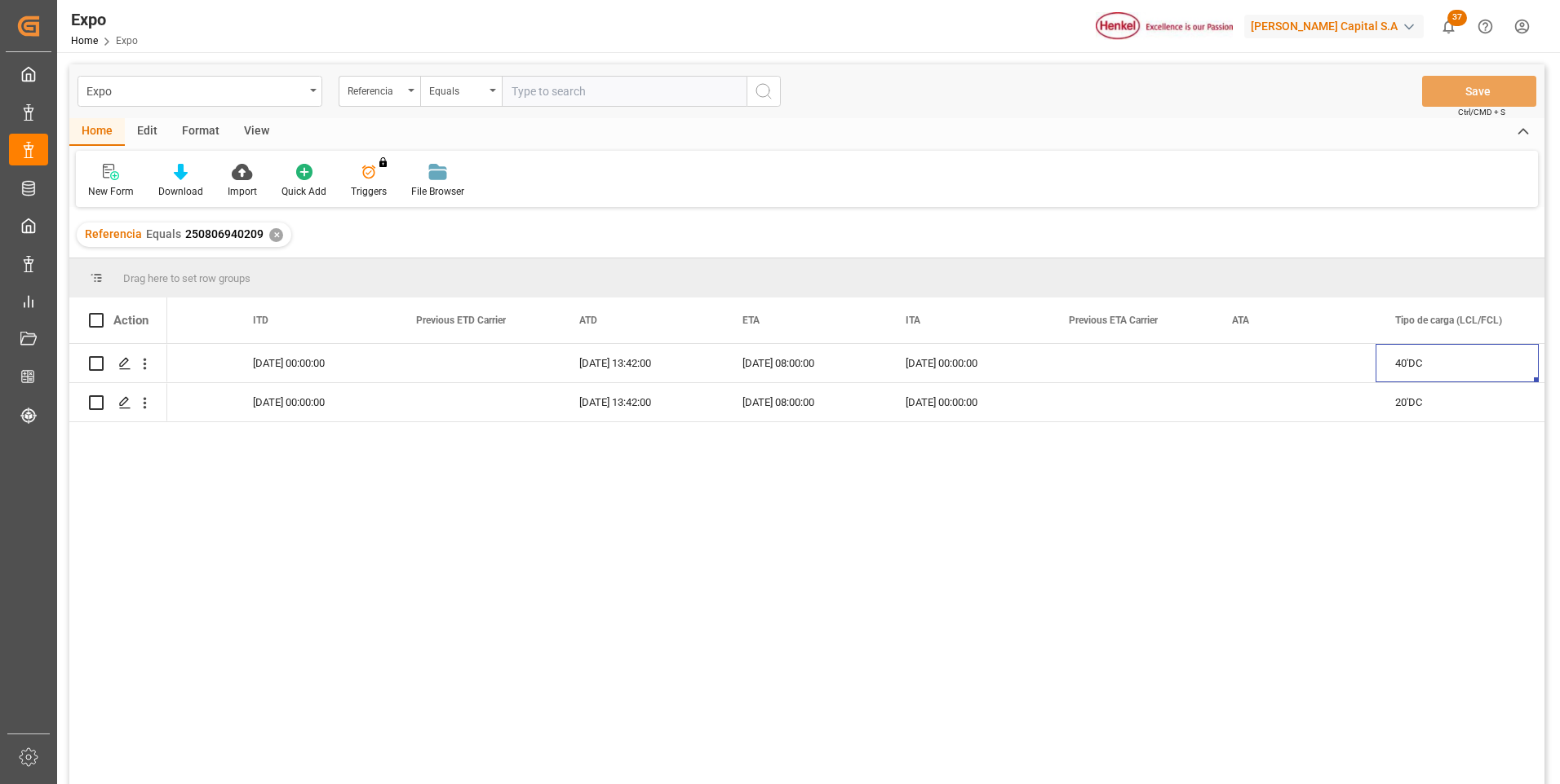
scroll to position [0, 12987]
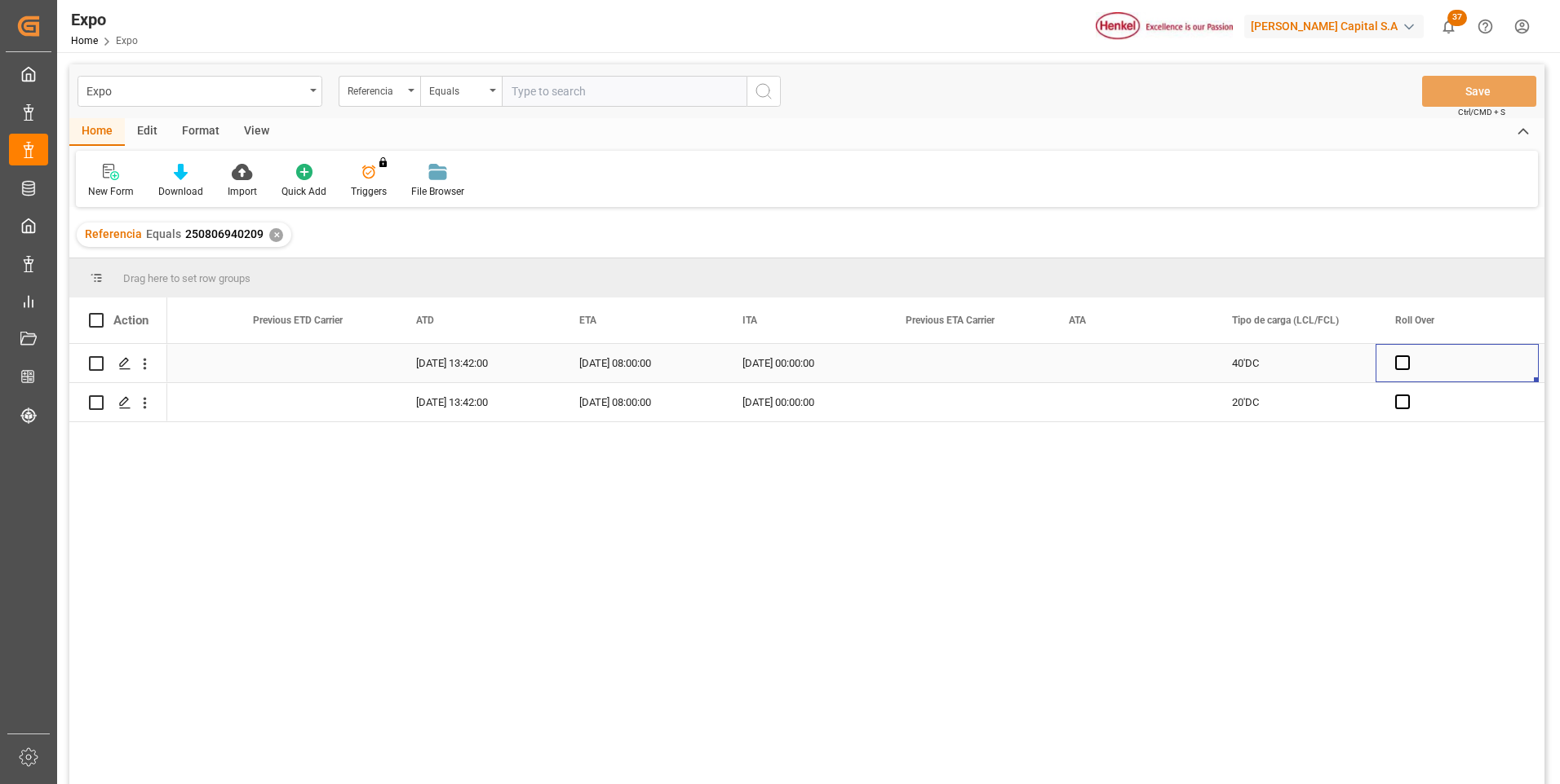
click at [936, 373] on div "Press SPACE to select this row." at bounding box center [967, 363] width 163 height 38
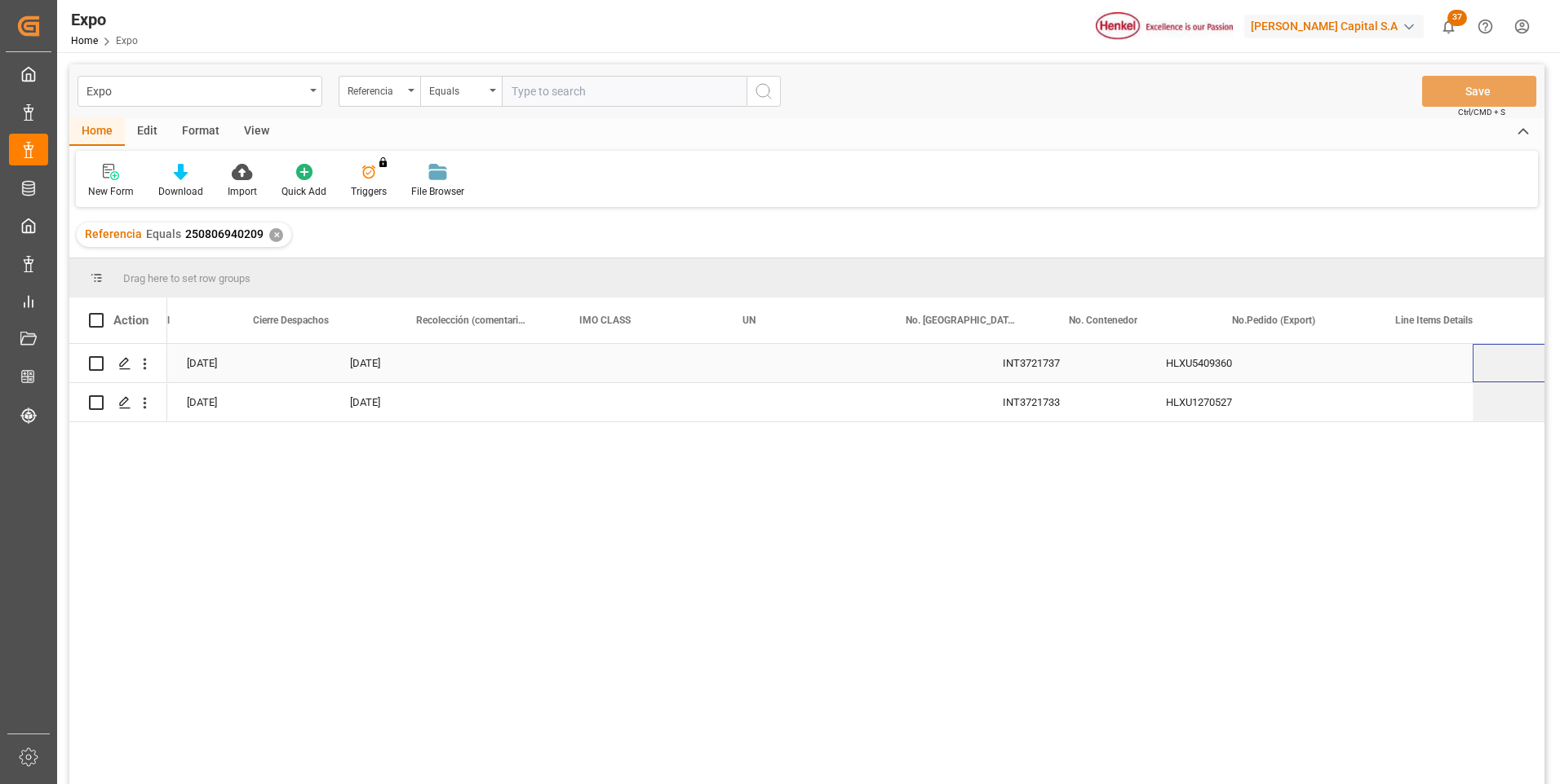
scroll to position [0, 3523]
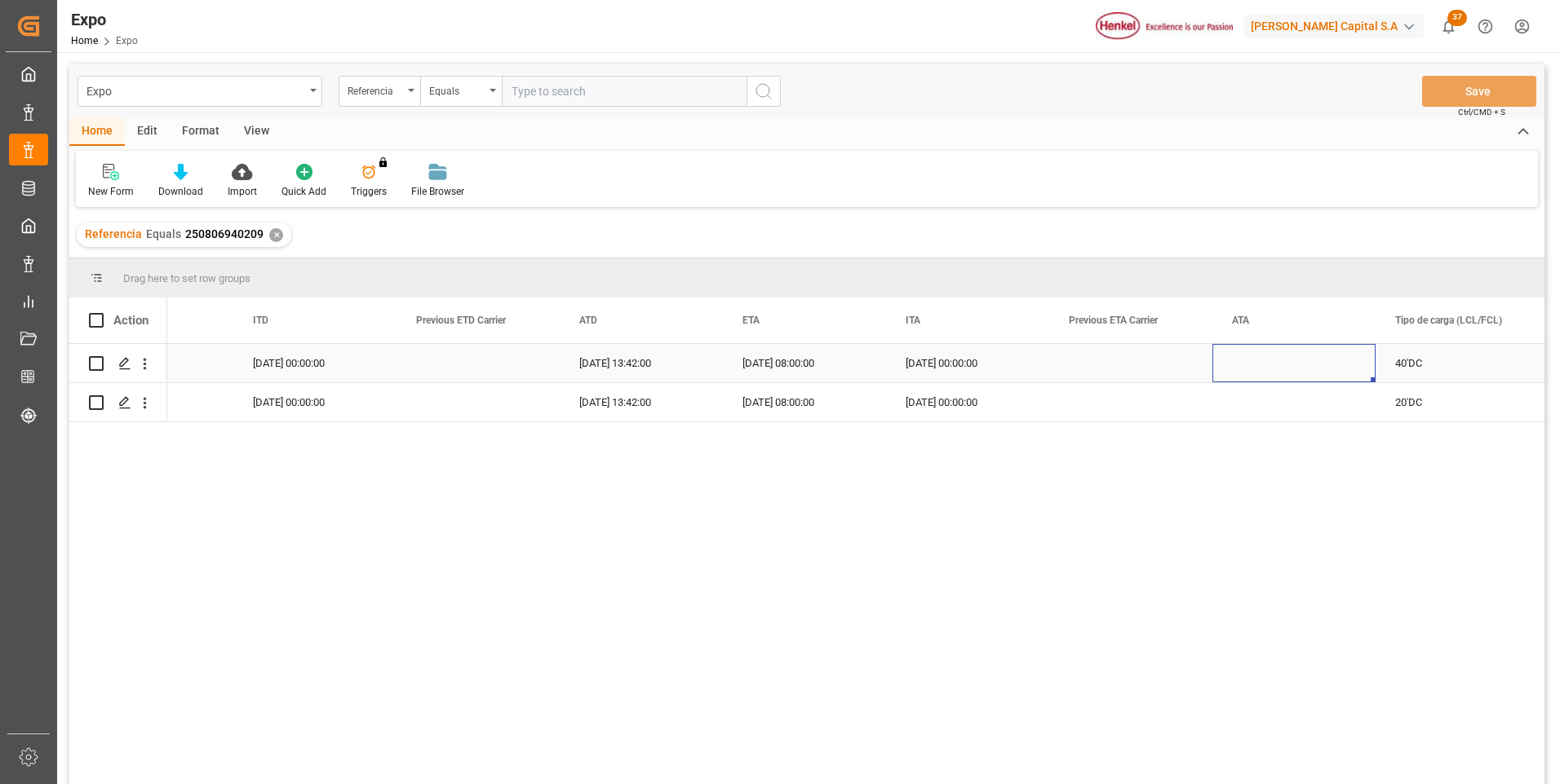
click at [1254, 362] on div "Press SPACE to select this row." at bounding box center [1294, 363] width 163 height 38
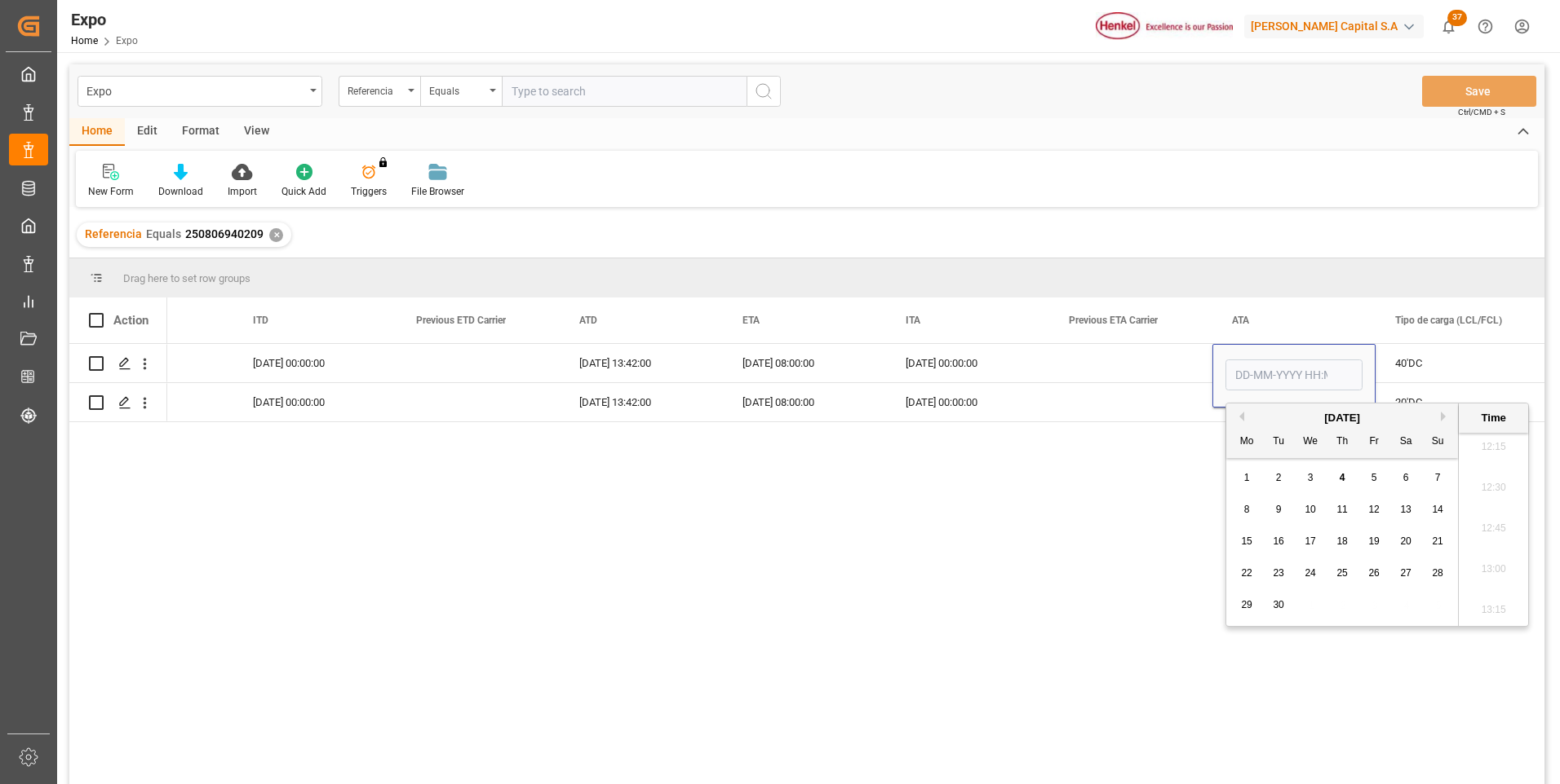
click at [1340, 480] on span "4" at bounding box center [1342, 477] width 6 height 11
type input "[DATE] 00:00"
drag, startPoint x: 1162, startPoint y: 409, endPoint x: 1172, endPoint y: 409, distance: 10.0
click at [1162, 409] on div "Press SPACE to select this row." at bounding box center [1130, 402] width 163 height 38
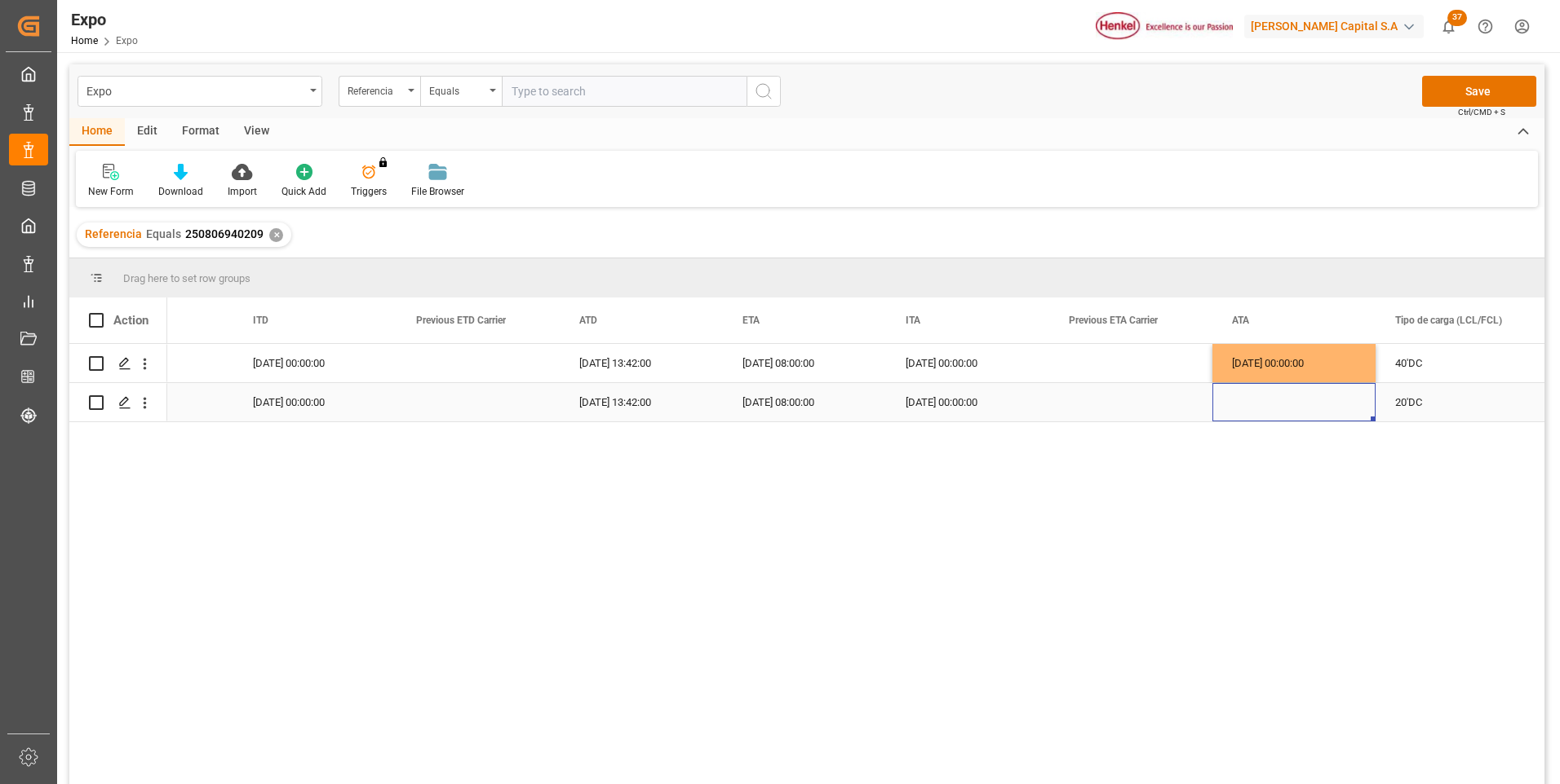
click at [1265, 405] on div "Press SPACE to select this row." at bounding box center [1294, 402] width 163 height 38
click at [1267, 405] on div "Press SPACE to select this row." at bounding box center [1294, 402] width 163 height 38
click at [1271, 407] on div "Press SPACE to select this row." at bounding box center [1294, 402] width 163 height 38
click at [1278, 408] on div "Press SPACE to select this row." at bounding box center [1294, 402] width 163 height 38
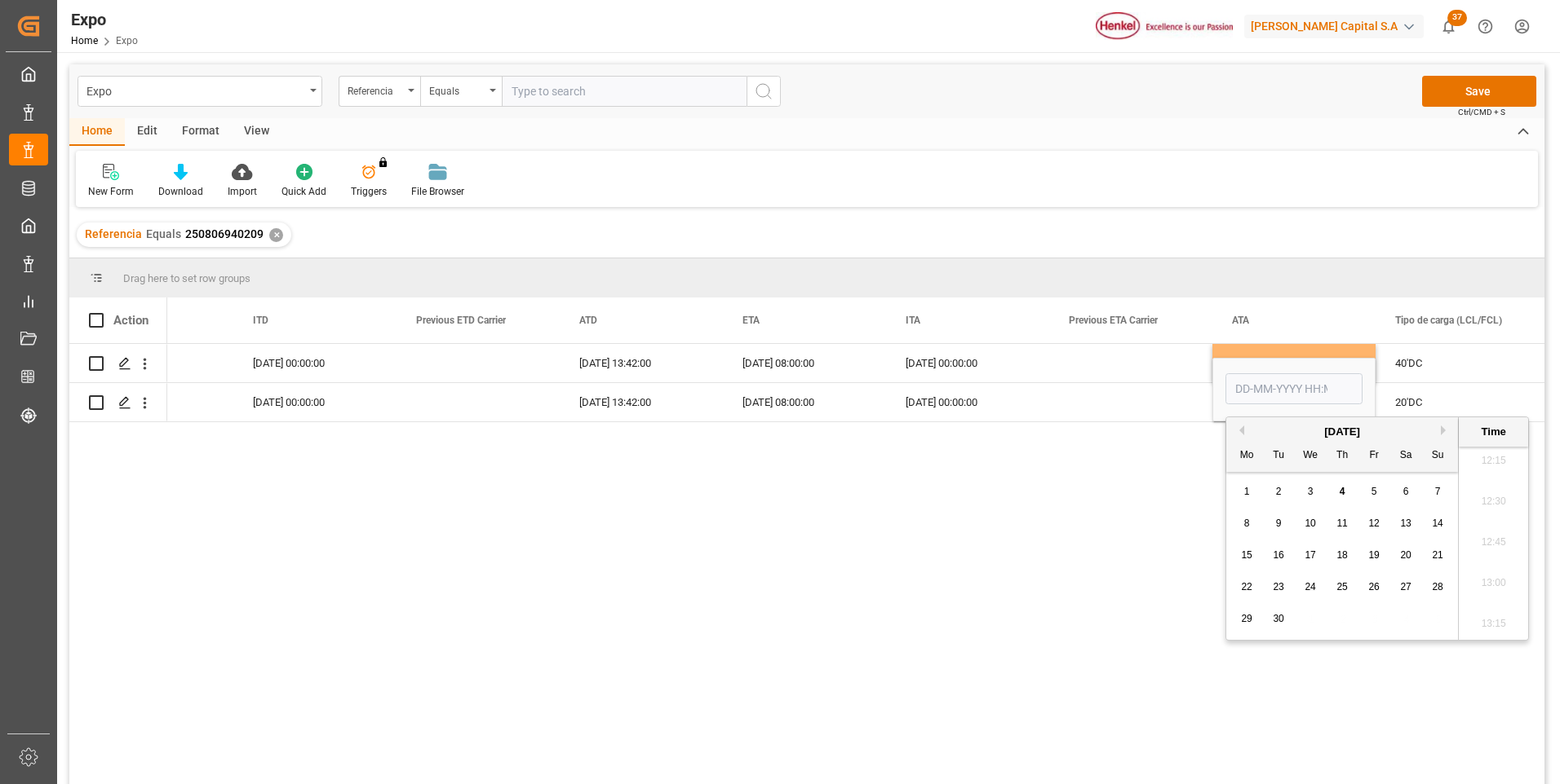
click at [1340, 490] on span "4" at bounding box center [1342, 491] width 6 height 11
type input "[DATE] 00:00"
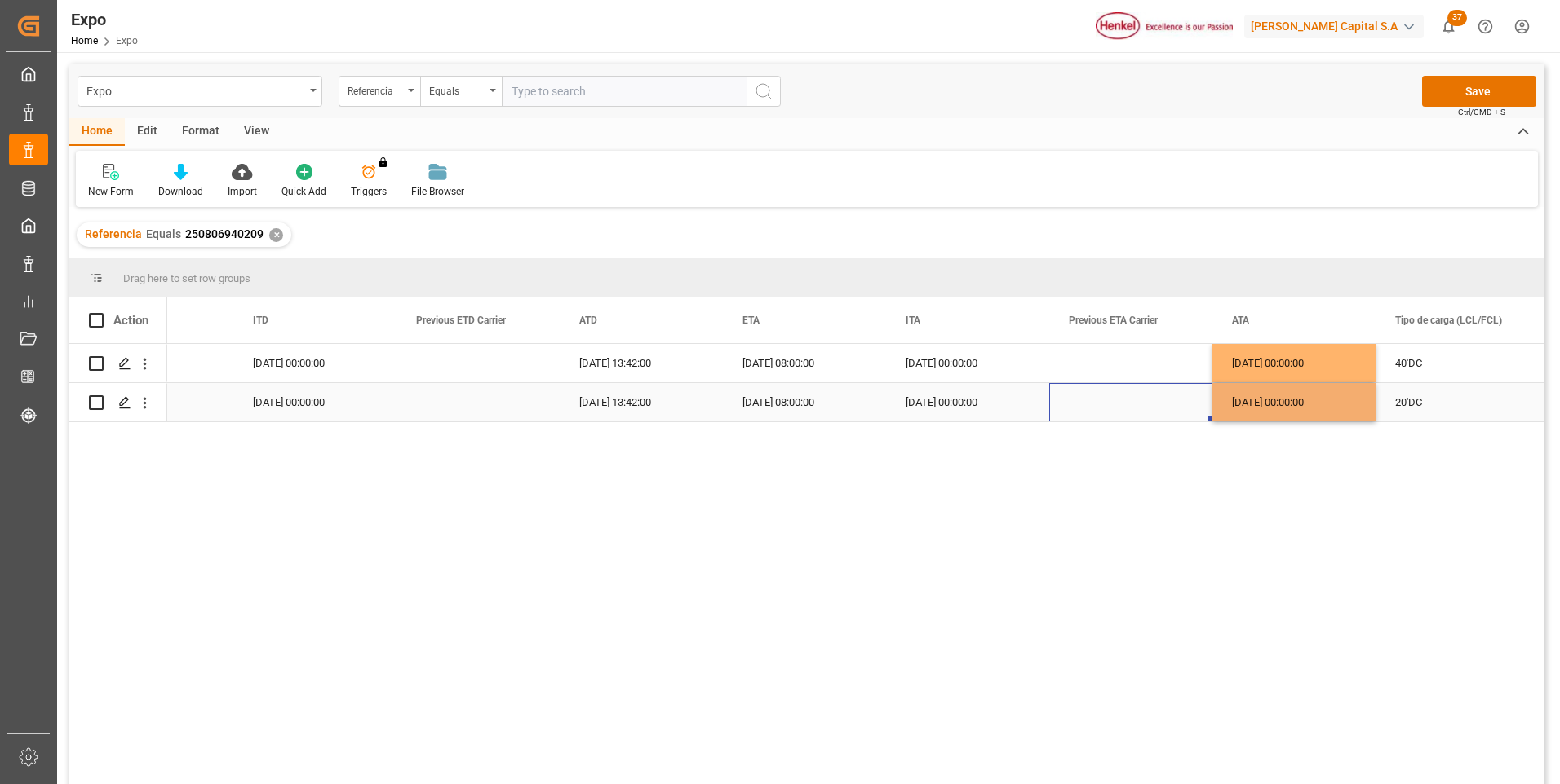
click at [1169, 411] on div "Press SPACE to select this row." at bounding box center [1130, 402] width 163 height 38
click at [1457, 94] on button "Save" at bounding box center [1479, 91] width 114 height 31
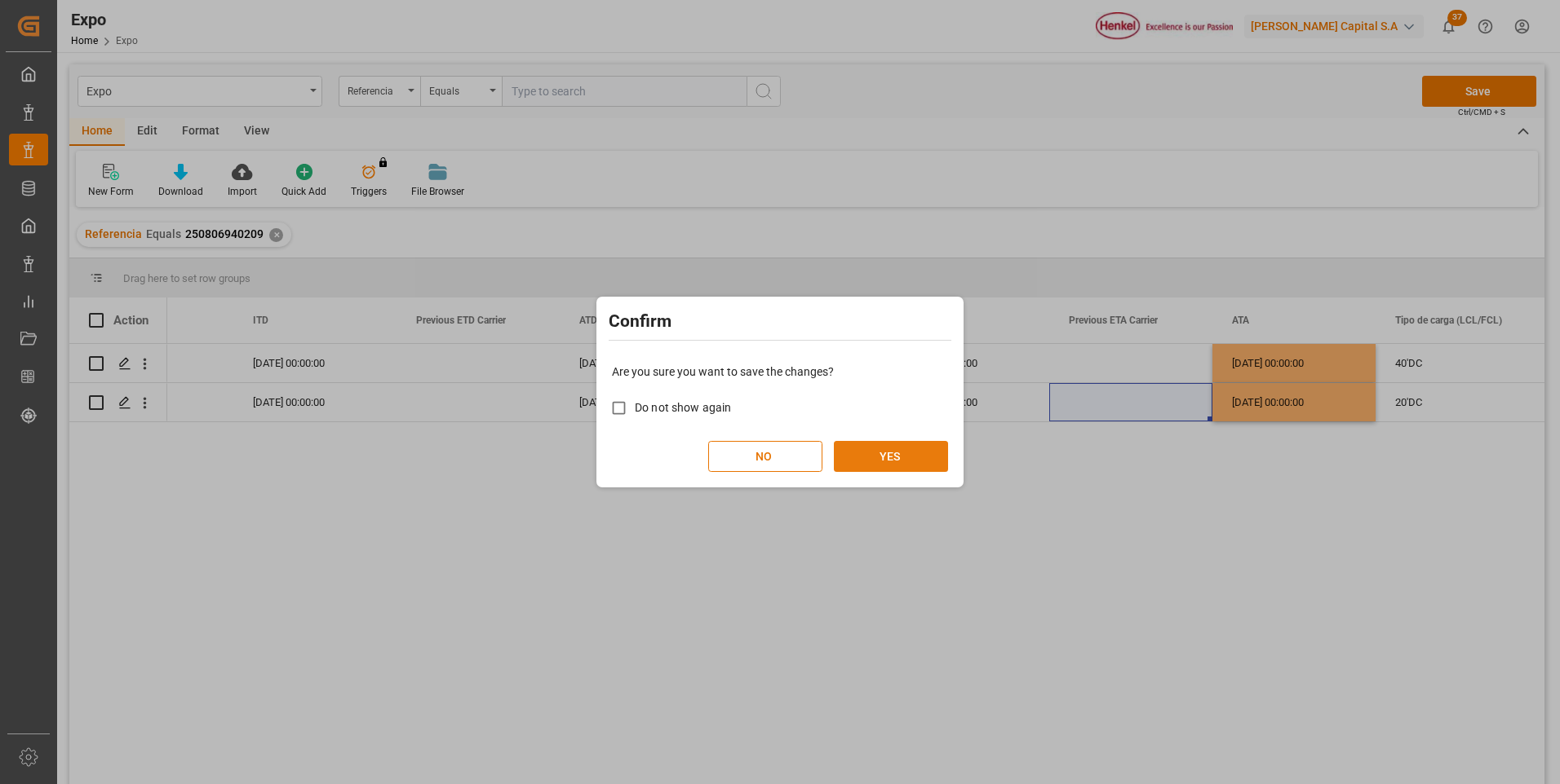
drag, startPoint x: 860, startPoint y: 459, endPoint x: 864, endPoint y: 471, distance: 12.6
click at [860, 466] on button "YES" at bounding box center [890, 456] width 114 height 31
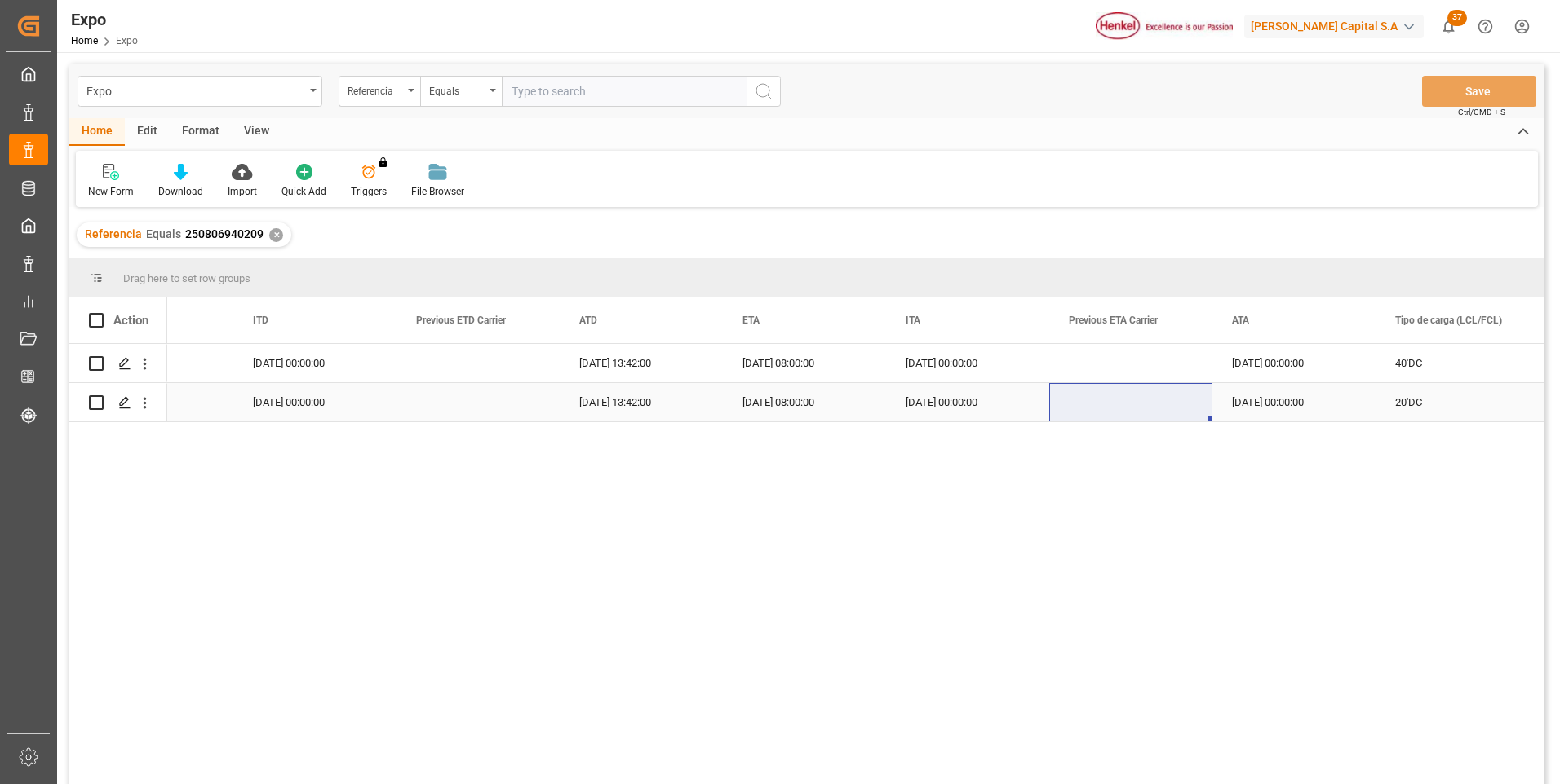
click at [906, 399] on div "[DATE] 00:00:00" at bounding box center [967, 402] width 163 height 38
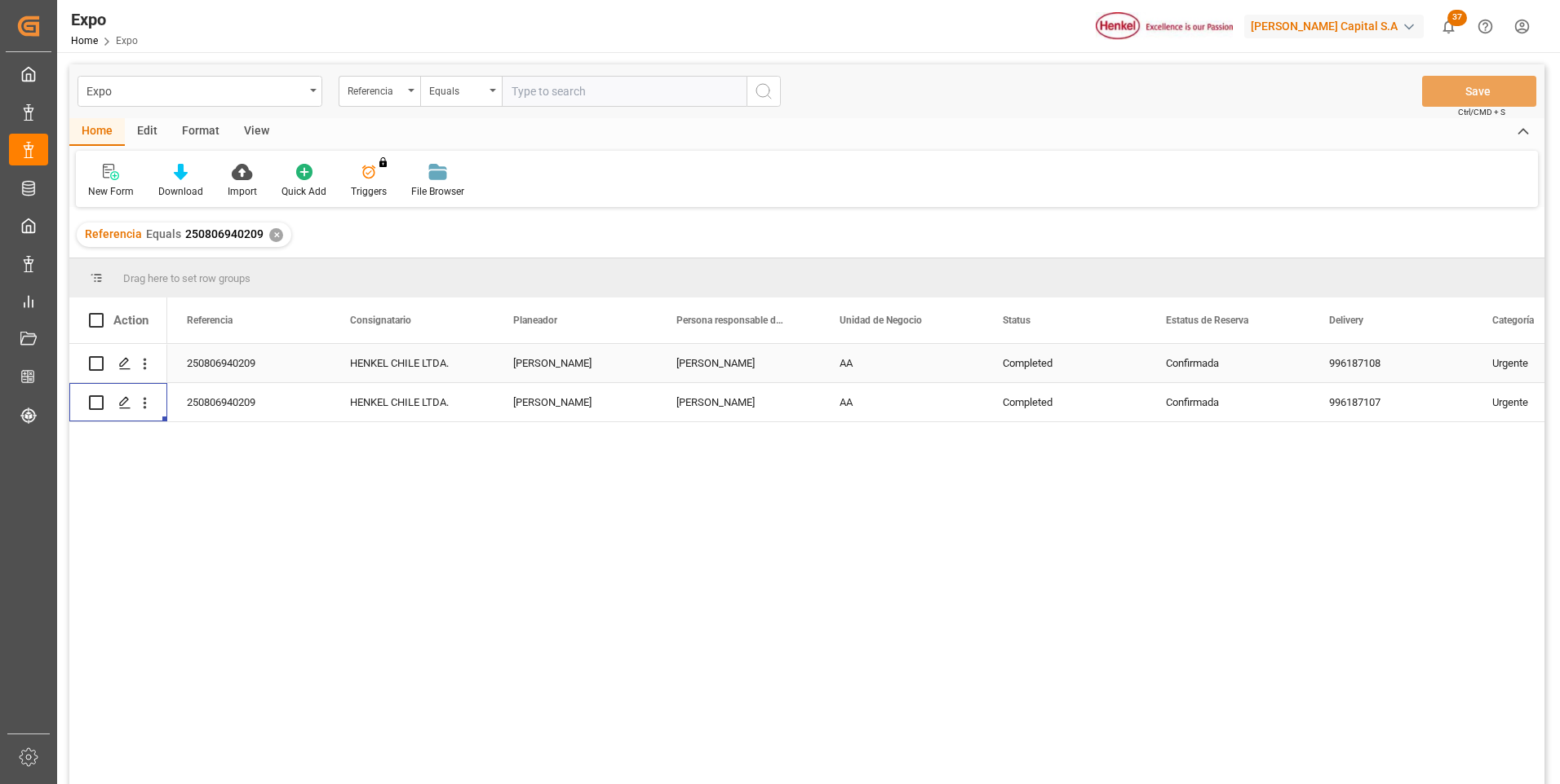
click at [1205, 361] on div "Confirmada" at bounding box center [1228, 364] width 124 height 38
click at [1204, 365] on div "Confirmada" at bounding box center [1228, 364] width 124 height 38
click at [1203, 365] on div "Confirmada" at bounding box center [1228, 364] width 124 height 38
click at [1284, 377] on icon "open menu" at bounding box center [1280, 374] width 20 height 20
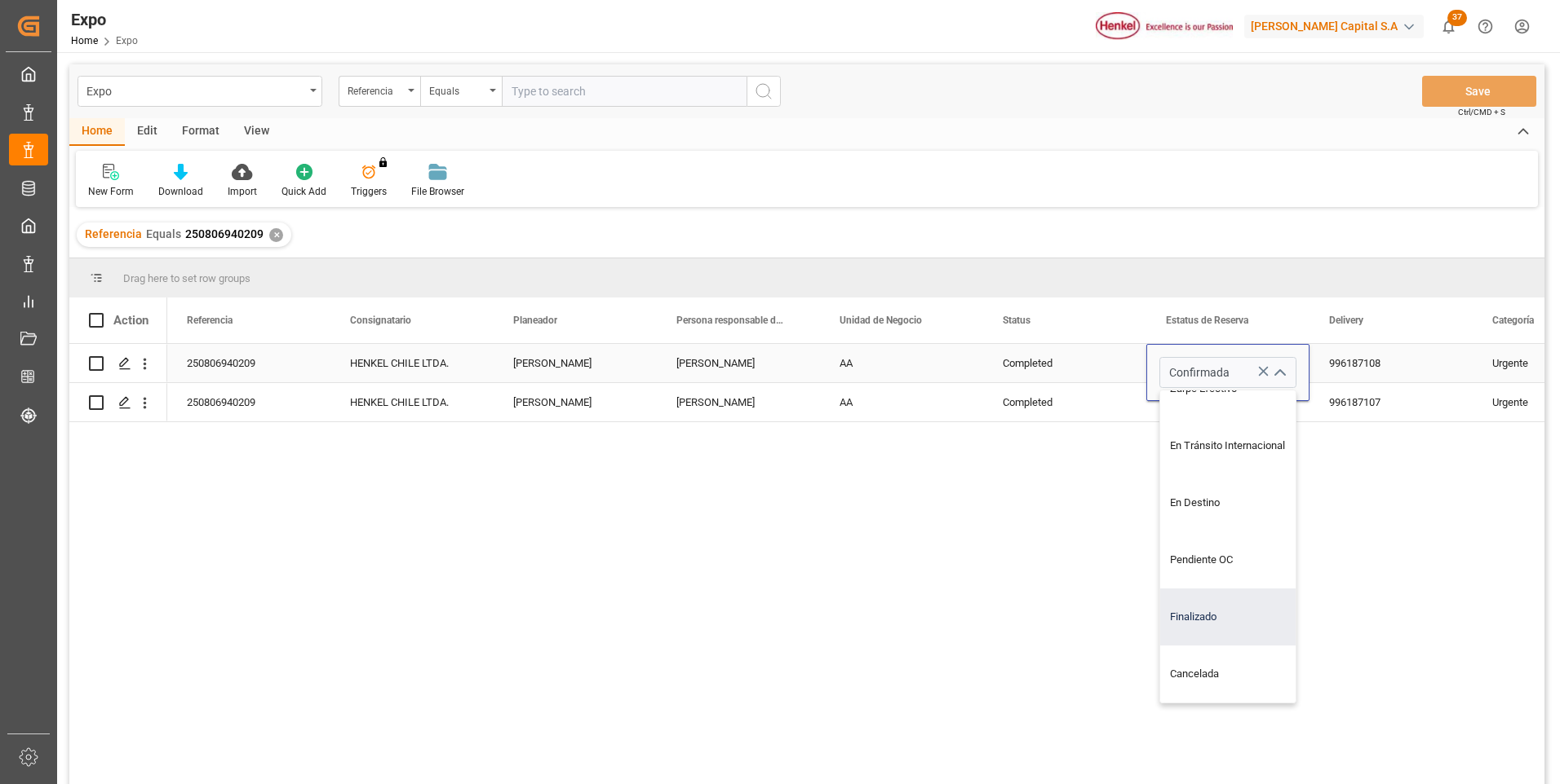
click at [1208, 607] on div "Finalizado" at bounding box center [1242, 616] width 164 height 57
type input "Finalizado"
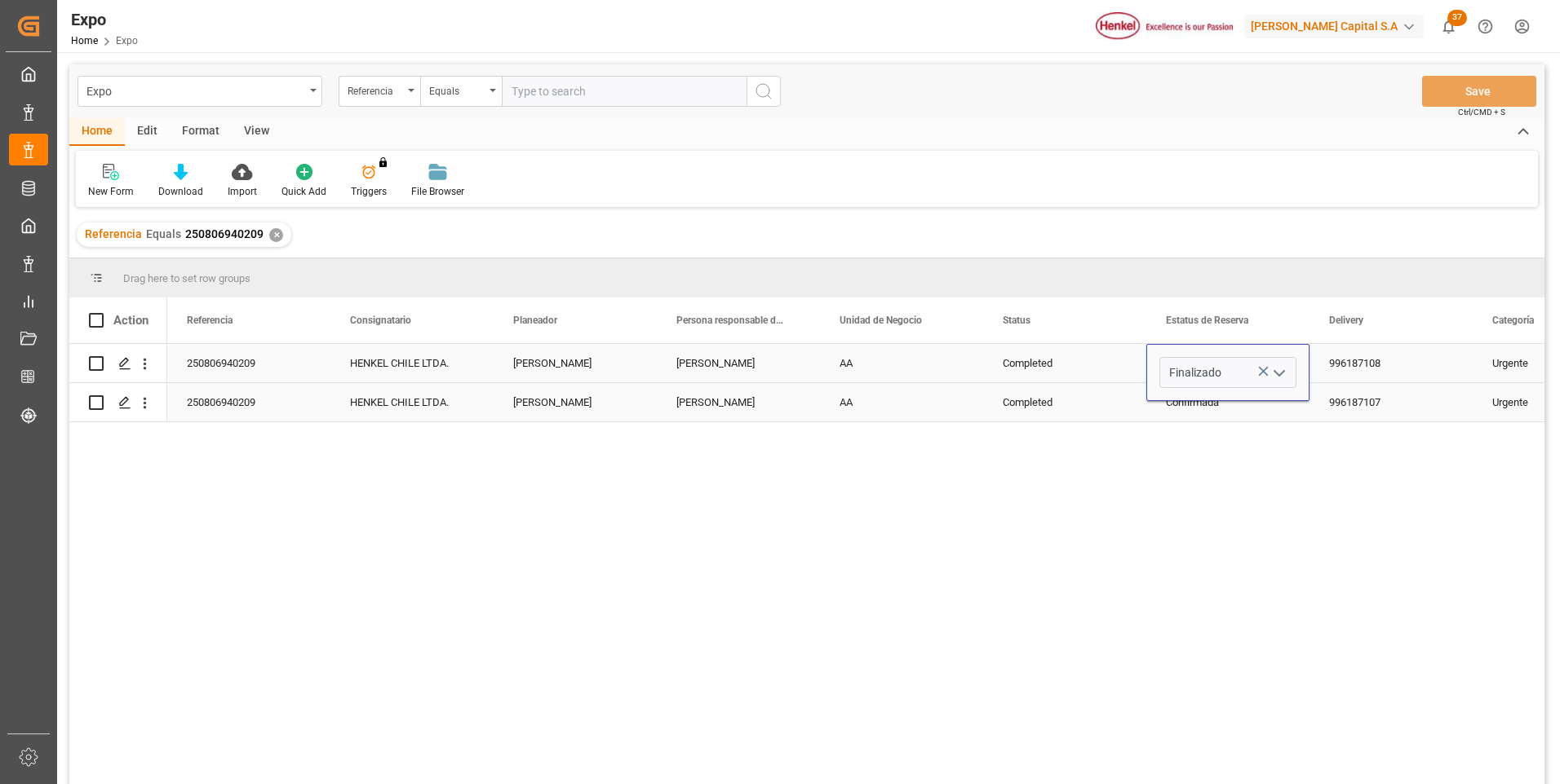
click at [1203, 407] on div "Confirmada" at bounding box center [1228, 403] width 124 height 38
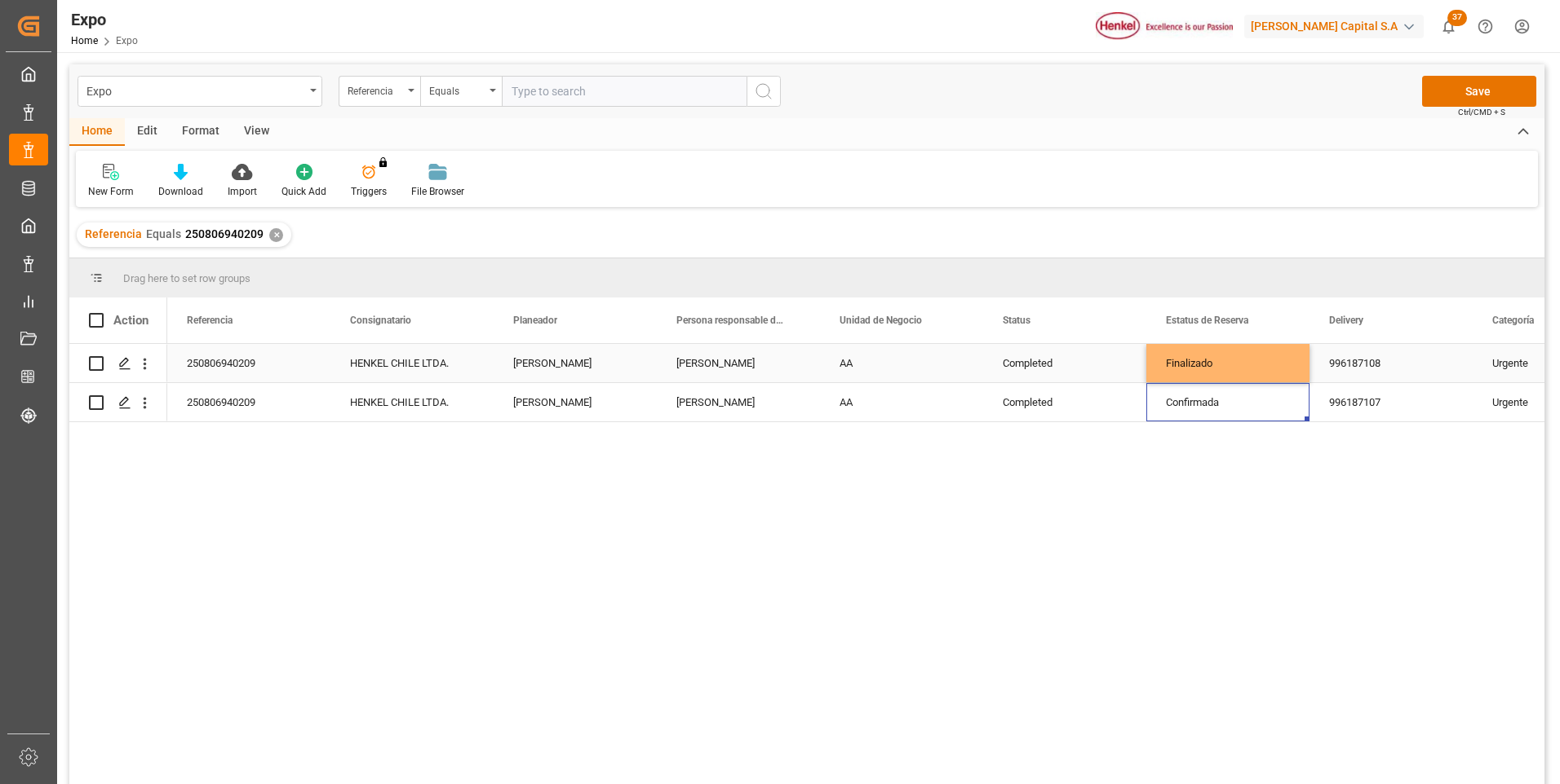
click at [1206, 367] on div "Finalizado" at bounding box center [1228, 364] width 124 height 38
click at [1216, 398] on div "Confirmada" at bounding box center [1228, 403] width 124 height 38
click at [1467, 97] on button "Save" at bounding box center [1479, 91] width 114 height 31
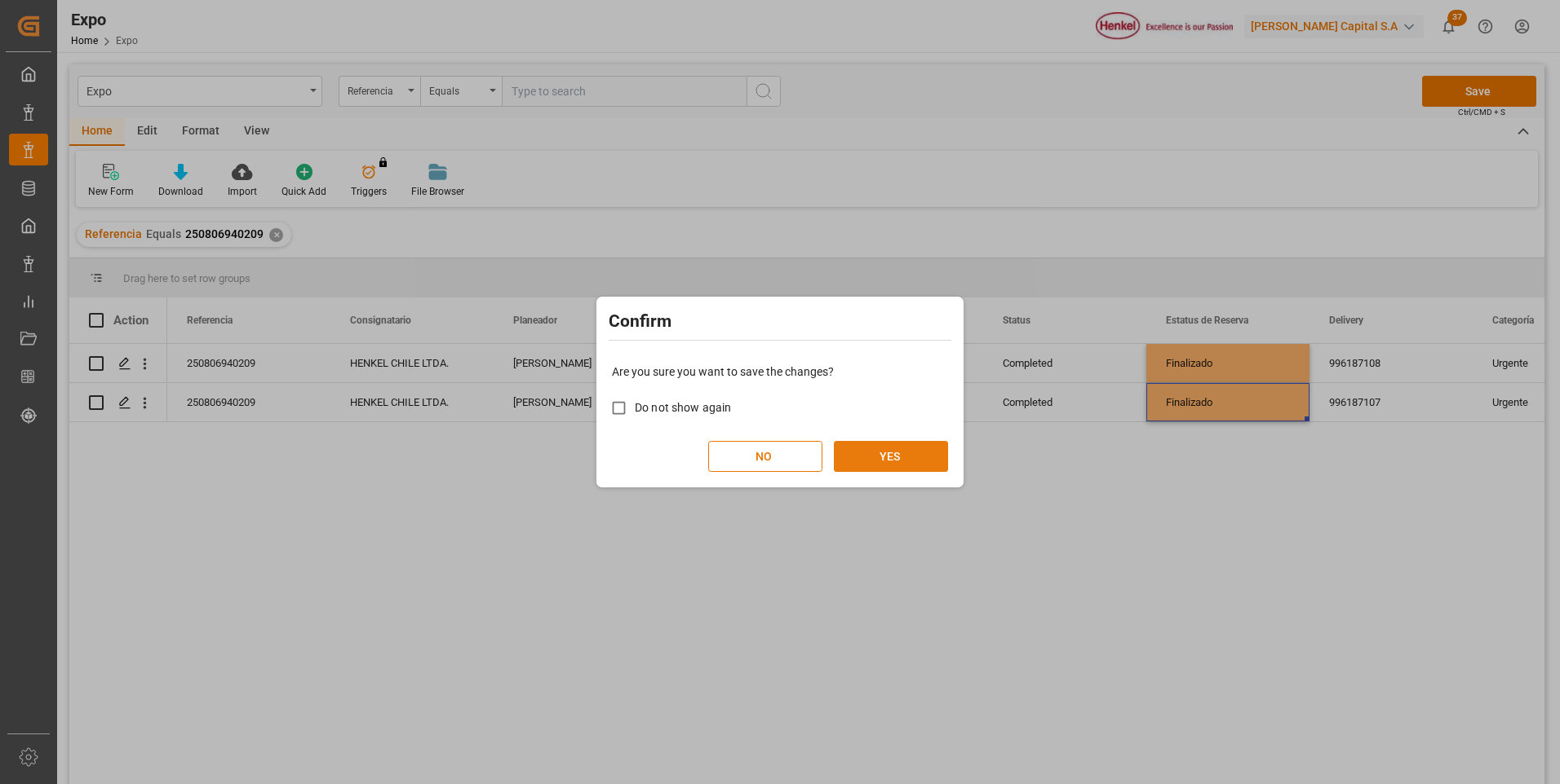
click at [903, 463] on button "YES" at bounding box center [890, 456] width 114 height 31
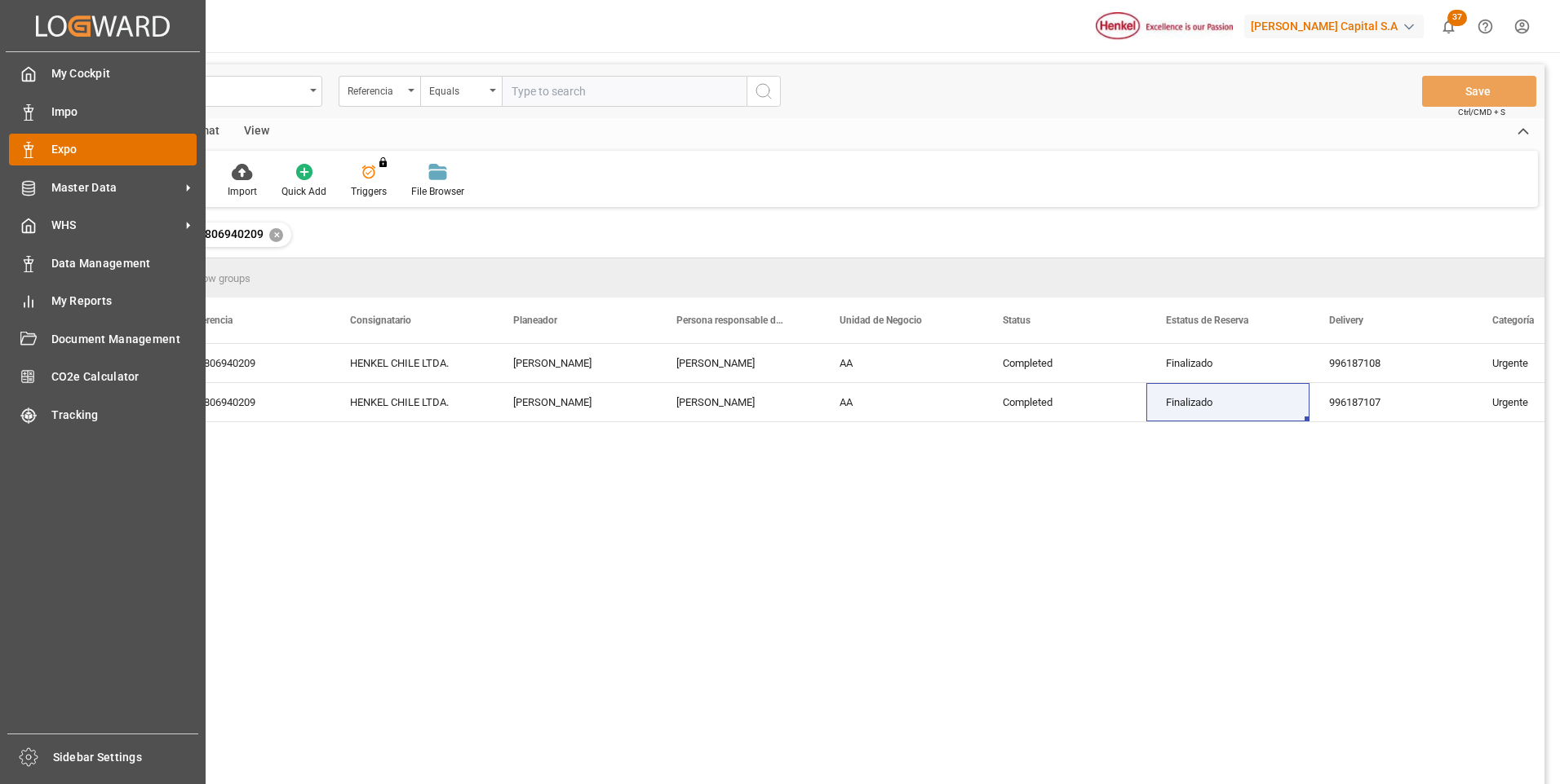
click at [38, 154] on div "Expo Expo" at bounding box center [103, 150] width 188 height 32
